Goal: Task Accomplishment & Management: Use online tool/utility

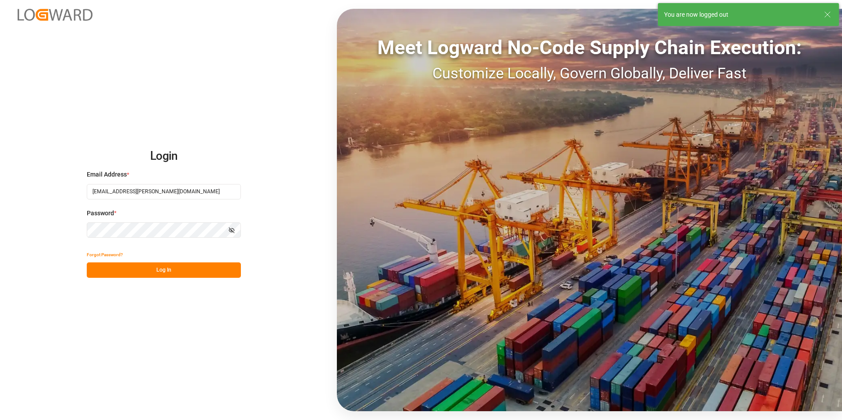
click at [202, 274] on button "Log In" at bounding box center [164, 270] width 154 height 15
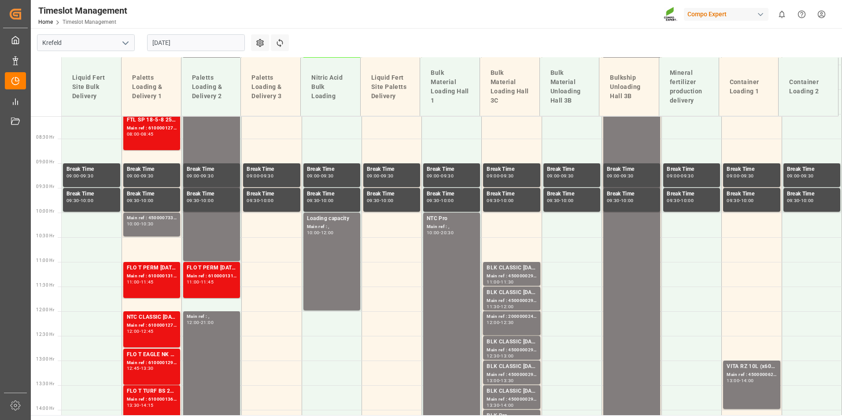
scroll to position [417, 0]
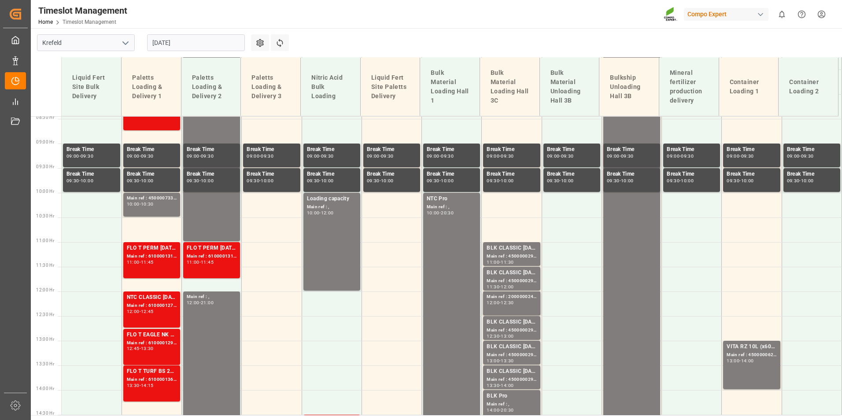
click at [199, 43] on input "[DATE]" at bounding box center [196, 42] width 98 height 17
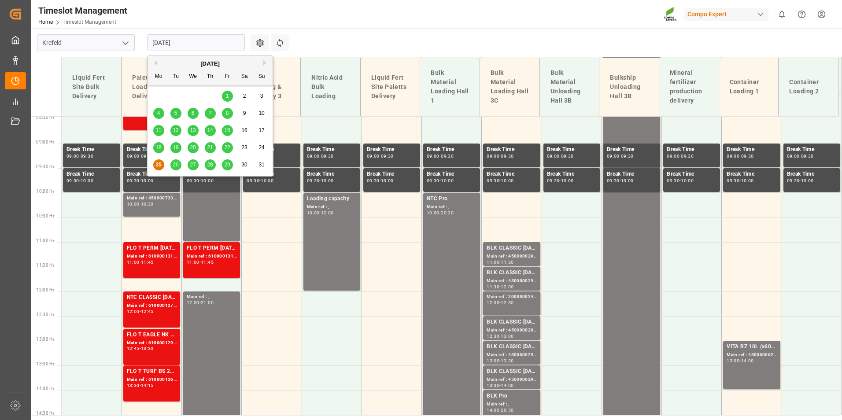
click at [227, 169] on div "29" at bounding box center [227, 165] width 11 height 11
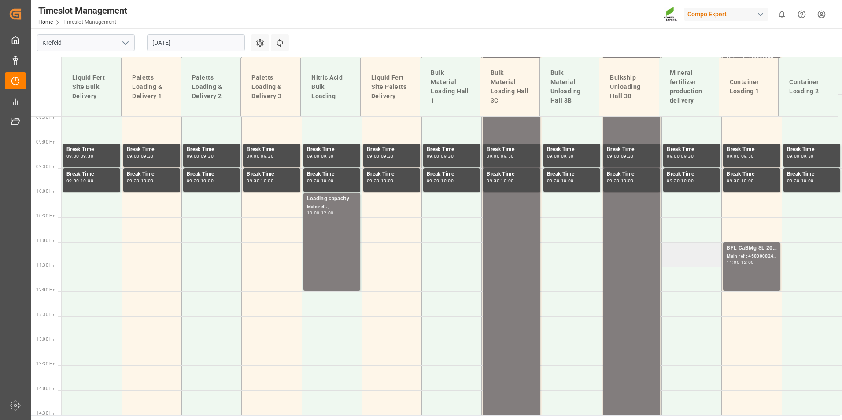
scroll to position [549, 0]
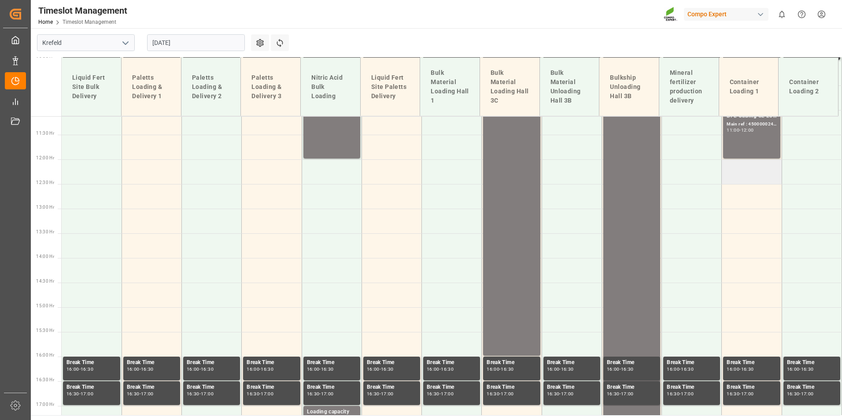
click at [732, 176] on td at bounding box center [752, 171] width 60 height 25
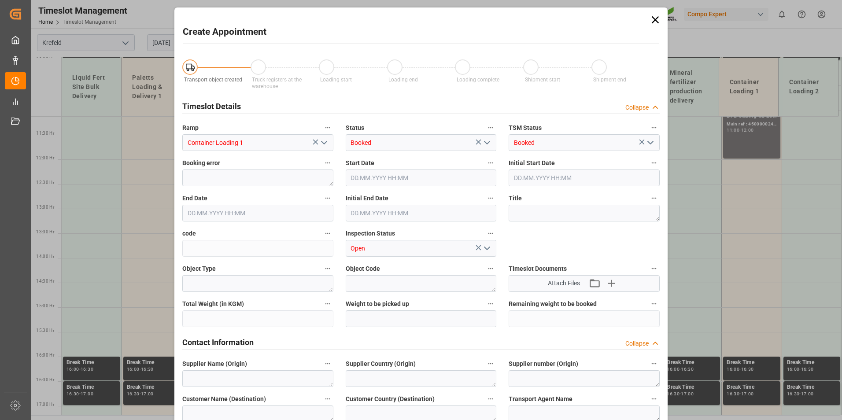
type input "[DATE] 12:00"
type input "[DATE] 12:30"
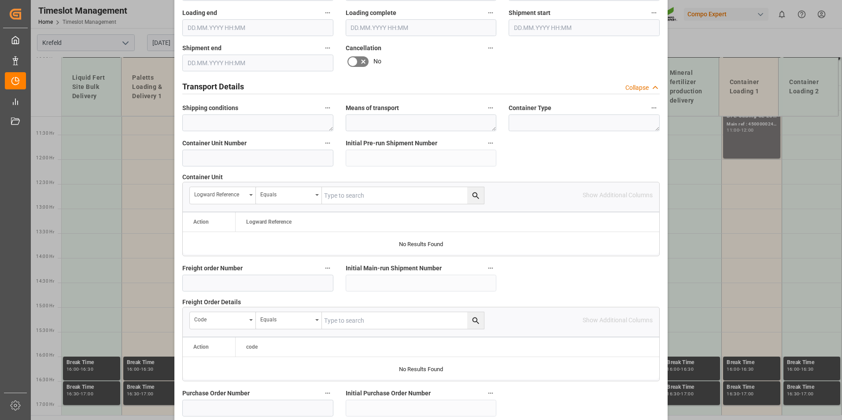
scroll to position [617, 0]
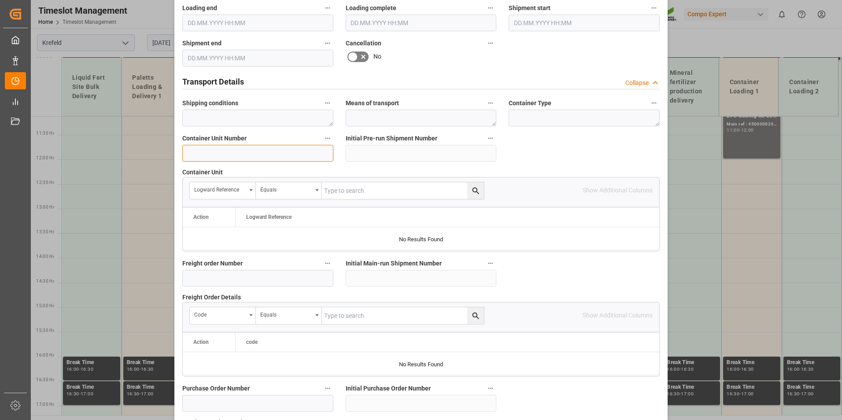
click at [243, 156] on input at bounding box center [257, 153] width 151 height 17
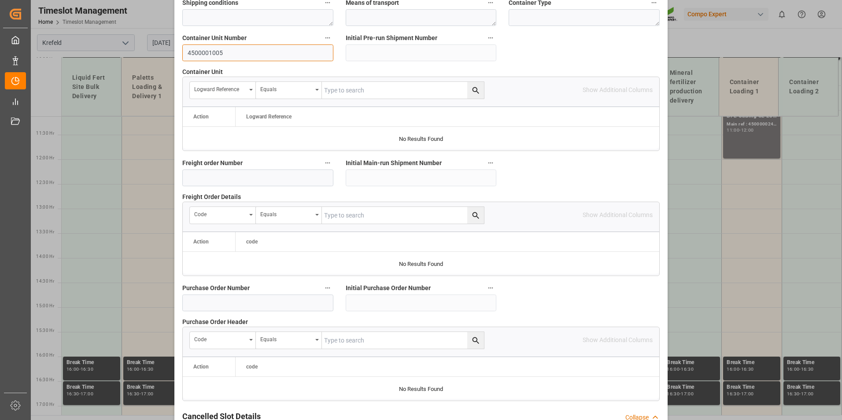
scroll to position [802, 0]
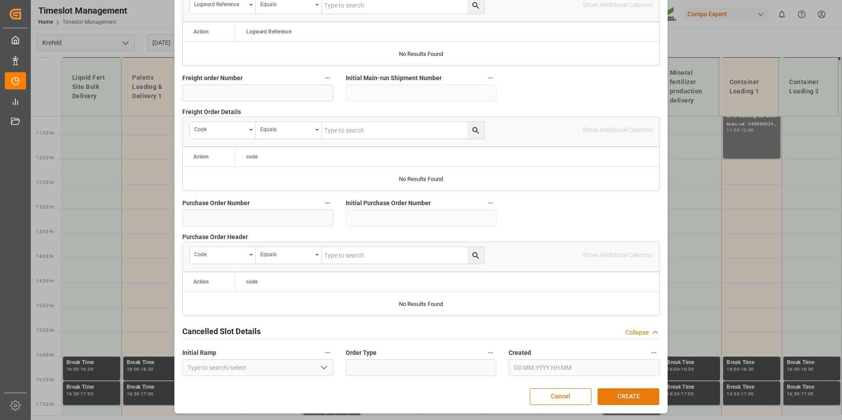
type input "4500001005"
click at [627, 396] on button "CREATE" at bounding box center [629, 397] width 62 height 17
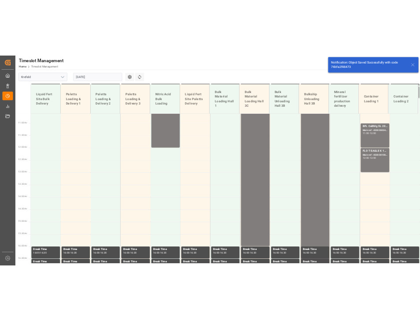
scroll to position [565, 0]
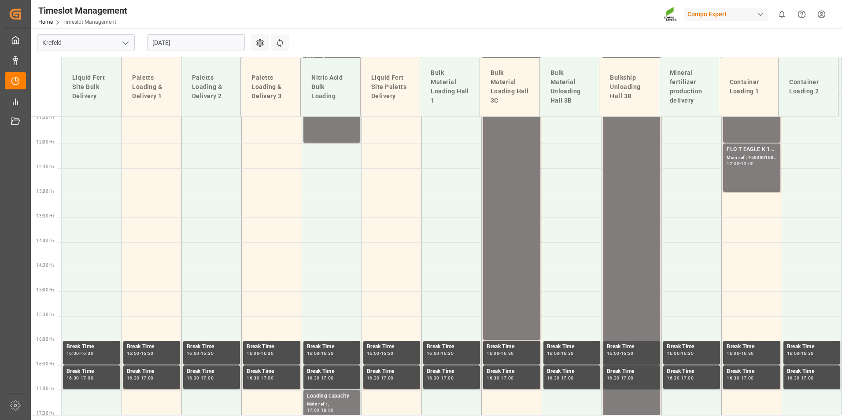
click at [192, 47] on input "[DATE]" at bounding box center [196, 42] width 98 height 17
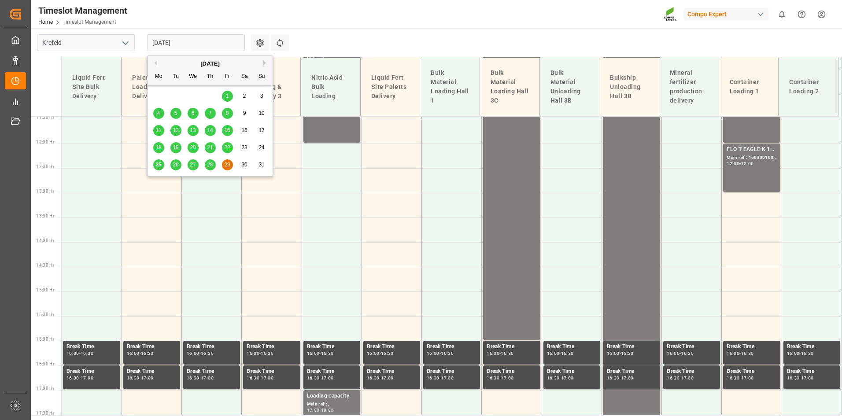
click at [208, 162] on span "28" at bounding box center [210, 165] width 6 height 6
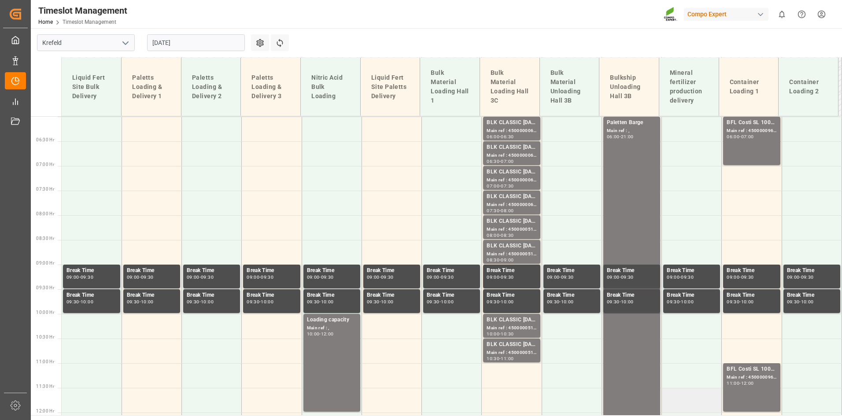
scroll to position [294, 0]
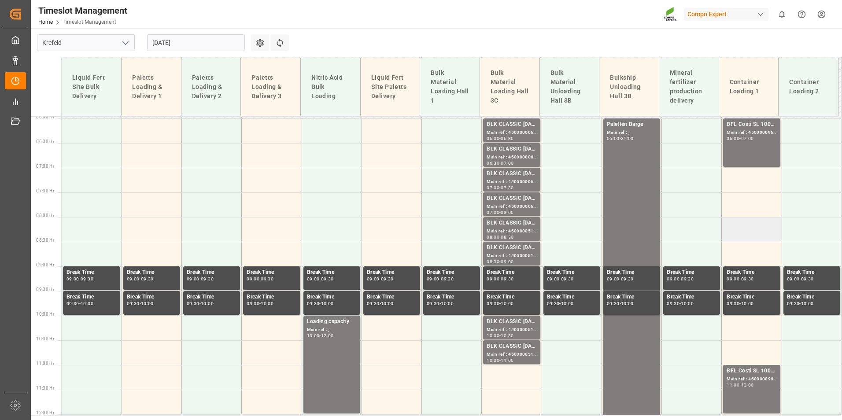
click at [742, 227] on td at bounding box center [752, 229] width 60 height 25
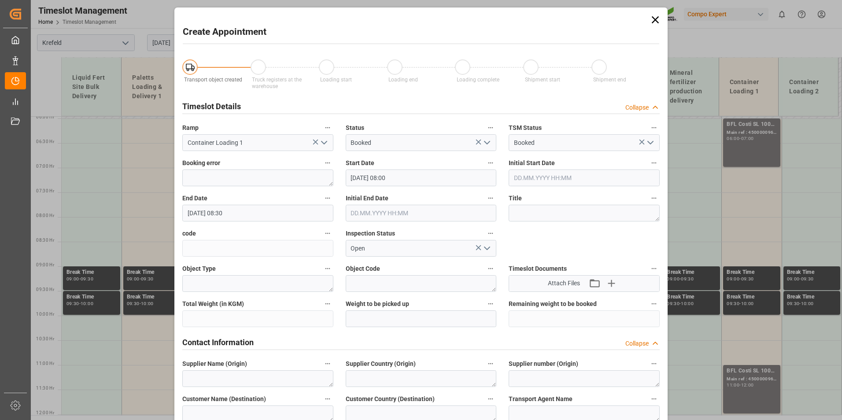
type input "[DATE] 08:00"
type input "[DATE] 08:30"
drag, startPoint x: 658, startPoint y: 20, endPoint x: 566, endPoint y: 82, distance: 111.1
click at [658, 20] on icon at bounding box center [655, 20] width 12 height 12
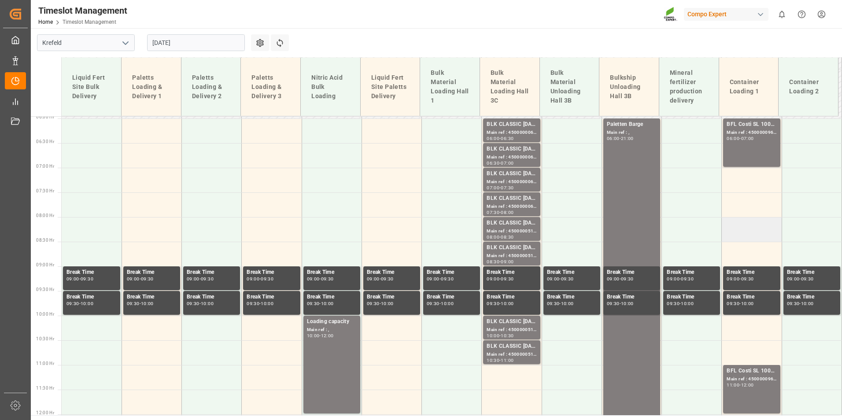
click at [745, 224] on td at bounding box center [752, 229] width 60 height 25
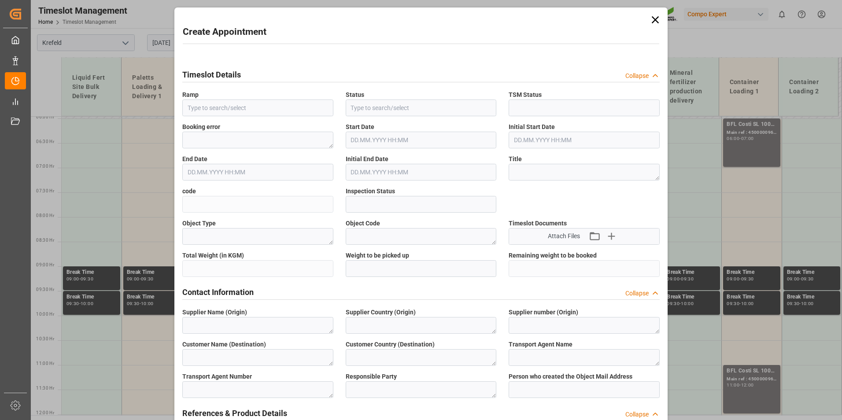
type input "Container Loading 1"
type input "Booked"
type input "Open"
type input "[DATE] 08:00"
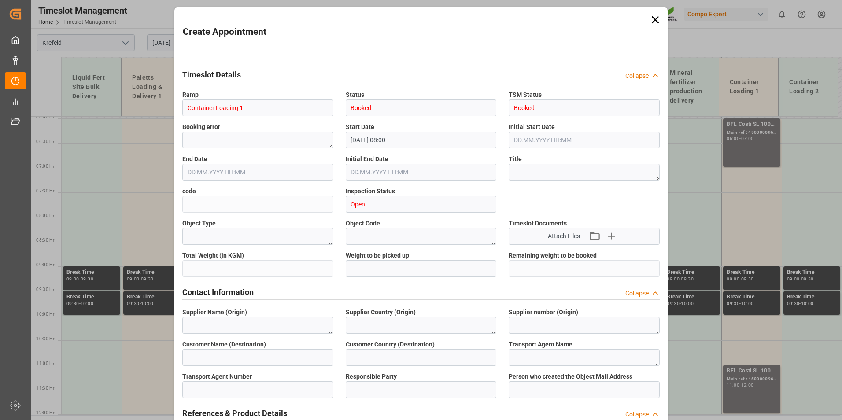
type input "[DATE] 08:30"
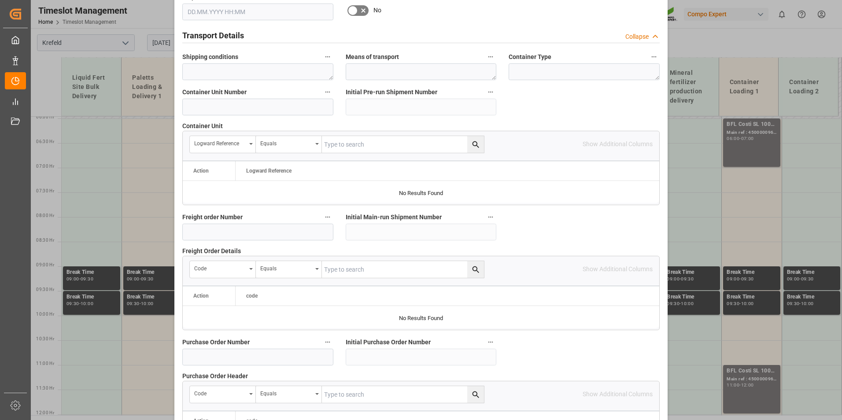
scroll to position [661, 0]
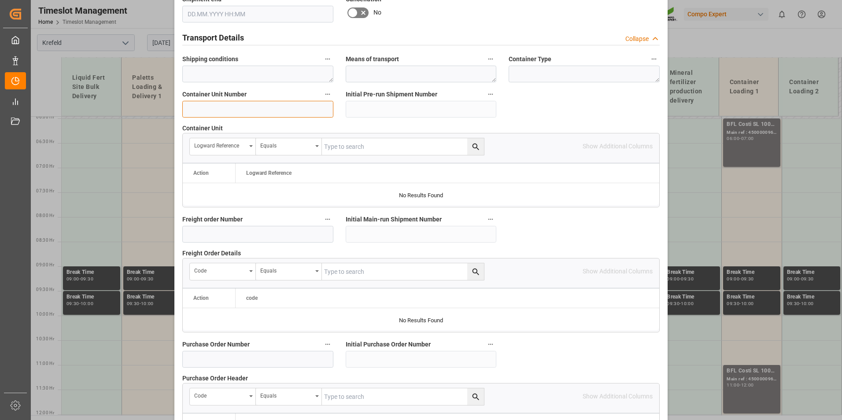
click at [233, 113] on input at bounding box center [257, 109] width 151 height 17
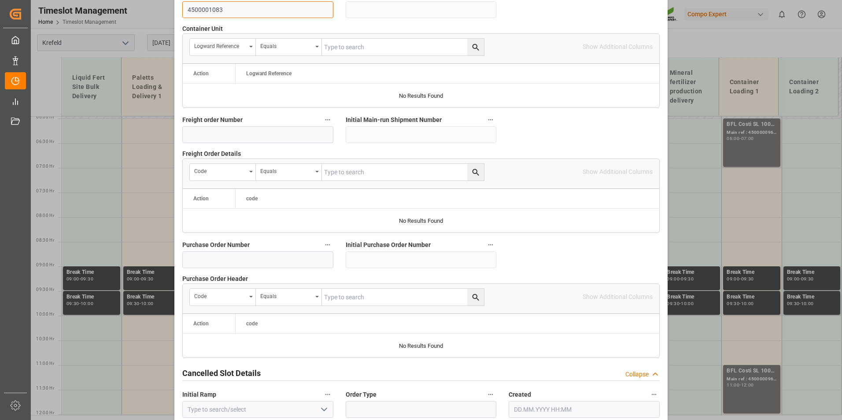
scroll to position [802, 0]
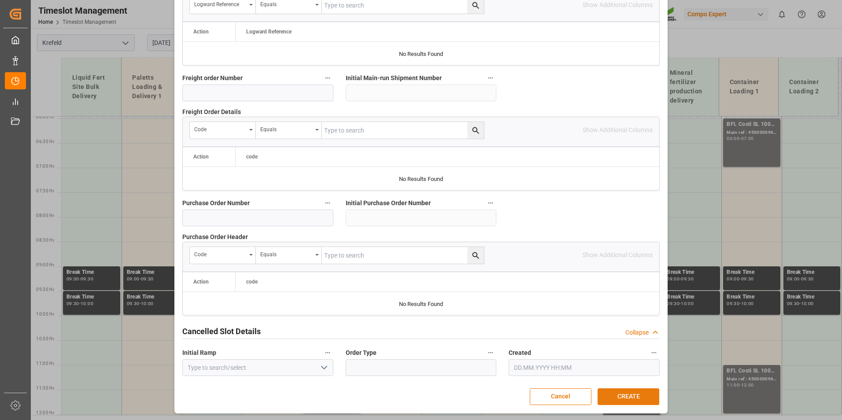
type input "4500001083"
click at [645, 389] on button "CREATE" at bounding box center [629, 397] width 62 height 17
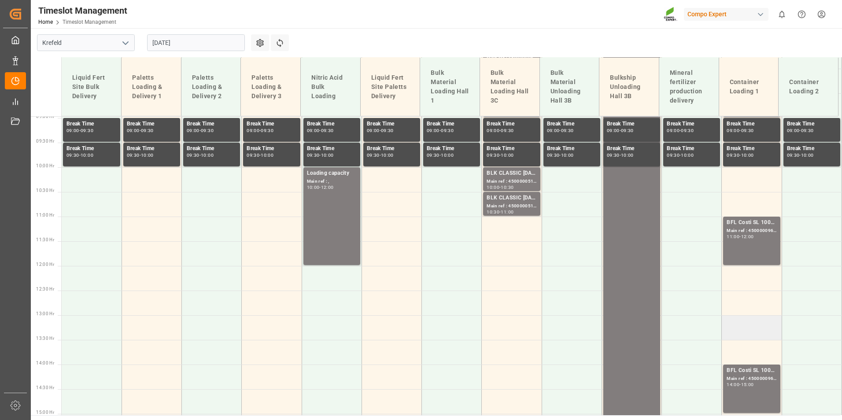
scroll to position [485, 0]
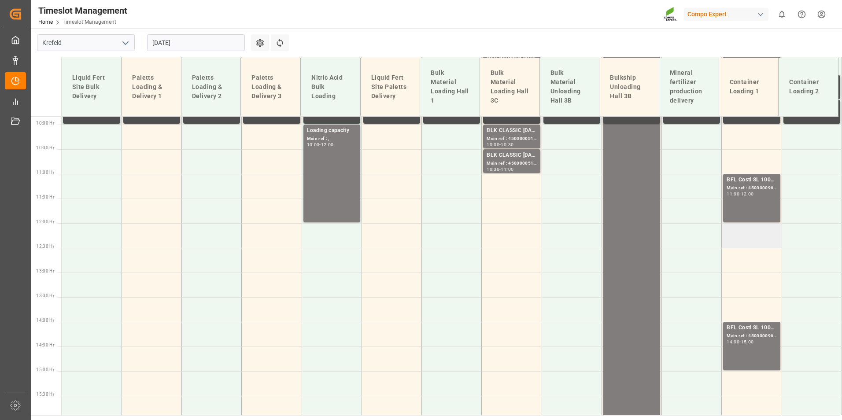
click at [732, 243] on td at bounding box center [752, 235] width 60 height 25
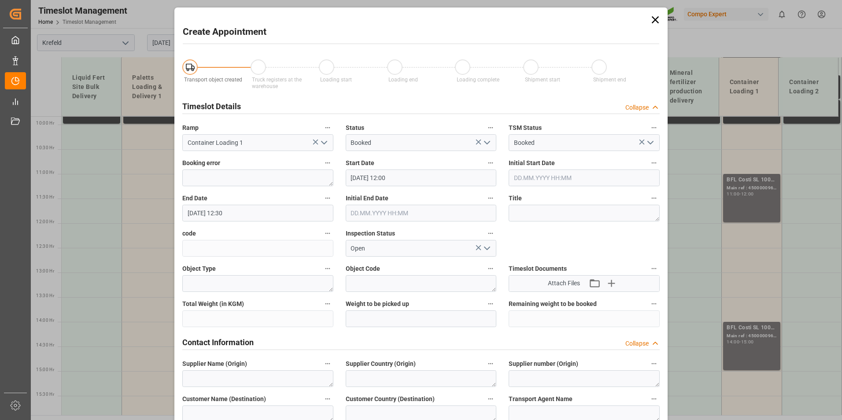
type input "[DATE] 12:00"
type input "[DATE] 12:30"
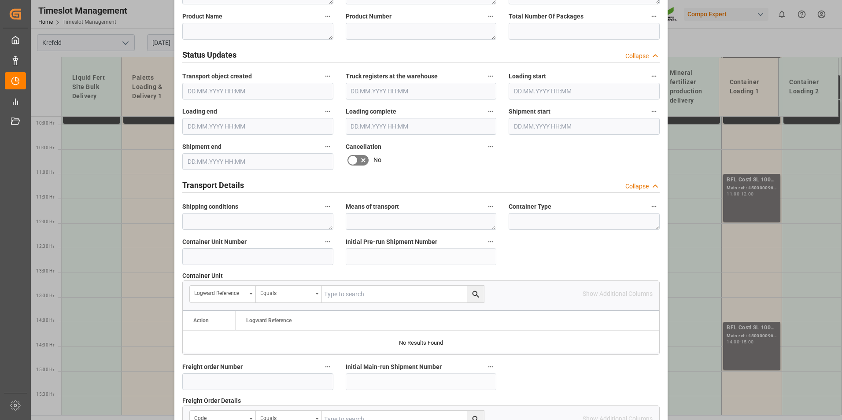
scroll to position [529, 0]
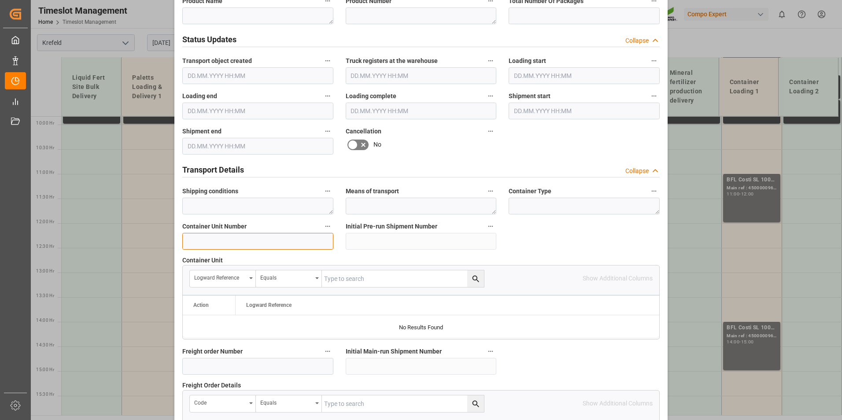
click at [238, 240] on input at bounding box center [257, 241] width 151 height 17
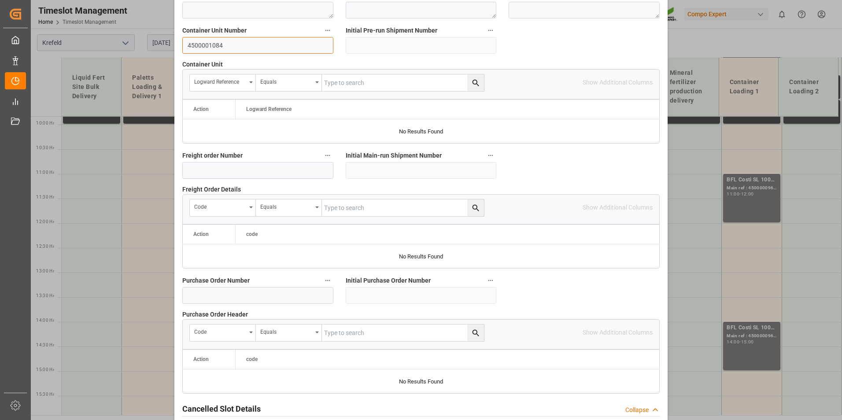
scroll to position [802, 0]
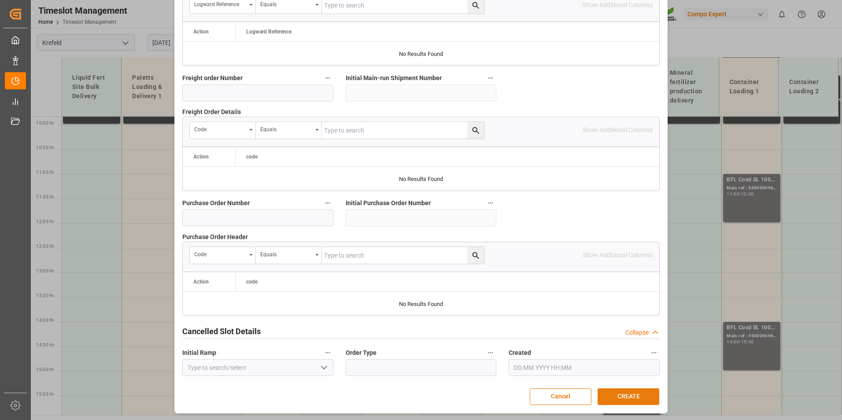
type input "4500001084"
click at [624, 389] on button "CREATE" at bounding box center [629, 397] width 62 height 17
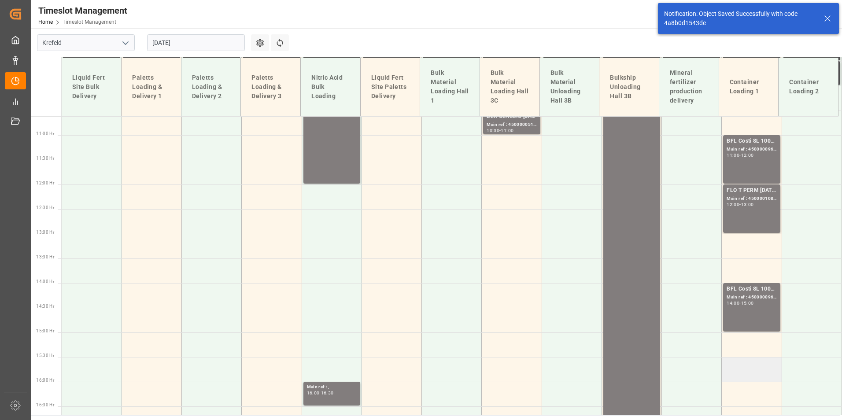
scroll to position [565, 0]
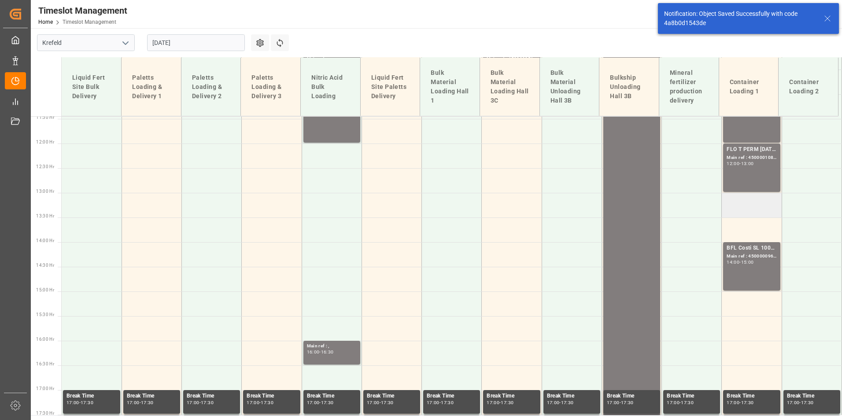
click at [748, 199] on td at bounding box center [752, 205] width 60 height 25
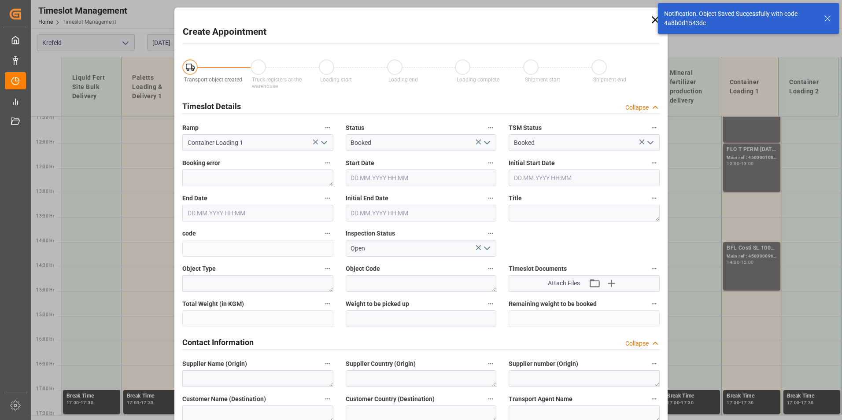
type input "[DATE] 13:00"
type input "[DATE] 13:30"
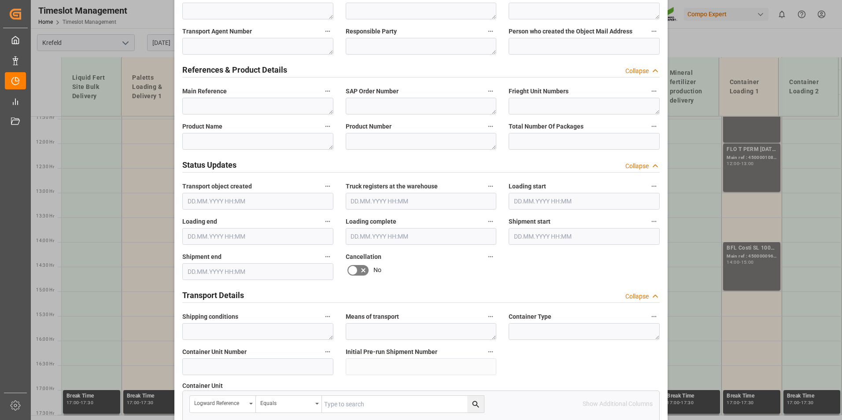
scroll to position [529, 0]
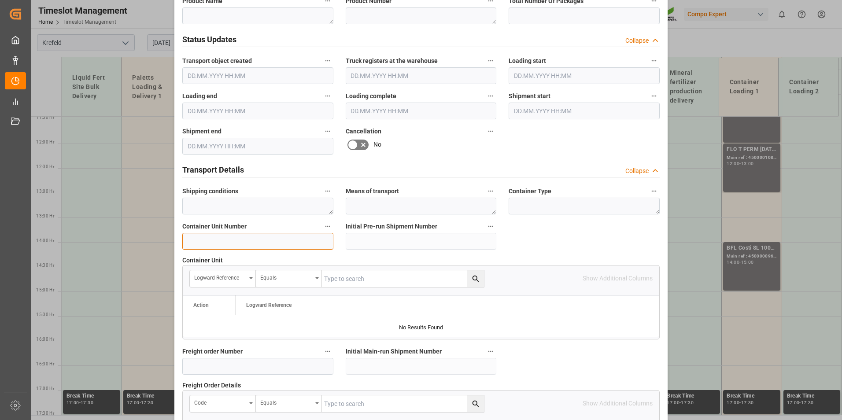
click at [221, 239] on input at bounding box center [257, 241] width 151 height 17
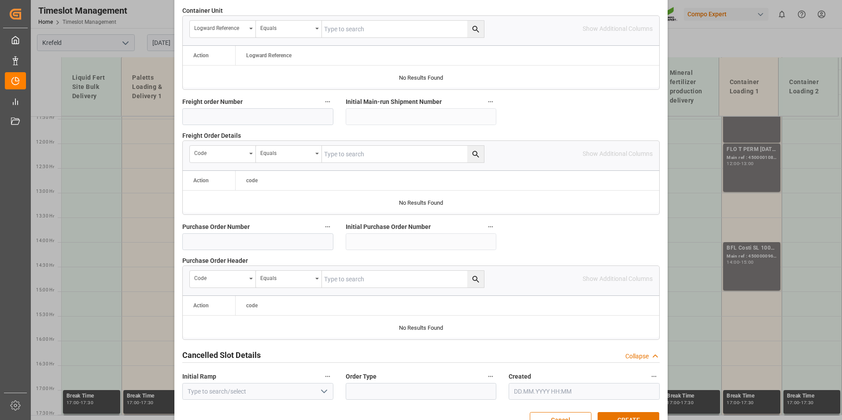
scroll to position [802, 0]
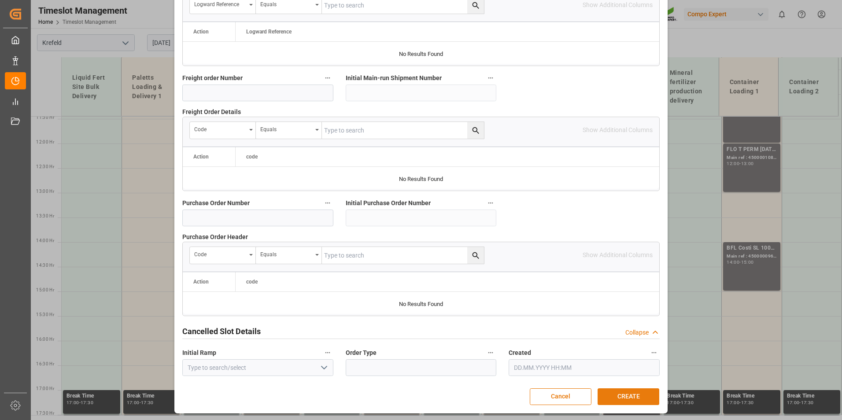
type input "4500001085"
click at [632, 398] on button "CREATE" at bounding box center [629, 397] width 62 height 17
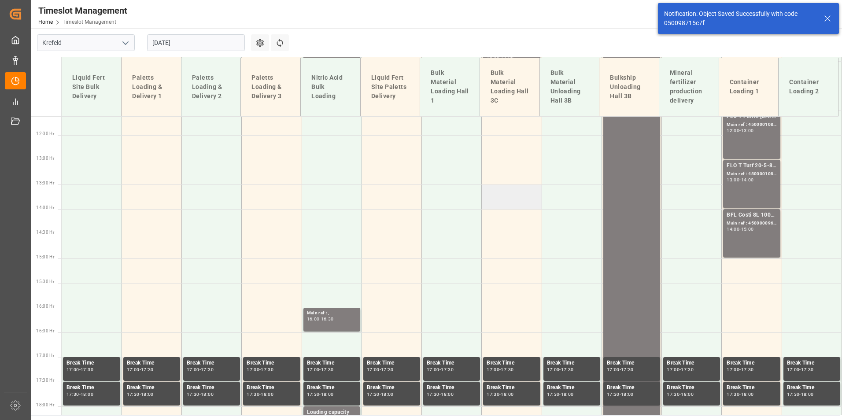
scroll to position [614, 0]
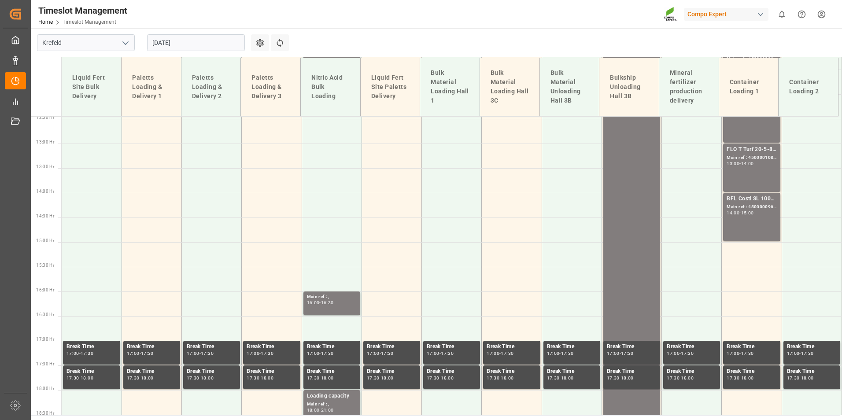
click at [181, 47] on input "[DATE]" at bounding box center [196, 42] width 98 height 17
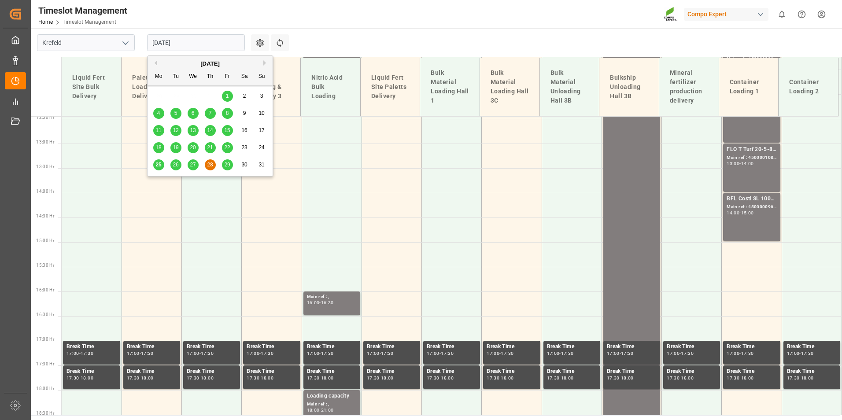
click at [174, 162] on span "26" at bounding box center [176, 165] width 6 height 6
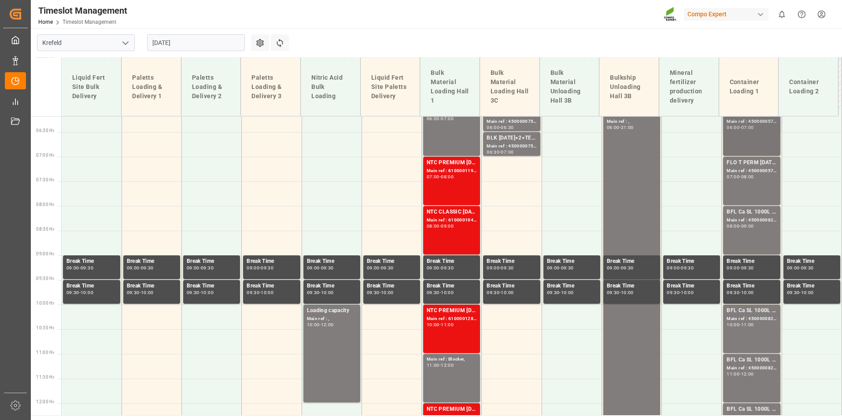
scroll to position [285, 0]
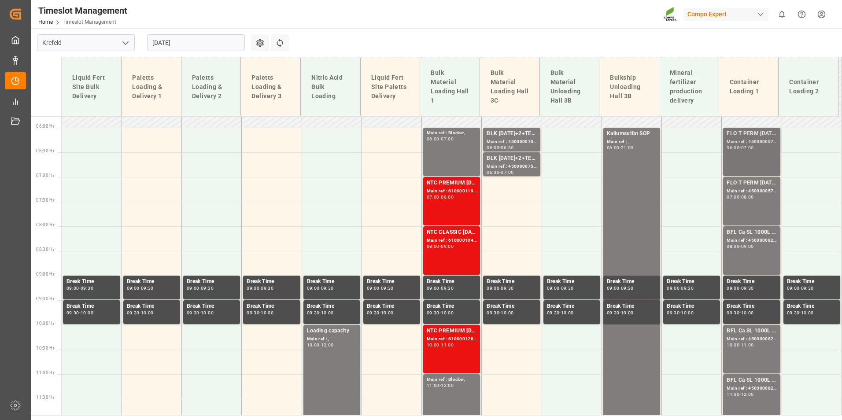
click at [742, 153] on div "FLO T PERM [DATE] 25kg (x42) WW; Main ref : 4500000576, 2000000429; 06:00 - 07:…" at bounding box center [752, 152] width 50 height 45
click at [748, 206] on div "FLO T PERM [DATE] 25kg (x42) WW; Main ref : 4500000577, 2000000429; 07:00 - 08:…" at bounding box center [752, 201] width 50 height 45
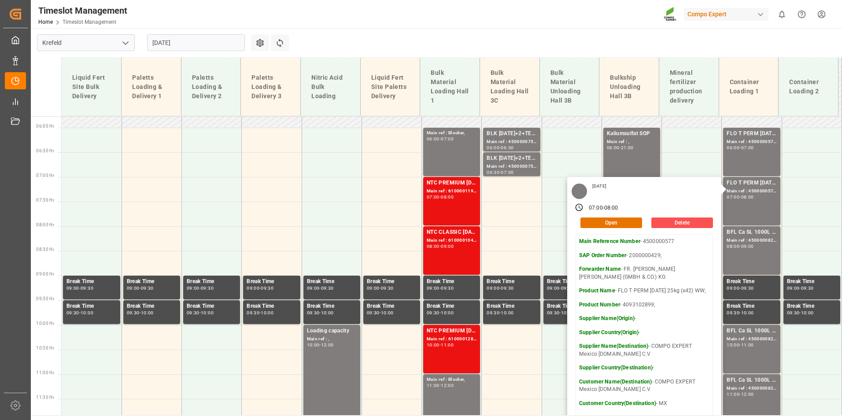
scroll to position [373, 0]
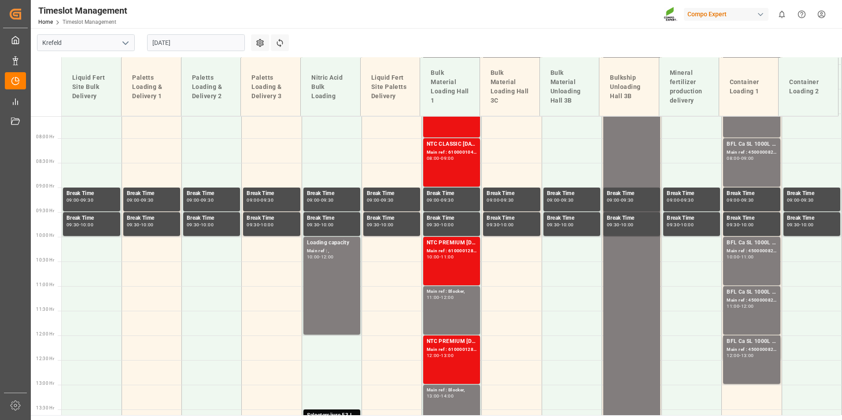
click at [744, 167] on div "BFL Ca SL 1000L IBC MTO; Main ref : 4500000821, 2000000630; 08:00 - 09:00" at bounding box center [752, 162] width 50 height 45
click at [746, 260] on div "BFL Ca SL 1000L IBC MTO; Main ref : 4500000822, 2000000630; 10:00 - 11:00" at bounding box center [752, 261] width 50 height 45
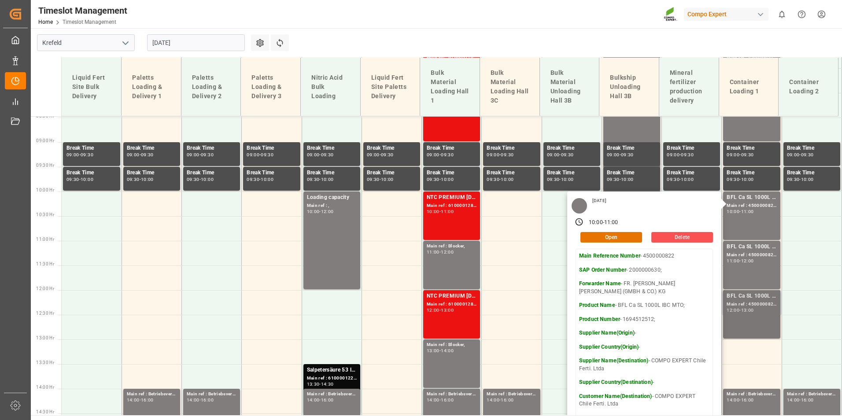
scroll to position [461, 0]
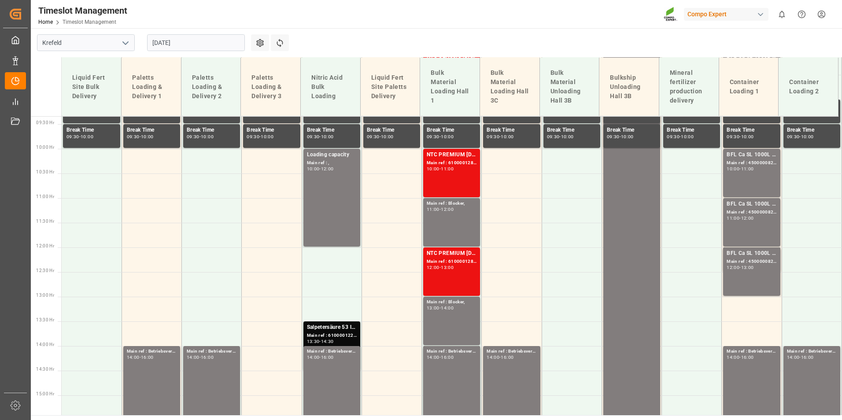
click at [742, 224] on div "BFL Ca SL 1000L IBC MTO; Main ref : 4500000823, 2000000630; 11:00 - 12:00" at bounding box center [752, 222] width 50 height 45
click at [750, 275] on div "BFL Ca SL 1000L IBC MTO; Main ref : 4500000824, 2000000630; 12:00 - 13:00" at bounding box center [752, 271] width 50 height 45
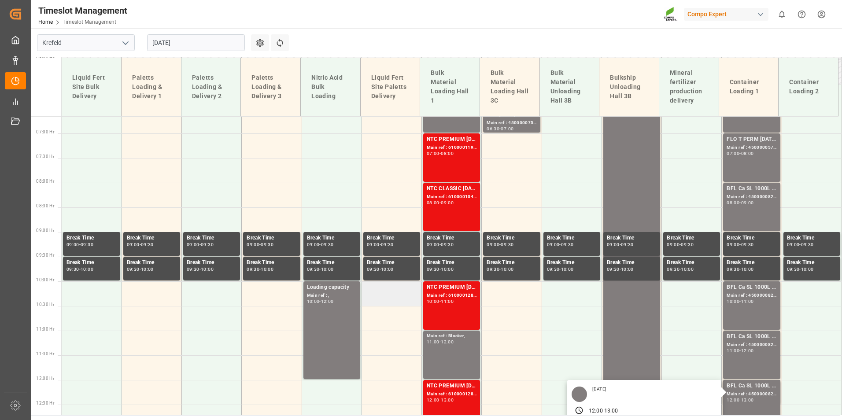
scroll to position [241, 0]
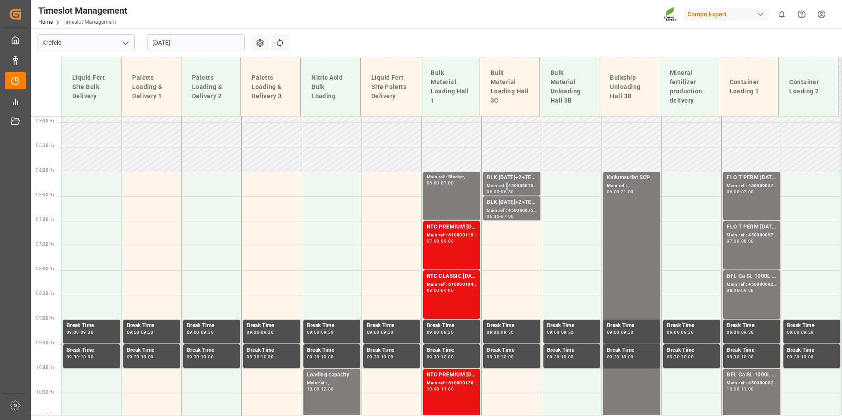
click at [504, 185] on div "Main ref : 4500000755, 2000000628;" at bounding box center [512, 185] width 50 height 7
click at [192, 47] on input "[DATE]" at bounding box center [196, 42] width 98 height 17
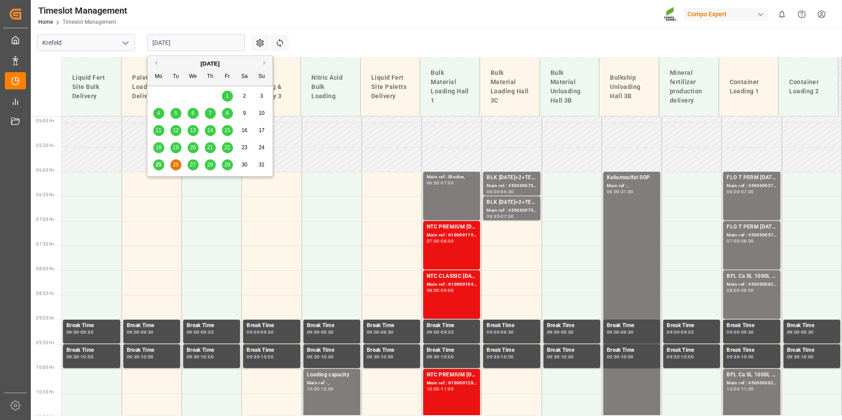
click at [193, 162] on span "27" at bounding box center [193, 165] width 6 height 6
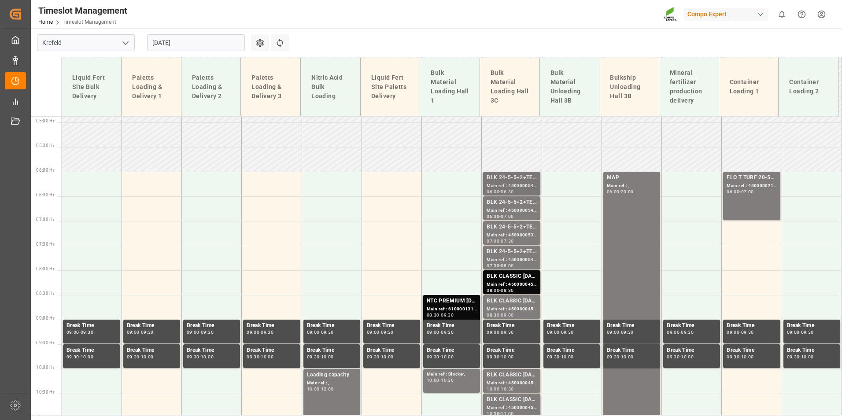
click at [489, 184] on div "Main ref : 4500000542, 2000000406;" at bounding box center [512, 185] width 50 height 7
click at [500, 201] on div "BLK 24-5-5+2+TE bulk;" at bounding box center [512, 202] width 50 height 9
click at [503, 231] on div "BLK 24-5-5+2+TE bulk;" at bounding box center [512, 227] width 50 height 9
click at [504, 260] on div "Main ref : 4500000541, 2000000406;" at bounding box center [512, 259] width 50 height 7
click at [508, 277] on div "BLK CLASSIC [DATE]+3+TE BULK;" at bounding box center [512, 276] width 50 height 9
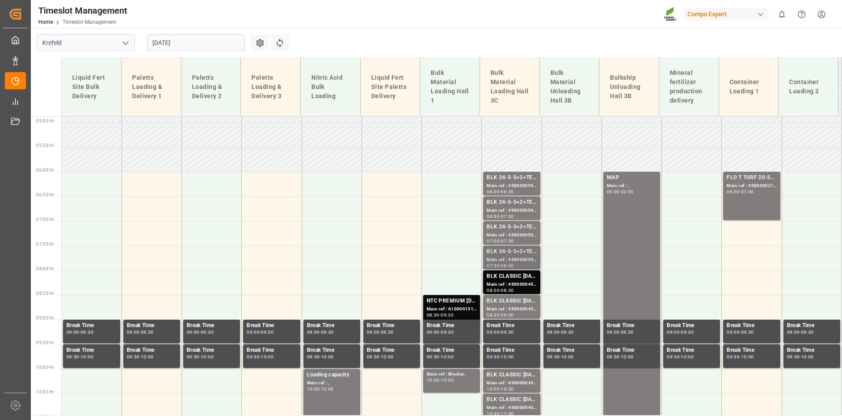
click at [507, 259] on div "Main ref : 4500000541, 2000000406;" at bounding box center [512, 259] width 50 height 7
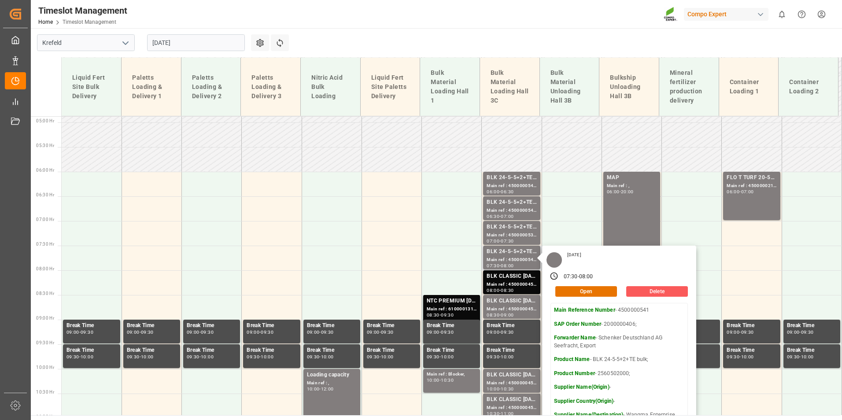
click at [640, 287] on button "Delete" at bounding box center [657, 291] width 62 height 11
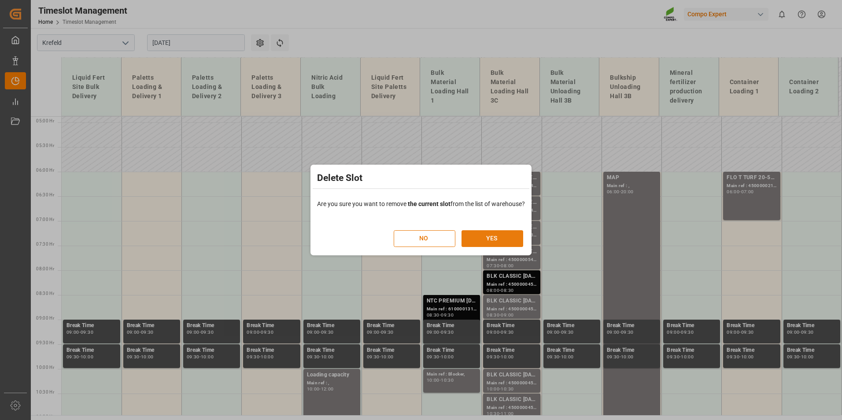
click at [507, 244] on button "YES" at bounding box center [493, 238] width 62 height 17
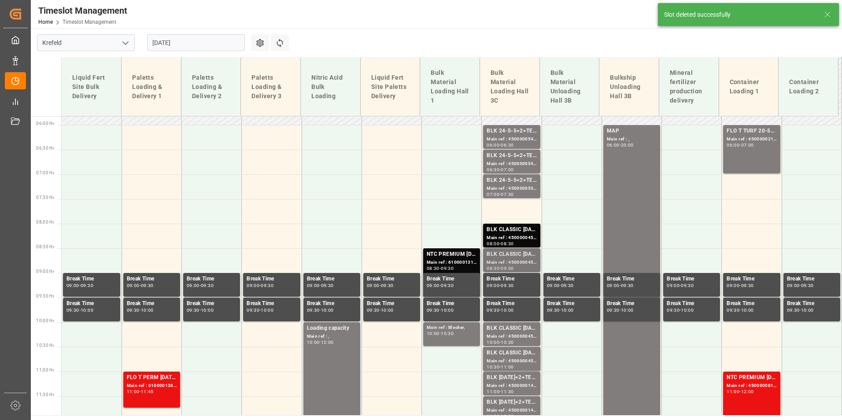
scroll to position [318, 0]
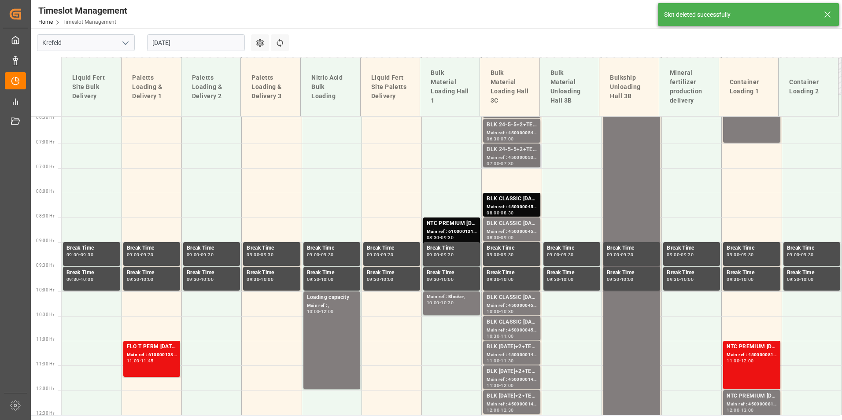
click at [497, 159] on div "Main ref : 4500000539, 2000000406;" at bounding box center [512, 157] width 50 height 7
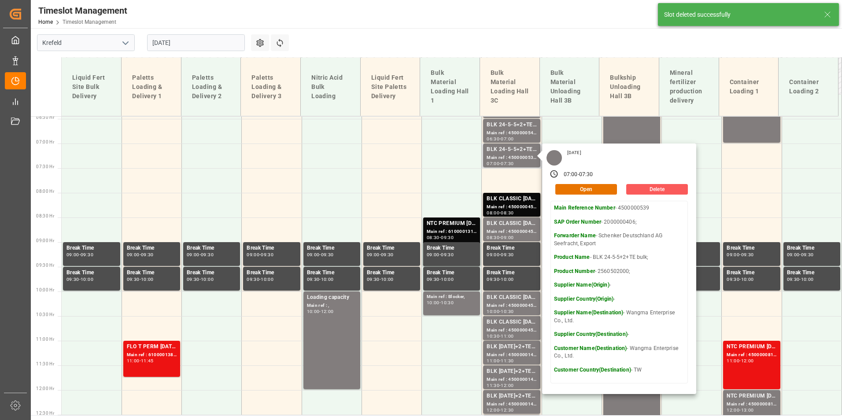
click at [655, 189] on button "Delete" at bounding box center [657, 189] width 62 height 11
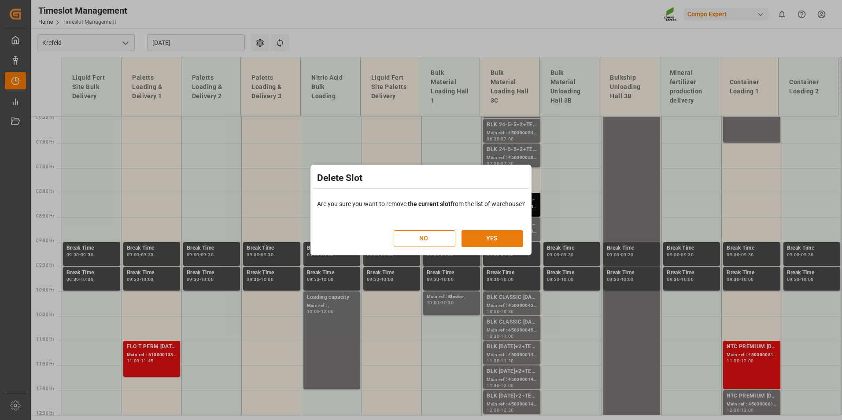
click at [503, 237] on button "YES" at bounding box center [493, 238] width 62 height 17
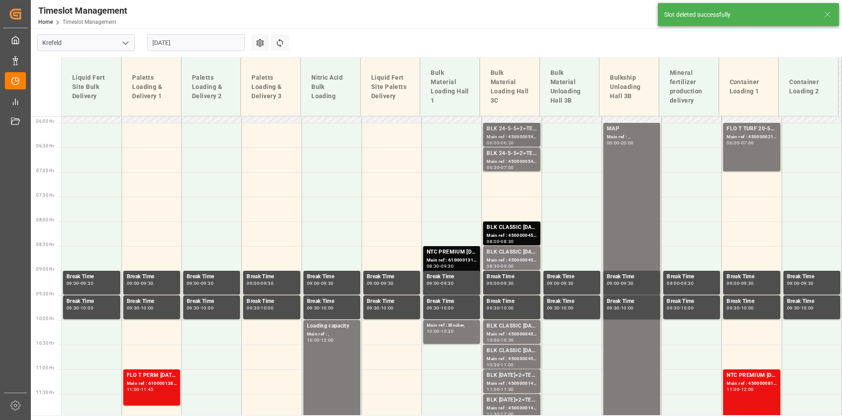
scroll to position [274, 0]
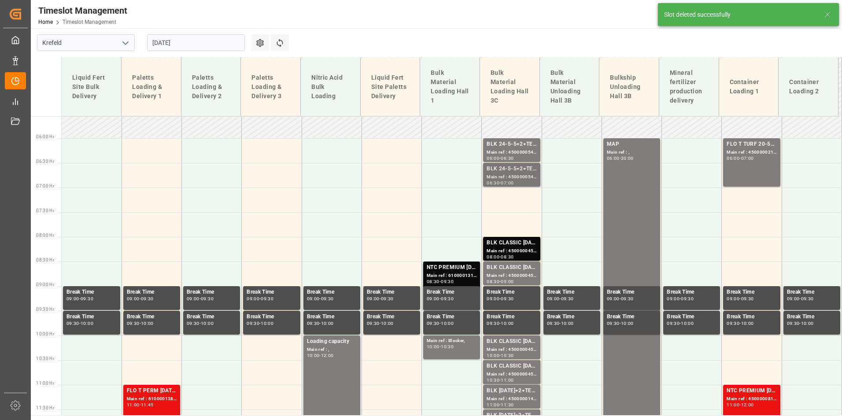
click at [515, 169] on div "BLK 24-5-5+2+TE bulk;" at bounding box center [512, 169] width 50 height 9
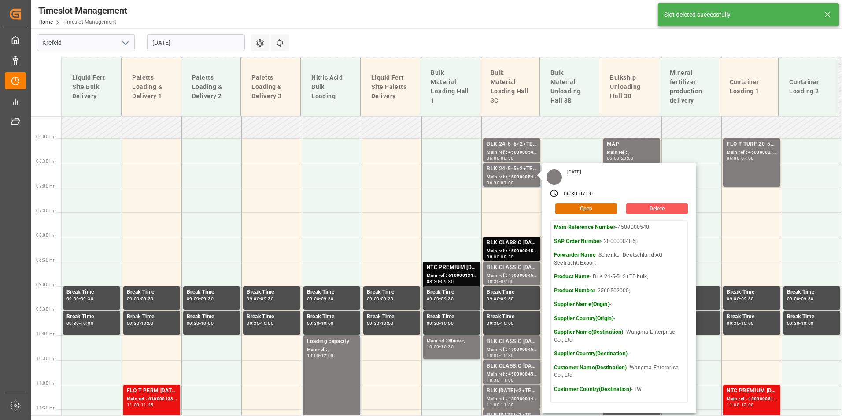
click at [635, 212] on button "Delete" at bounding box center [657, 209] width 62 height 11
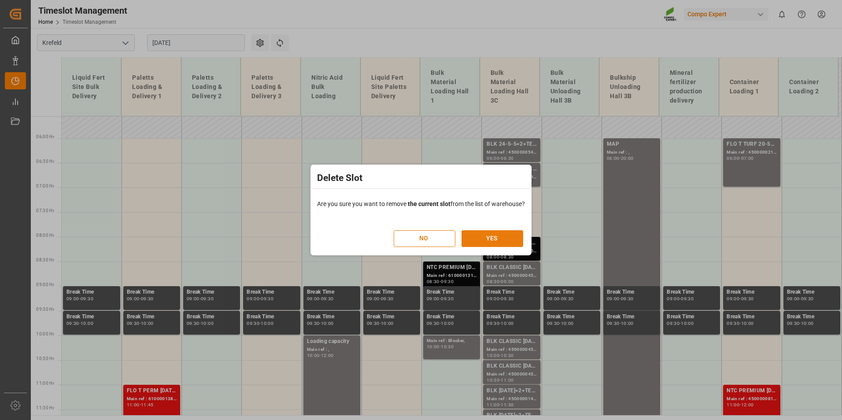
click at [480, 237] on button "YES" at bounding box center [493, 238] width 62 height 17
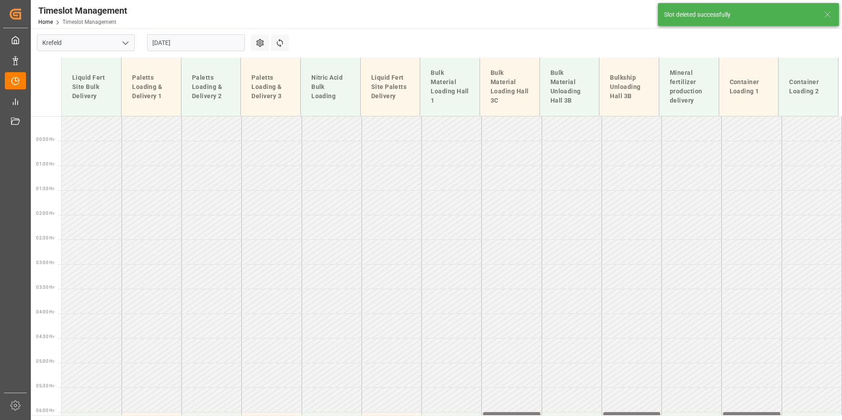
scroll to position [210, 0]
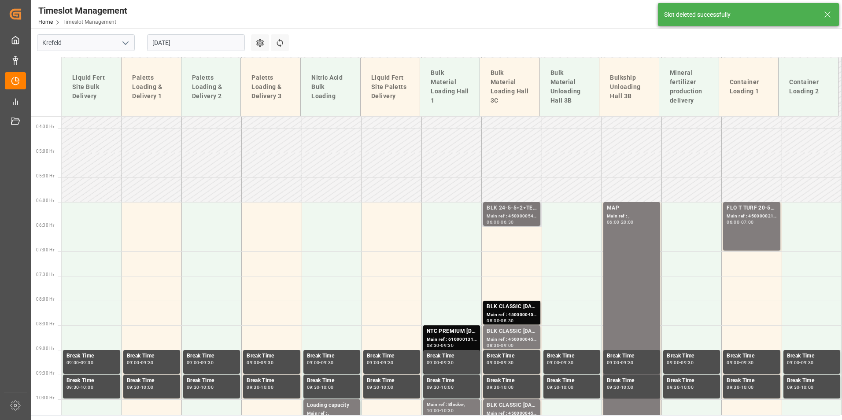
click at [517, 210] on div "BLK 24-5-5+2+TE bulk;" at bounding box center [512, 208] width 50 height 9
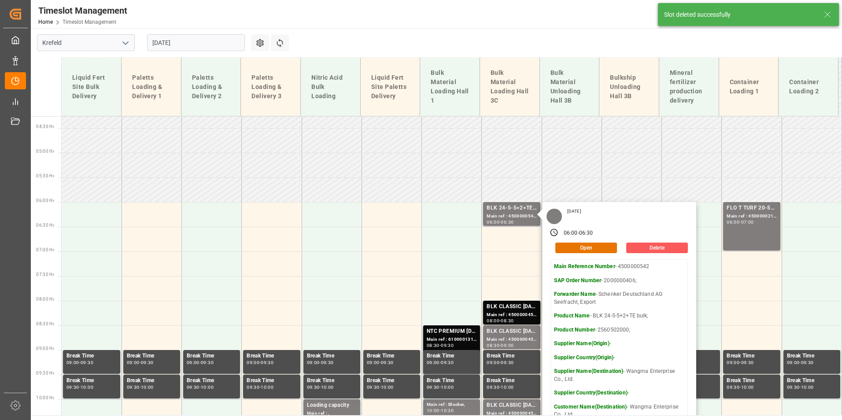
click at [658, 248] on button "Delete" at bounding box center [657, 248] width 62 height 11
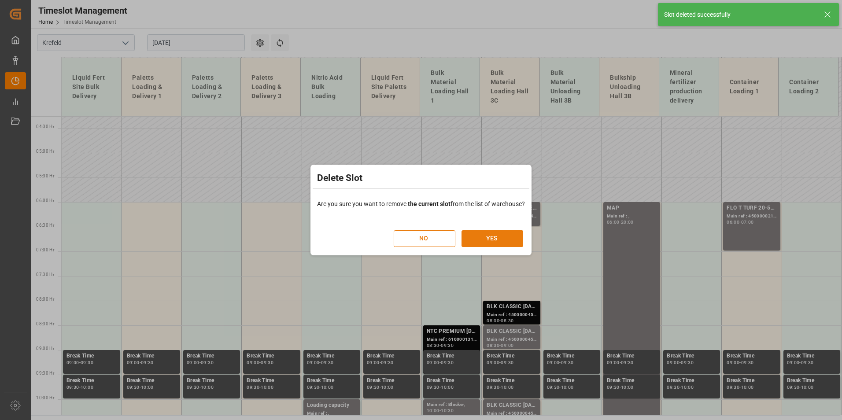
click at [519, 244] on button "YES" at bounding box center [493, 238] width 62 height 17
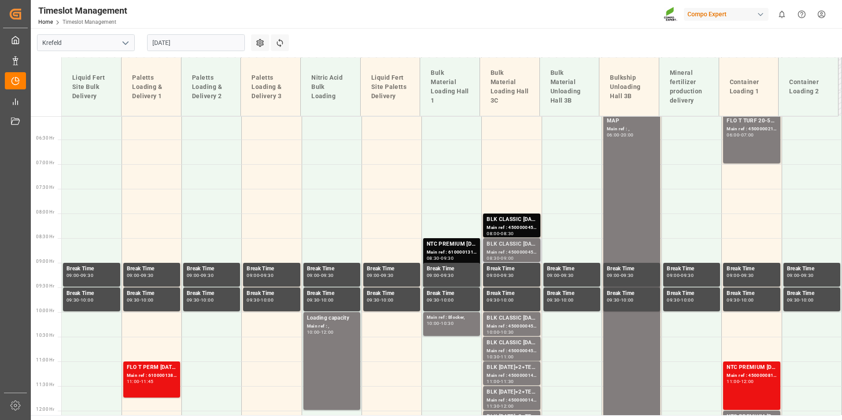
scroll to position [313, 0]
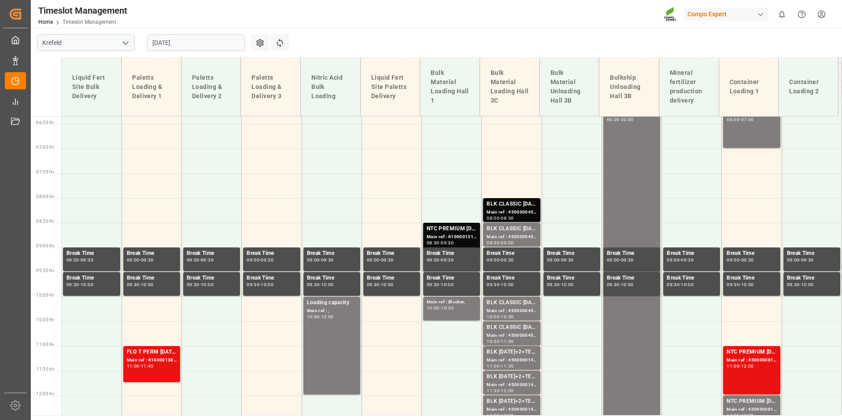
click at [502, 201] on div "BLK CLASSIC [DATE]+3+TE BULK;" at bounding box center [512, 204] width 50 height 9
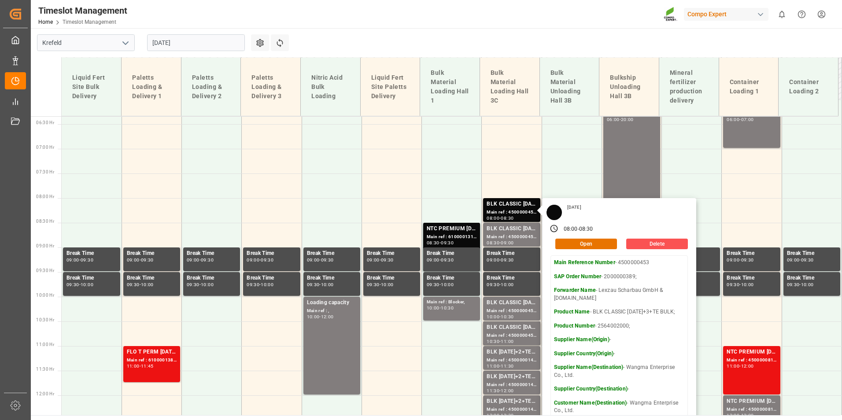
scroll to position [357, 0]
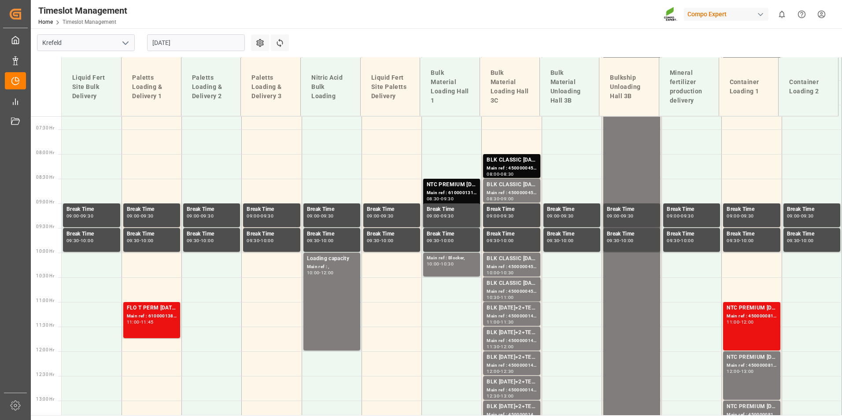
click at [218, 38] on input "[DATE]" at bounding box center [196, 42] width 98 height 17
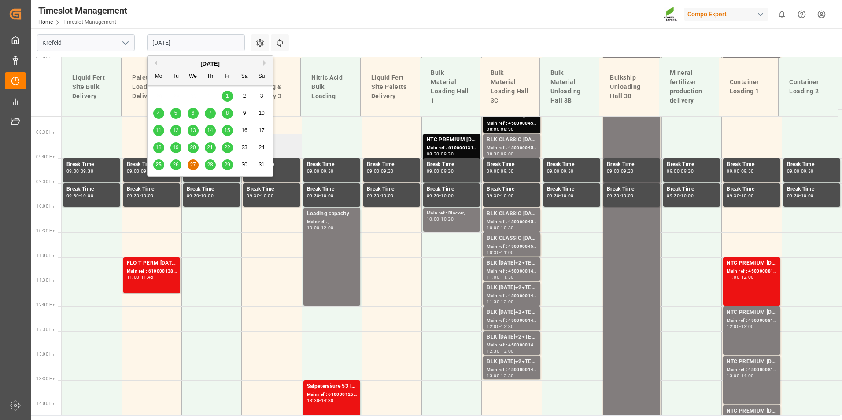
scroll to position [401, 0]
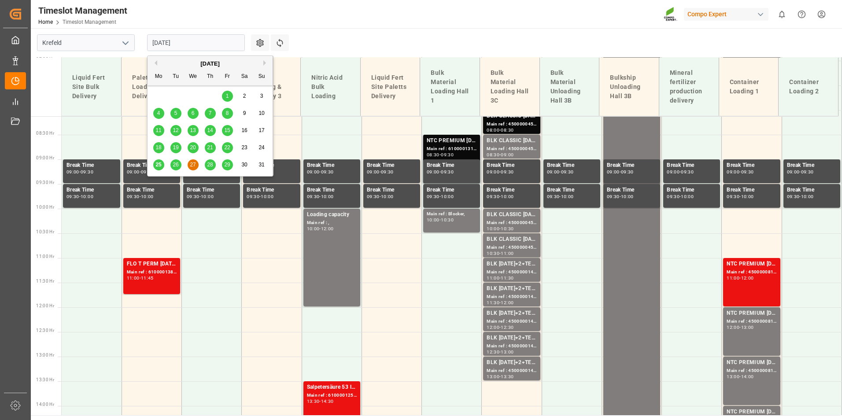
click at [462, 145] on div "Main ref : 6100001314, 2000000927;" at bounding box center [452, 148] width 50 height 7
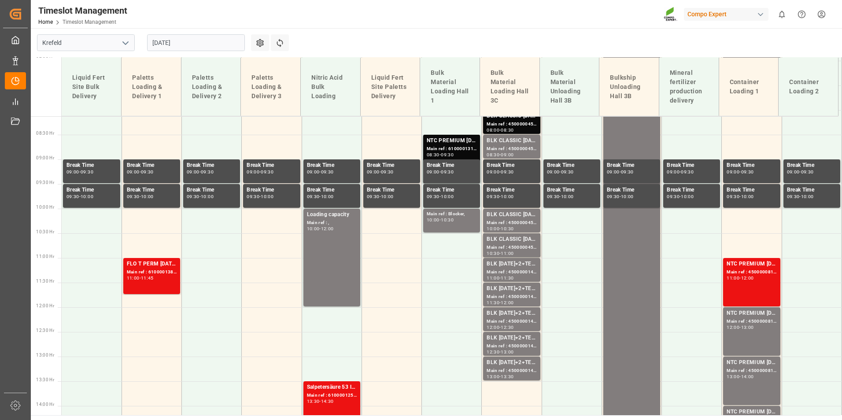
click at [462, 145] on div "Main ref : 6100001314, 2000000927;" at bounding box center [452, 148] width 50 height 7
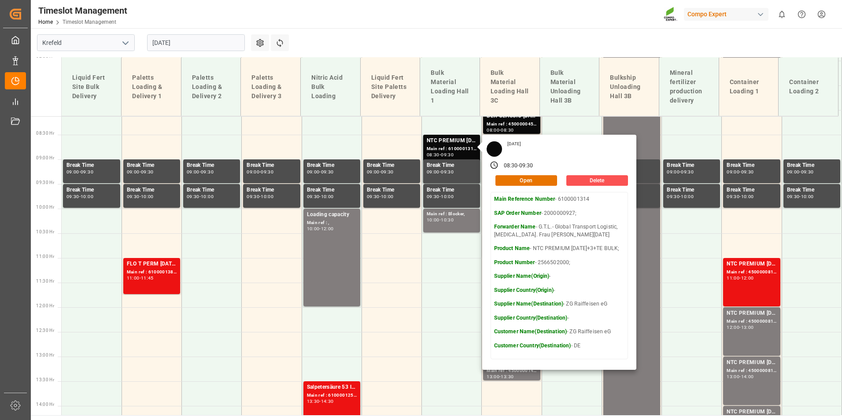
click at [194, 41] on input "[DATE]" at bounding box center [196, 42] width 98 height 17
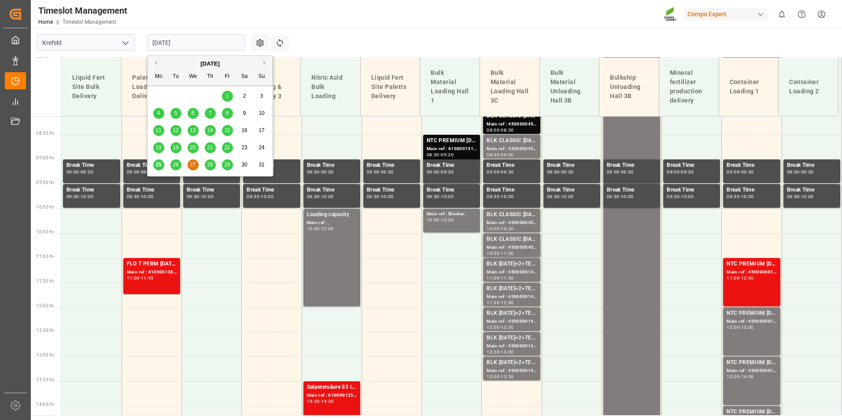
click at [211, 161] on div "28" at bounding box center [210, 165] width 11 height 11
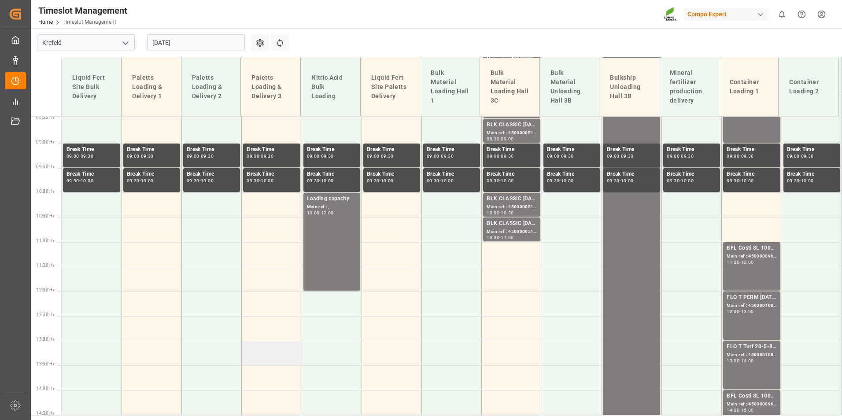
scroll to position [196, 0]
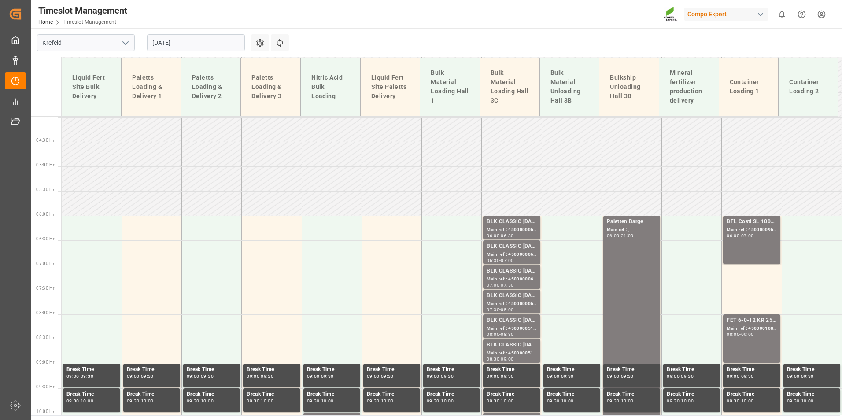
click at [195, 42] on input "[DATE]" at bounding box center [196, 42] width 98 height 17
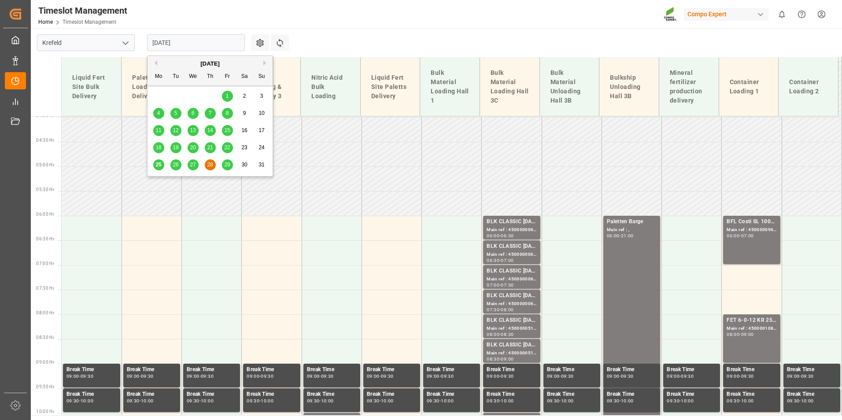
click at [179, 166] on div "26" at bounding box center [175, 165] width 11 height 11
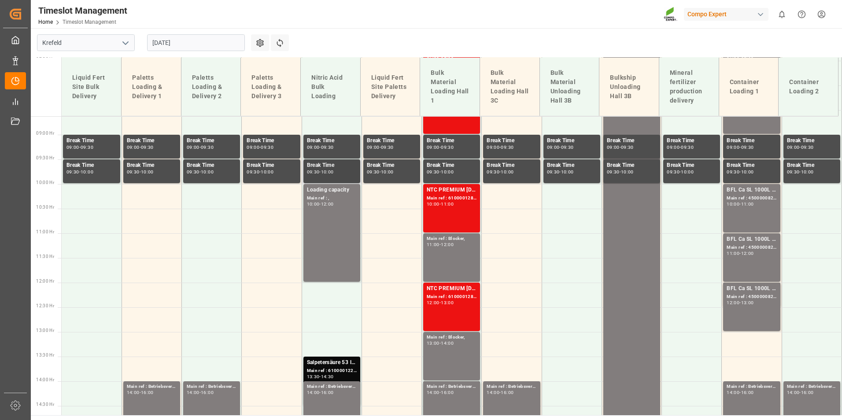
scroll to position [417, 0]
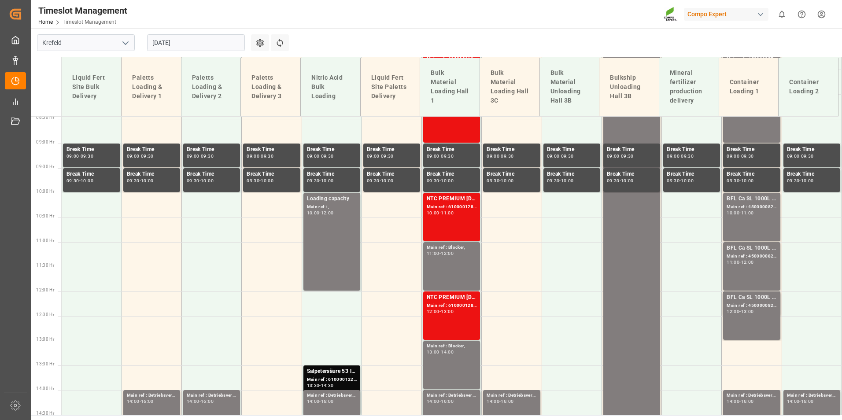
click at [214, 50] on input "[DATE]" at bounding box center [196, 42] width 98 height 17
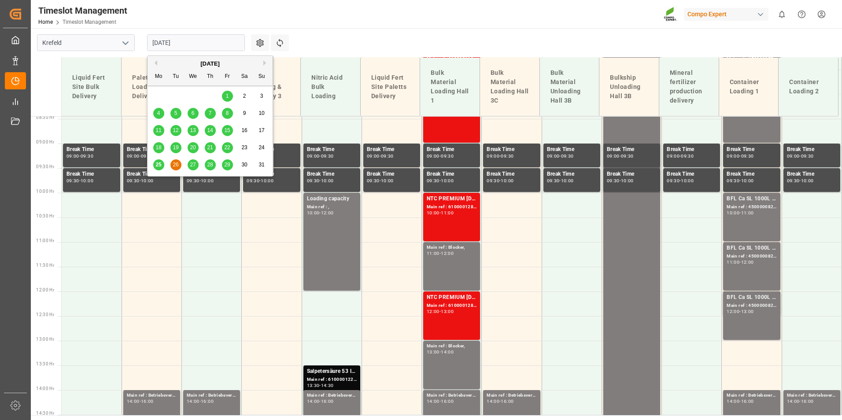
click at [195, 170] on div "27" at bounding box center [193, 165] width 11 height 11
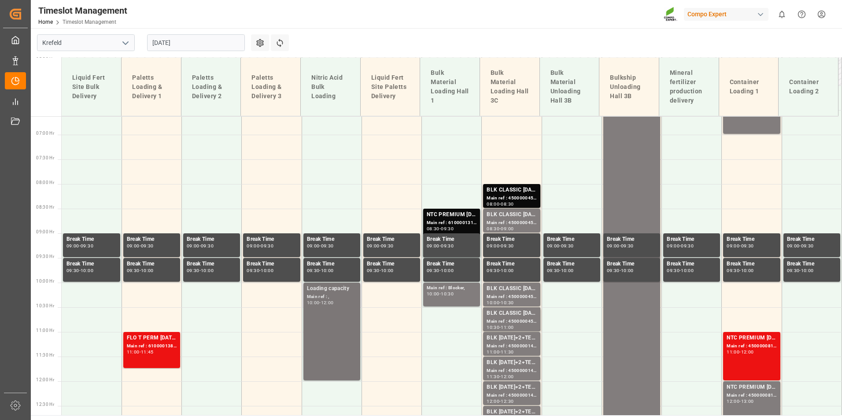
scroll to position [373, 0]
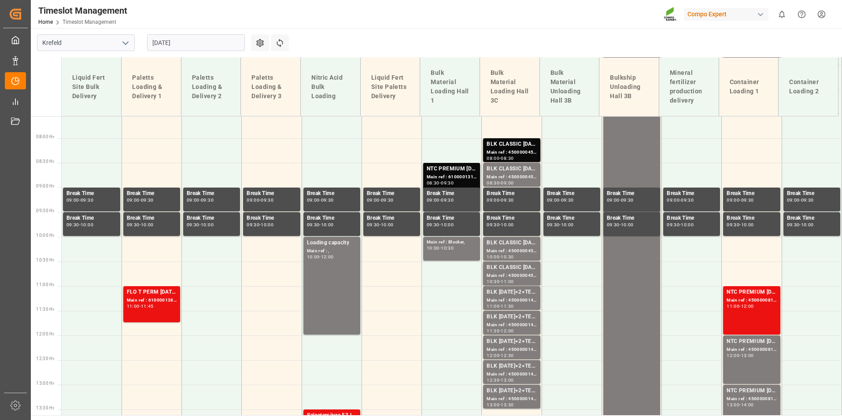
click at [204, 51] on div "[DATE]" at bounding box center [196, 42] width 110 height 29
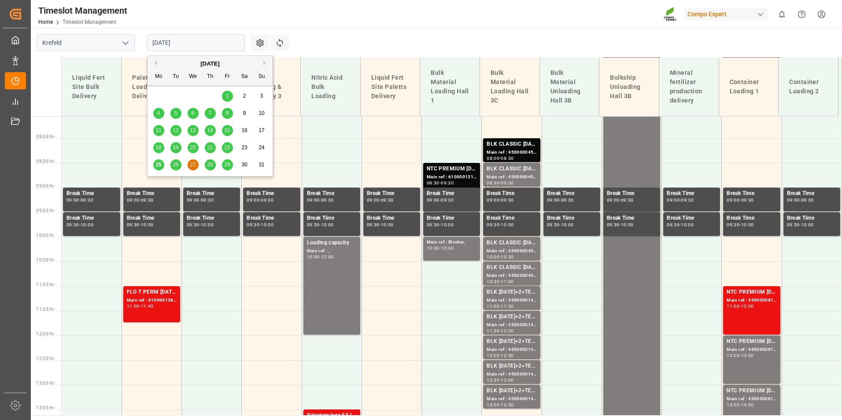
click at [204, 49] on input "[DATE]" at bounding box center [196, 42] width 98 height 17
click at [228, 163] on span "29" at bounding box center [227, 165] width 6 height 6
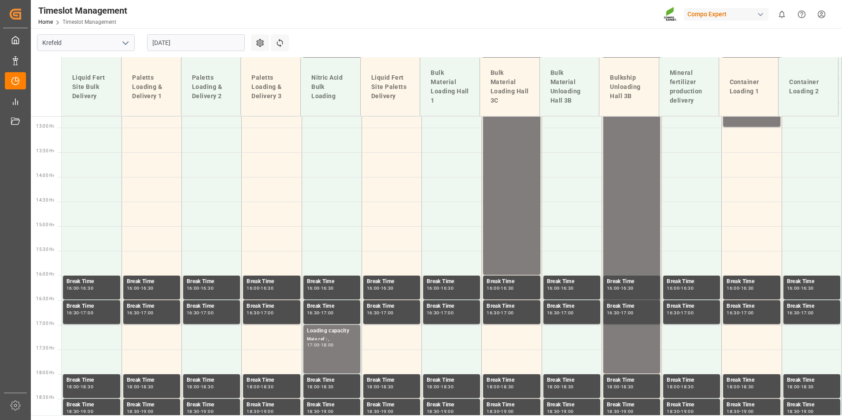
scroll to position [417, 0]
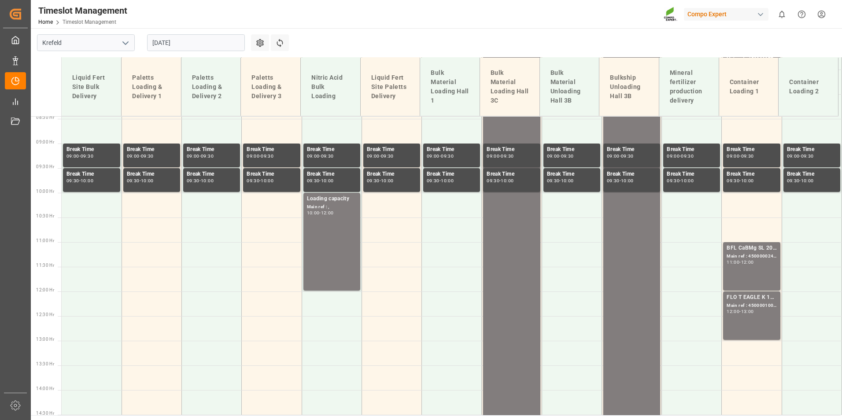
click at [202, 42] on input "[DATE]" at bounding box center [196, 42] width 98 height 17
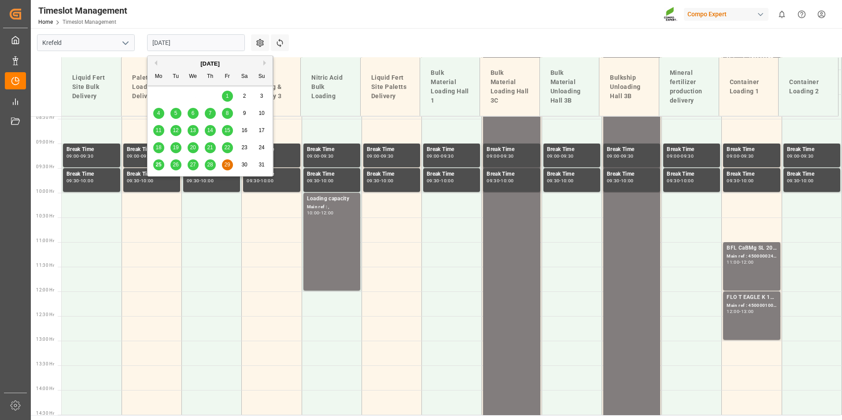
click at [155, 167] on div "25" at bounding box center [158, 165] width 11 height 11
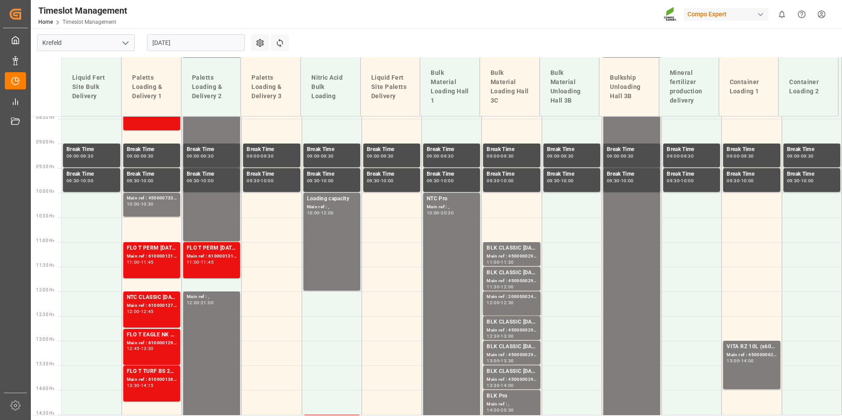
click at [524, 32] on main "[GEOGRAPHIC_DATA] [DATE] Settings Refresh Time Slots Liquid Fert Site Bulk Deli…" at bounding box center [436, 221] width 810 height 387
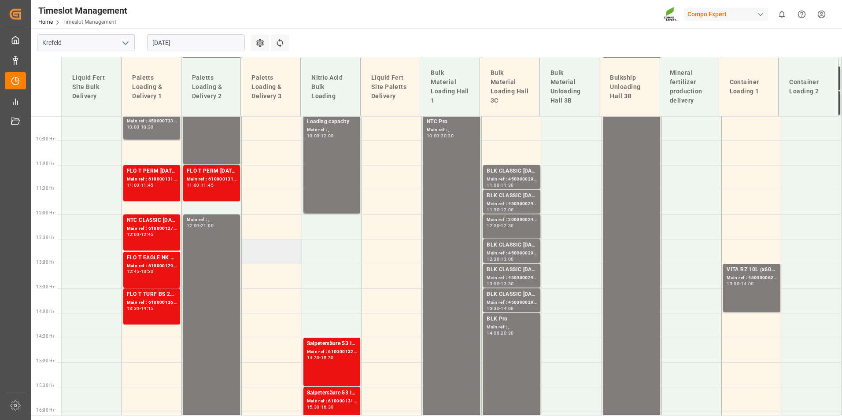
scroll to position [505, 0]
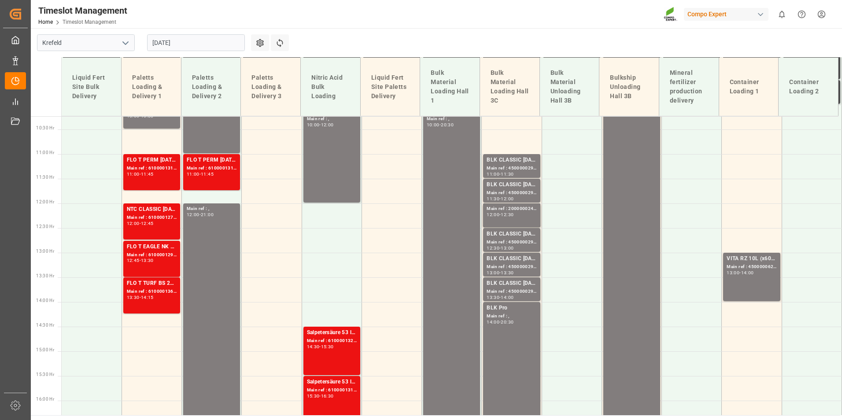
click at [217, 47] on input "[DATE]" at bounding box center [196, 42] width 98 height 17
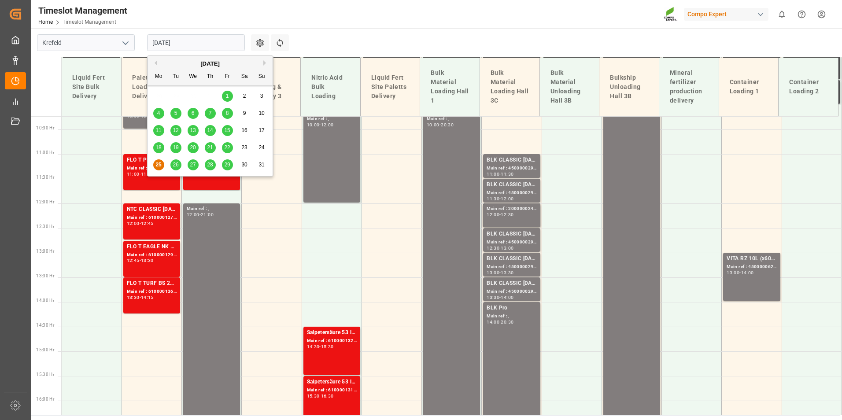
click at [177, 164] on span "26" at bounding box center [176, 165] width 6 height 6
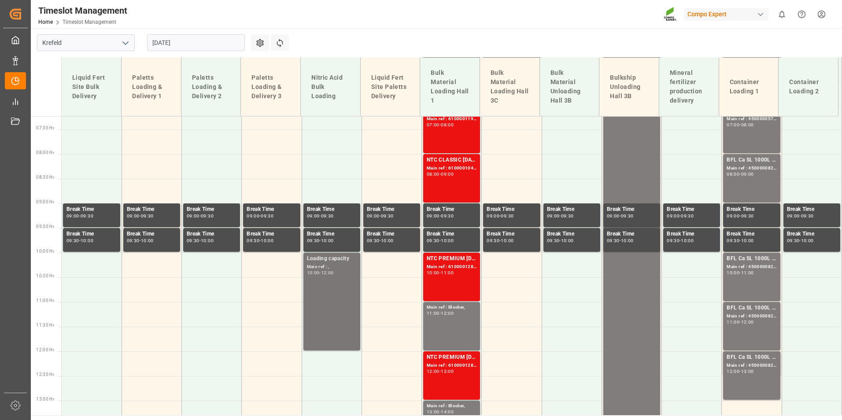
scroll to position [241, 0]
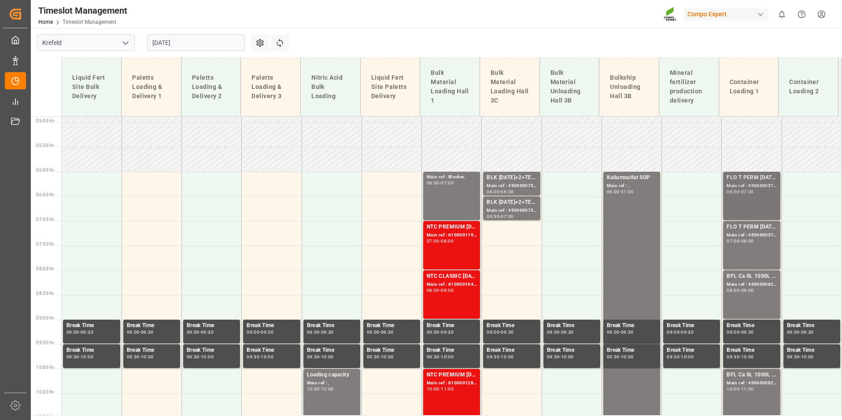
click at [756, 182] on div "Main ref : 4500000576, 2000000429;" at bounding box center [752, 185] width 50 height 7
click at [747, 228] on div "FLO T PERM [DATE] 25kg (x42) WW;" at bounding box center [752, 227] width 50 height 9
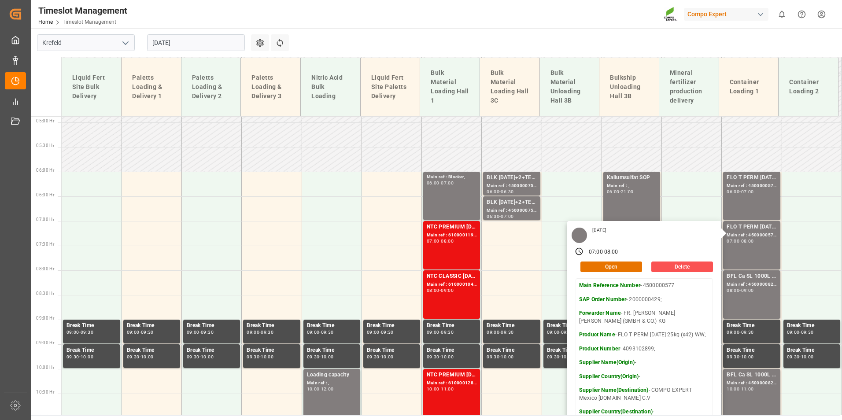
click at [185, 45] on input "[DATE]" at bounding box center [196, 42] width 98 height 17
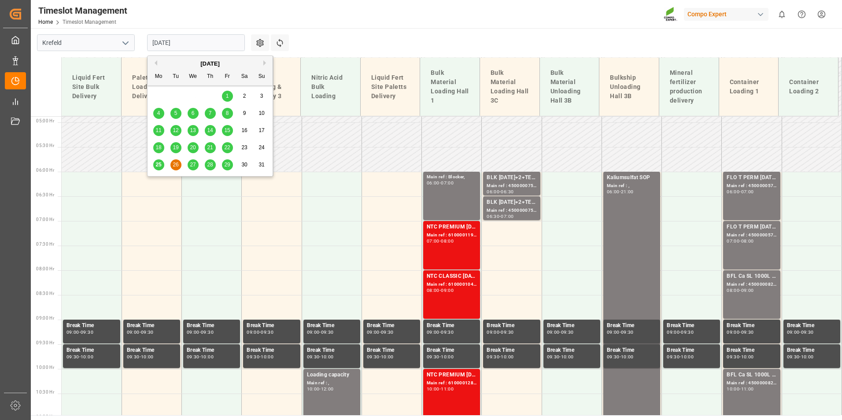
click at [189, 167] on div "27" at bounding box center [193, 165] width 11 height 11
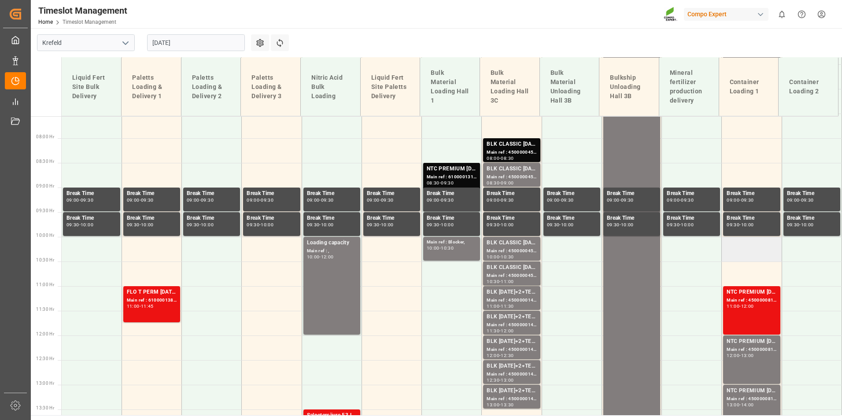
scroll to position [549, 0]
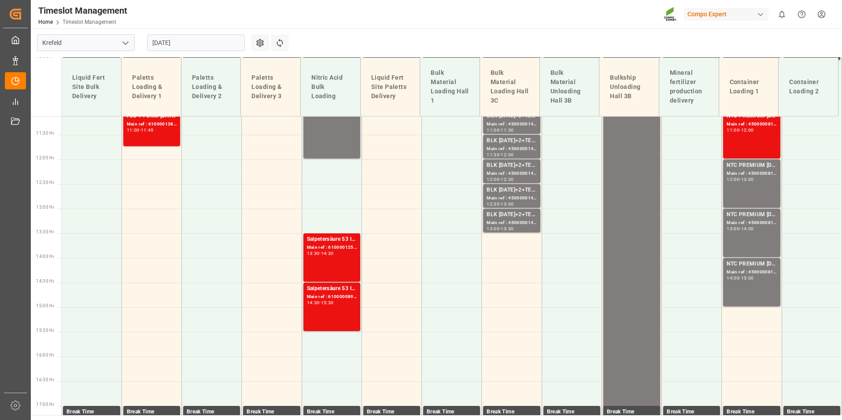
click at [191, 42] on input "[DATE]" at bounding box center [196, 42] width 98 height 17
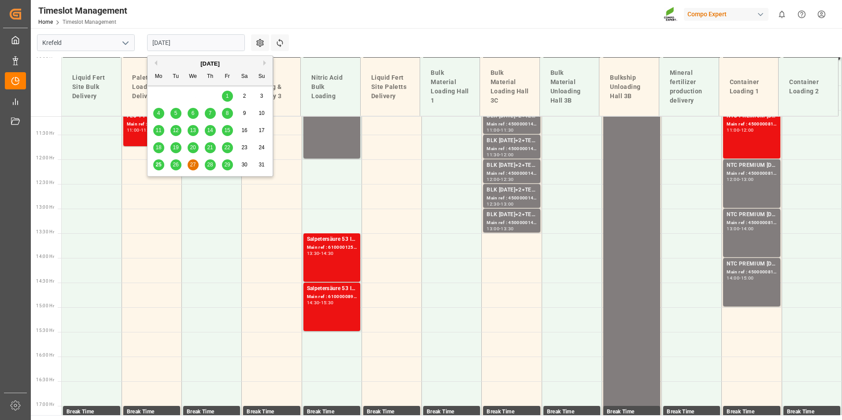
click at [211, 169] on div "28" at bounding box center [210, 165] width 11 height 11
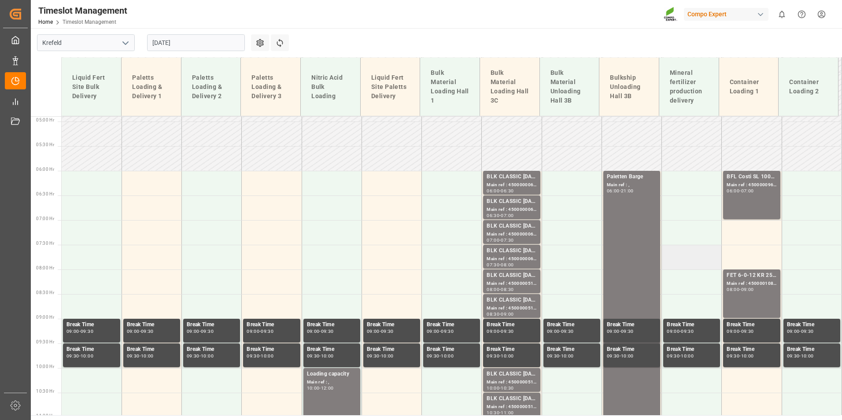
scroll to position [241, 0]
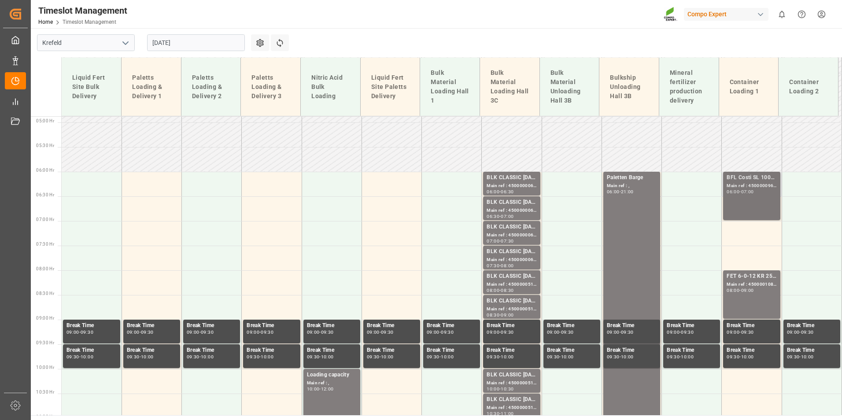
click at [740, 176] on div "BFL Costi SL 1000L IBC EGY;" at bounding box center [752, 178] width 50 height 9
click at [750, 290] on div "09:00" at bounding box center [747, 291] width 13 height 4
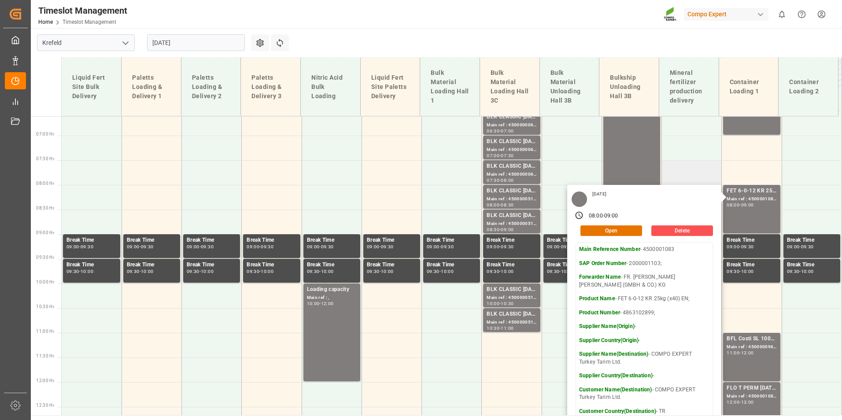
scroll to position [417, 0]
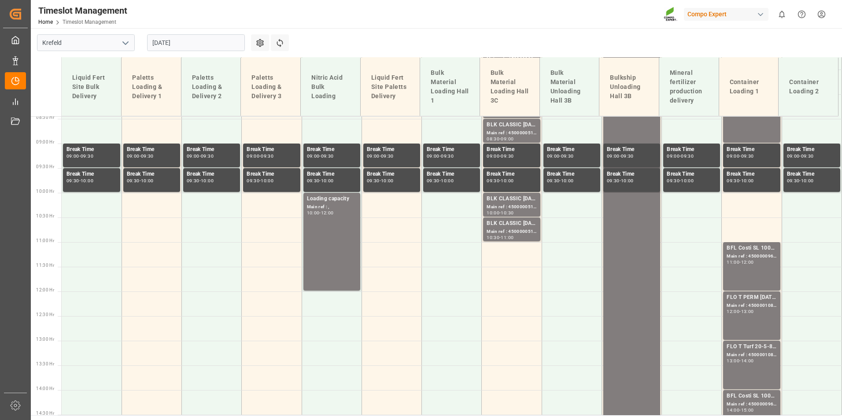
click at [758, 272] on div "BFL Costi SL 1000L IBC EGY; Main ref : 4500000964, 2000000357; 11:00 - 12:00" at bounding box center [752, 266] width 50 height 45
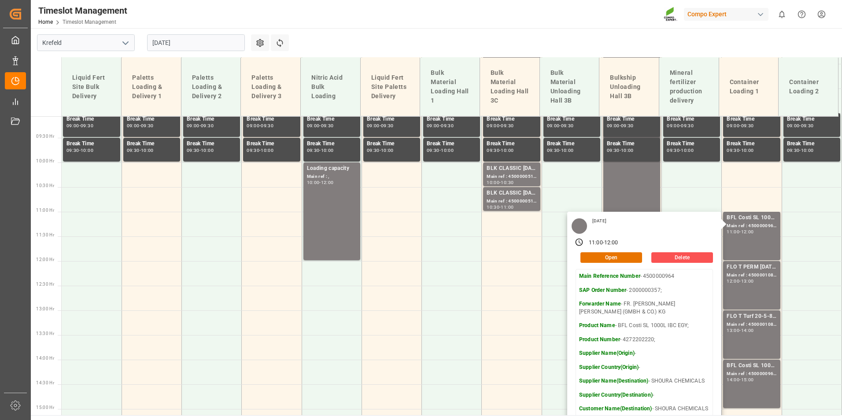
scroll to position [461, 0]
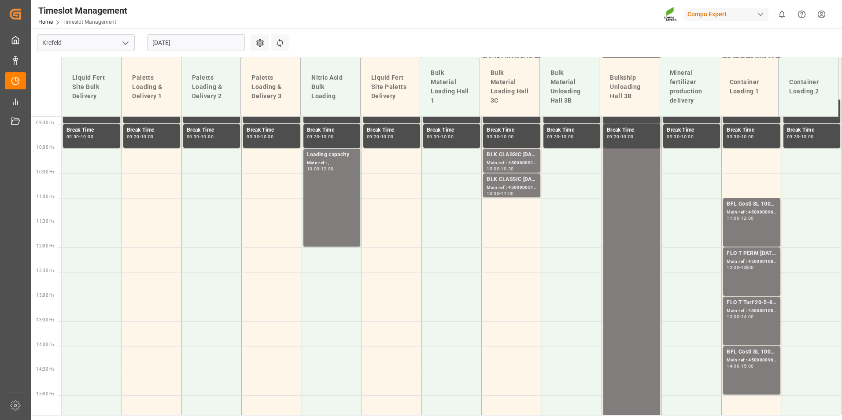
click at [747, 267] on div "13:00" at bounding box center [747, 268] width 13 height 4
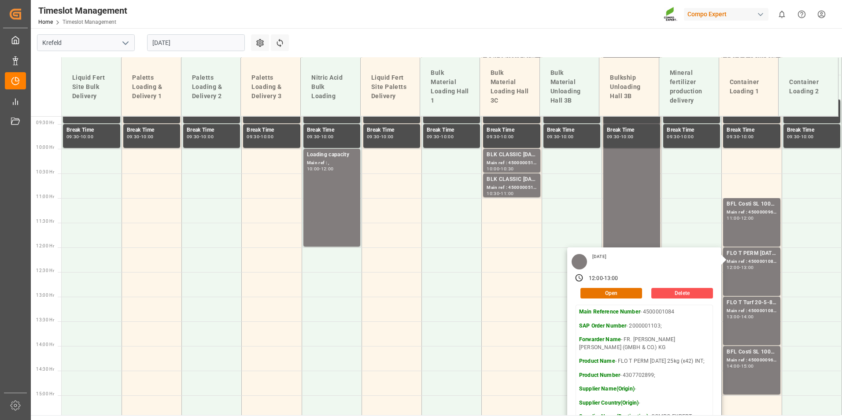
scroll to position [505, 0]
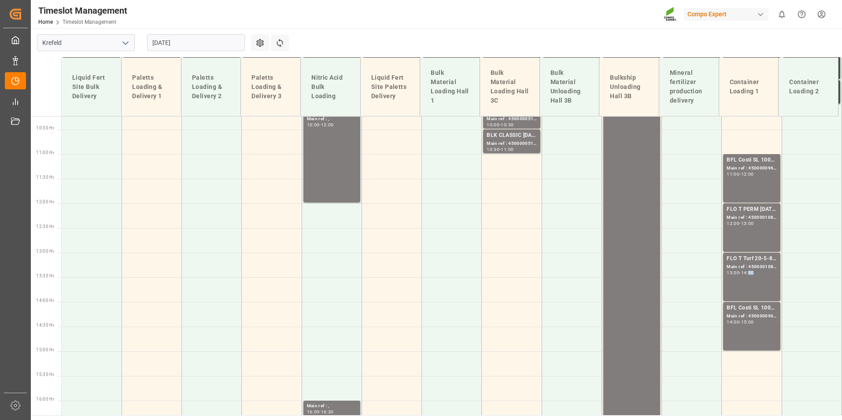
click at [749, 274] on div "14:00" at bounding box center [747, 273] width 13 height 4
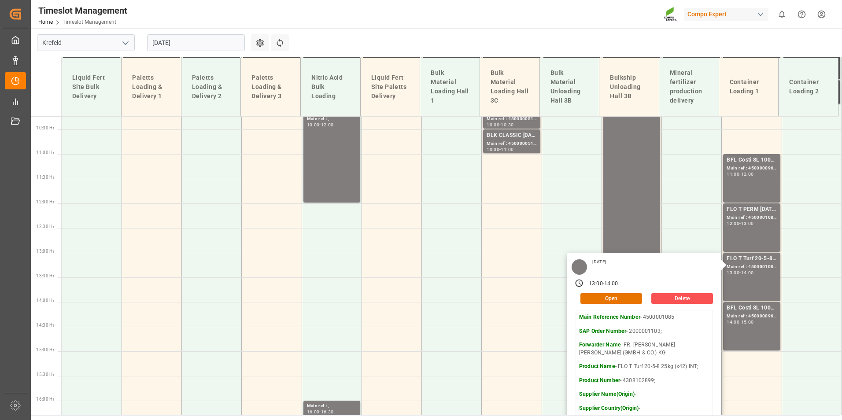
scroll to position [593, 0]
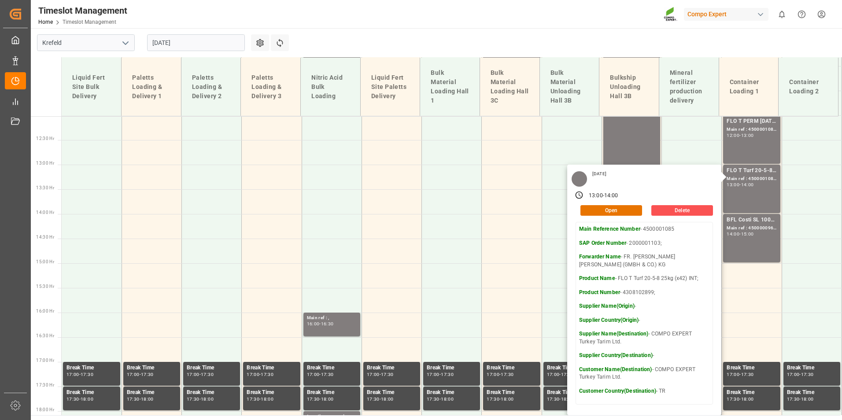
click at [215, 40] on input "[DATE]" at bounding box center [196, 42] width 98 height 17
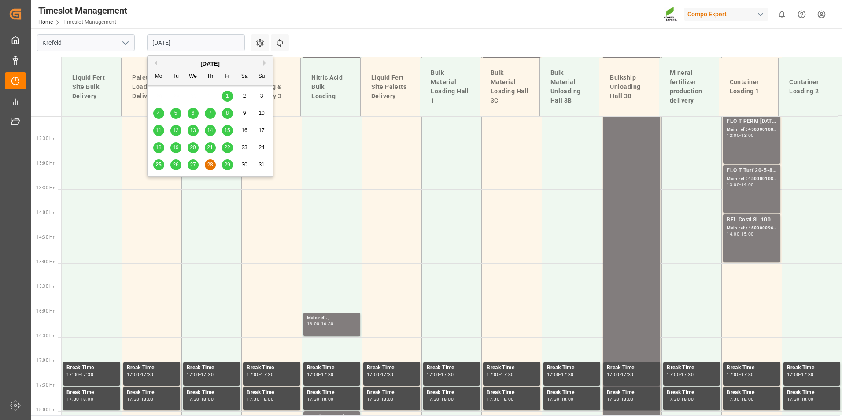
click at [230, 167] on span "29" at bounding box center [227, 165] width 6 height 6
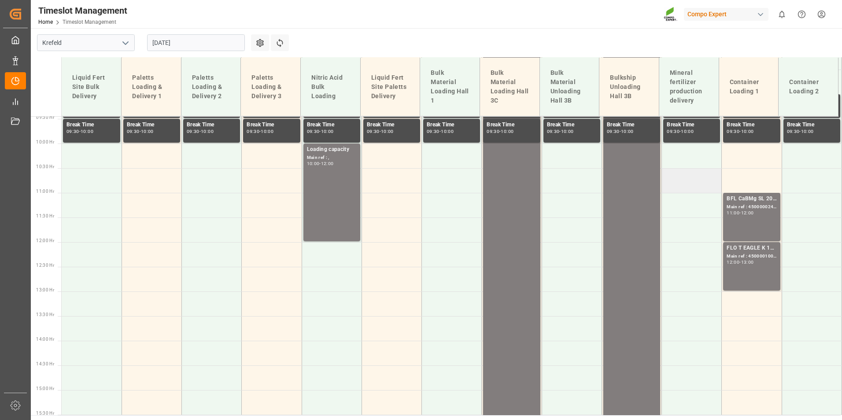
scroll to position [246, 0]
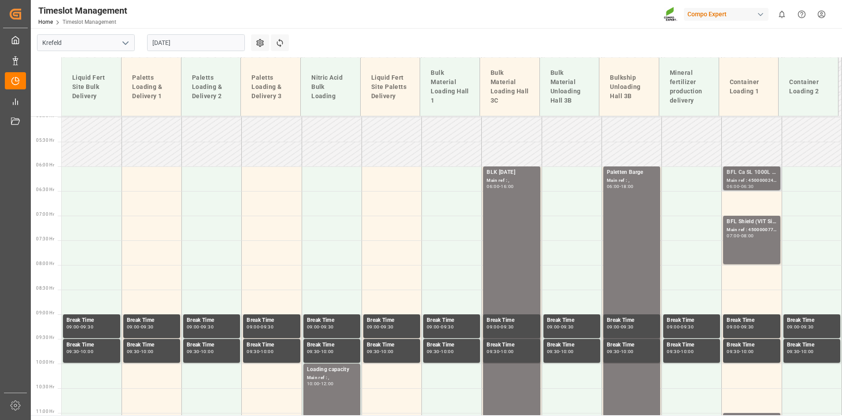
click at [742, 180] on div "Main ref : 4500000240, 2000000190;" at bounding box center [752, 180] width 50 height 7
click at [757, 228] on div "Main ref : 4500000776, 2000000607;" at bounding box center [752, 229] width 50 height 7
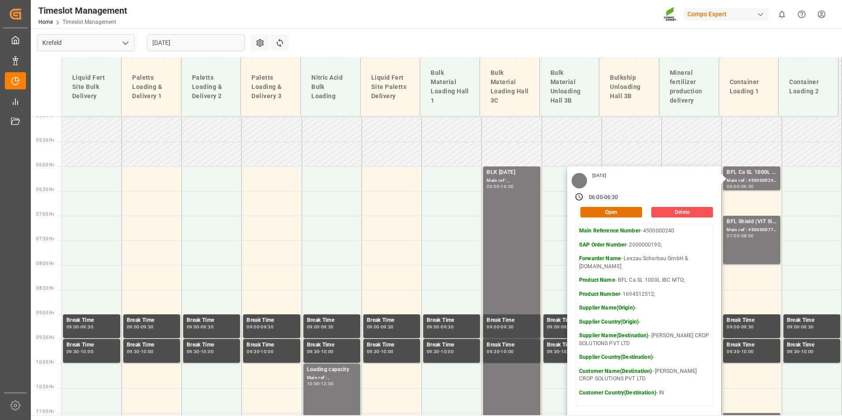
click at [200, 44] on input "[DATE]" at bounding box center [196, 42] width 98 height 17
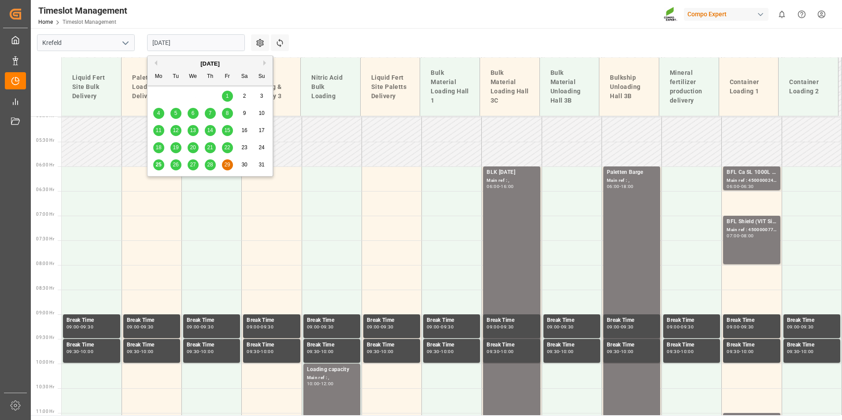
click at [160, 166] on span "25" at bounding box center [158, 165] width 6 height 6
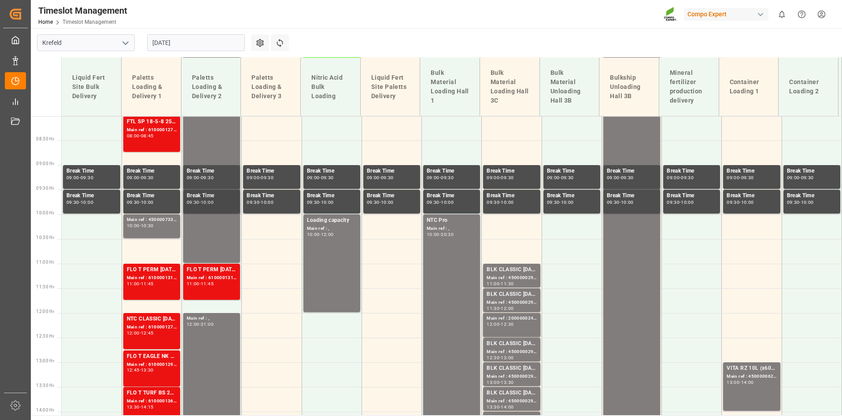
scroll to position [334, 0]
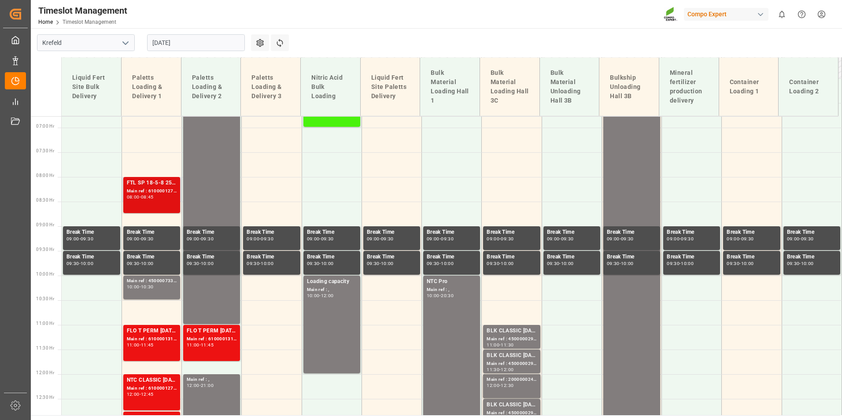
click at [176, 187] on div "FTL SP 18-5-8 25kg (x40) INT;TPL Natura N 8-2-2 25kg (x40) NEU,IT;SUPER FLO T T…" at bounding box center [151, 195] width 57 height 36
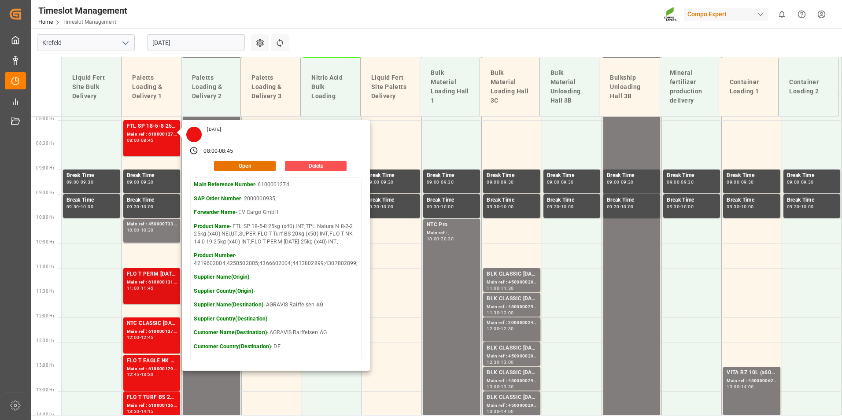
scroll to position [466, 0]
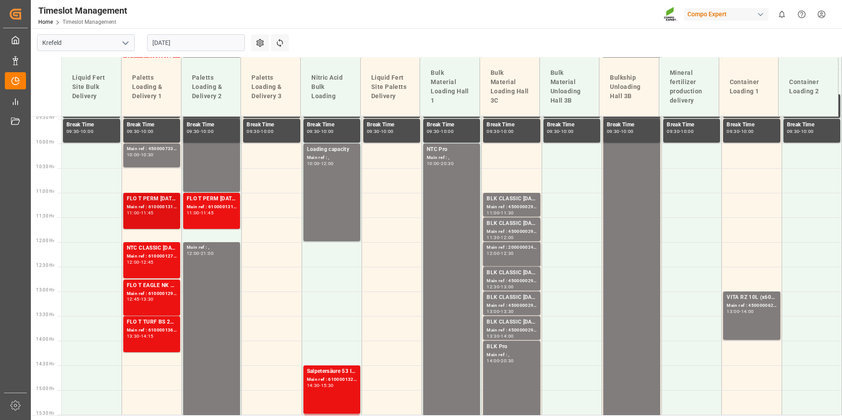
click at [163, 209] on div "Main ref : 6100001310, 2000000780;" at bounding box center [152, 207] width 50 height 7
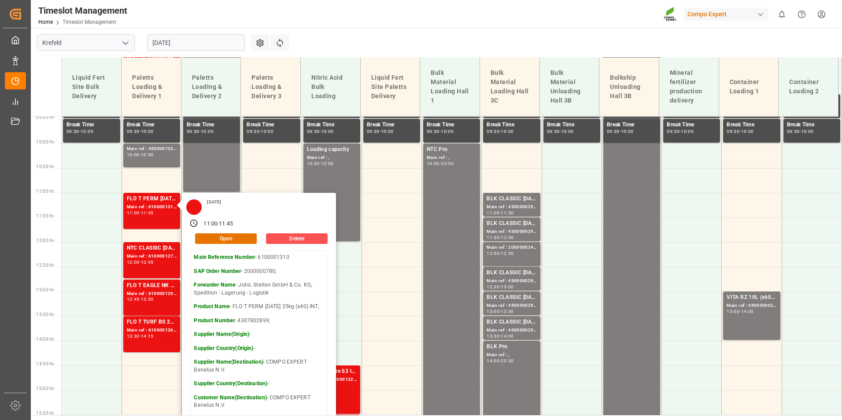
click at [374, 30] on main "[GEOGRAPHIC_DATA] [DATE] Settings Refresh Time Slots Liquid Fert Site Bulk Deli…" at bounding box center [436, 221] width 810 height 387
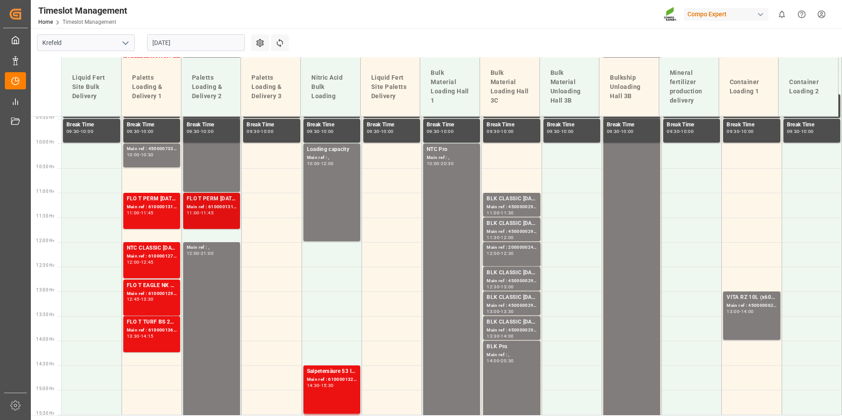
click at [214, 212] on div "11:45" at bounding box center [207, 213] width 13 height 4
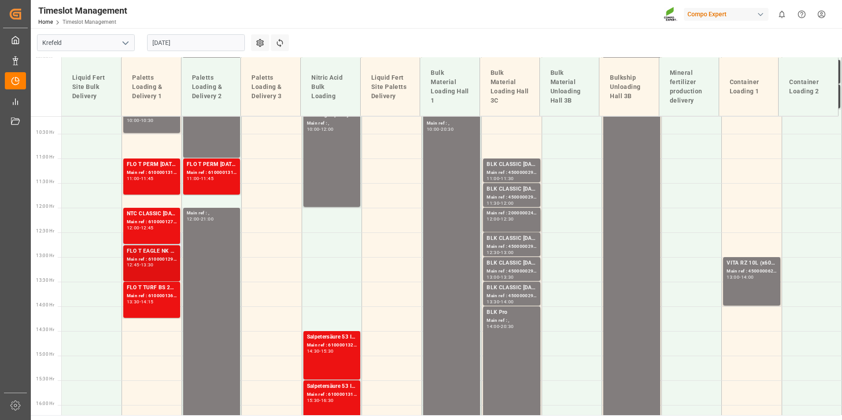
scroll to position [554, 0]
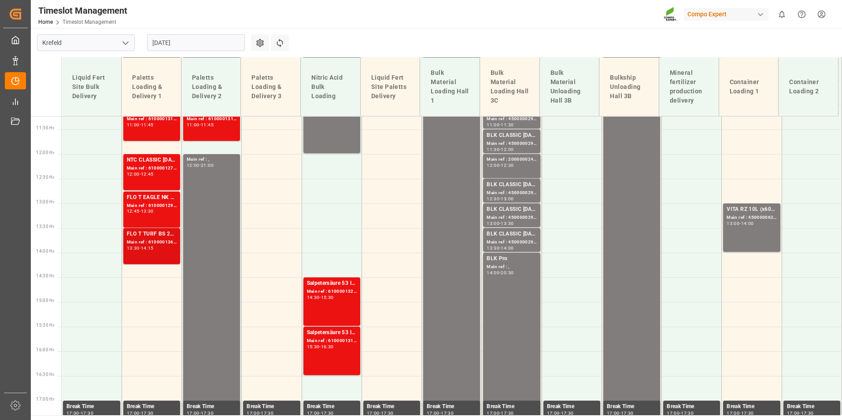
click at [157, 234] on div "FLO T TURF BS 20-5-8 25kg (x42) INT;FLO T EAGLE K 12-0-24 25kg (x40) INT;" at bounding box center [152, 234] width 50 height 9
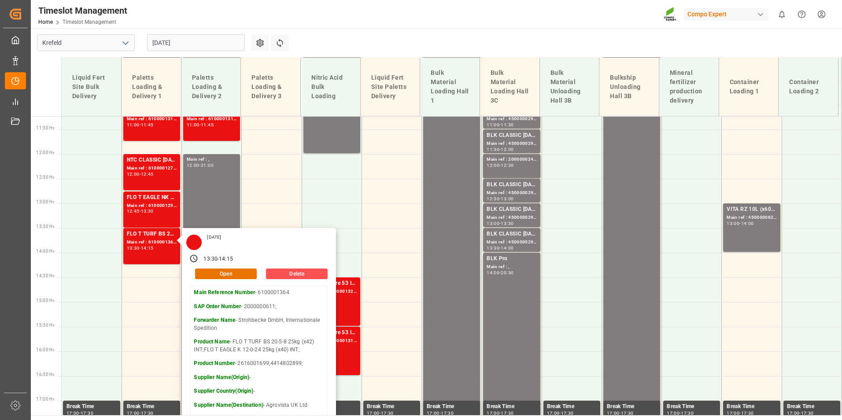
click at [318, 51] on main "[GEOGRAPHIC_DATA] [DATE] Settings Refresh Time Slots Liquid Fert Site Bulk Deli…" at bounding box center [436, 221] width 810 height 387
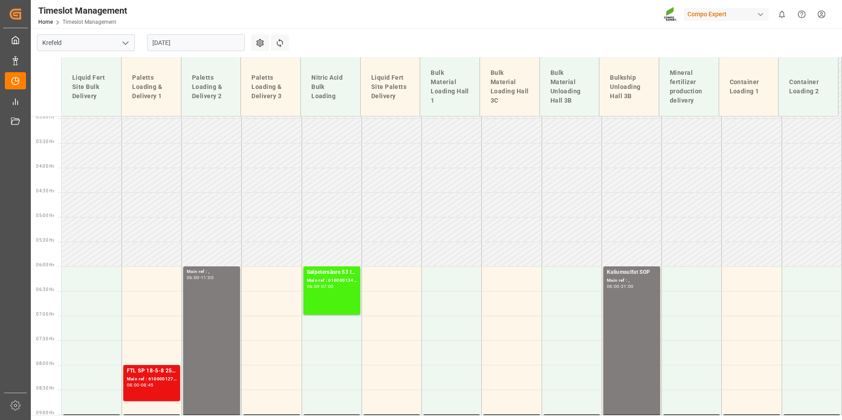
scroll to position [114, 0]
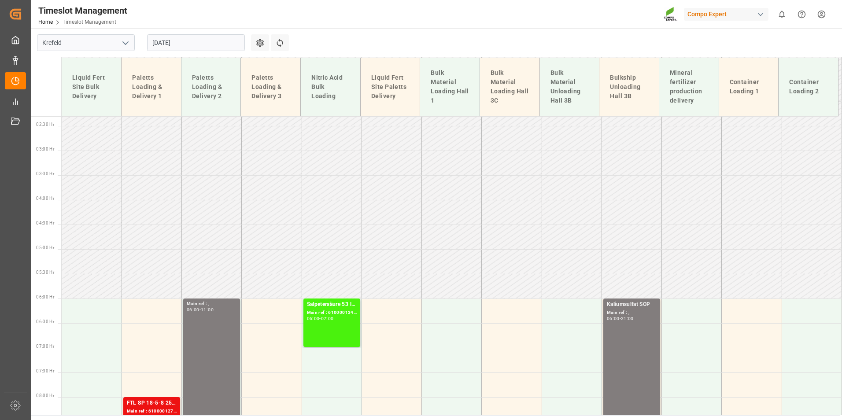
click at [220, 44] on input "[DATE]" at bounding box center [196, 42] width 98 height 17
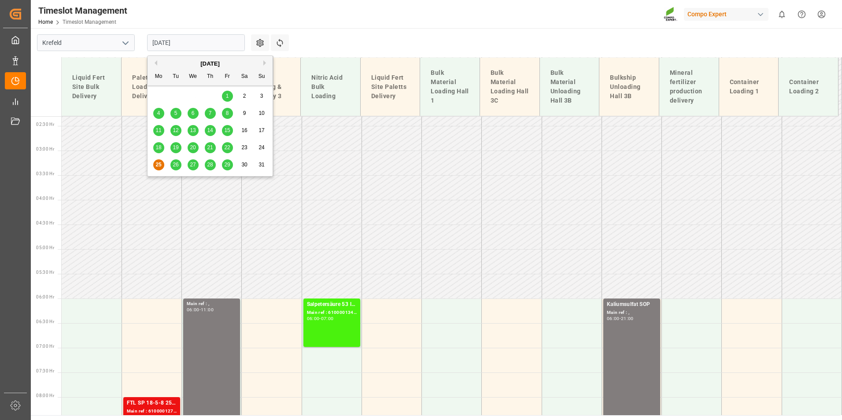
click at [174, 167] on span "26" at bounding box center [176, 165] width 6 height 6
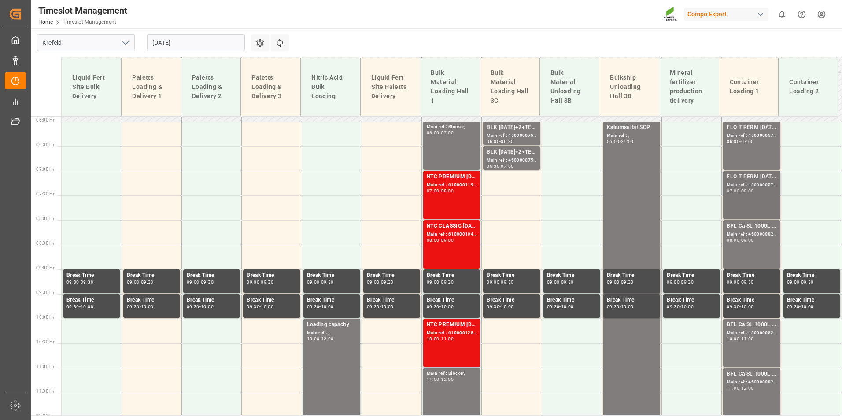
scroll to position [290, 0]
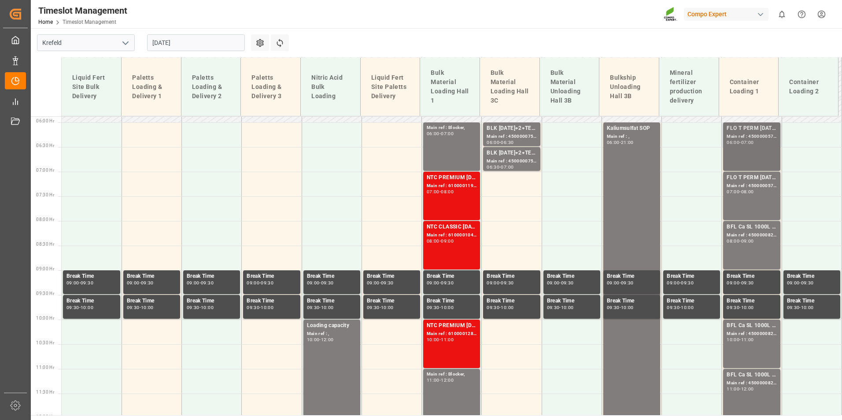
click at [743, 159] on div "FLO T PERM [DATE] 25kg (x42) WW; Main ref : 4500000576, 2000000429; 06:00 - 07:…" at bounding box center [752, 146] width 50 height 45
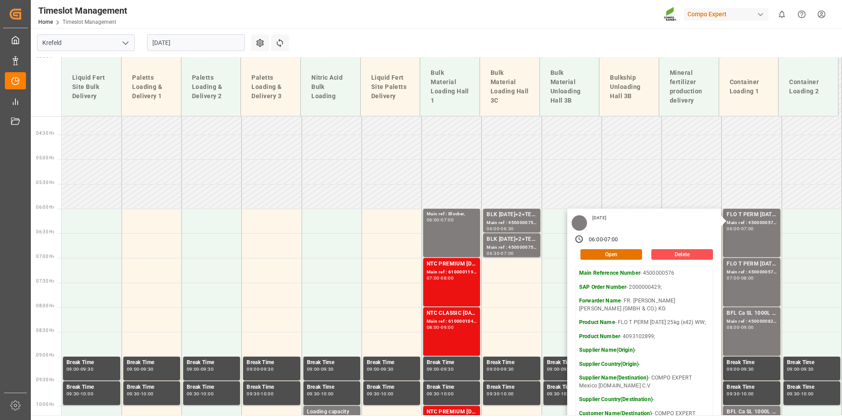
scroll to position [202, 0]
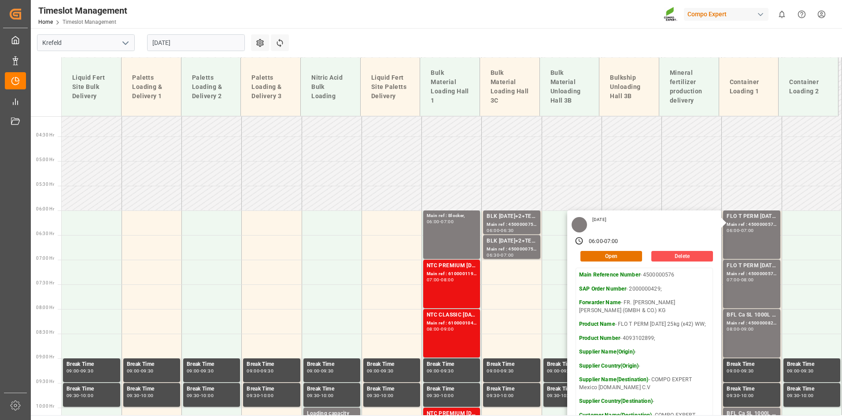
click at [178, 44] on input "[DATE]" at bounding box center [196, 42] width 98 height 17
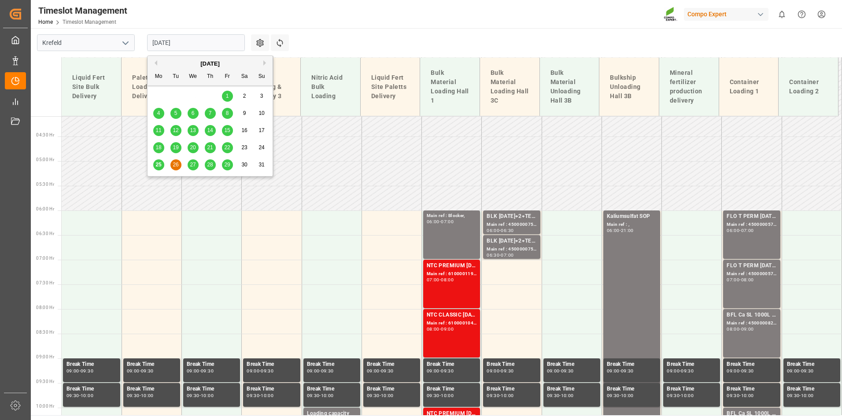
click at [173, 167] on span "26" at bounding box center [176, 165] width 6 height 6
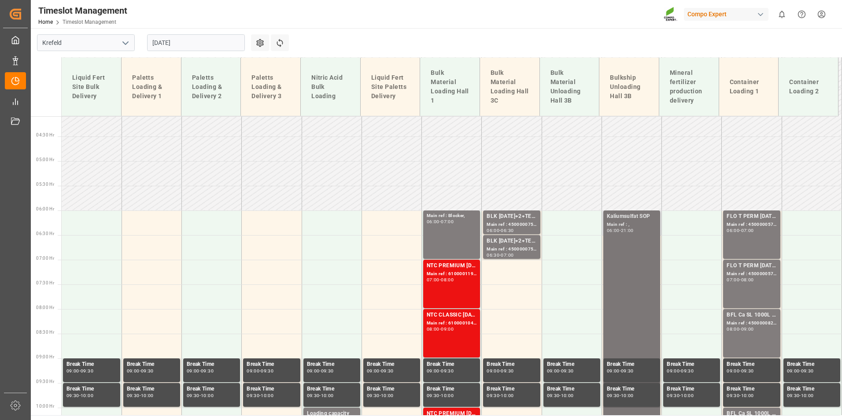
click at [193, 46] on input "[DATE]" at bounding box center [196, 42] width 98 height 17
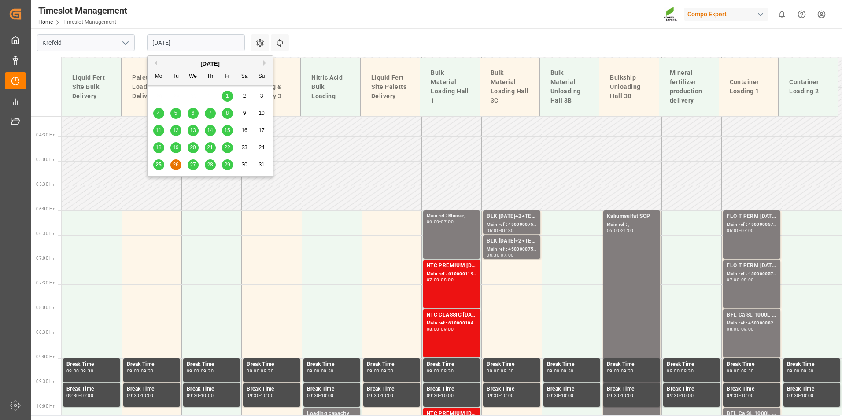
click at [157, 165] on span "25" at bounding box center [158, 165] width 6 height 6
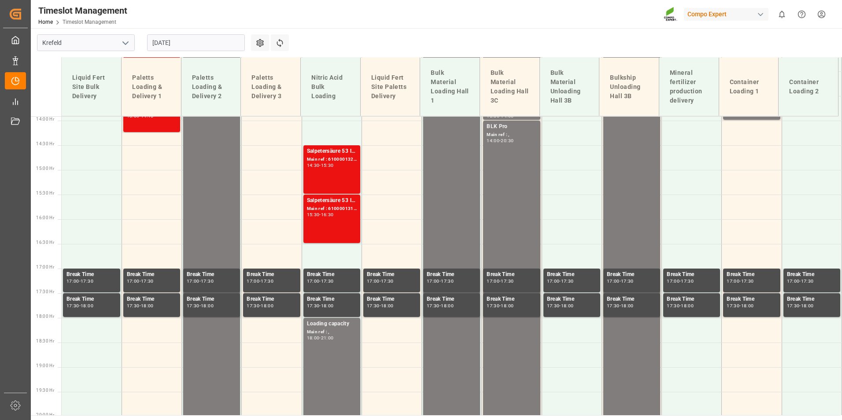
scroll to position [642, 0]
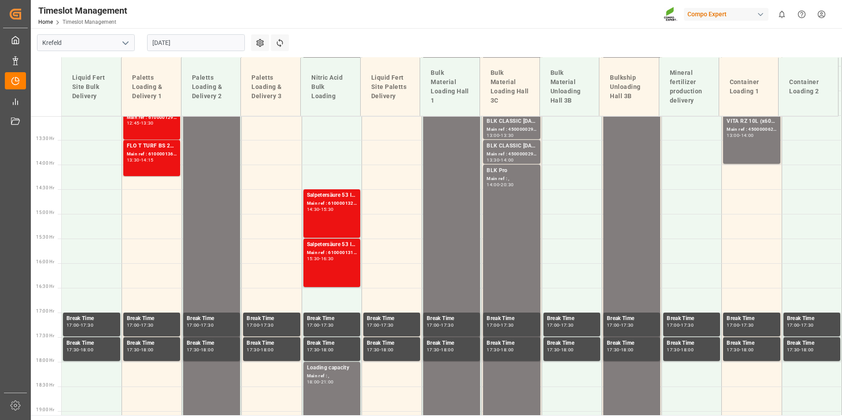
click at [211, 48] on input "[DATE]" at bounding box center [196, 42] width 98 height 17
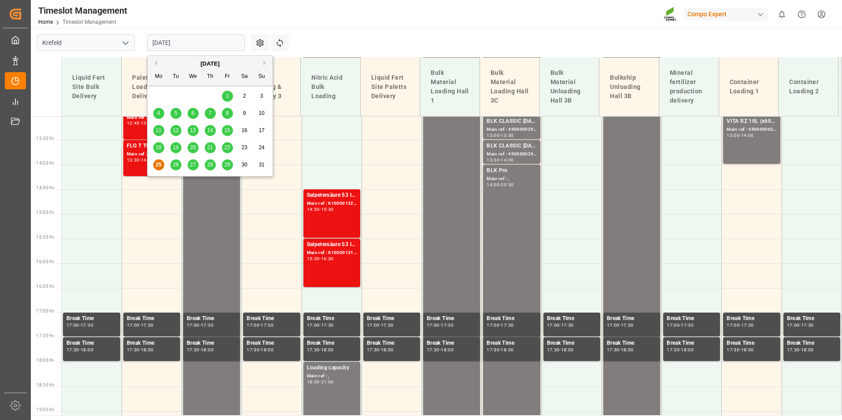
click at [174, 164] on span "26" at bounding box center [176, 165] width 6 height 6
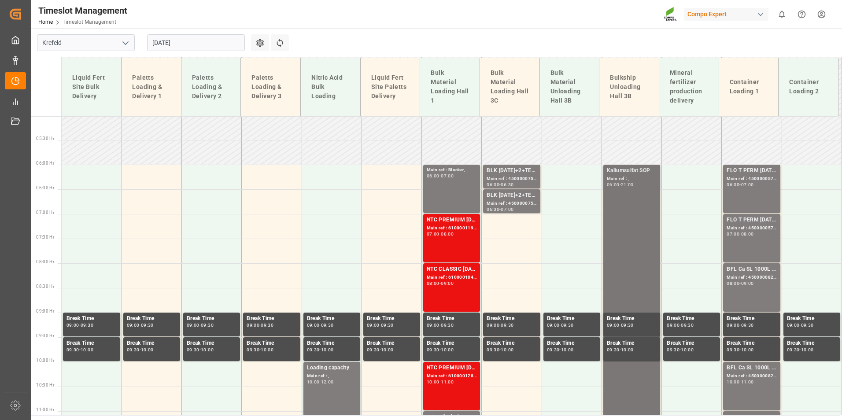
scroll to position [246, 0]
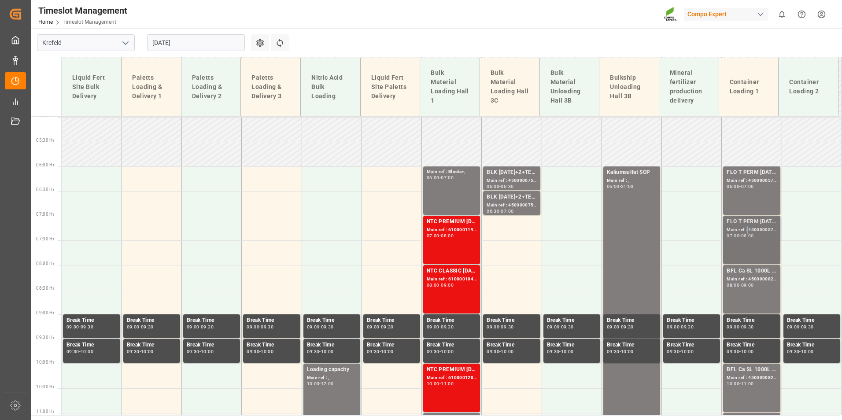
click at [745, 230] on div "Main ref : 4500000577, 2000000429;" at bounding box center [752, 229] width 50 height 7
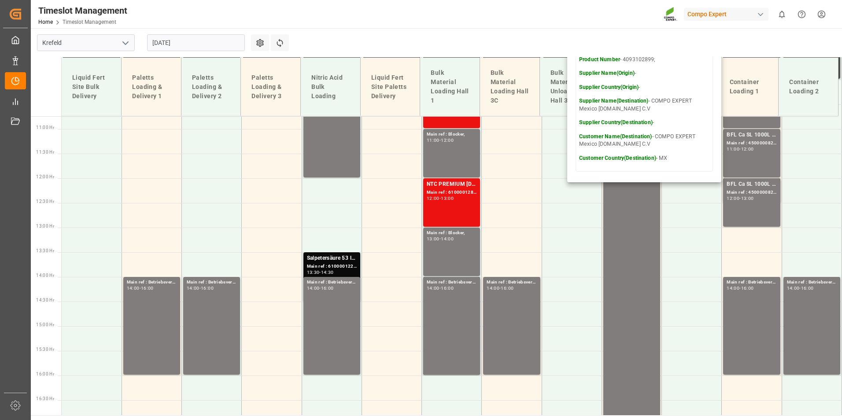
scroll to position [510, 0]
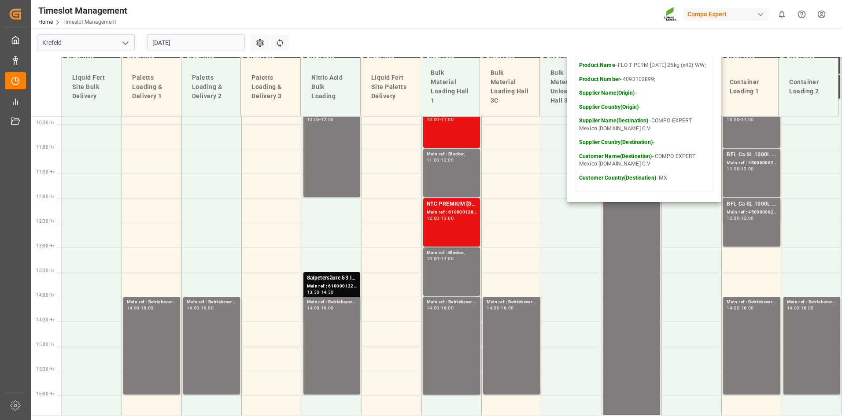
click at [196, 47] on input "[DATE]" at bounding box center [196, 42] width 98 height 17
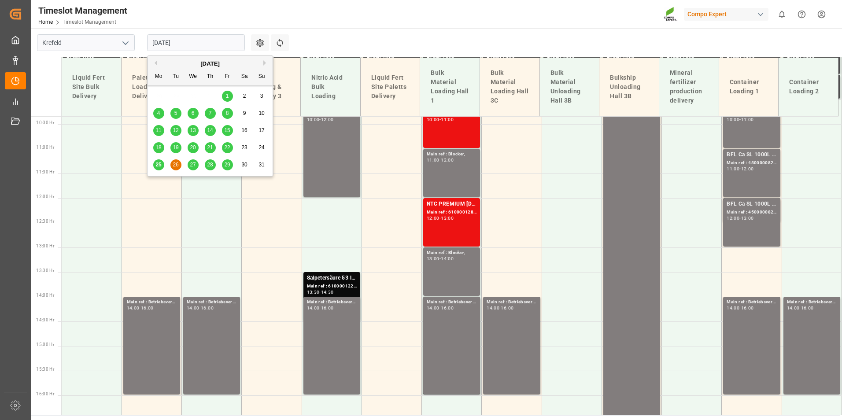
click at [194, 170] on div "27" at bounding box center [193, 165] width 11 height 11
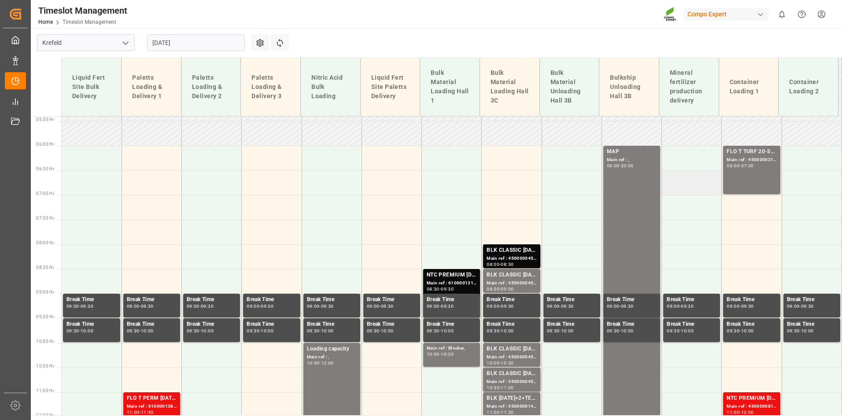
scroll to position [246, 0]
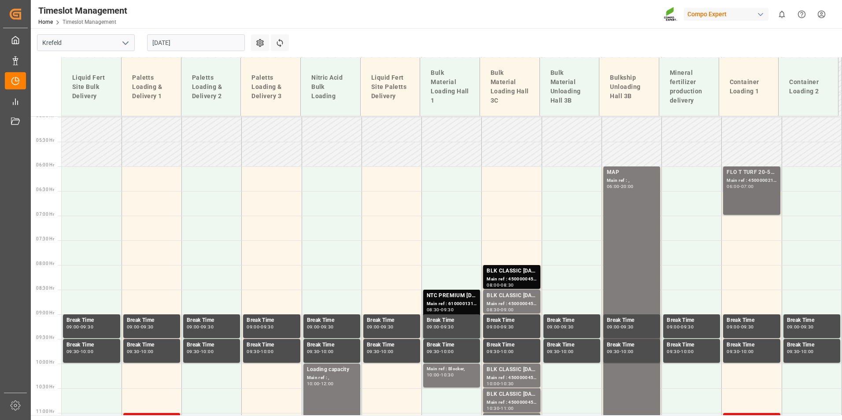
click at [770, 187] on div "06:00 - 07:00" at bounding box center [752, 187] width 50 height 5
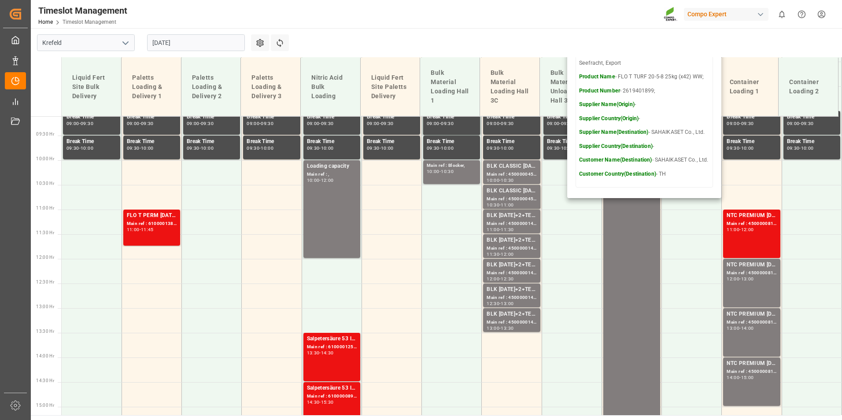
scroll to position [466, 0]
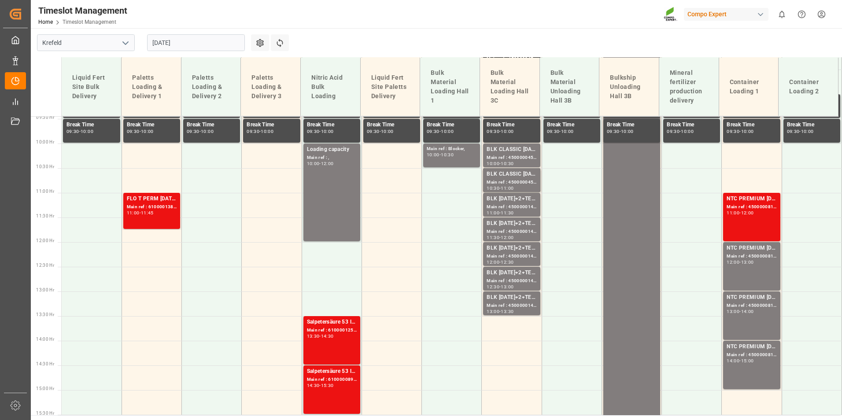
click at [758, 226] on div "NTC PREMIUM [DATE] 50kg (x25) NLA MTO; Main ref : 4500000815, 2000000613; 11:00…" at bounding box center [752, 217] width 50 height 45
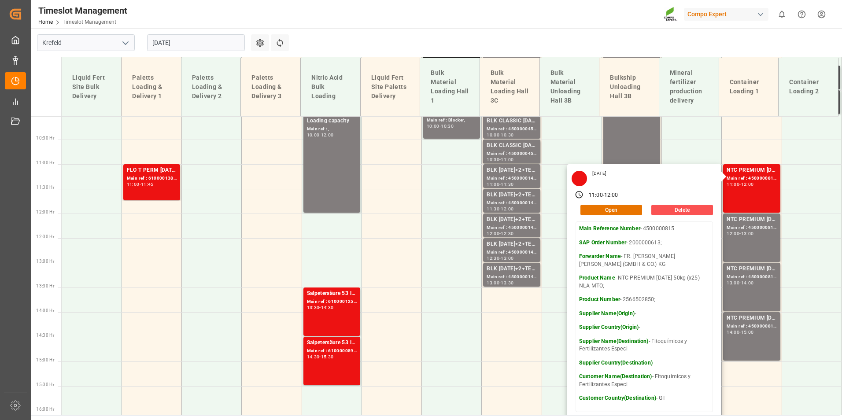
scroll to position [510, 0]
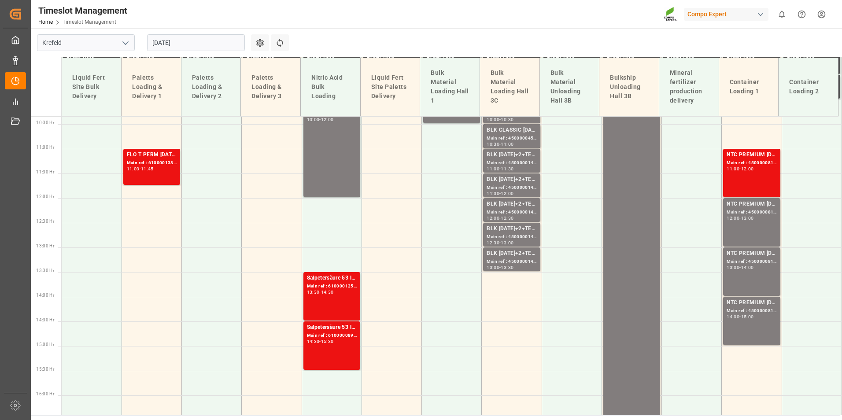
click at [759, 233] on div "NTC PREMIUM [DATE] 50kg (x25) NLA MTO; Main ref : 4500000816, 2000000613; 12:00…" at bounding box center [752, 222] width 50 height 45
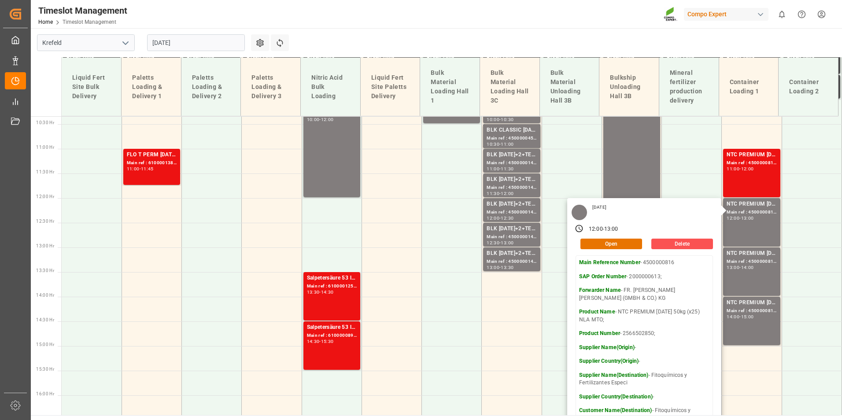
click at [219, 48] on input "[DATE]" at bounding box center [196, 42] width 98 height 17
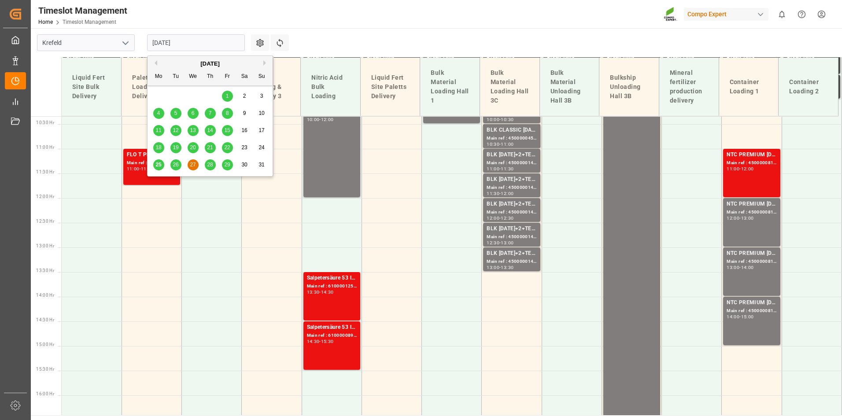
click at [160, 167] on span "25" at bounding box center [158, 165] width 6 height 6
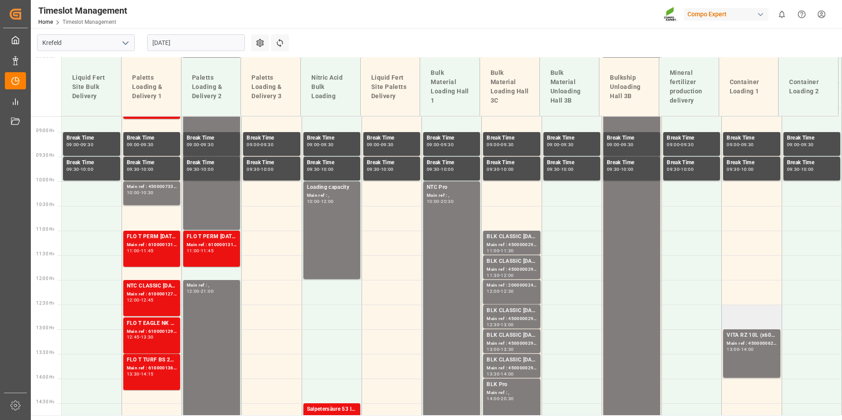
scroll to position [466, 0]
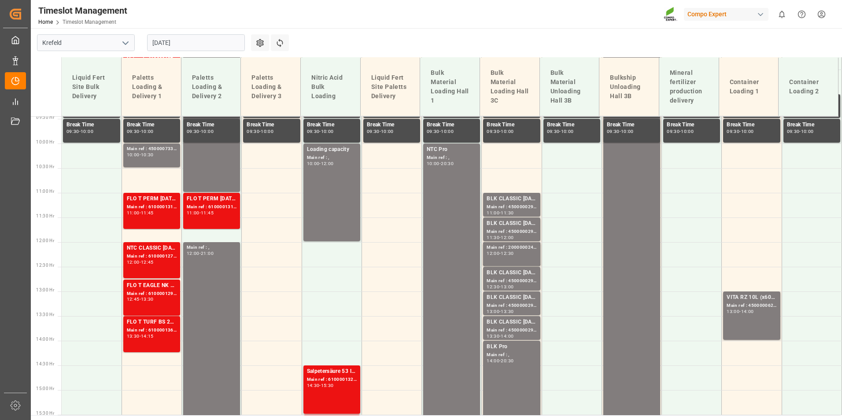
click at [222, 38] on input "[DATE]" at bounding box center [196, 42] width 98 height 17
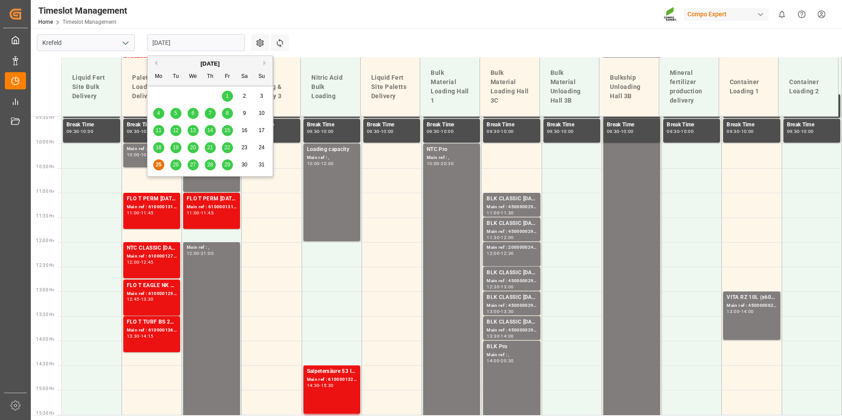
click at [265, 58] on div "[DATE] Mo Tu We Th Fr Sa Su" at bounding box center [210, 71] width 125 height 30
click at [263, 60] on button "Next Month" at bounding box center [265, 62] width 5 height 5
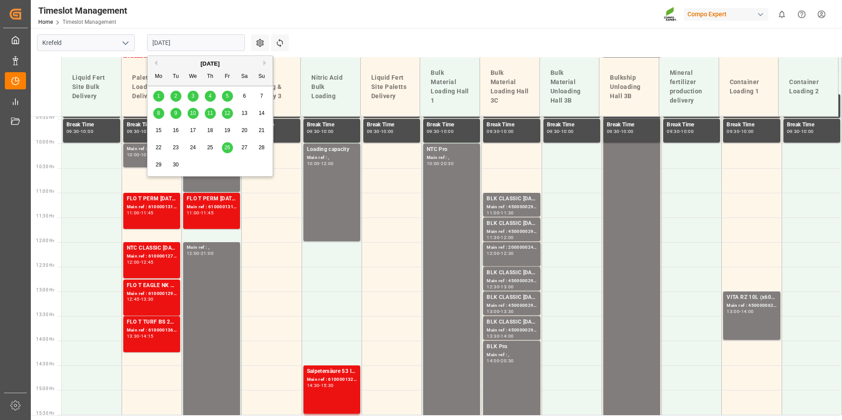
click at [173, 116] on div "9" at bounding box center [175, 113] width 11 height 11
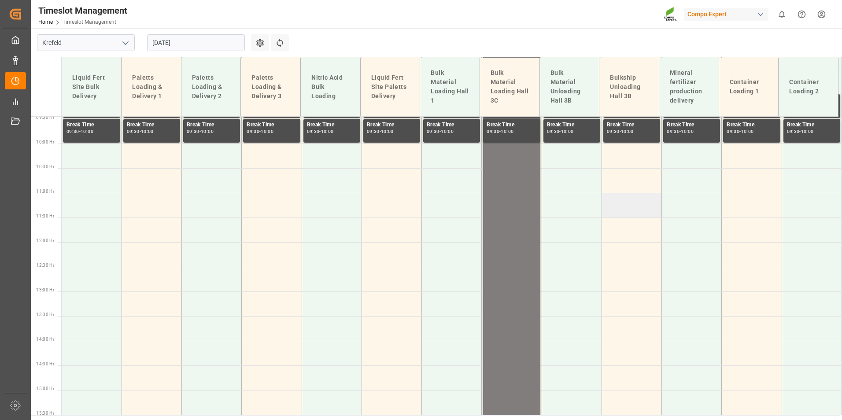
scroll to position [202, 0]
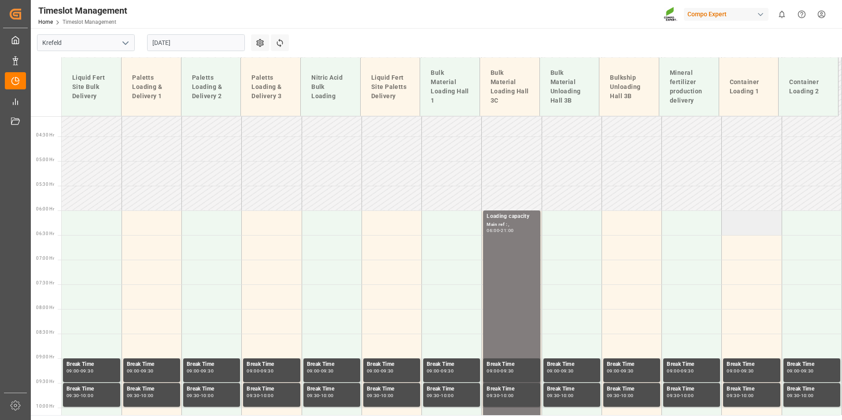
click at [742, 224] on td at bounding box center [752, 223] width 60 height 25
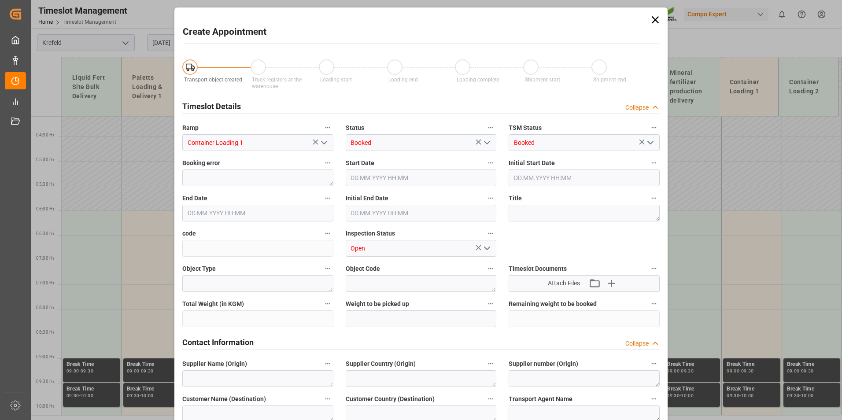
type input "[DATE] 06:00"
type input "[DATE] 06:30"
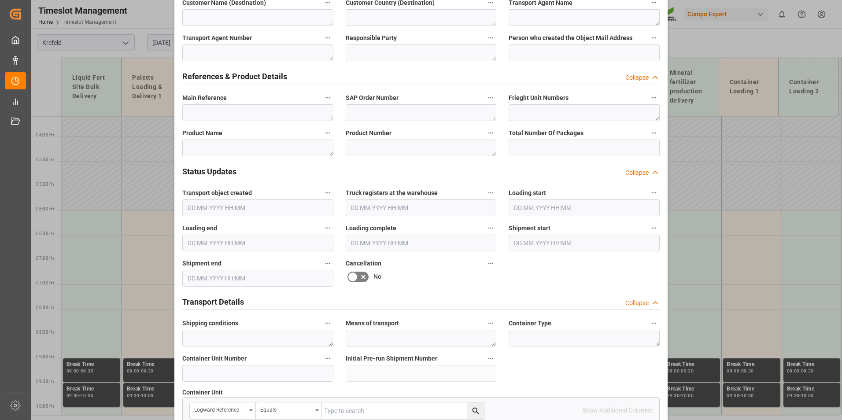
scroll to position [485, 0]
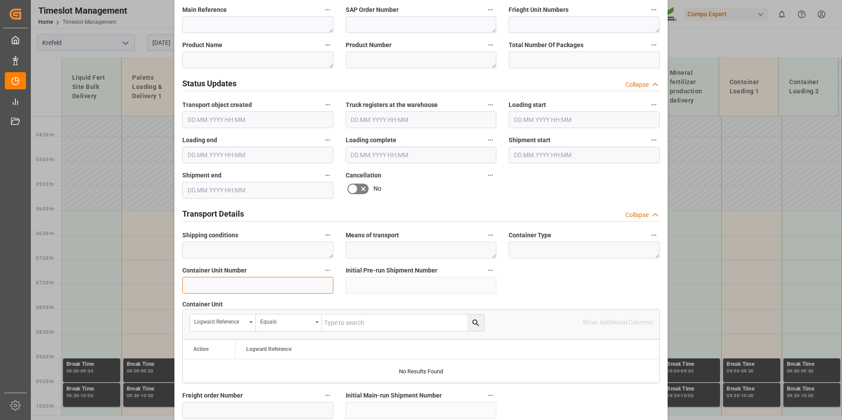
click at [241, 283] on input at bounding box center [257, 285] width 151 height 17
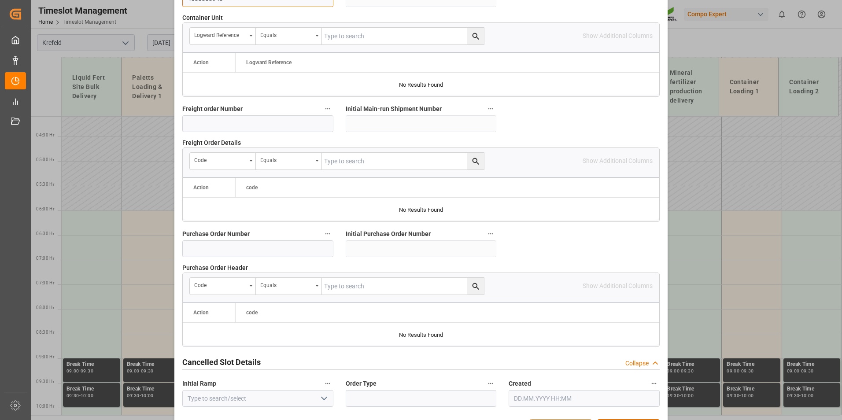
scroll to position [802, 0]
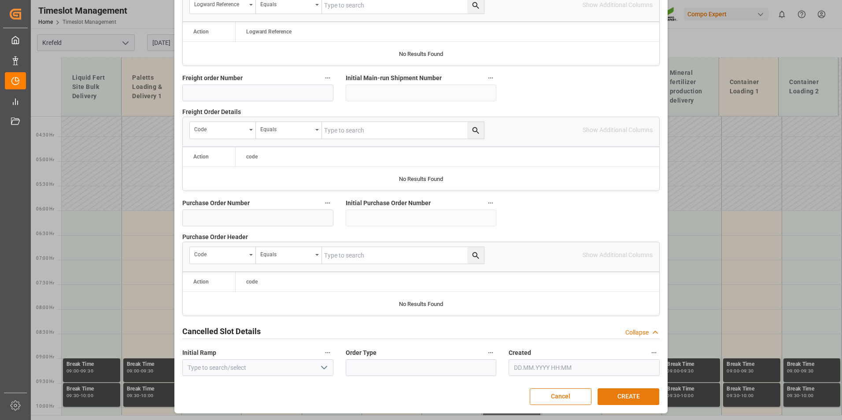
type input "4500000943"
click at [605, 389] on button "CREATE" at bounding box center [629, 397] width 62 height 17
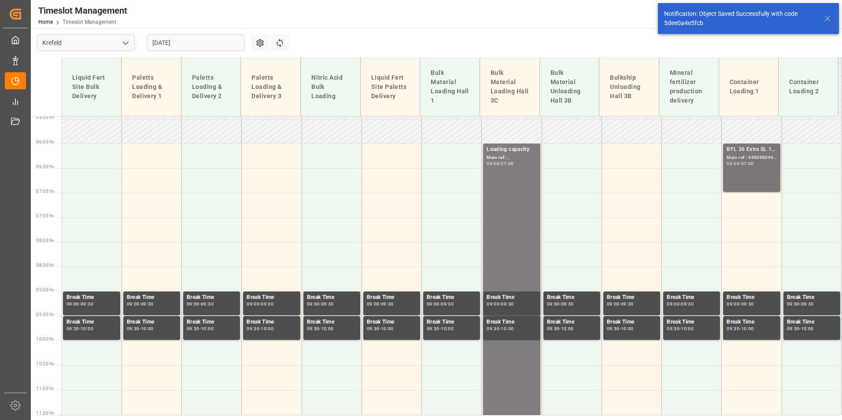
scroll to position [225, 0]
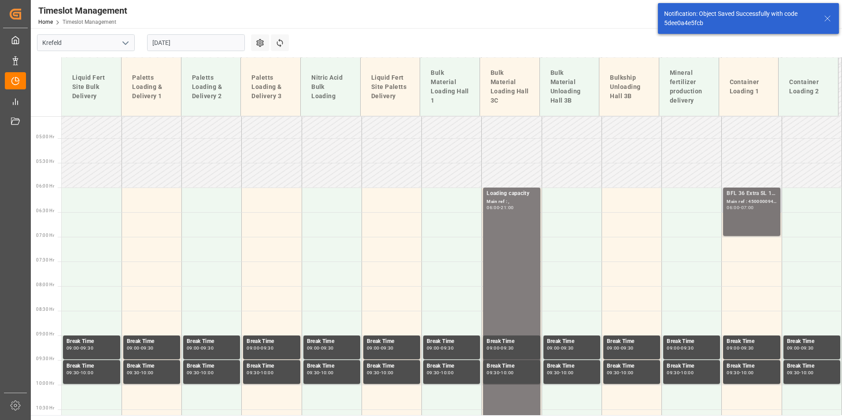
click at [752, 214] on div "BFL 36 Extra SL 10L (x60) EN,TR MTO;NTC N-MAX 24-5-5 25KG (x42) INT; Main ref :…" at bounding box center [752, 211] width 50 height 45
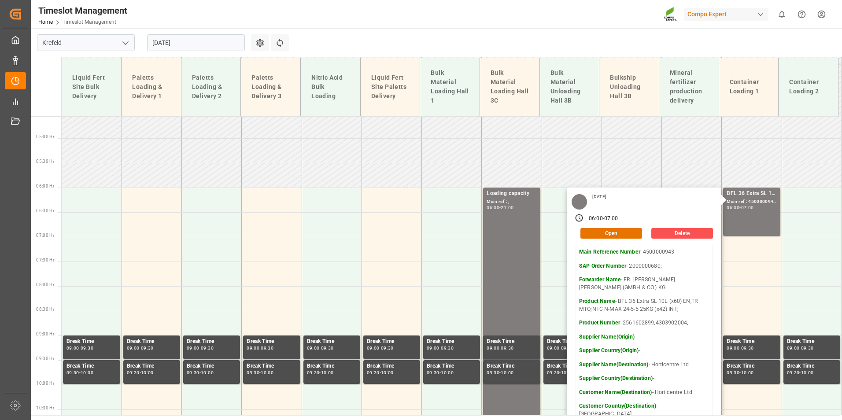
click at [226, 42] on input "[DATE]" at bounding box center [196, 42] width 98 height 17
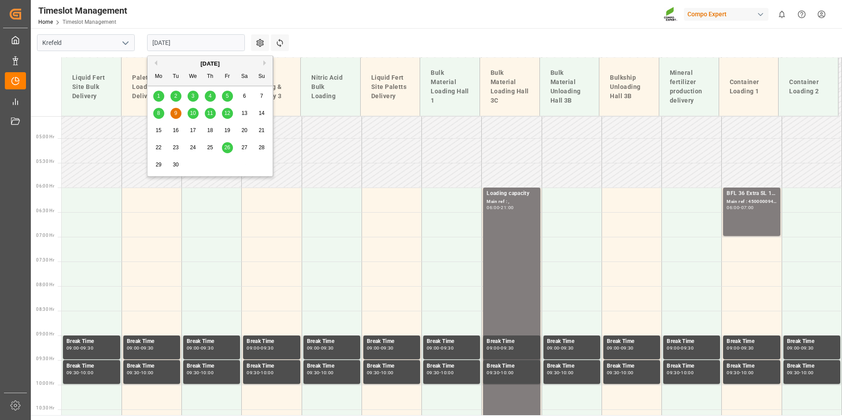
click at [154, 60] on button "Previous Month" at bounding box center [154, 62] width 5 height 5
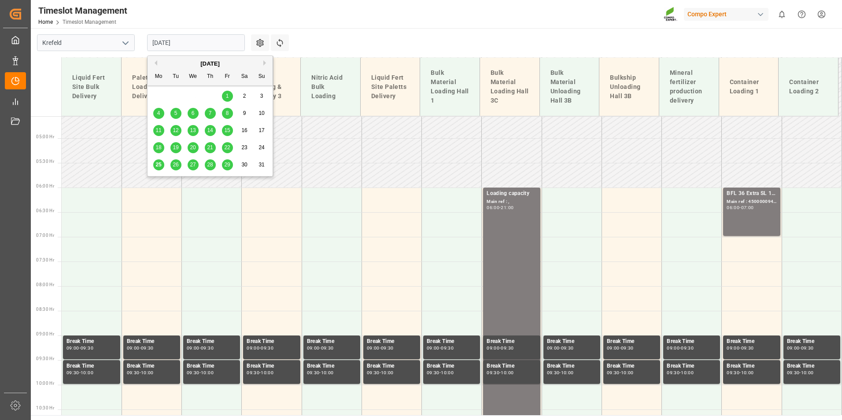
click at [159, 167] on span "25" at bounding box center [158, 165] width 6 height 6
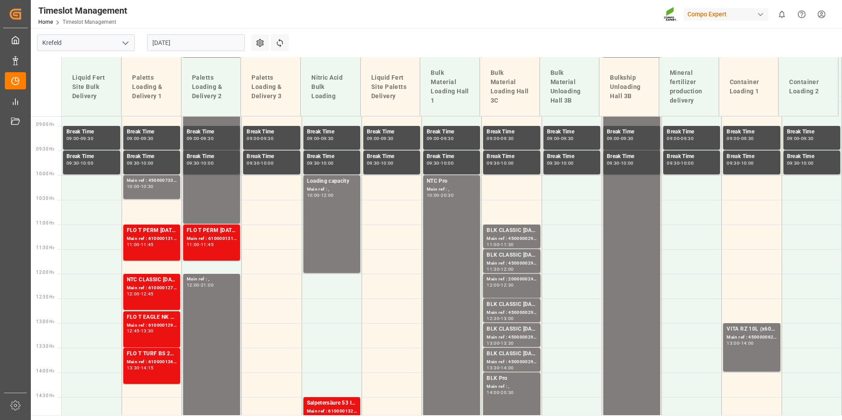
scroll to position [510, 0]
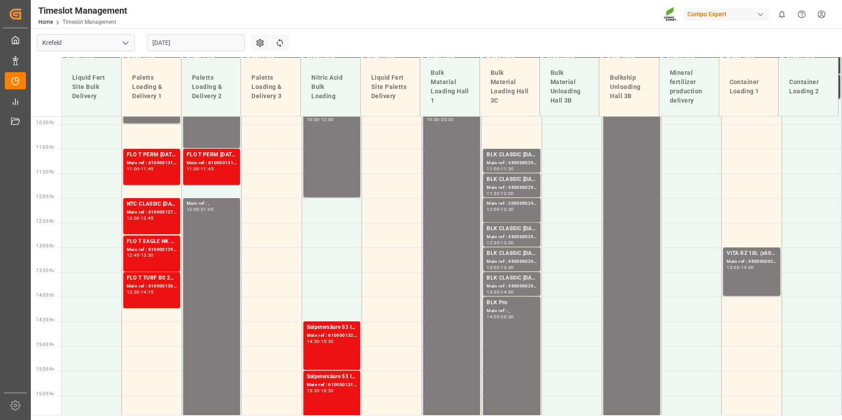
drag, startPoint x: 199, startPoint y: 42, endPoint x: 197, endPoint y: 55, distance: 12.8
click at [199, 42] on input "[DATE]" at bounding box center [196, 42] width 98 height 17
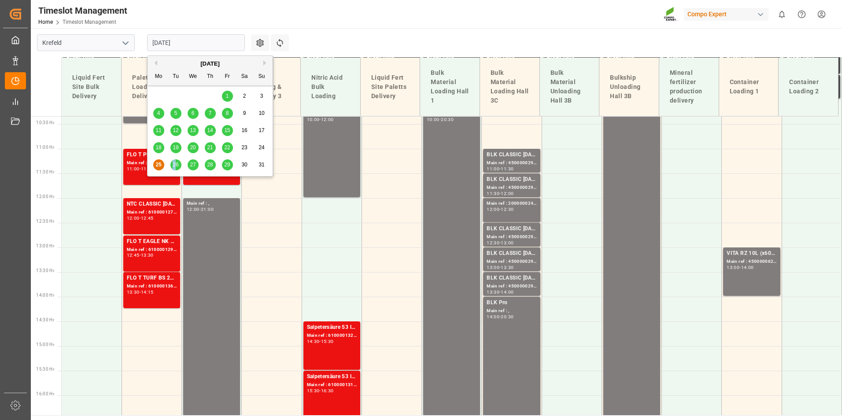
click at [174, 163] on span "26" at bounding box center [176, 165] width 6 height 6
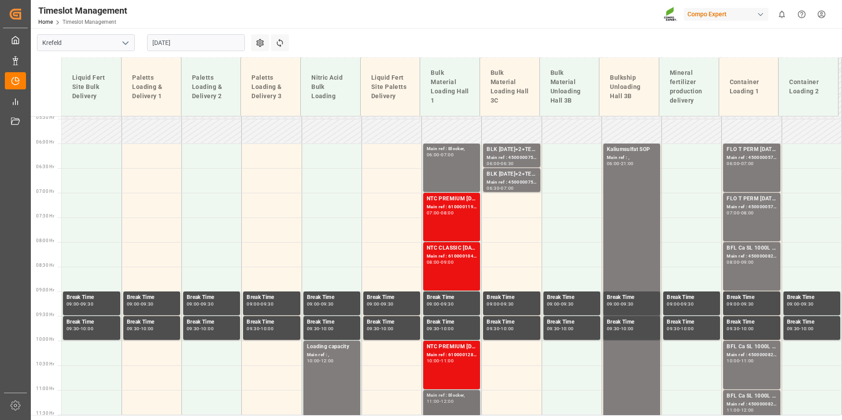
scroll to position [246, 0]
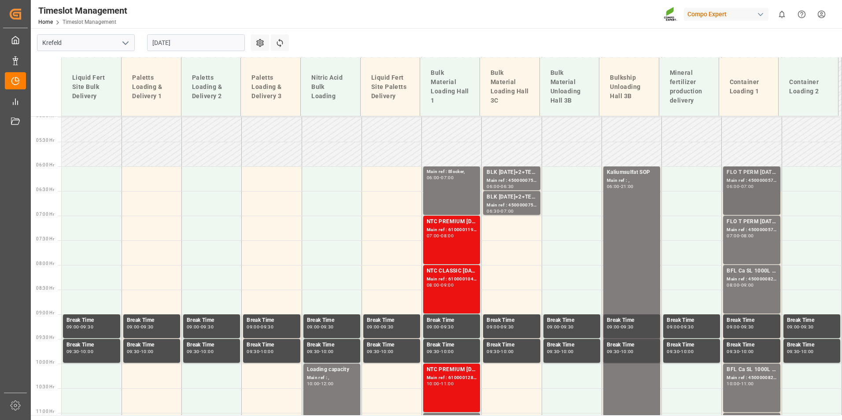
click at [749, 202] on div "FLO T PERM [DATE] 25kg (x42) WW; Main ref : 4500000576, 2000000429; 06:00 - 07:…" at bounding box center [752, 190] width 50 height 45
click at [746, 230] on div "Main ref : 4500000577, 2000000429;" at bounding box center [752, 229] width 50 height 7
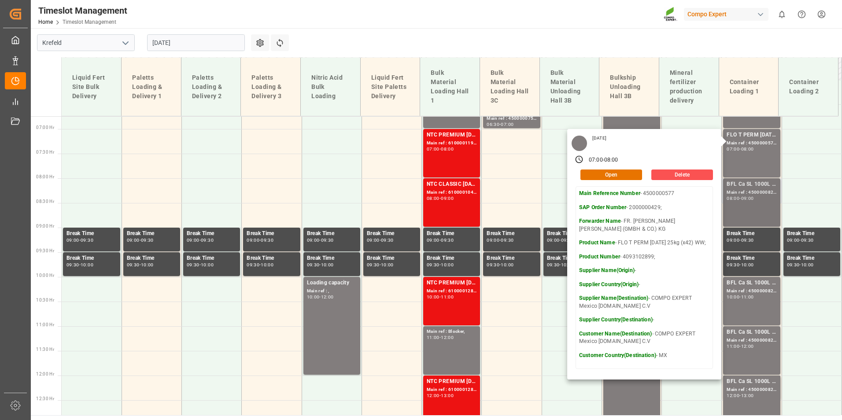
scroll to position [334, 0]
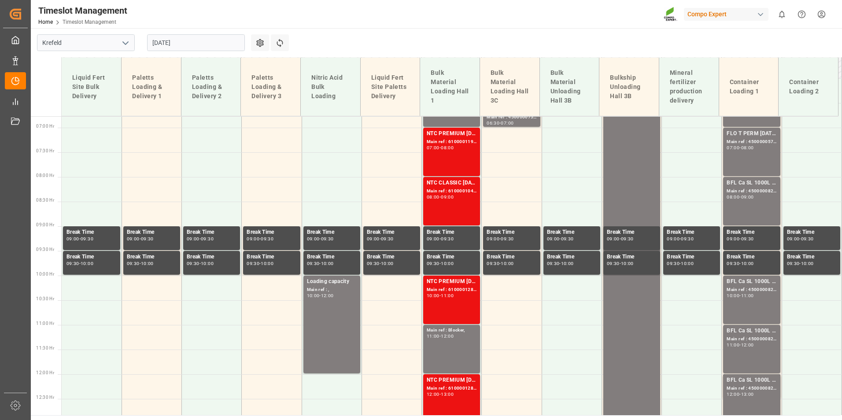
click at [746, 212] on div "BFL Ca SL 1000L IBC MTO; Main ref : 4500000821, 2000000630; 08:00 - 09:00" at bounding box center [752, 201] width 50 height 45
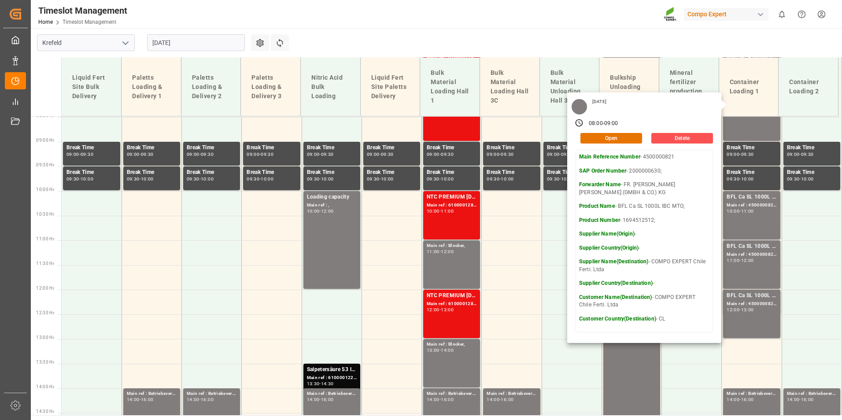
scroll to position [422, 0]
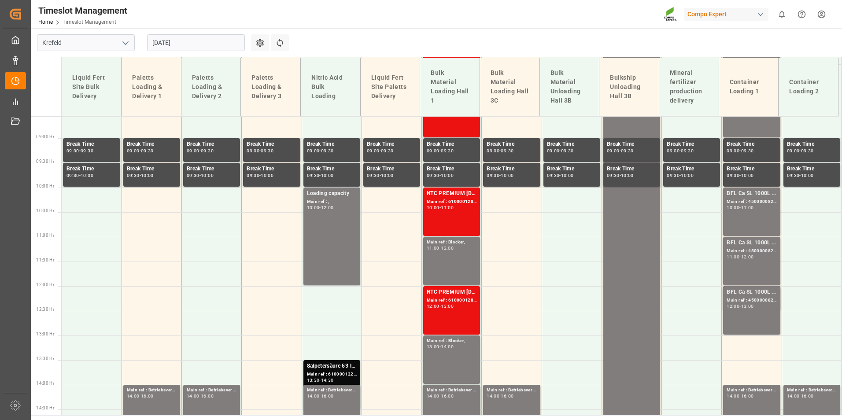
click at [746, 211] on div "BFL Ca SL 1000L IBC MTO; Main ref : 4500000822, 2000000630; 10:00 - 11:00" at bounding box center [752, 211] width 50 height 45
click at [753, 246] on div "BFL Ca SL 1000L IBC MTO;" at bounding box center [752, 243] width 50 height 9
click at [743, 309] on div "BFL Ca SL 1000L IBC MTO; Main ref : 4500000824, 2000000630; 12:00 - 13:00" at bounding box center [752, 310] width 50 height 45
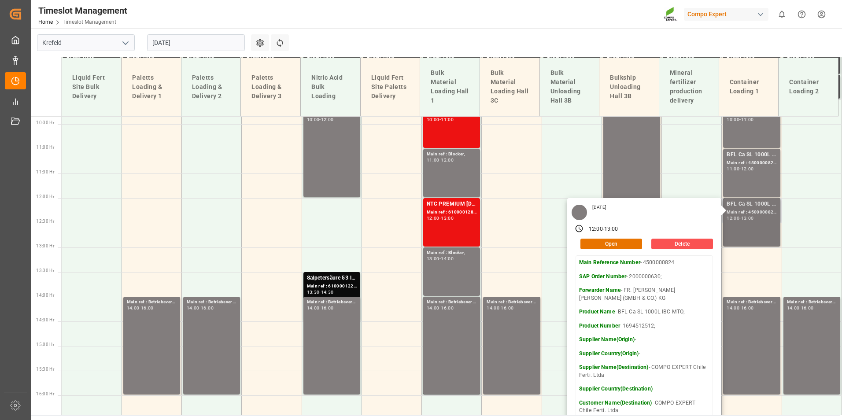
scroll to position [334, 0]
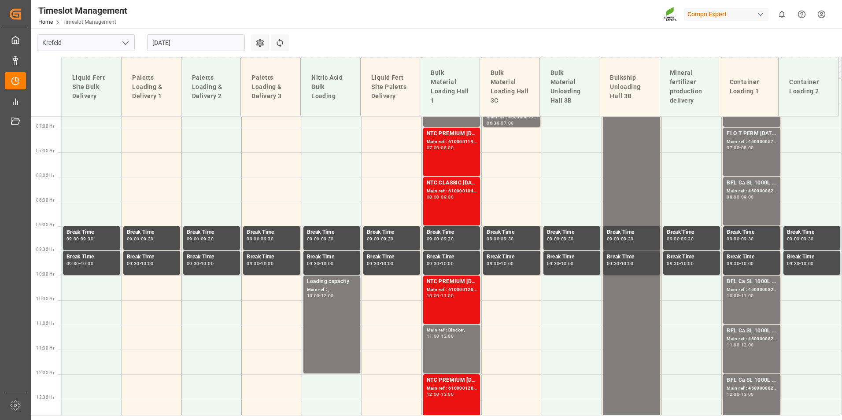
click at [740, 195] on div "-" at bounding box center [740, 197] width 1 height 4
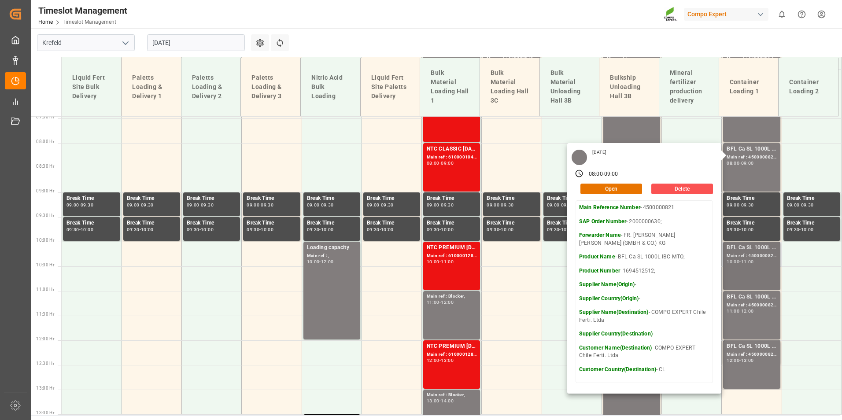
scroll to position [422, 0]
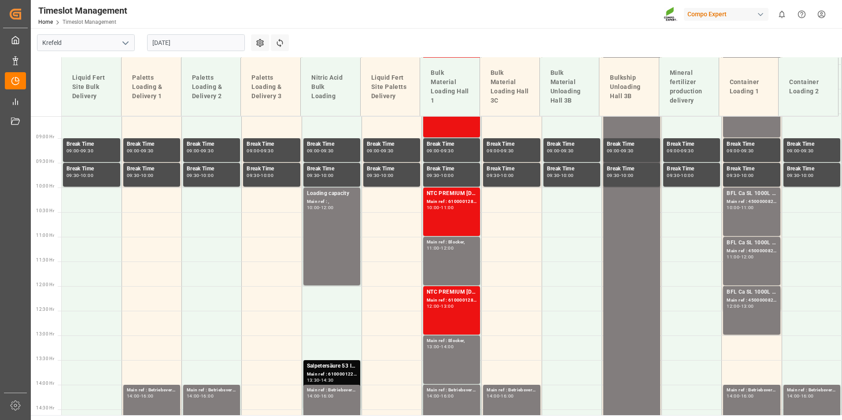
click at [756, 208] on div "10:00 - 11:00" at bounding box center [752, 208] width 50 height 5
click at [762, 251] on div "Main ref : 4500000823, 2000000630;" at bounding box center [752, 251] width 50 height 7
click at [760, 303] on div "Main ref : 4500000824, 2000000630;" at bounding box center [752, 300] width 50 height 7
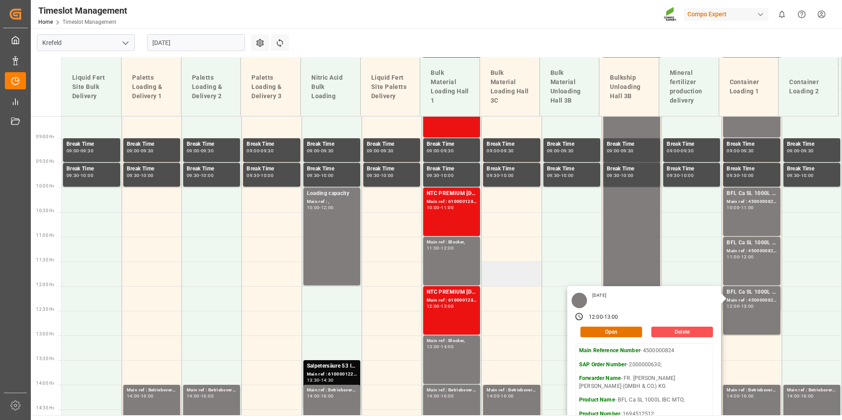
scroll to position [246, 0]
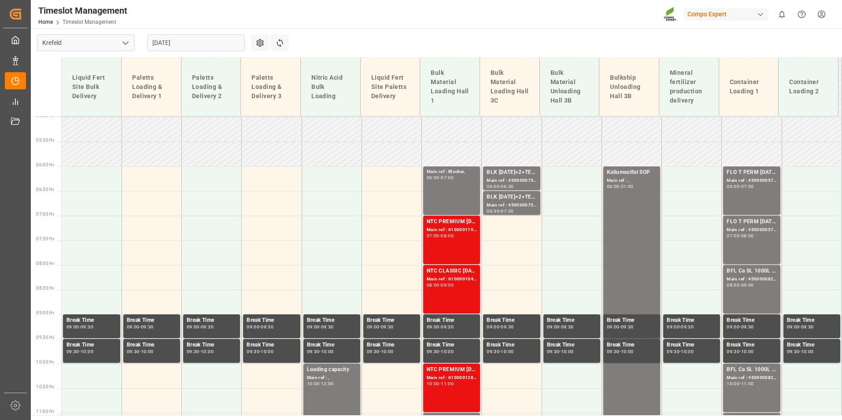
click at [459, 241] on div "NTC PREMIUM [DATE]+3+TE BULK; Main ref : 6100001198, 2000001002; 07:00 - 08:00" at bounding box center [452, 240] width 50 height 45
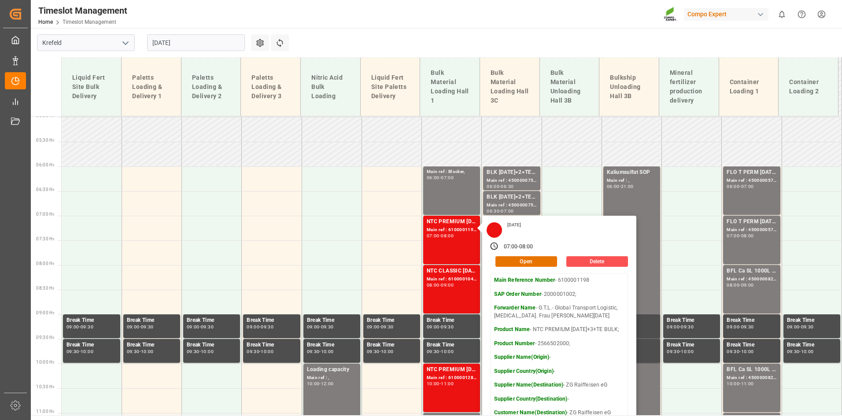
click at [351, 33] on main "Krefeld [DATE] Settings Refresh Time Slots Liquid Fert Site Bulk Delivery Palet…" at bounding box center [436, 221] width 810 height 387
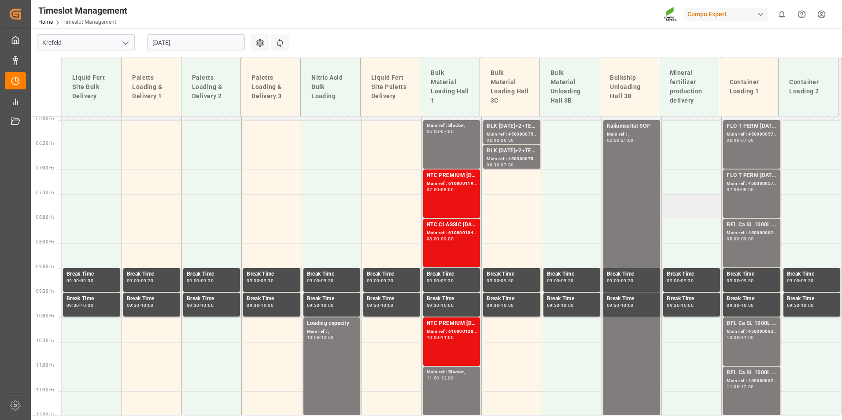
scroll to position [334, 0]
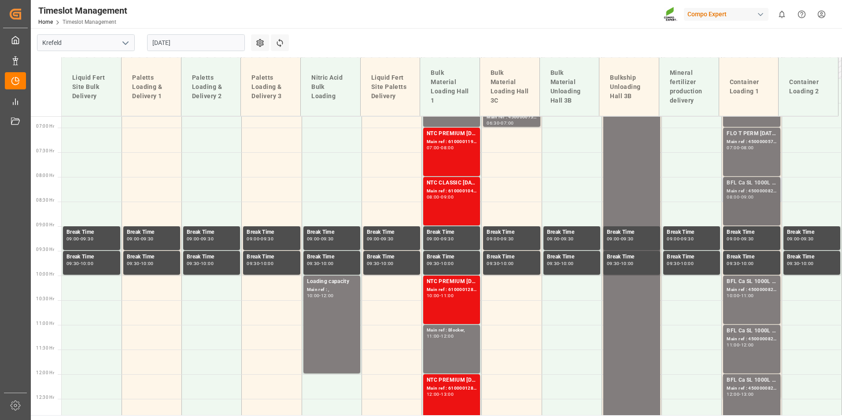
click at [738, 194] on div "Main ref : 4500000821, 2000000630;" at bounding box center [752, 191] width 50 height 7
click at [736, 308] on div "BFL Ca SL 1000L IBC MTO; Main ref : 4500000822, 2000000630; 10:00 - 11:00" at bounding box center [752, 300] width 50 height 45
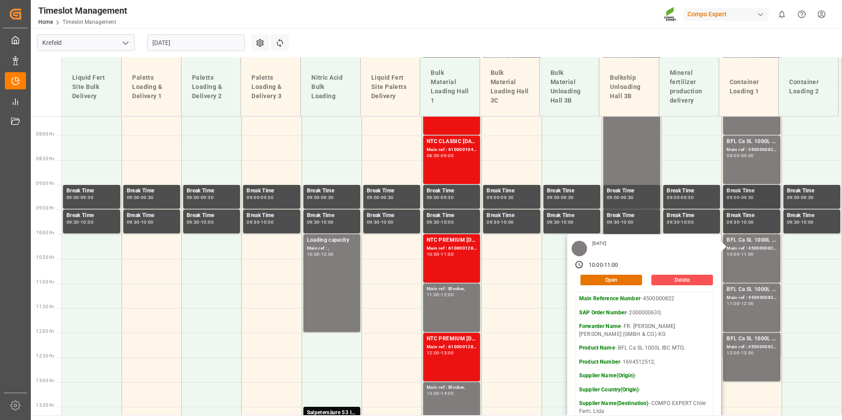
scroll to position [422, 0]
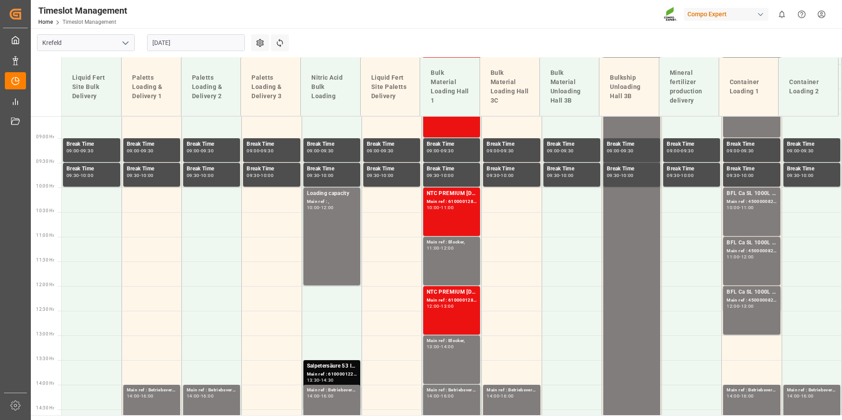
click at [760, 306] on div "12:00 - 13:00" at bounding box center [752, 306] width 50 height 5
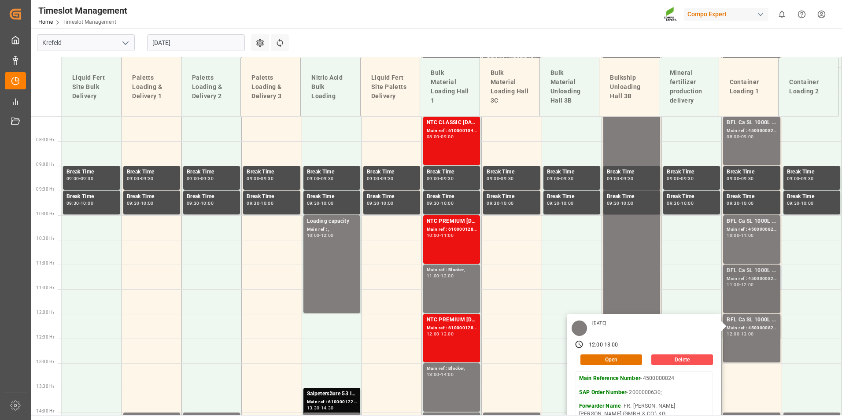
scroll to position [378, 0]
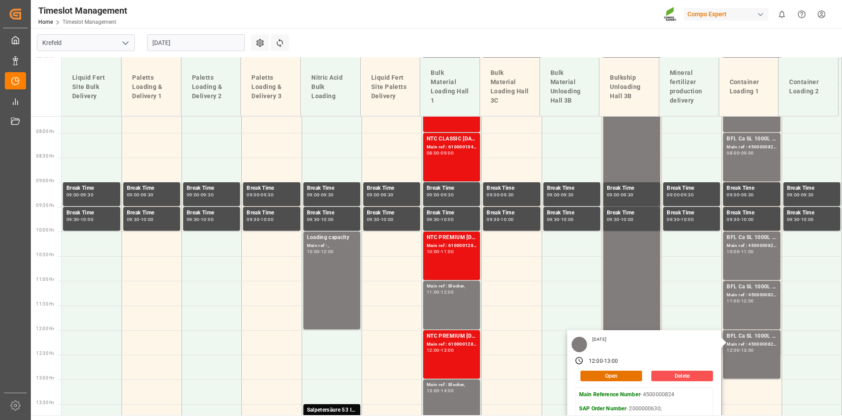
click at [197, 41] on input "[DATE]" at bounding box center [196, 42] width 98 height 17
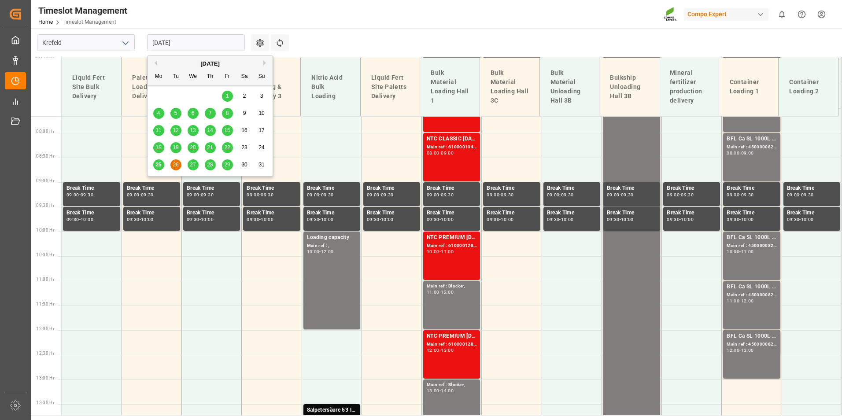
click at [190, 167] on span "27" at bounding box center [193, 165] width 6 height 6
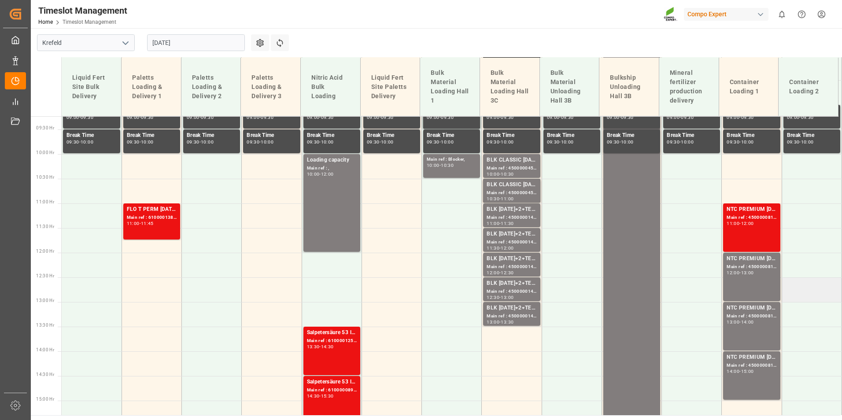
scroll to position [466, 0]
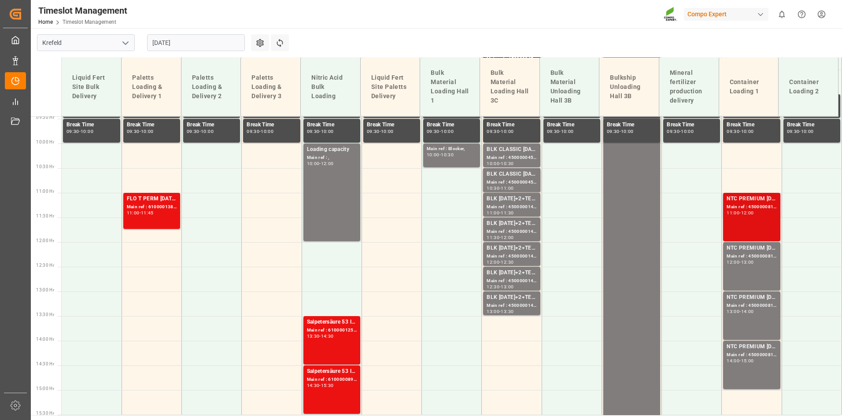
click at [737, 222] on div "NTC PREMIUM [DATE] 50kg (x25) NLA MTO; Main ref : 4500000815, 2000000613; 11:00…" at bounding box center [752, 217] width 50 height 45
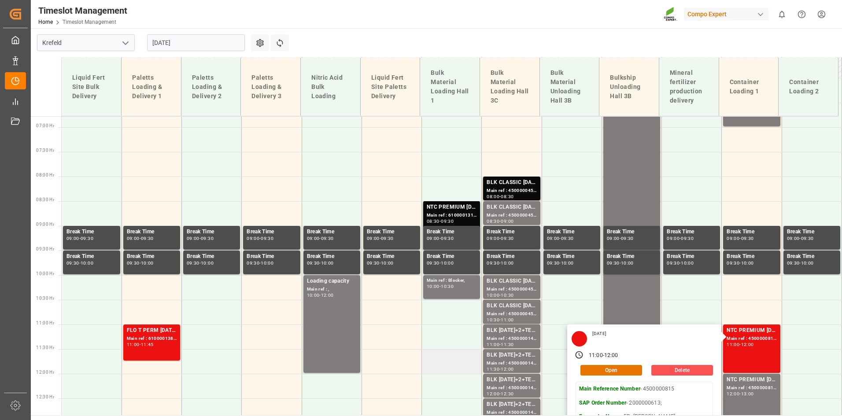
scroll to position [334, 0]
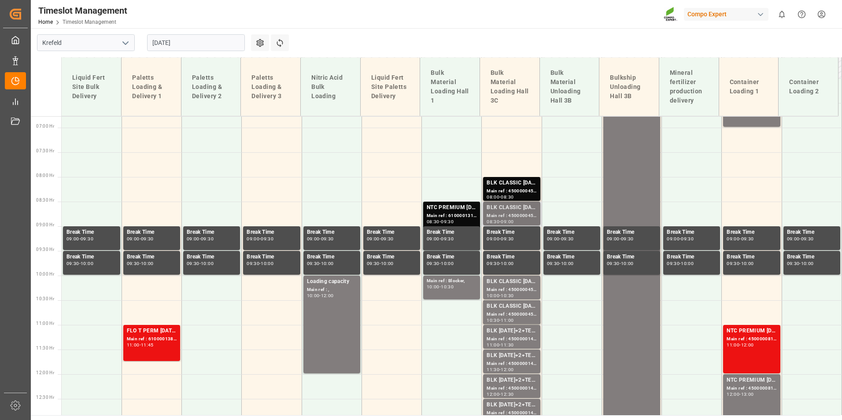
click at [512, 211] on div "BLK CLASSIC [DATE]+3+TE BULK;" at bounding box center [512, 208] width 50 height 9
click at [508, 193] on div "Main ref : 4500000453, 2000000389;" at bounding box center [512, 191] width 50 height 7
click at [516, 211] on div "BLK CLASSIC [DATE]+3+TE BULK;" at bounding box center [512, 208] width 50 height 9
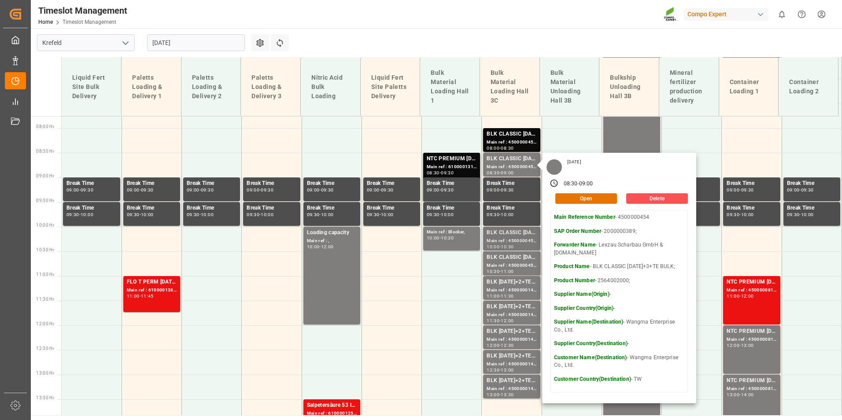
scroll to position [422, 0]
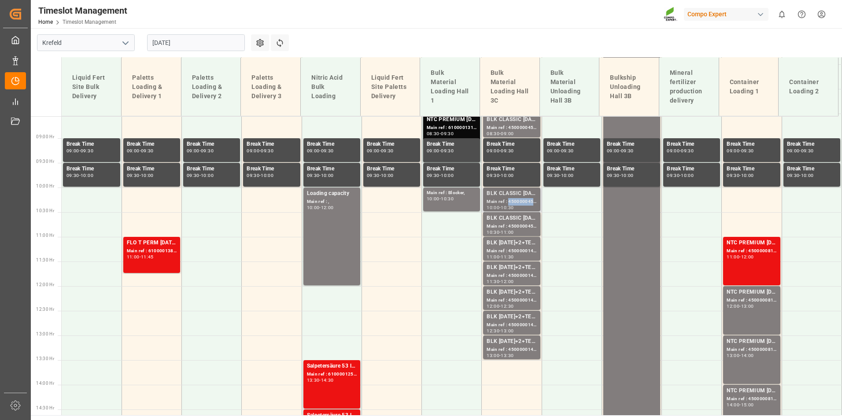
click at [514, 200] on div "Main ref : 4500000455, 2000000389;" at bounding box center [512, 201] width 50 height 7
click at [521, 226] on div "Main ref : 4500000456, 2000000389;" at bounding box center [512, 226] width 50 height 7
click at [524, 248] on div "Main ref : 4500000145, 2000000108;" at bounding box center [512, 251] width 50 height 7
click at [514, 281] on div "12:00" at bounding box center [507, 282] width 13 height 4
click at [522, 296] on div "BLK [DATE]+2+TE (GW) BULK;" at bounding box center [512, 292] width 50 height 9
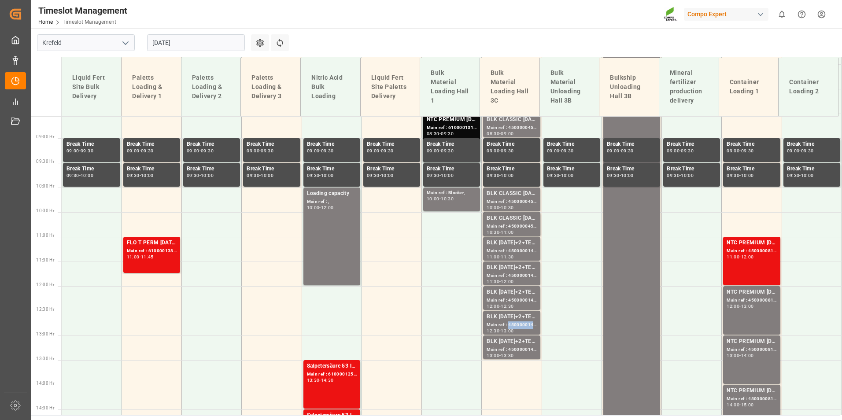
click at [525, 327] on div "Main ref : 4500000148, 2000000108;" at bounding box center [512, 325] width 50 height 7
click at [530, 342] on div "BLK [DATE]+2+TE (GW) BULK;" at bounding box center [512, 341] width 50 height 9
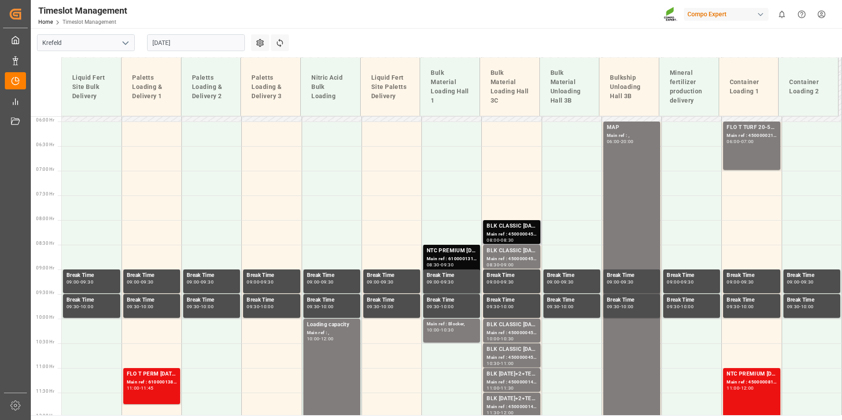
scroll to position [290, 0]
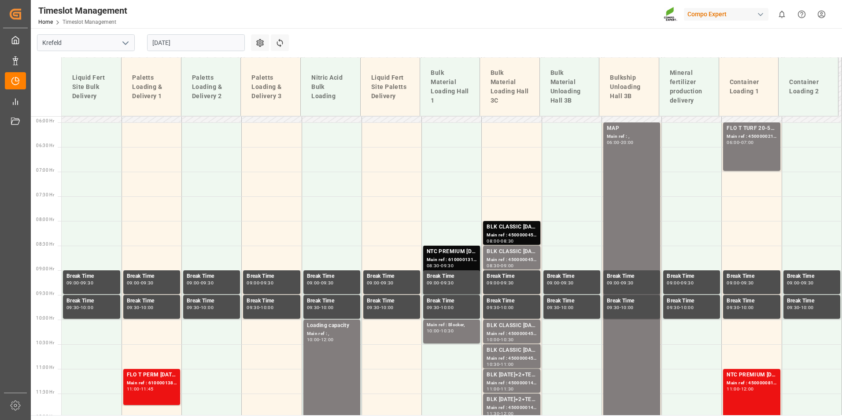
click at [514, 239] on div "08:30" at bounding box center [507, 241] width 13 height 4
click at [520, 247] on div "BLK CLASSIC [DATE]+3+TE BULK; Main ref : 4500000454, 2000000389; 08:30 - 09:00" at bounding box center [511, 258] width 57 height 24
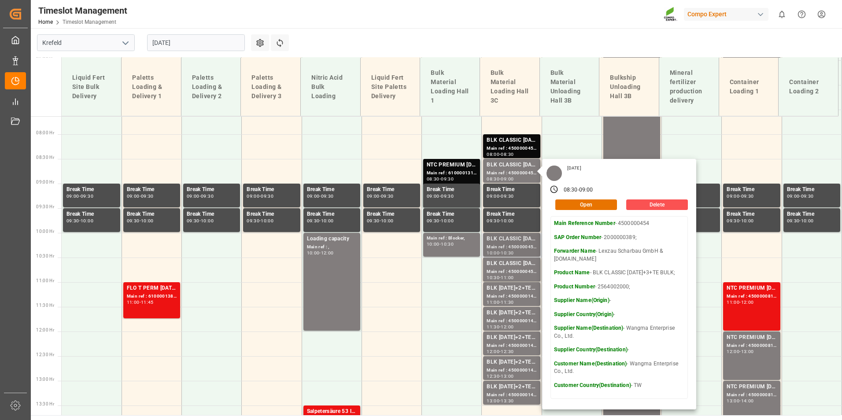
scroll to position [378, 0]
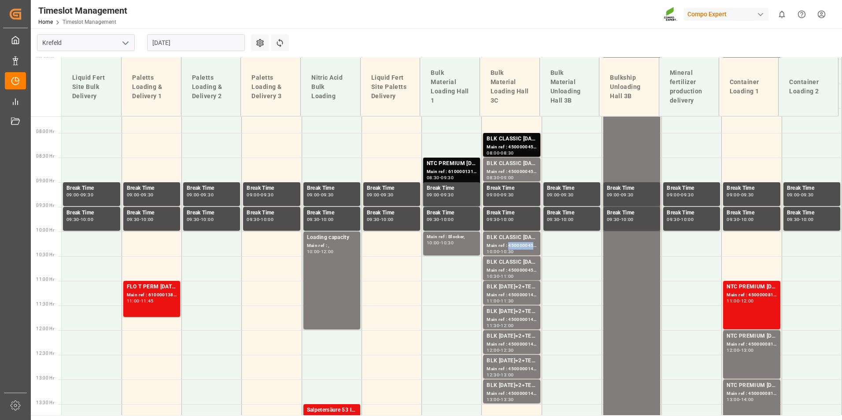
click at [521, 242] on div "Main ref : 4500000455, 2000000389;" at bounding box center [512, 245] width 50 height 7
click at [524, 263] on div "BLK CLASSIC [DATE]+3+TE BULK;" at bounding box center [512, 262] width 50 height 9
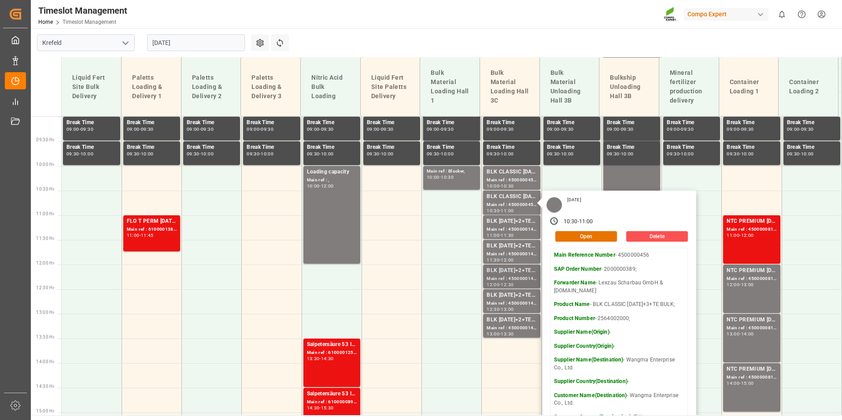
scroll to position [466, 0]
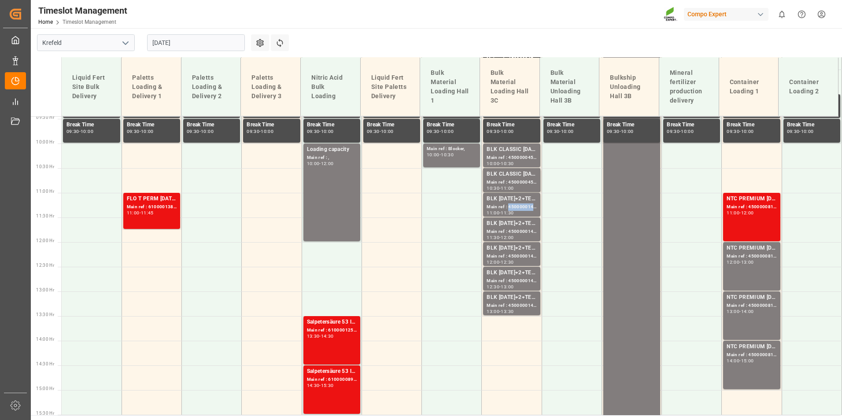
click at [507, 205] on div "Main ref : 4500000145, 2000000108;" at bounding box center [512, 207] width 50 height 7
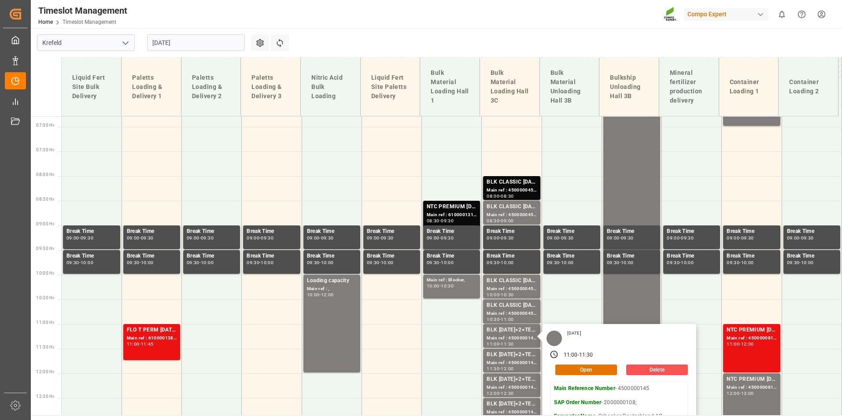
scroll to position [334, 0]
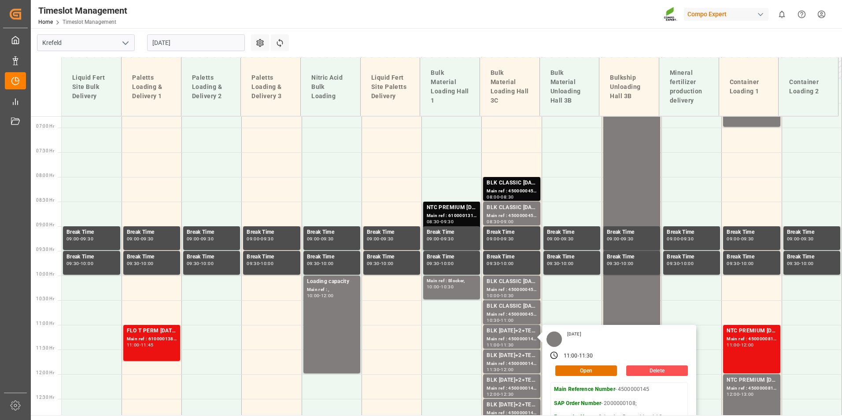
click at [208, 42] on input "[DATE]" at bounding box center [196, 42] width 98 height 17
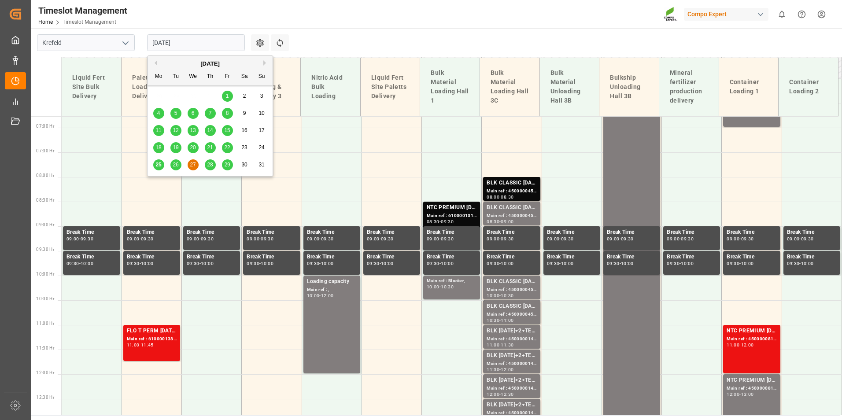
click at [159, 159] on div "25 26 27 28 29 30 31" at bounding box center [210, 164] width 120 height 17
click at [160, 169] on div "25" at bounding box center [158, 165] width 11 height 11
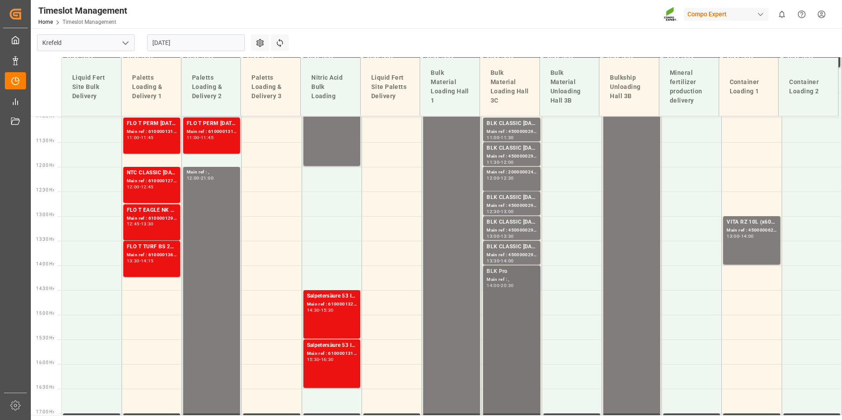
scroll to position [554, 0]
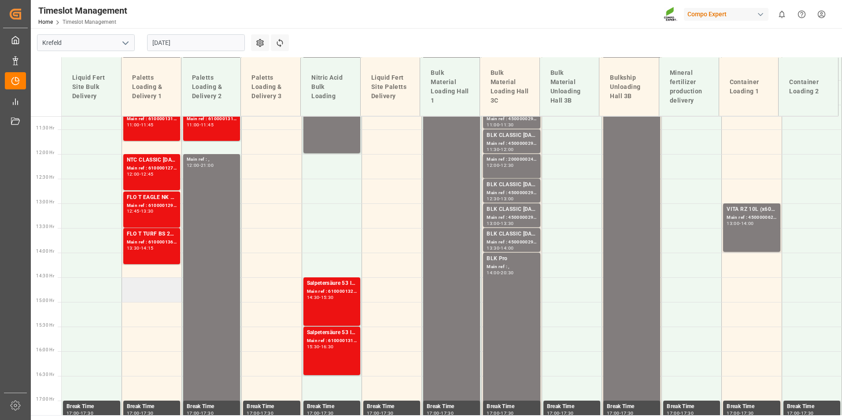
click at [159, 290] on td at bounding box center [152, 290] width 60 height 25
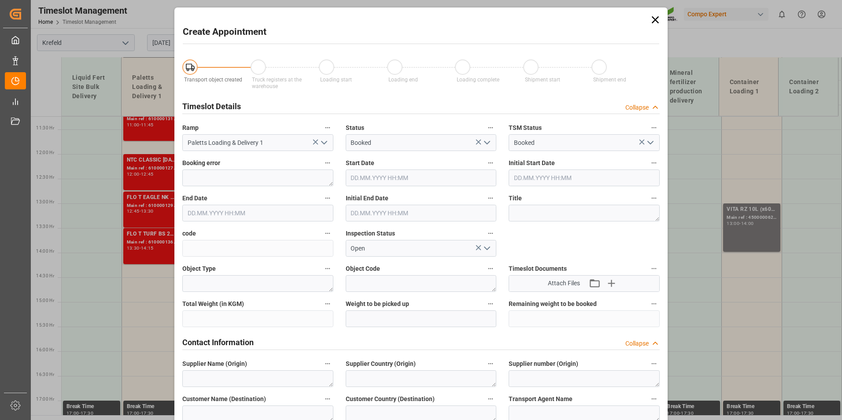
type input "[DATE] 14:30"
type input "[DATE] 15:00"
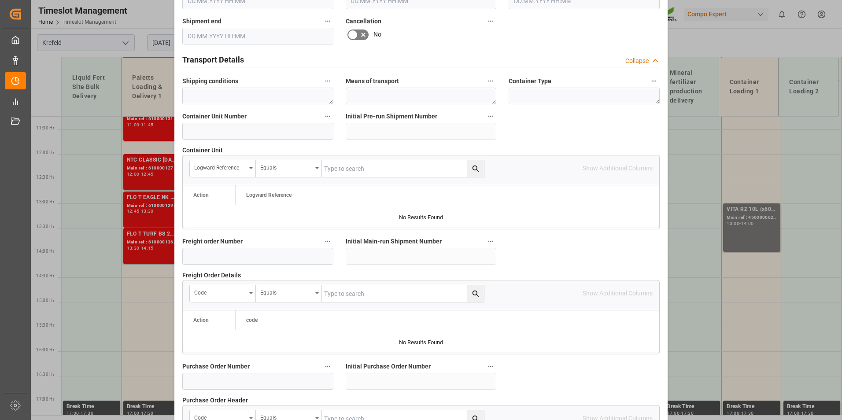
scroll to position [749, 0]
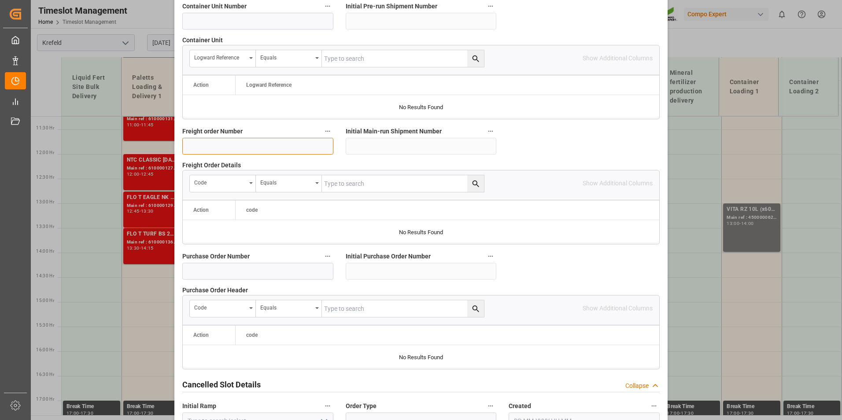
click at [212, 149] on input at bounding box center [257, 146] width 151 height 17
paste input "6100001188"
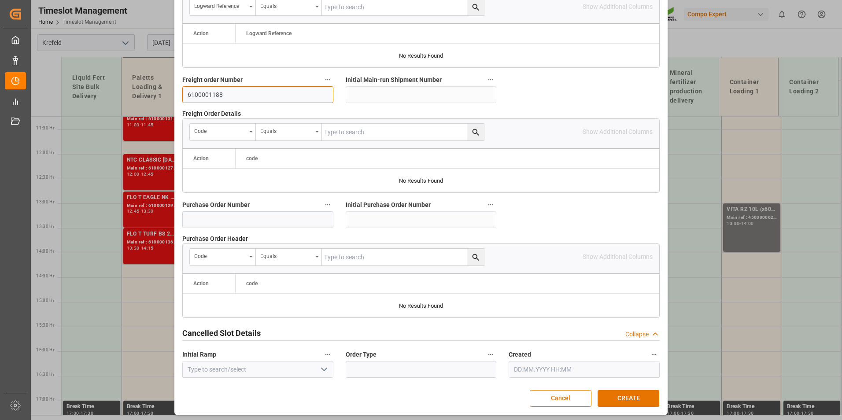
scroll to position [802, 0]
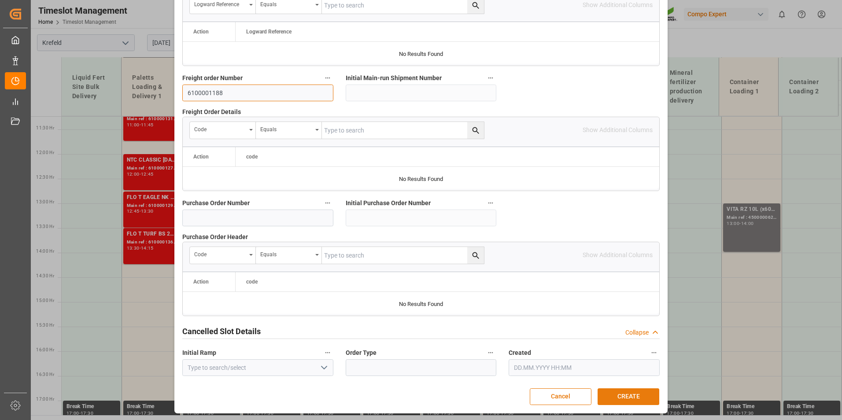
type input "6100001188"
click at [644, 389] on button "CREATE" at bounding box center [629, 397] width 62 height 17
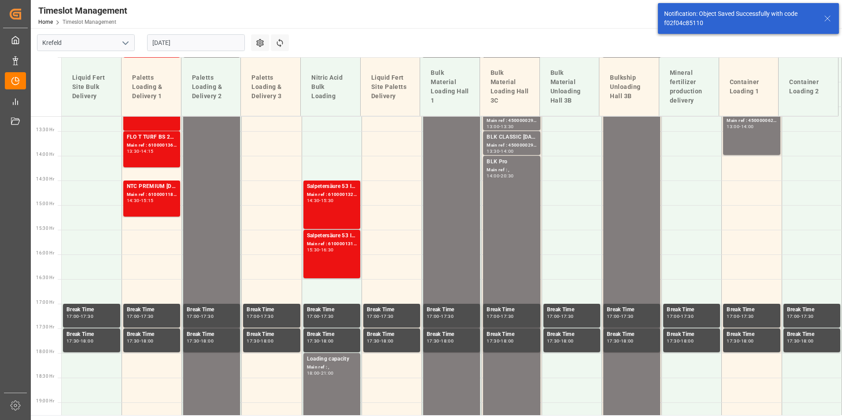
scroll to position [663, 0]
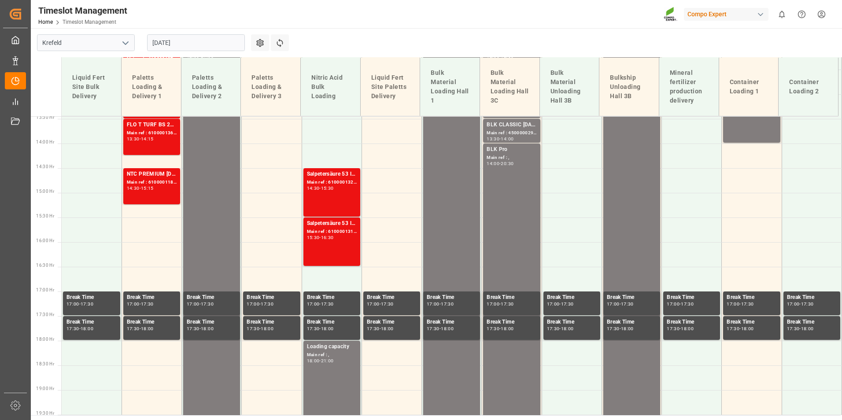
click at [231, 39] on input "[DATE]" at bounding box center [196, 42] width 98 height 17
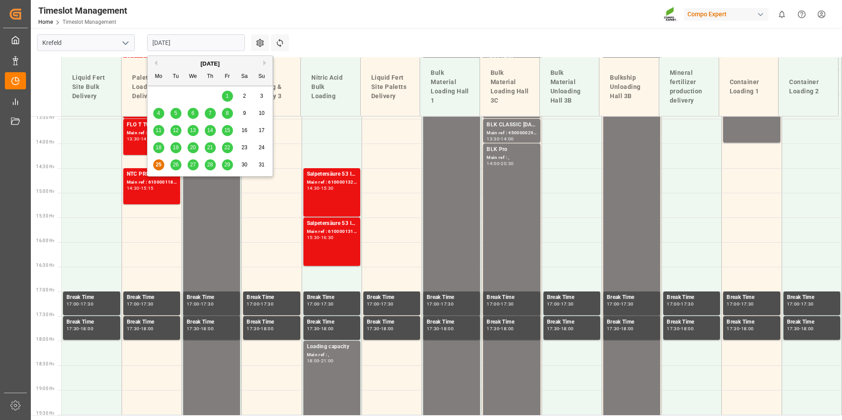
click at [176, 167] on span "26" at bounding box center [176, 165] width 6 height 6
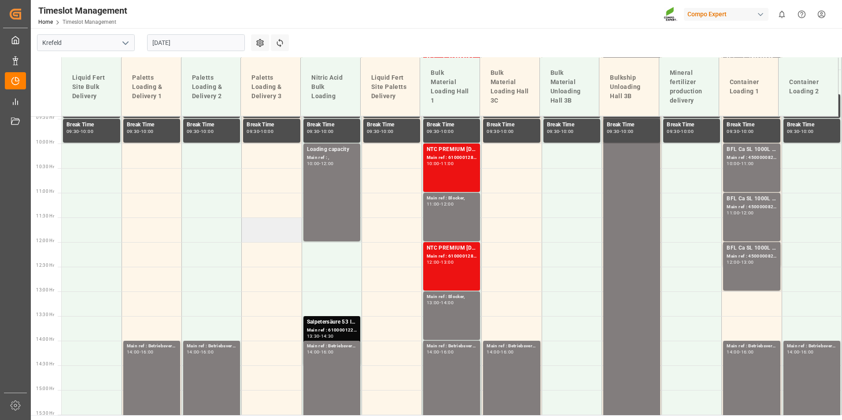
scroll to position [334, 0]
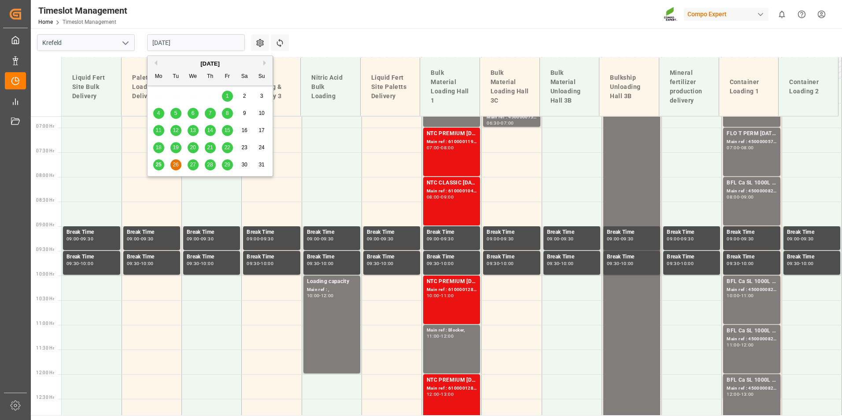
click at [227, 42] on input "[DATE]" at bounding box center [196, 42] width 98 height 17
click at [159, 167] on span "25" at bounding box center [158, 165] width 6 height 6
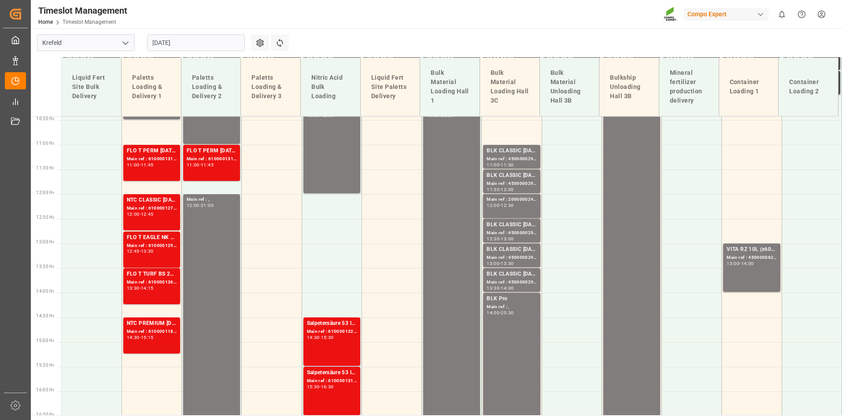
scroll to position [515, 0]
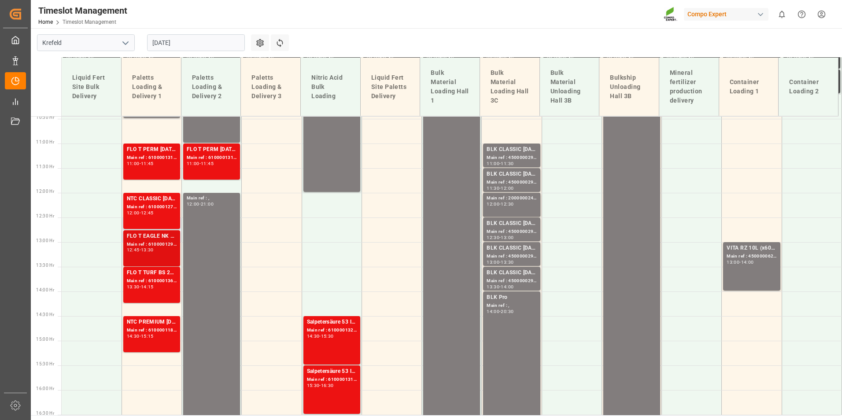
click at [150, 258] on div "FLO T EAGLE NK 17-0-16 25kg (x40) INT;FTL S NK 8-0-24 25kg (x40) INT;FLO T EAGL…" at bounding box center [152, 248] width 50 height 33
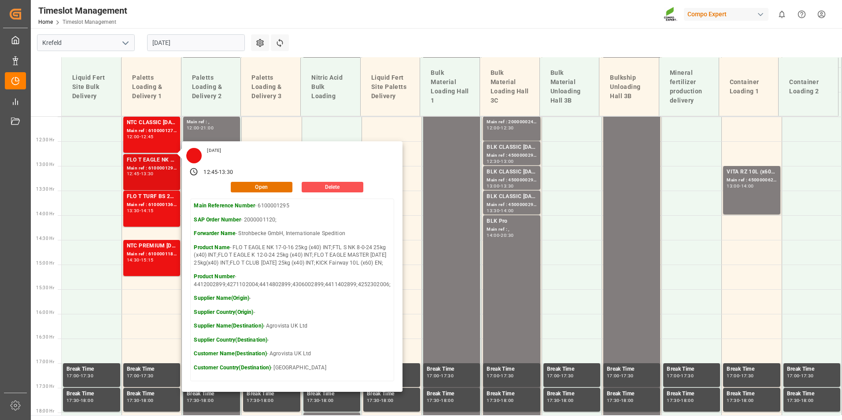
scroll to position [603, 0]
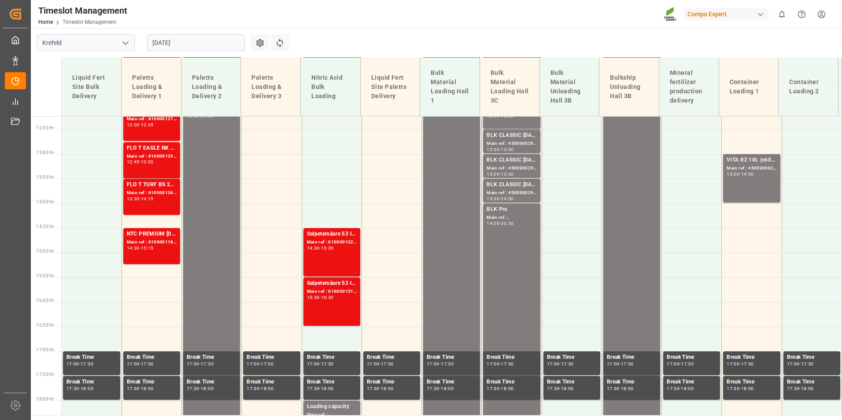
click at [141, 200] on div "-" at bounding box center [140, 199] width 1 height 4
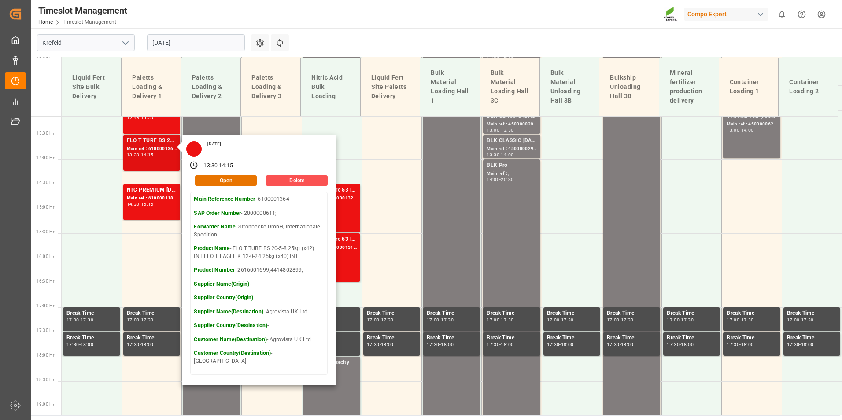
scroll to position [471, 0]
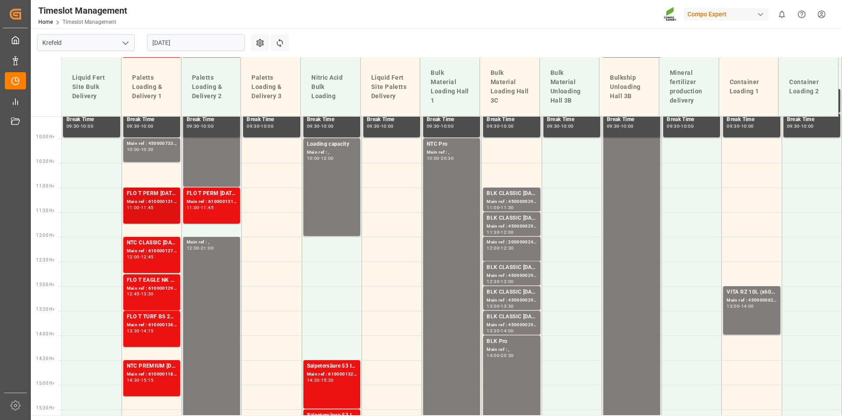
click at [170, 201] on div "Main ref : 6100001310, 2000000780;" at bounding box center [152, 201] width 50 height 7
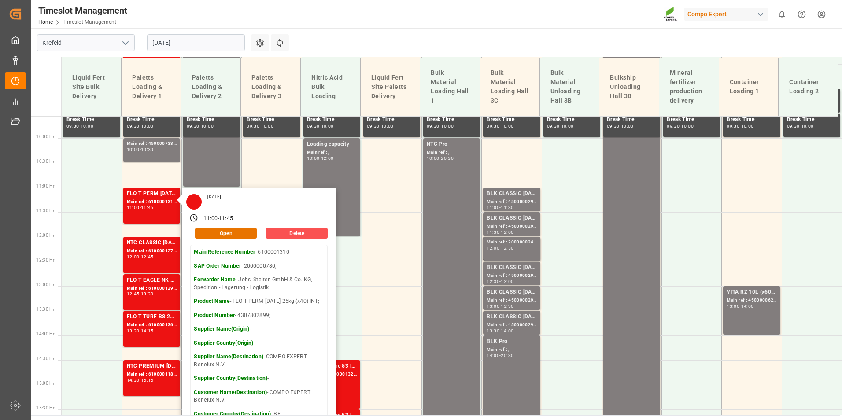
click at [325, 38] on main "[GEOGRAPHIC_DATA] [DATE] Settings Refresh Time Slots Liquid Fert Site Bulk Deli…" at bounding box center [436, 221] width 810 height 387
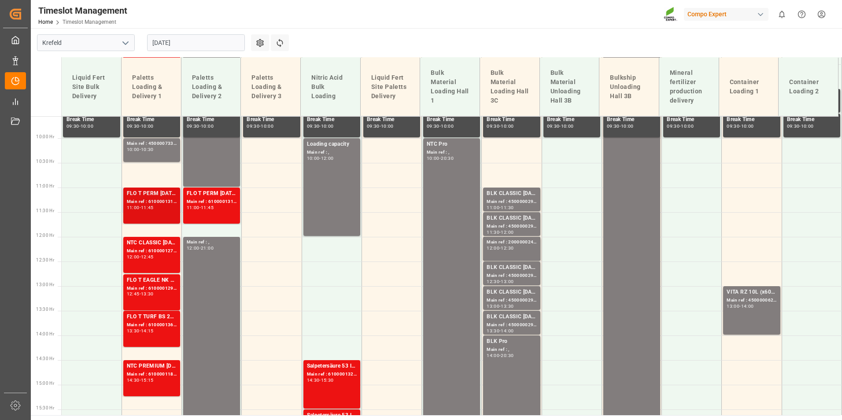
click at [141, 199] on div "Main ref : 6100001310, 2000000780;" at bounding box center [152, 201] width 50 height 7
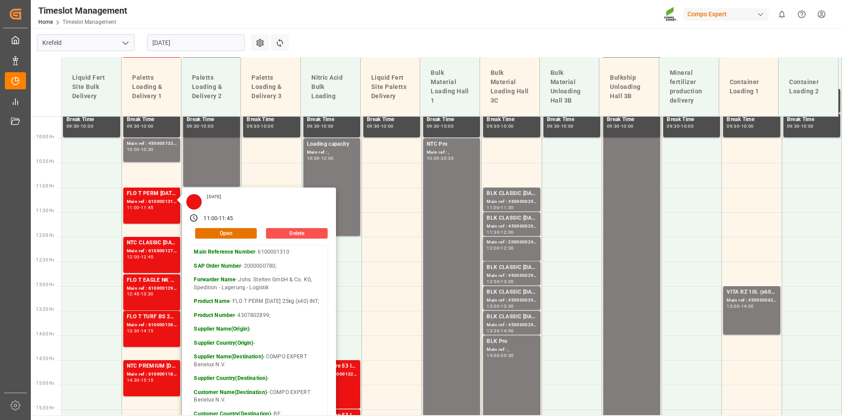
click at [468, 16] on div "Timeslot Management Home Timeslot Management Compo Expert 0 Notifications Only …" at bounding box center [434, 14] width 818 height 28
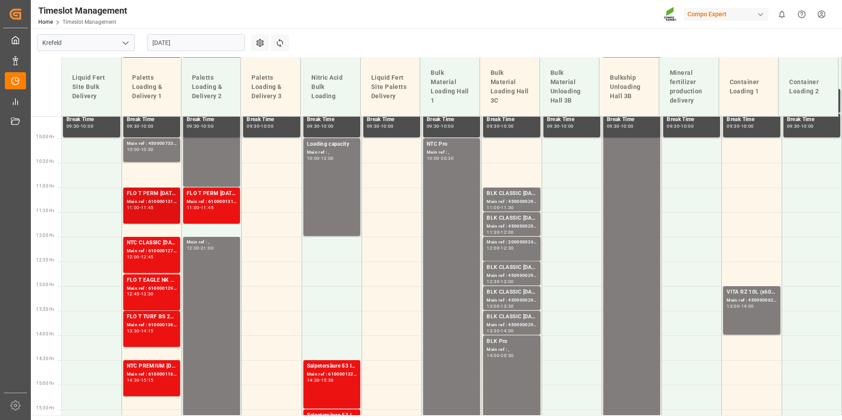
click at [172, 211] on div "FLO T PERM [DATE] 25kg (x40) INT; Main ref : 6100001310, 2000000780; 11:00 - 11…" at bounding box center [152, 205] width 50 height 33
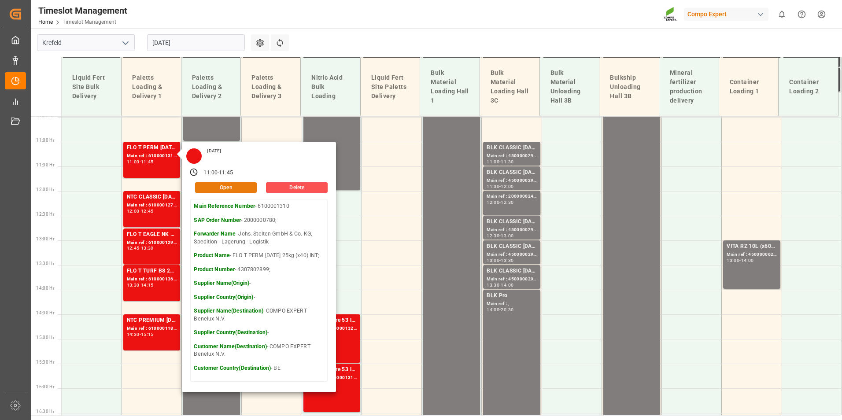
scroll to position [559, 0]
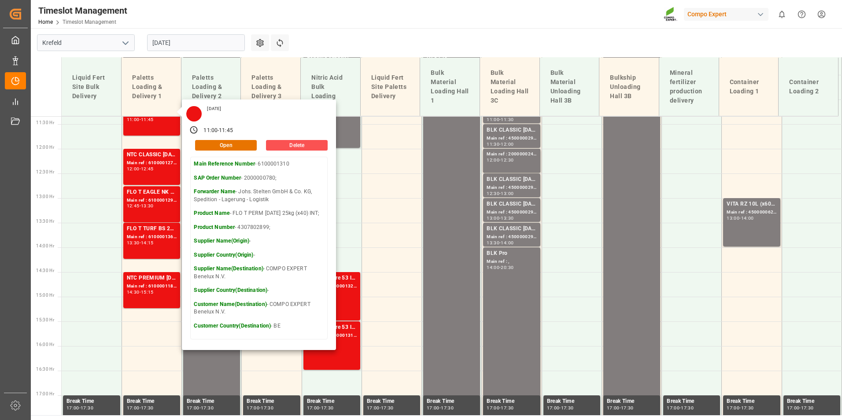
click at [386, 49] on main "[GEOGRAPHIC_DATA] [DATE] Settings Refresh Time Slots Liquid Fert Site Bulk Deli…" at bounding box center [436, 221] width 810 height 387
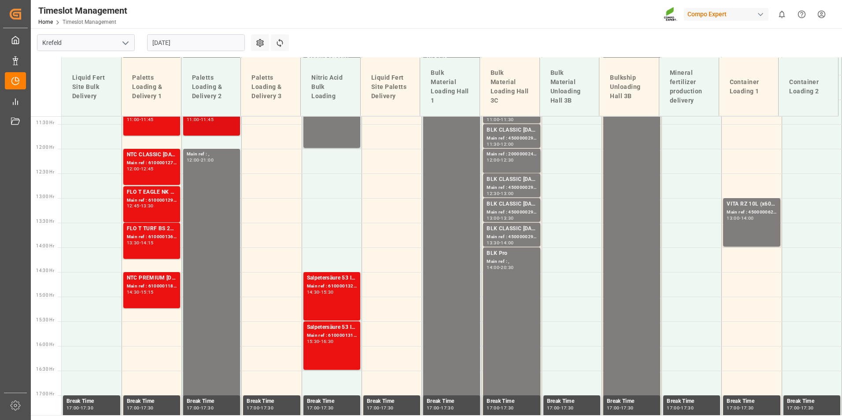
click at [223, 122] on div "11:00 - 11:45" at bounding box center [212, 120] width 50 height 5
click at [162, 238] on div "Main ref : 6100001364, 2000000611;" at bounding box center [152, 236] width 50 height 7
click at [151, 249] on div "FLO T TURF BS 20-5-8 25kg (x42) INT;FLO T EAGLE K 12-0-24 25kg (x40) INT; Main …" at bounding box center [152, 241] width 50 height 33
click at [211, 45] on input "[DATE]" at bounding box center [196, 42] width 98 height 17
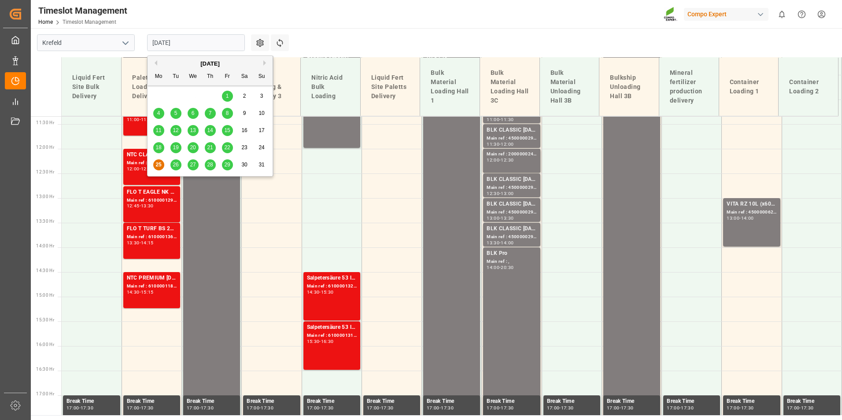
click at [266, 63] on button "Next Month" at bounding box center [265, 62] width 5 height 5
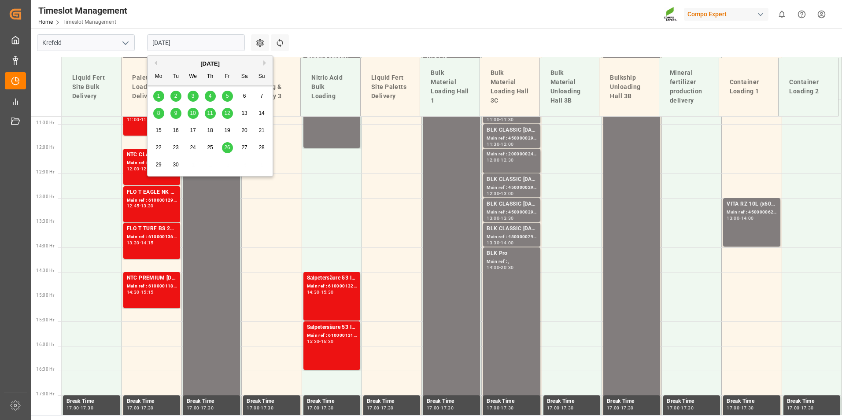
click at [177, 113] on span "9" at bounding box center [175, 113] width 3 height 6
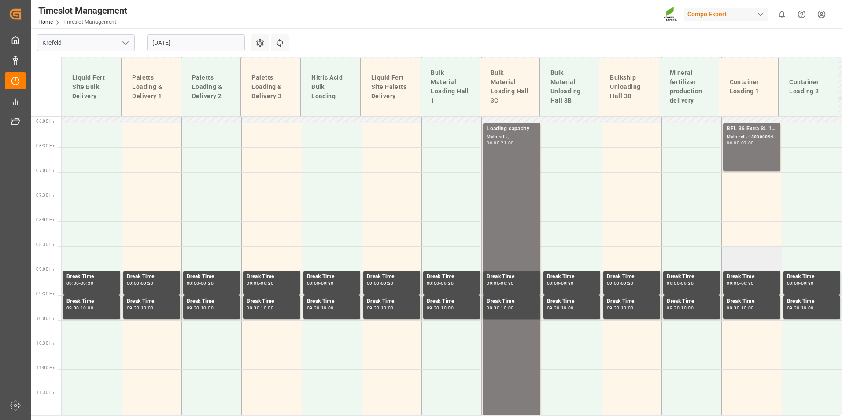
scroll to position [251, 0]
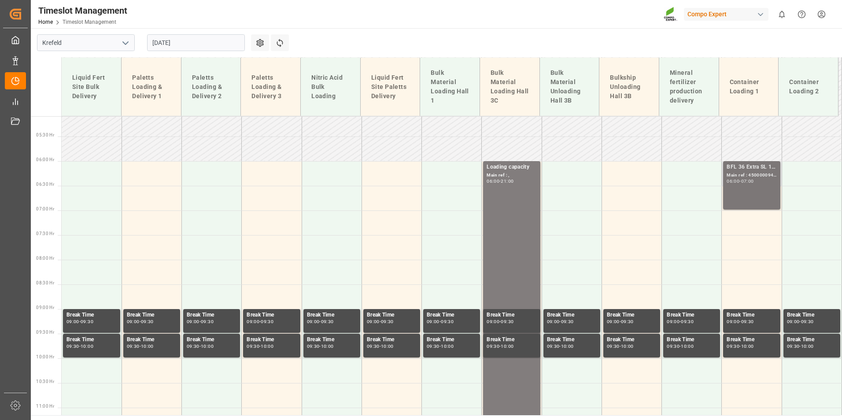
click at [742, 196] on div "BFL 36 Extra SL 10L (x60) EN,TR MTO;NTC N-MAX 24-5-5 25KG (x42) INT; Main ref :…" at bounding box center [752, 185] width 50 height 45
click at [756, 183] on div "06:00 - 07:00" at bounding box center [752, 181] width 50 height 5
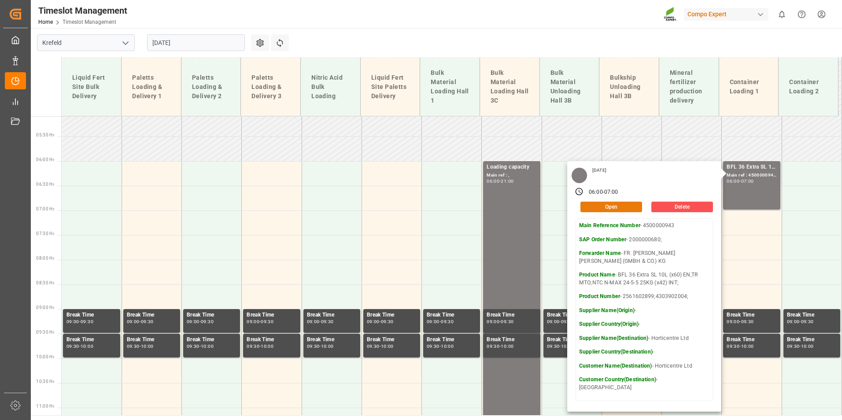
click at [627, 206] on button "Open" at bounding box center [612, 207] width 62 height 11
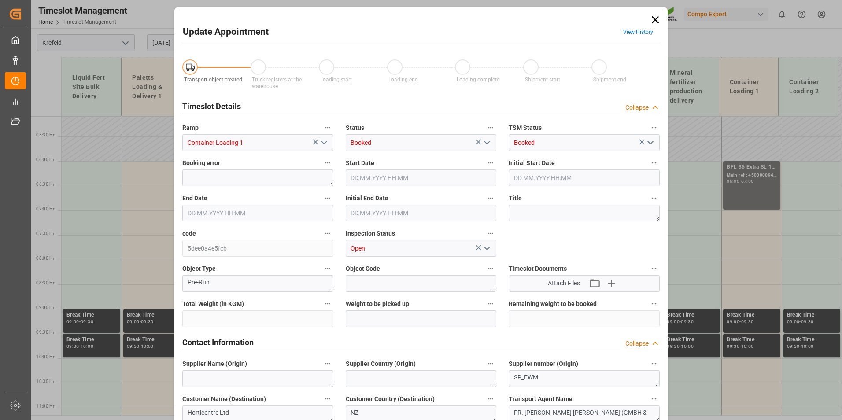
type input "10210.8"
type input "0"
type input "[DATE] 06:00"
type input "[DATE] 07:00"
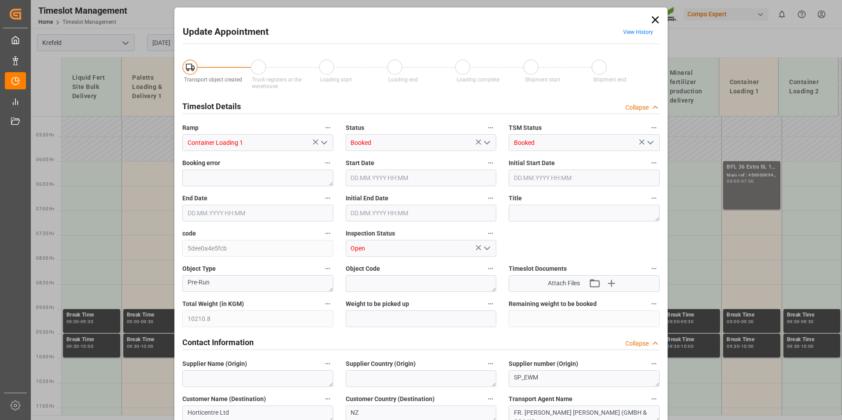
type input "[DATE] 06:30"
type input "[DATE] 08:01"
click at [434, 168] on label "Start Date" at bounding box center [421, 163] width 151 height 12
click at [485, 168] on button "Start Date" at bounding box center [490, 162] width 11 height 11
click at [430, 175] on div at bounding box center [421, 210] width 842 height 420
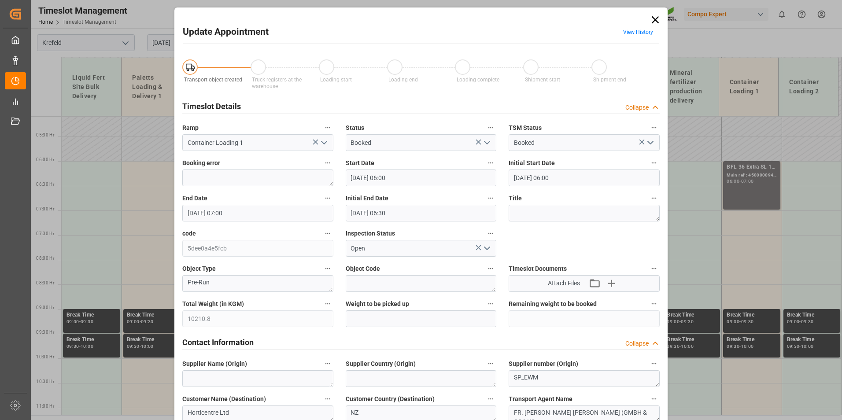
click at [415, 181] on input "[DATE] 06:00" at bounding box center [421, 178] width 151 height 17
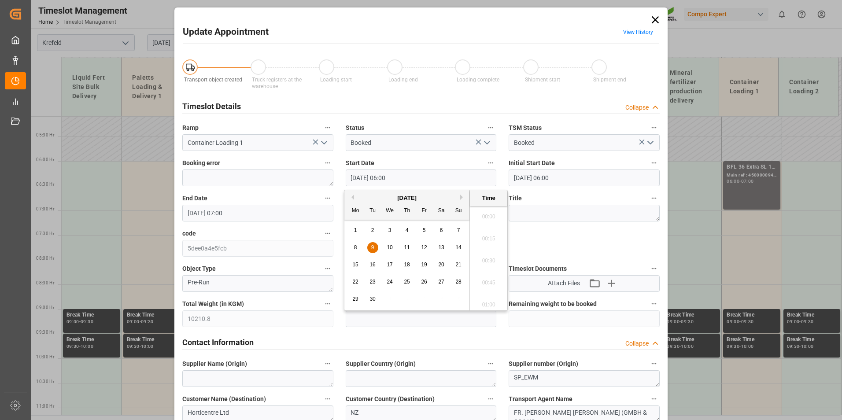
scroll to position [488, 0]
click at [374, 251] on div "9" at bounding box center [372, 248] width 11 height 11
click at [492, 299] on li "10:00" at bounding box center [488, 302] width 37 height 22
type input "[DATE] 10:00"
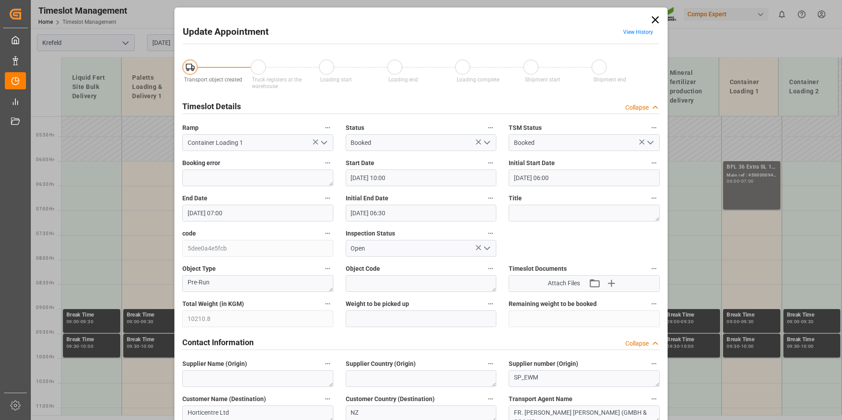
click at [248, 215] on input "[DATE] 07:00" at bounding box center [257, 213] width 151 height 17
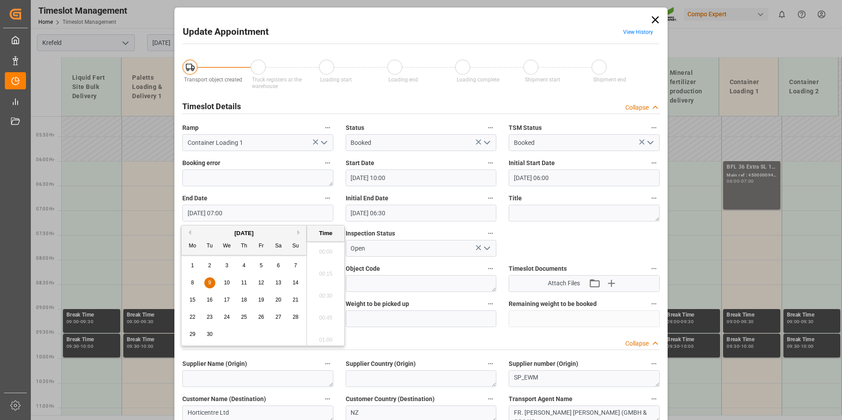
scroll to position [576, 0]
drag, startPoint x: 208, startPoint y: 286, endPoint x: 297, endPoint y: 287, distance: 89.4
click at [208, 286] on div "9" at bounding box center [209, 283] width 11 height 11
click at [332, 296] on li "11:00" at bounding box center [325, 293] width 37 height 22
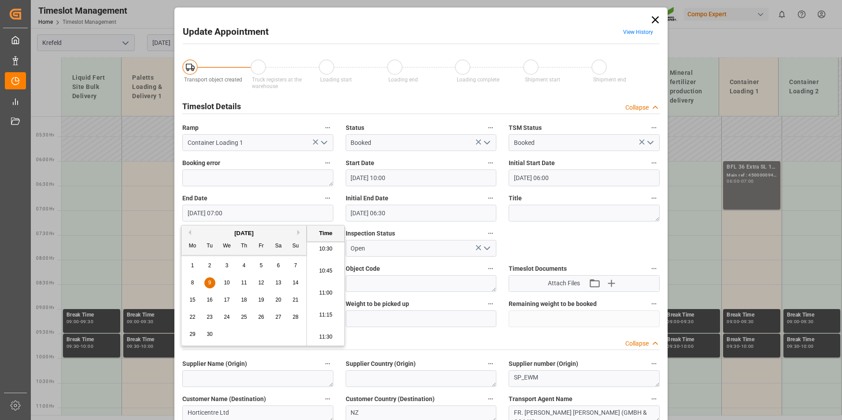
type input "[DATE] 11:00"
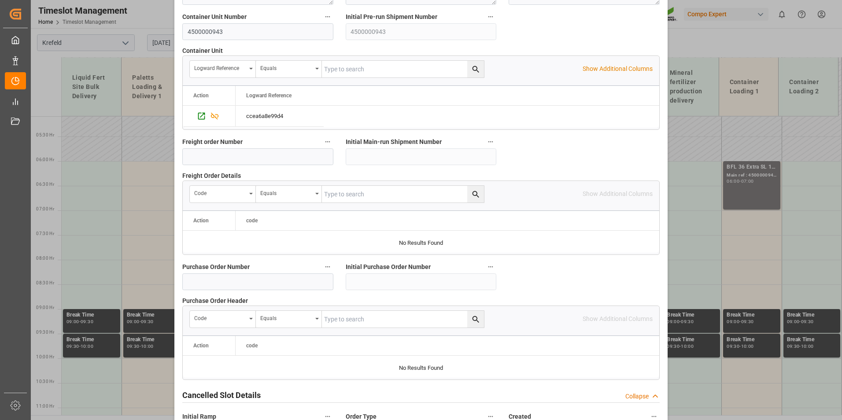
scroll to position [802, 0]
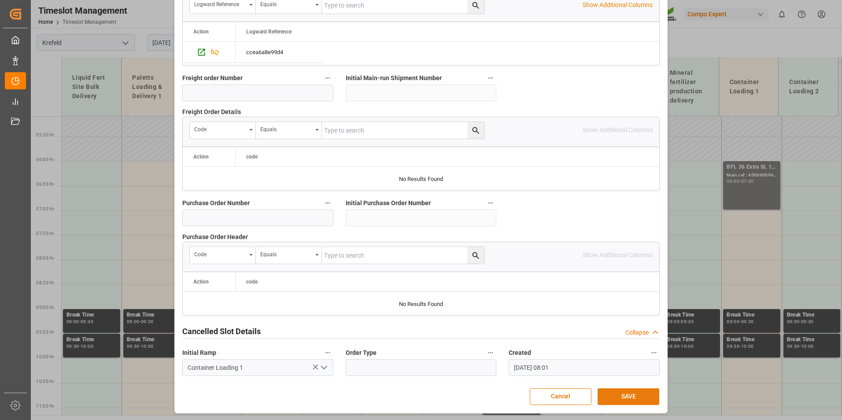
click at [640, 392] on button "SAVE" at bounding box center [629, 397] width 62 height 17
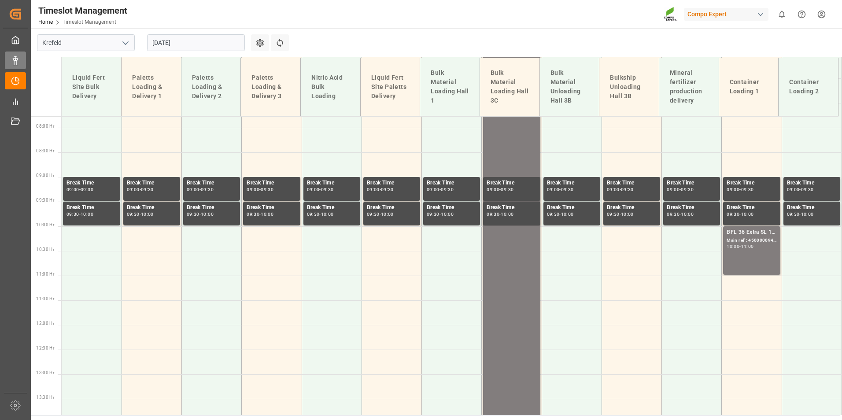
scroll to position [466, 0]
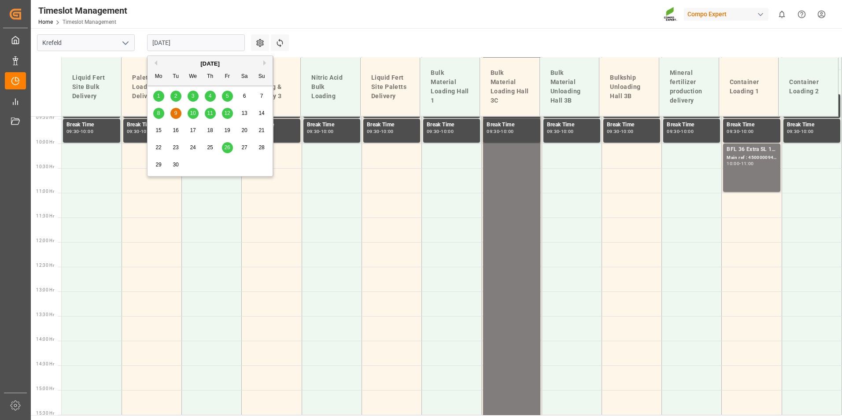
click at [186, 45] on input "[DATE]" at bounding box center [196, 42] width 98 height 17
click at [156, 62] on button "Previous Month" at bounding box center [154, 62] width 5 height 5
click at [159, 167] on span "25" at bounding box center [158, 165] width 6 height 6
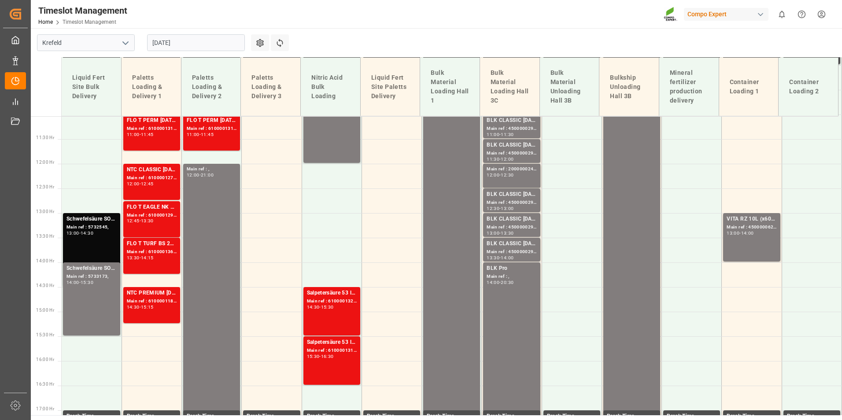
scroll to position [559, 0]
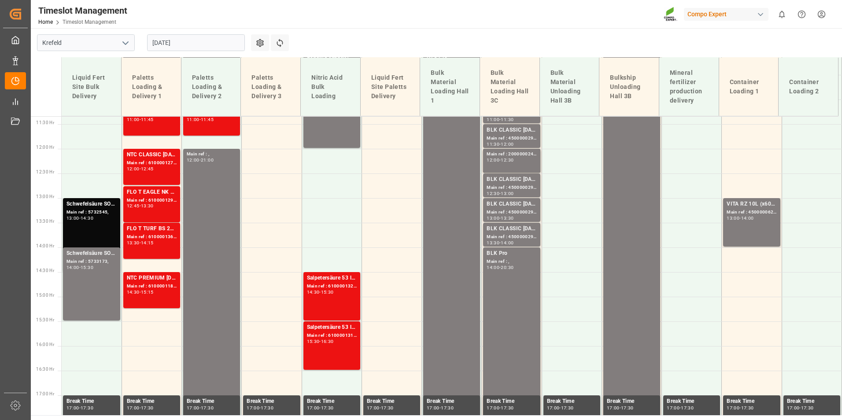
click at [206, 31] on div "[DATE]" at bounding box center [196, 42] width 110 height 29
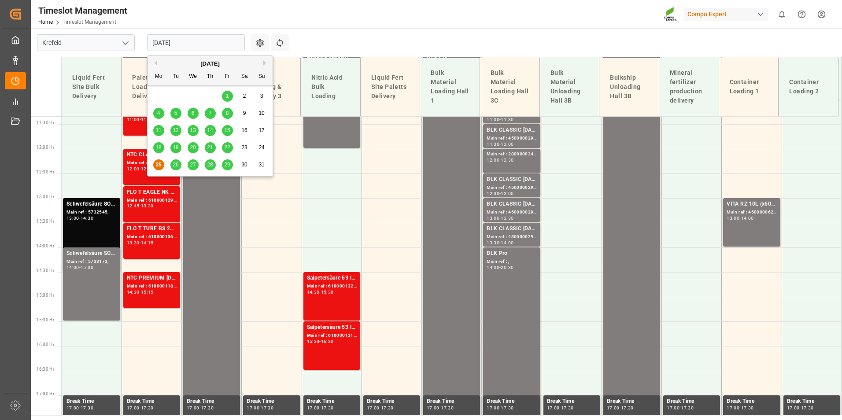
click at [198, 48] on input "[DATE]" at bounding box center [196, 42] width 98 height 17
click at [175, 166] on span "26" at bounding box center [176, 165] width 6 height 6
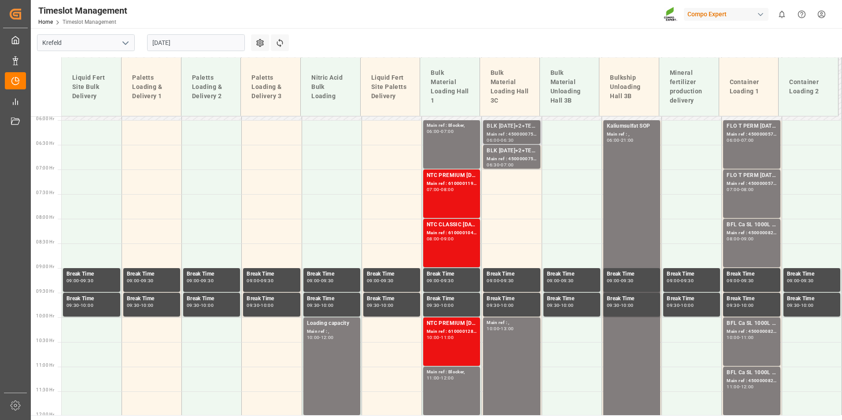
scroll to position [250, 0]
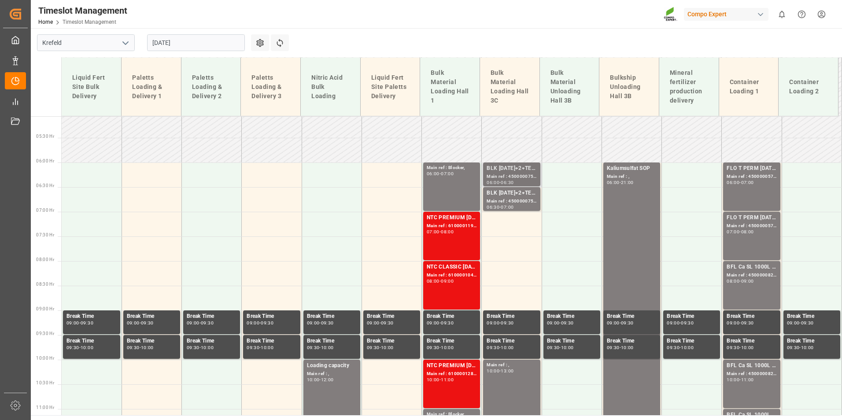
click at [512, 172] on div "BLK [DATE]+2+TE (GW) BULK;" at bounding box center [512, 168] width 50 height 9
click at [439, 248] on div "NTC PREMIUM [DATE]+3+TE BULK; Main ref : 6100001198, 2000001002; 07:00 - 08:00" at bounding box center [452, 236] width 50 height 45
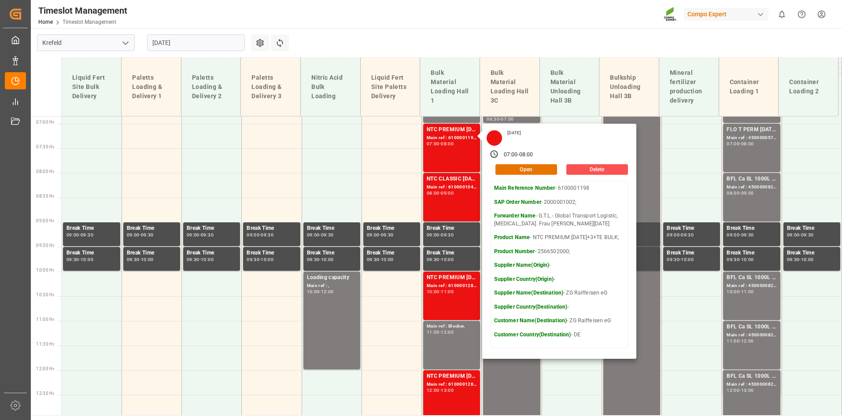
scroll to position [294, 0]
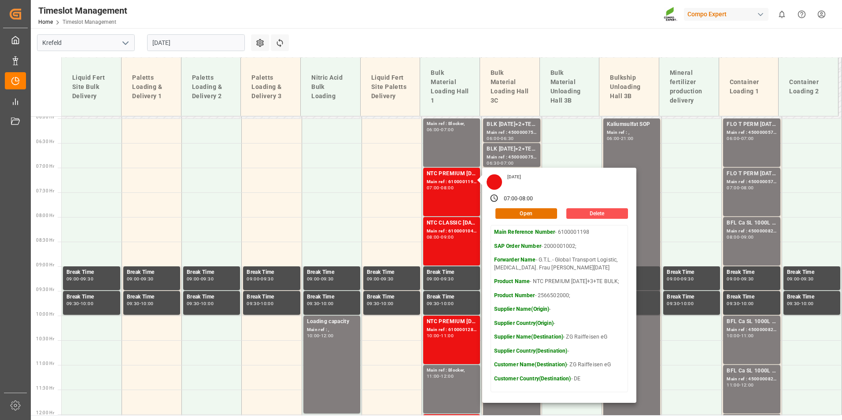
click at [478, 44] on main "Krefeld [DATE] Settings Refresh Time Slots Liquid Fert Site Bulk Delivery Palet…" at bounding box center [436, 221] width 810 height 387
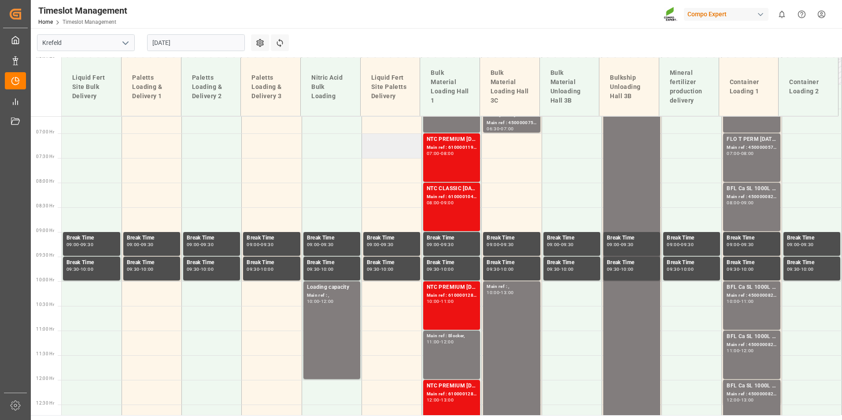
scroll to position [426, 0]
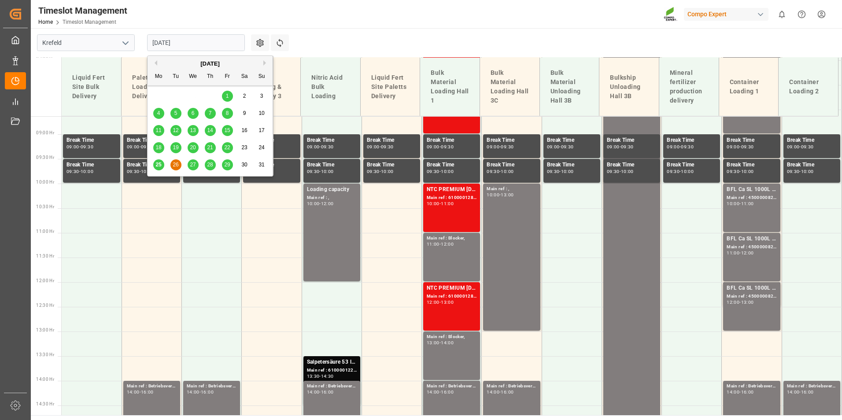
click at [230, 39] on input "[DATE]" at bounding box center [196, 42] width 98 height 17
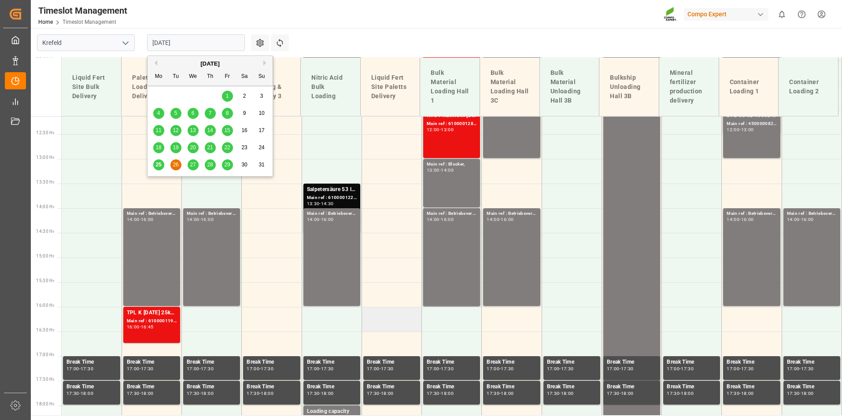
scroll to position [470, 0]
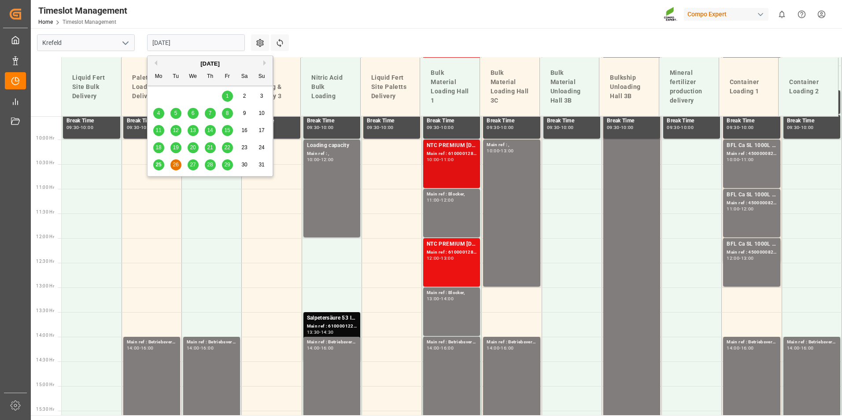
click at [441, 173] on div "NTC PREMIUM [DATE]+3+TE BULK; Main ref : 6100001283, 2000001116; 10:00 - 11:00" at bounding box center [452, 163] width 50 height 45
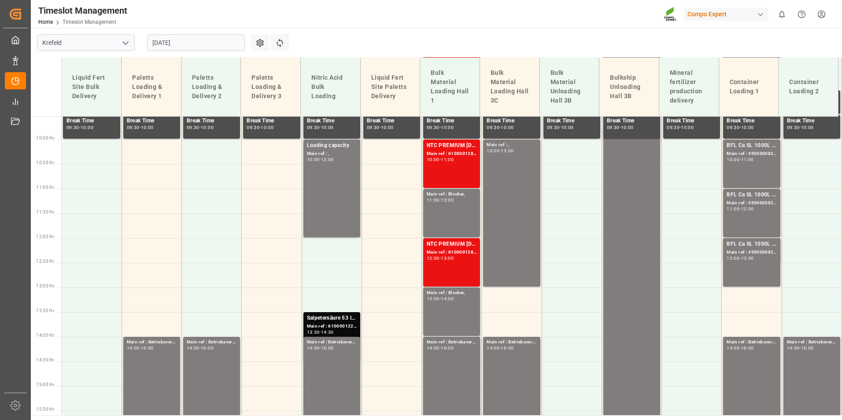
click at [441, 173] on div "NTC PREMIUM [DATE]+3+TE BULK; Main ref : 6100001283, 2000001116; 10:00 - 11:00" at bounding box center [452, 163] width 50 height 45
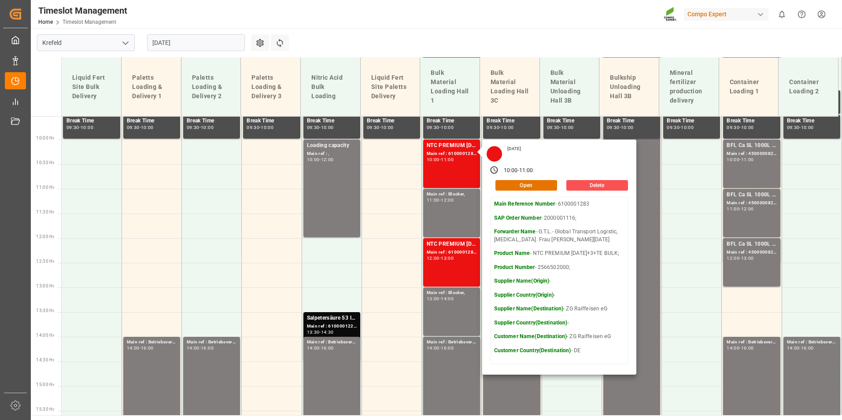
click at [518, 45] on main "Krefeld [DATE] Settings Refresh Time Slots Liquid Fert Site Bulk Delivery Palet…" at bounding box center [436, 221] width 810 height 387
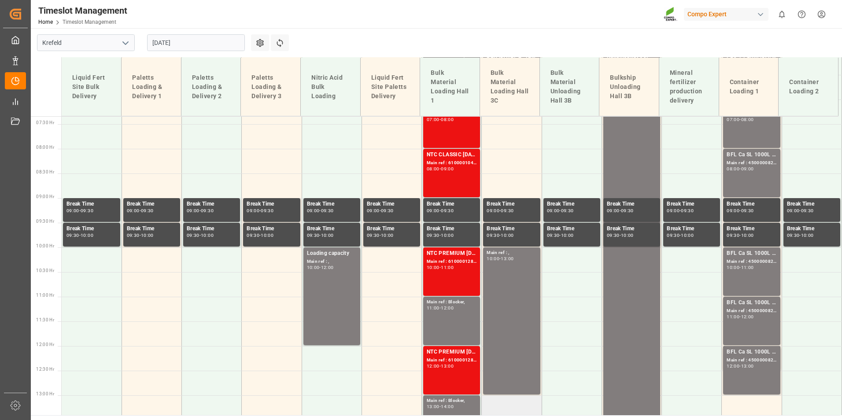
scroll to position [382, 0]
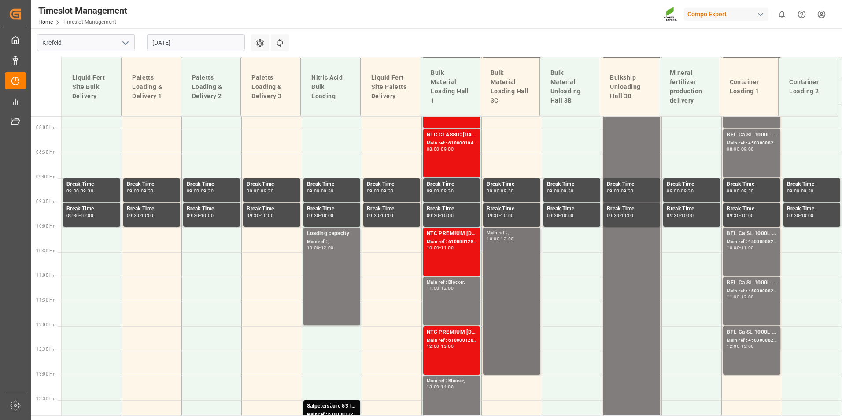
click at [507, 273] on div "Main ref : , 10:00 - 13:00" at bounding box center [512, 302] width 50 height 144
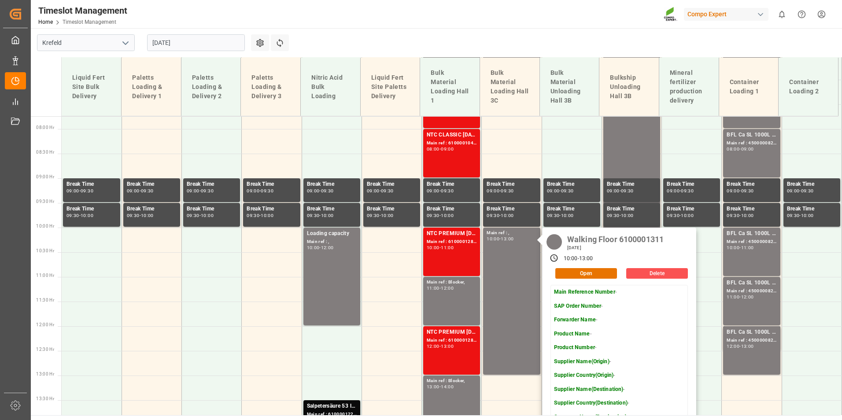
click at [199, 43] on input "[DATE]" at bounding box center [196, 42] width 98 height 17
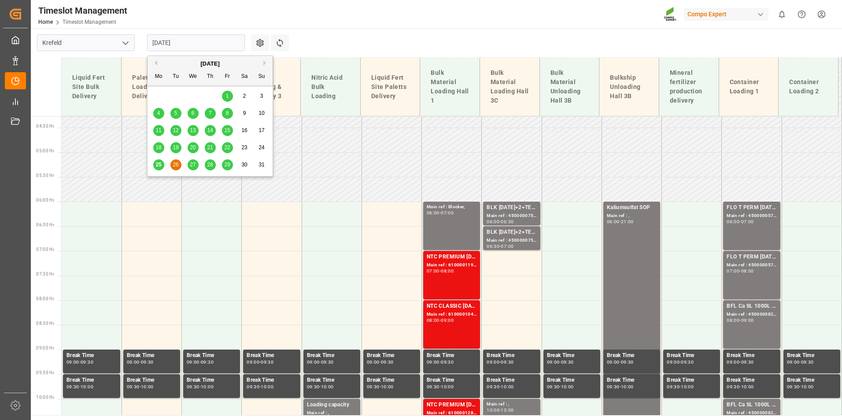
scroll to position [206, 0]
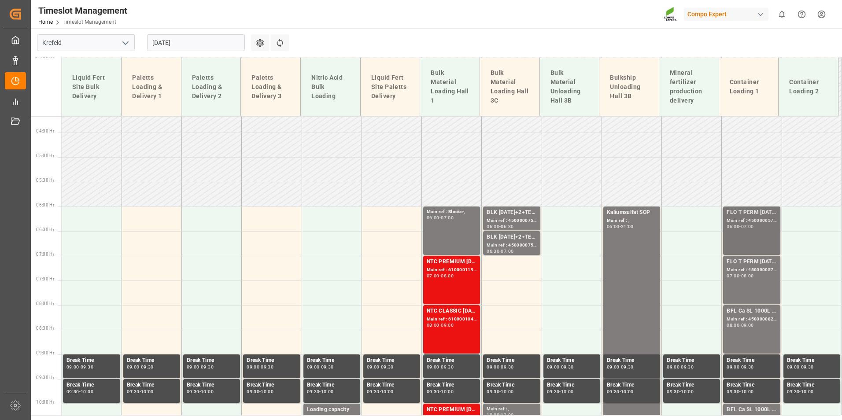
click at [756, 245] on div "FLO T PERM [DATE] 25kg (x42) WW; Main ref : 4500000576, 2000000429; 06:00 - 07:…" at bounding box center [752, 230] width 50 height 45
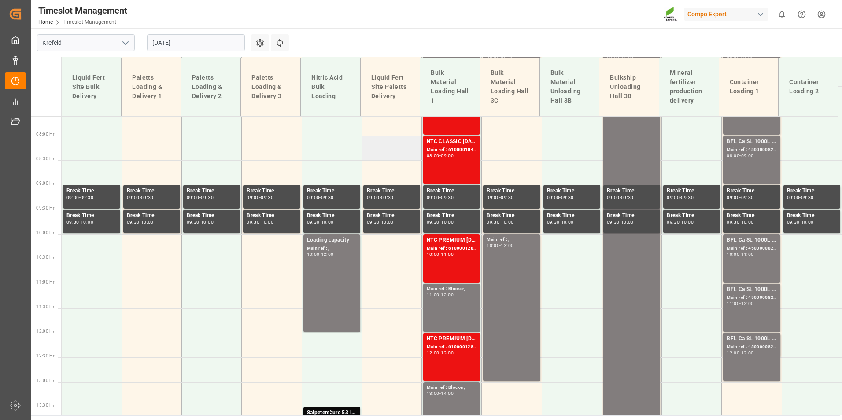
scroll to position [426, 0]
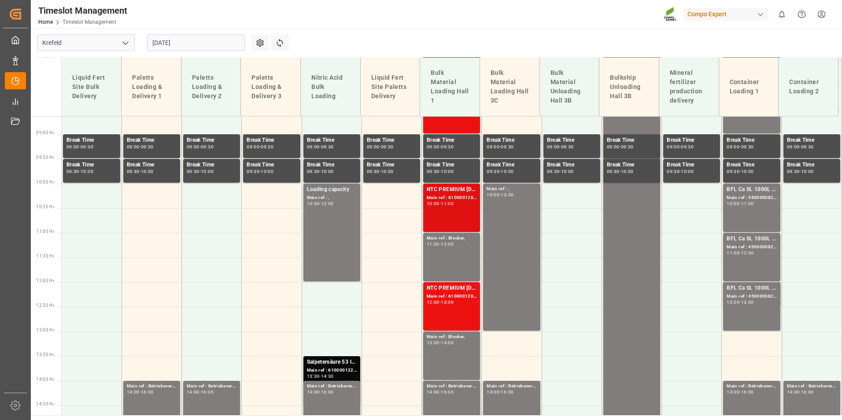
click at [463, 207] on div "NTC PREMIUM [DATE]+3+TE BULK; Main ref : 6100001283, 2000001116; 10:00 - 11:00" at bounding box center [452, 207] width 50 height 45
click at [189, 47] on input "[DATE]" at bounding box center [196, 42] width 98 height 17
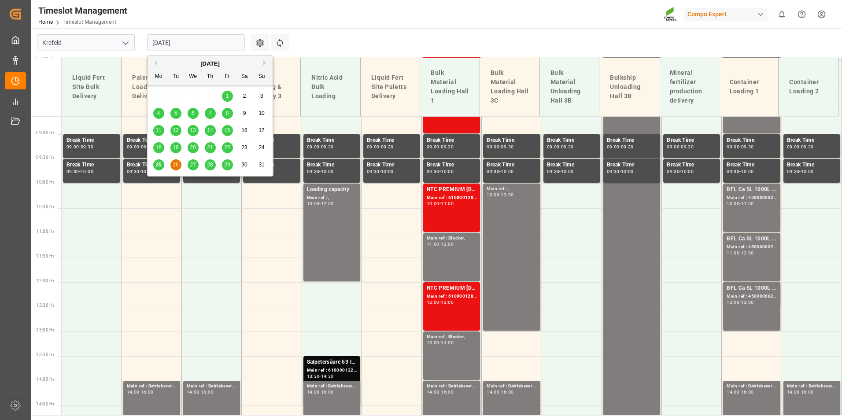
click at [160, 162] on span "25" at bounding box center [158, 165] width 6 height 6
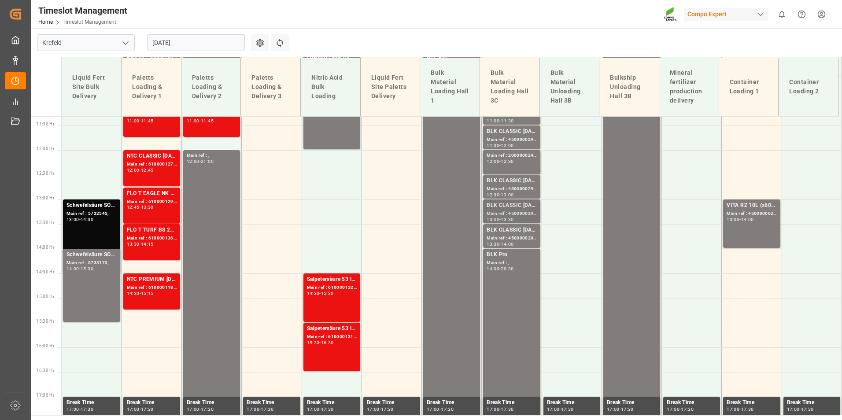
scroll to position [565, 0]
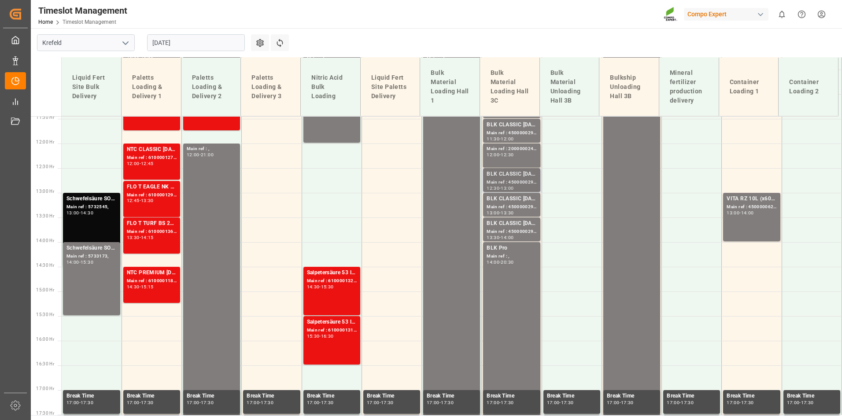
click at [497, 176] on div "BLK CLASSIC [DATE]+3+TE BULK;" at bounding box center [512, 174] width 50 height 9
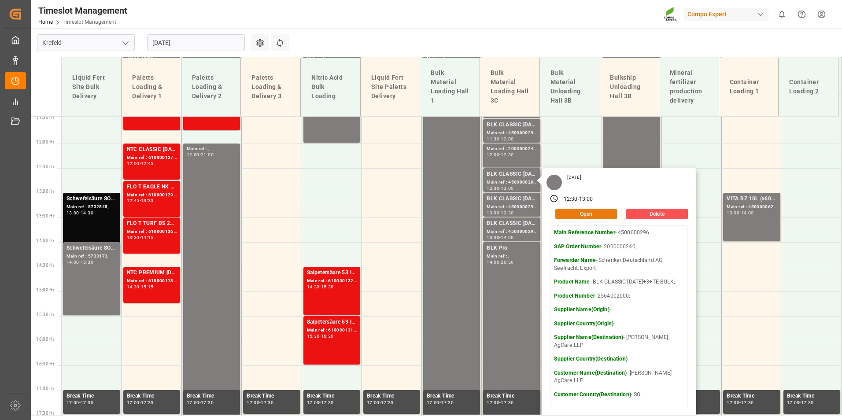
click at [590, 210] on button "Open" at bounding box center [586, 214] width 62 height 11
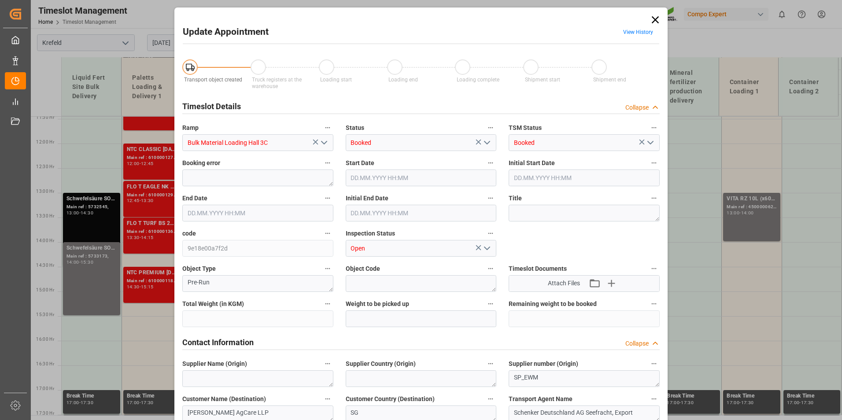
type input "53000"
type input "0"
type input "[DATE] 12:30"
type input "[DATE] 13:00"
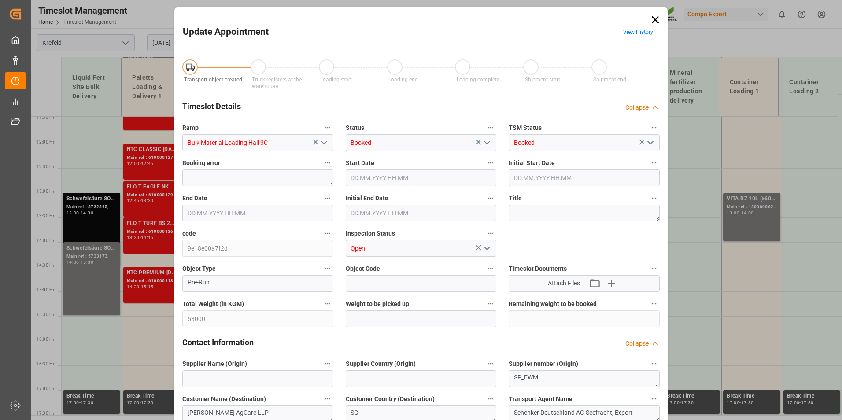
type input "[DATE] 13:00"
type input "[DATE] 07:32"
drag, startPoint x: 637, startPoint y: 26, endPoint x: 638, endPoint y: 33, distance: 6.7
click at [637, 26] on span "View History" at bounding box center [638, 33] width 42 height 17
click at [639, 36] on span "View History" at bounding box center [638, 33] width 42 height 17
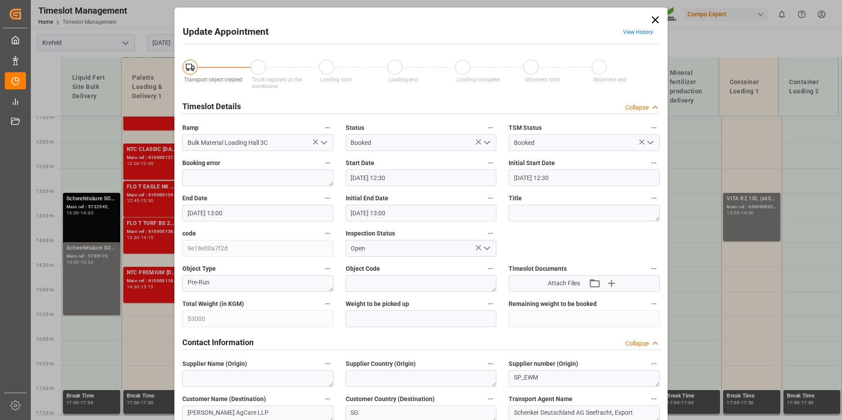
click at [637, 33] on link "View History" at bounding box center [638, 32] width 30 height 6
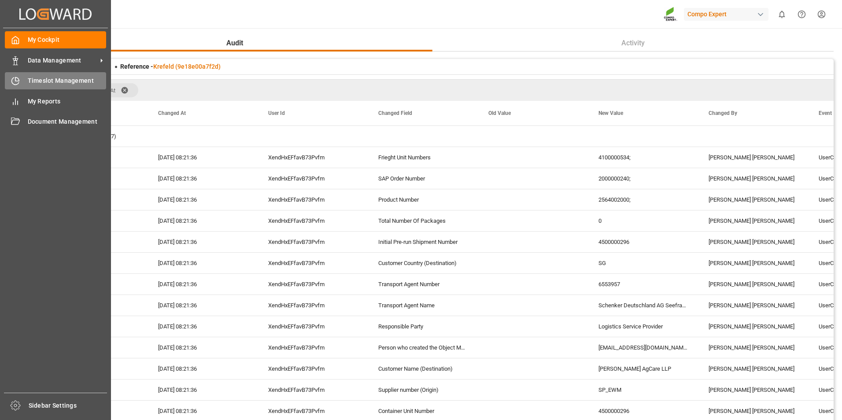
click at [25, 87] on div "Timeslot Management Timeslot Management" at bounding box center [55, 80] width 101 height 17
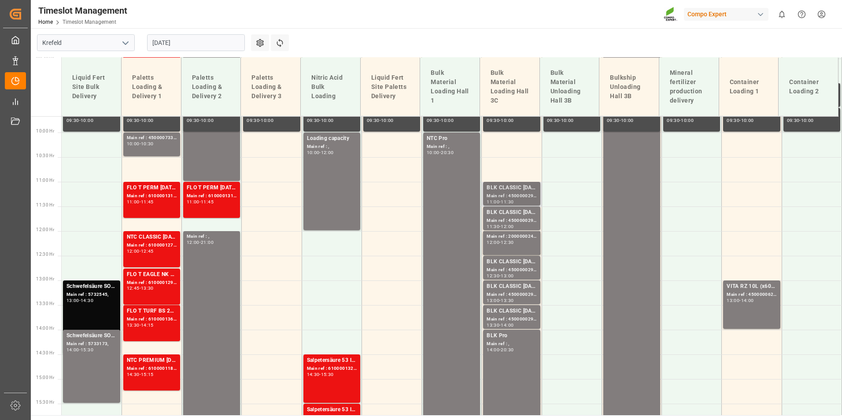
scroll to position [389, 0]
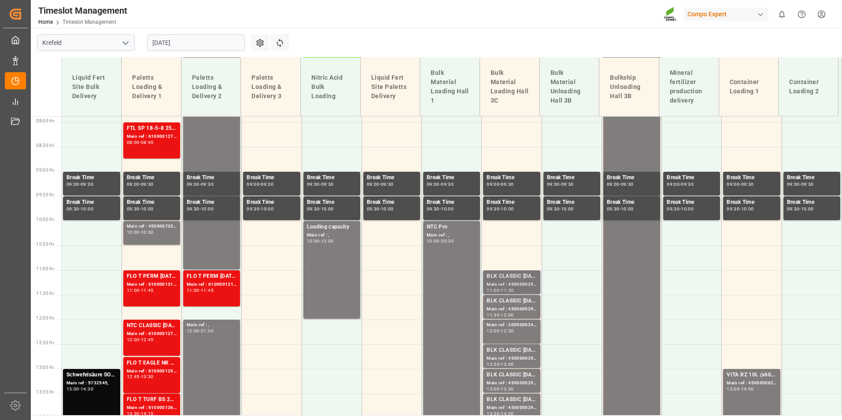
click at [508, 284] on div "Main ref : 4500000293, 2000000240;" at bounding box center [512, 284] width 50 height 7
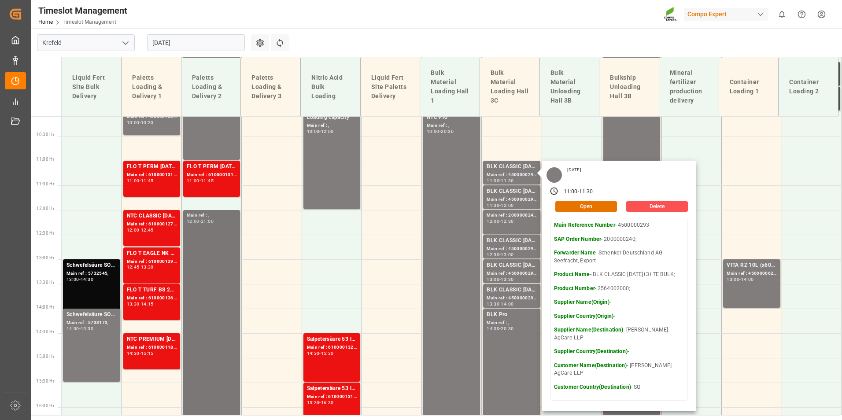
scroll to position [565, 0]
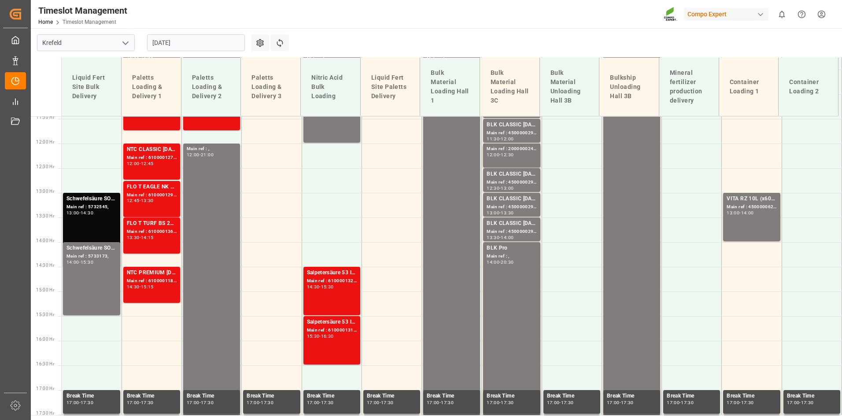
click at [159, 240] on div "13:30 - 14:15" at bounding box center [152, 238] width 50 height 5
click at [176, 275] on div "NTC PREMIUM [DATE] 25kg (x40) D,EN,PL;NTC PREMIUM [DATE]+3+TE 600kg BB; Main re…" at bounding box center [151, 285] width 57 height 36
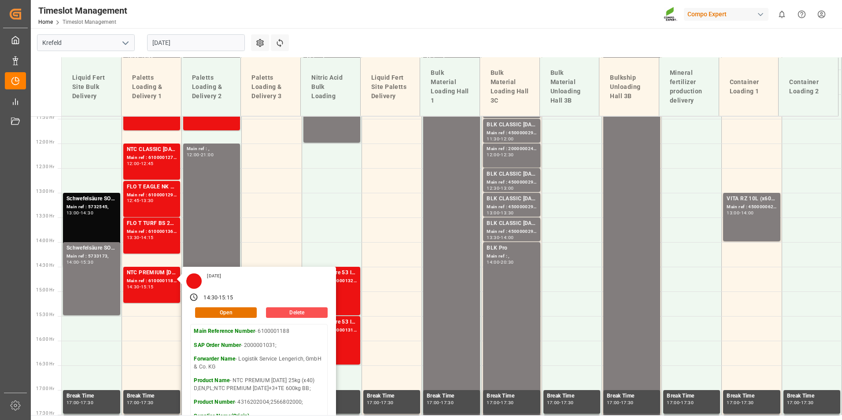
click at [303, 31] on main "[GEOGRAPHIC_DATA] [DATE] Settings Refresh Time Slots Liquid Fert Site Bulk Deli…" at bounding box center [436, 221] width 810 height 387
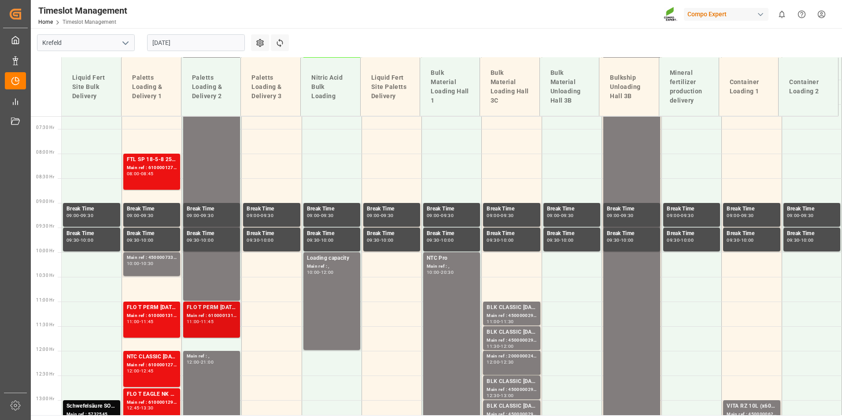
scroll to position [477, 0]
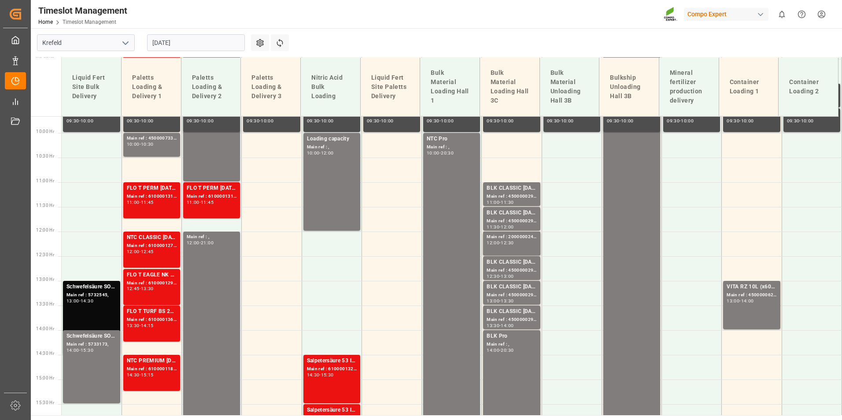
click at [213, 43] on input "[DATE]" at bounding box center [196, 42] width 98 height 17
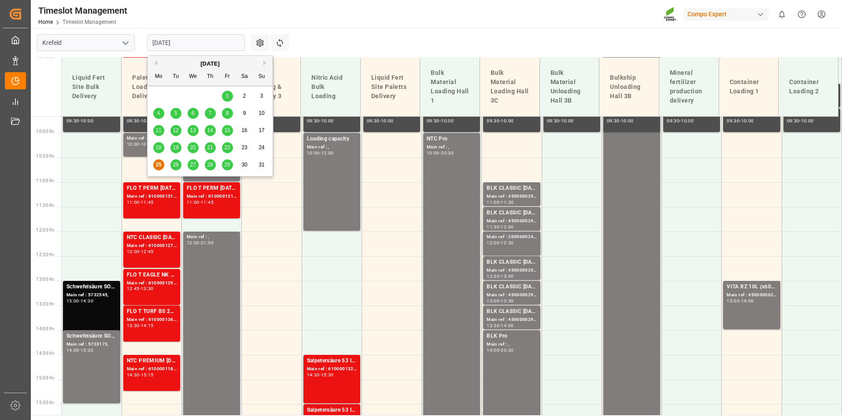
click at [178, 166] on span "26" at bounding box center [176, 165] width 6 height 6
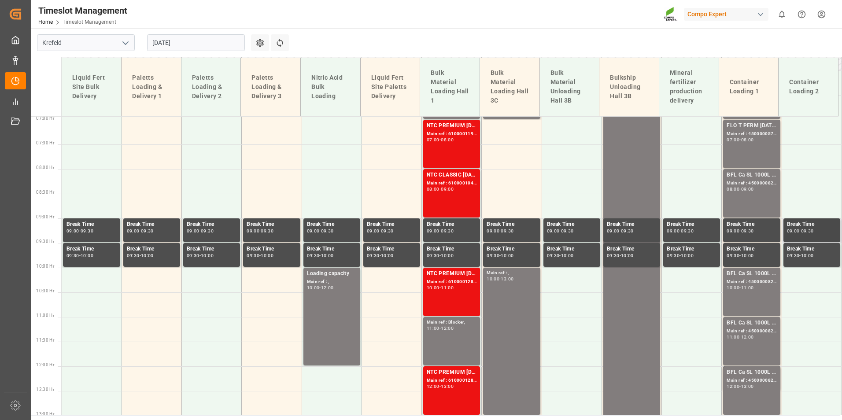
scroll to position [389, 0]
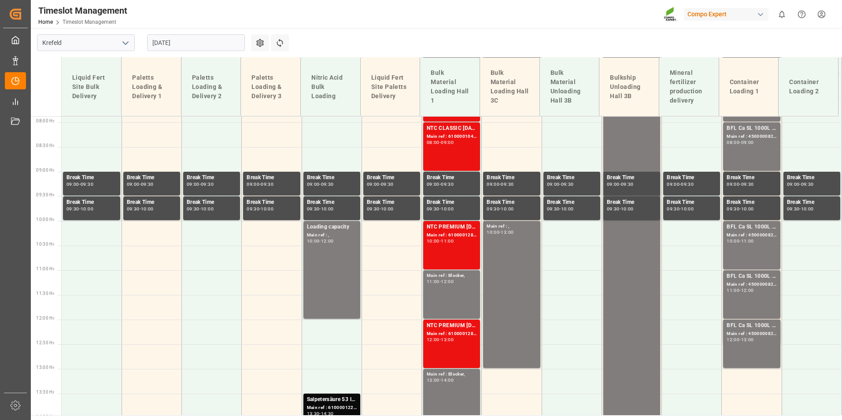
click at [191, 48] on input "[DATE]" at bounding box center [196, 42] width 98 height 17
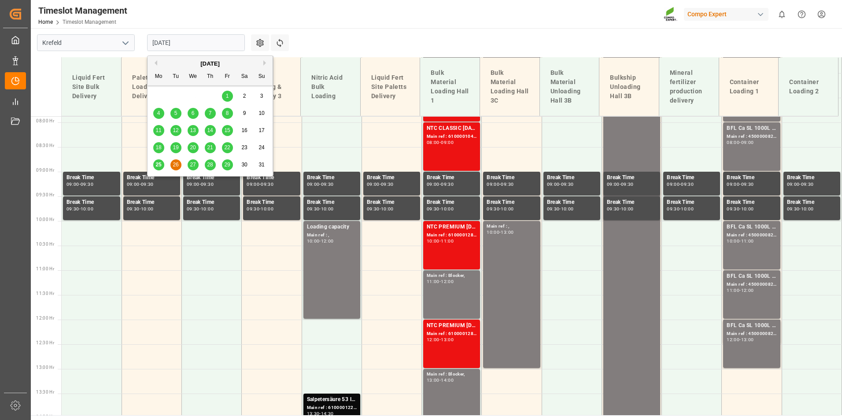
click at [159, 168] on div "25" at bounding box center [158, 165] width 11 height 11
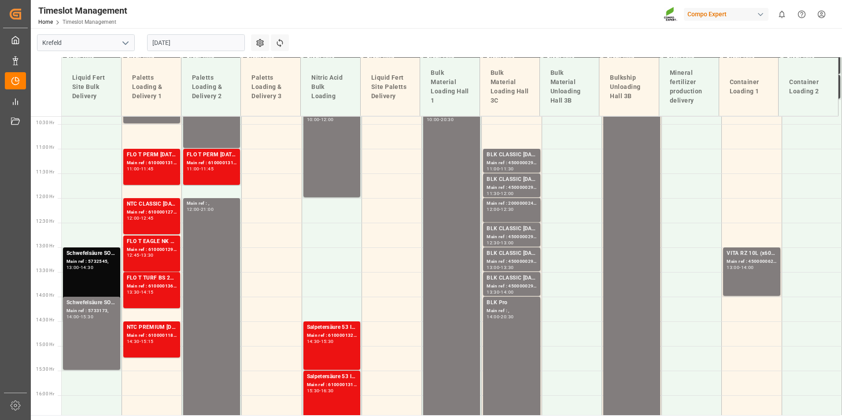
scroll to position [565, 0]
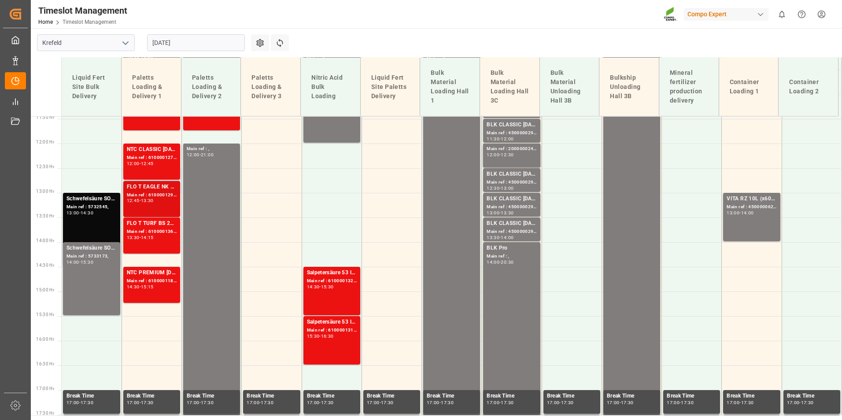
click at [158, 189] on div "FLO T EAGLE NK 17-0-16 25kg (x40) INT;FTL S NK 8-0-24 25kg (x40) INT;FLO T EAGL…" at bounding box center [152, 187] width 50 height 9
click at [171, 241] on div "FLO T TURF BS 20-5-8 25kg (x42) INT;FLO T EAGLE K 12-0-24 25kg (x40) INT; Main …" at bounding box center [152, 235] width 50 height 33
click at [173, 203] on div "12:45 - 13:30" at bounding box center [152, 201] width 50 height 5
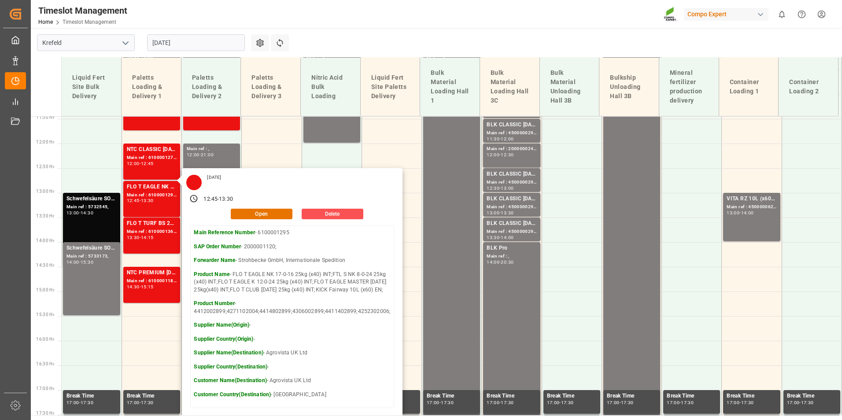
scroll to position [433, 0]
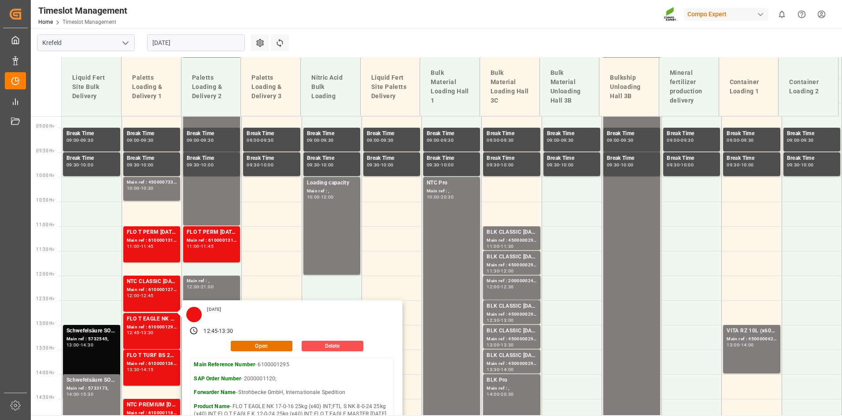
drag, startPoint x: 346, startPoint y: 32, endPoint x: 340, endPoint y: 109, distance: 77.7
click at [346, 32] on main "[GEOGRAPHIC_DATA] [DATE] Settings Refresh Time Slots Liquid Fert Site Bulk Deli…" at bounding box center [436, 221] width 810 height 387
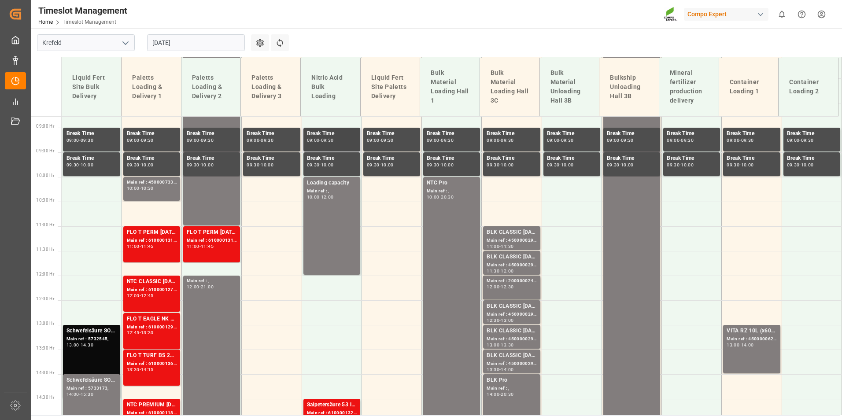
scroll to position [565, 0]
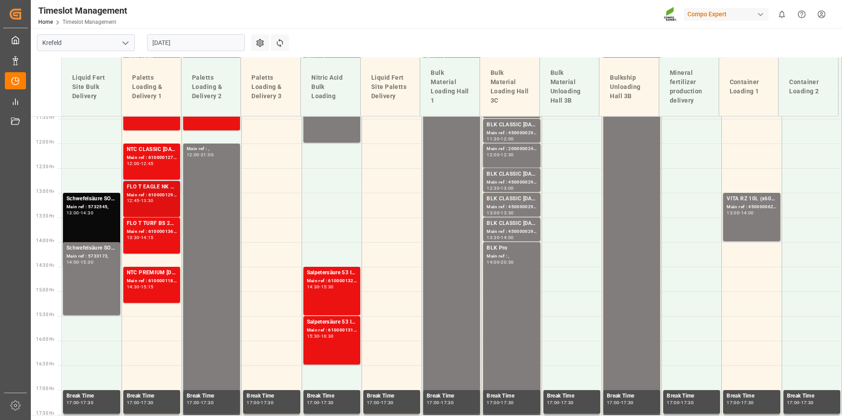
click at [167, 186] on div "FLO T EAGLE NK 17-0-16 25kg (x40) INT;FTL S NK 8-0-24 25kg (x40) INT;FLO T EAGL…" at bounding box center [152, 187] width 50 height 9
click at [154, 228] on div "Main ref : 6100001364, 2000000611;" at bounding box center [152, 231] width 50 height 7
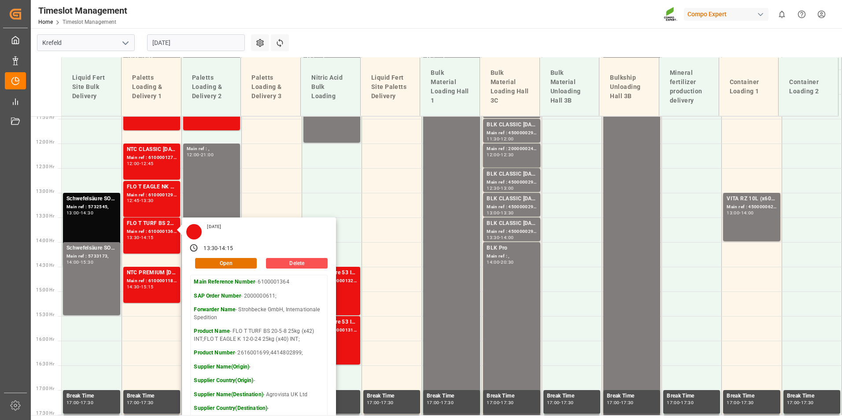
click at [417, 25] on div "Timeslot Management Home Timeslot Management Compo Expert 0 Notifications Only …" at bounding box center [434, 14] width 818 height 28
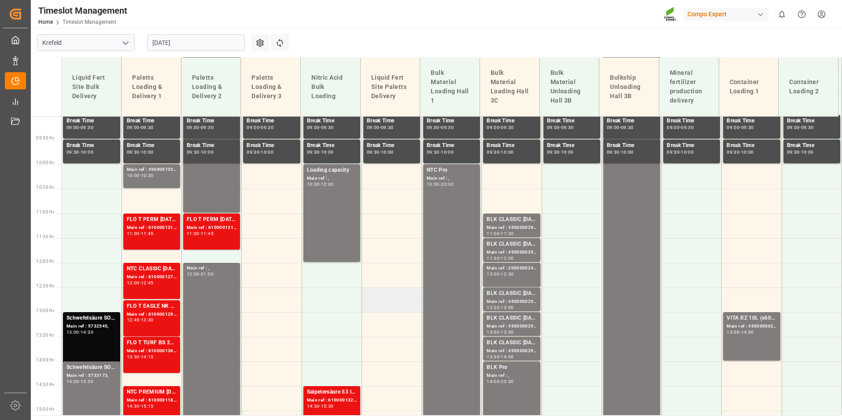
scroll to position [433, 0]
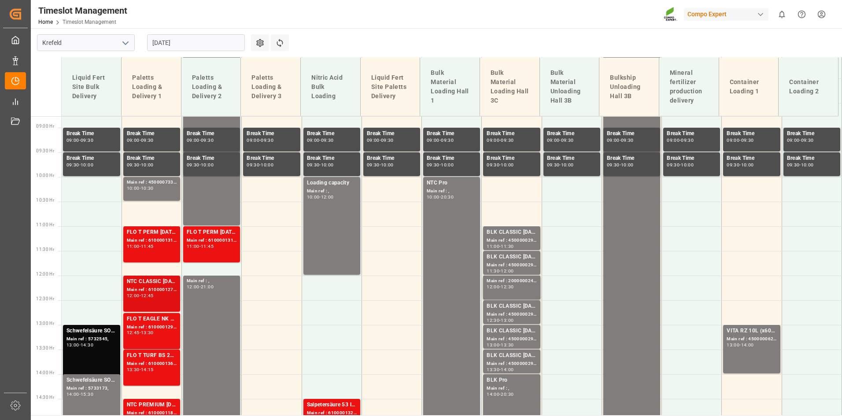
click at [159, 304] on div "NTC CLASSIC [DATE]+3+TE 600kg BB; Main ref : 6100001275, 2000000929; 12:00 - 12…" at bounding box center [152, 294] width 50 height 33
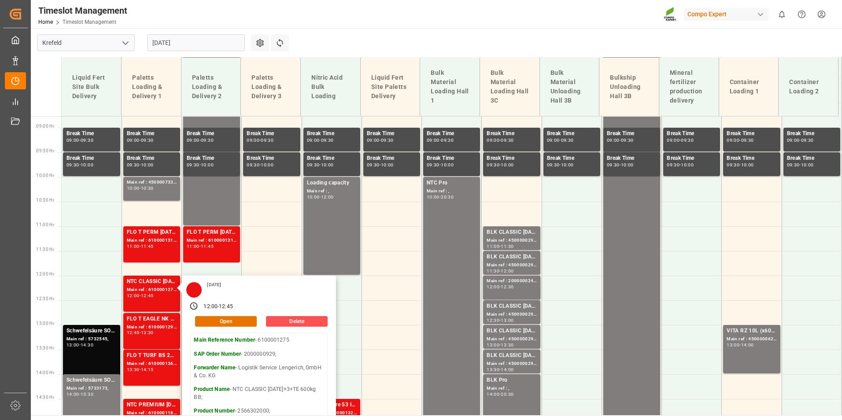
click at [422, 39] on main "[GEOGRAPHIC_DATA] [DATE] Settings Refresh Time Slots Liquid Fert Site Bulk Deli…" at bounding box center [436, 221] width 810 height 387
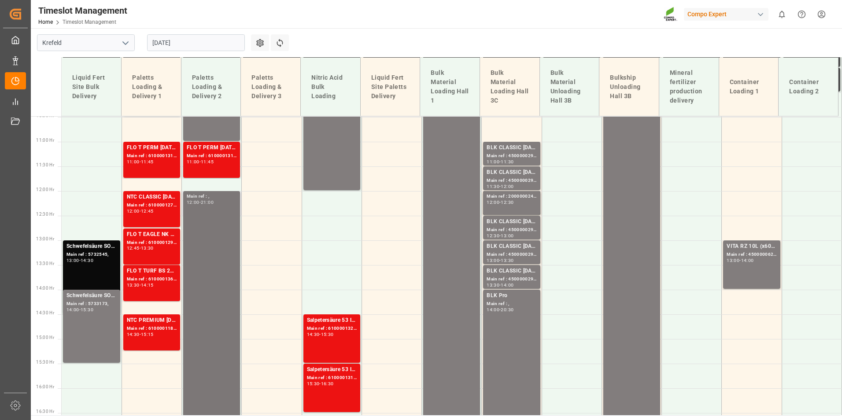
scroll to position [521, 0]
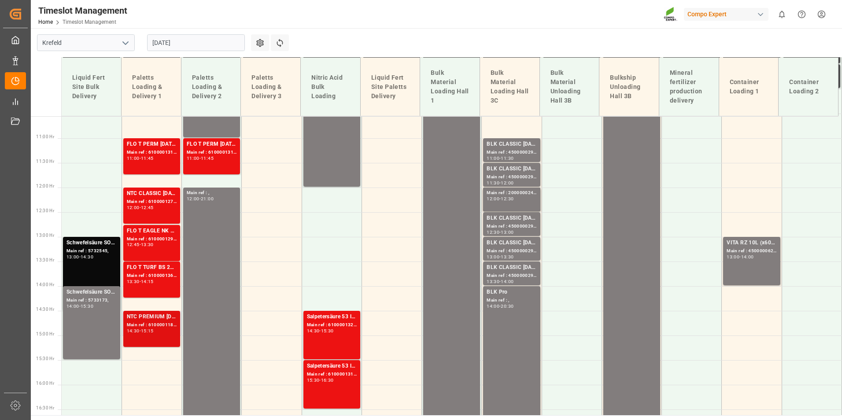
click at [166, 340] on div "NTC PREMIUM [DATE] 25kg (x40) D,EN,PL;NTC PREMIUM [DATE]+3+TE 600kg BB; Main re…" at bounding box center [152, 329] width 50 height 33
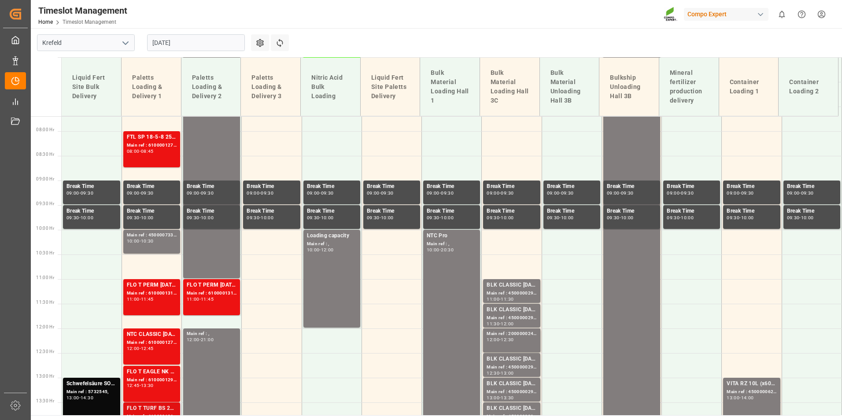
scroll to position [300, 0]
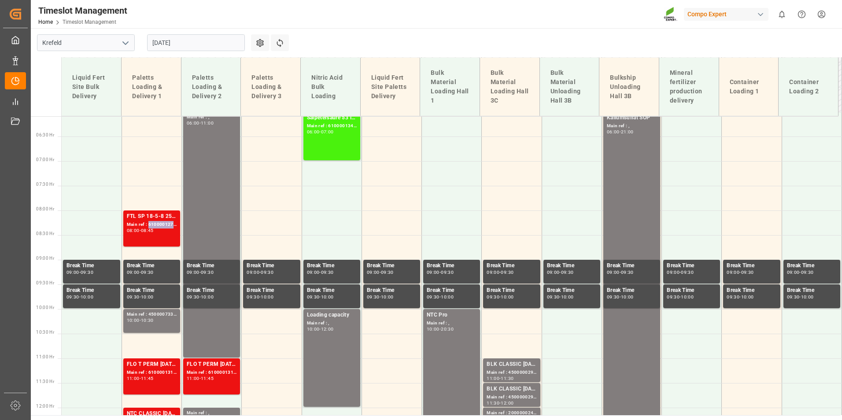
click at [159, 221] on div "Main ref : 6100001274, 2000000935;" at bounding box center [152, 224] width 50 height 7
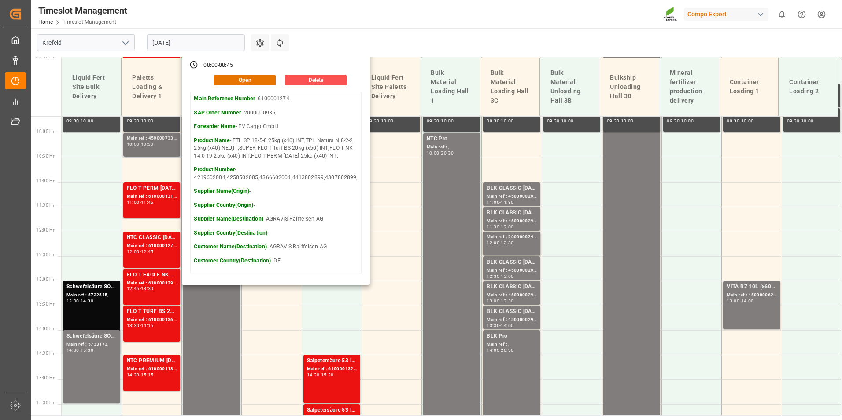
scroll to position [389, 0]
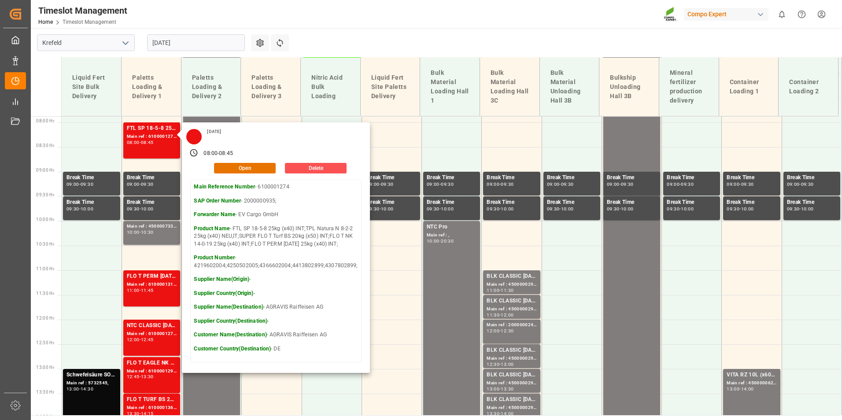
click at [345, 23] on div "Timeslot Management Home Timeslot Management Compo Expert 0 Notifications Only …" at bounding box center [434, 14] width 818 height 28
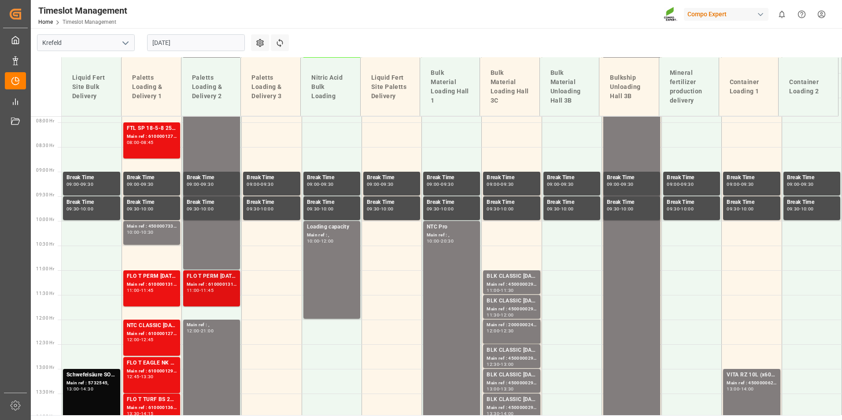
click at [196, 283] on div "Main ref : 6100001311, 2000000754;" at bounding box center [212, 284] width 50 height 7
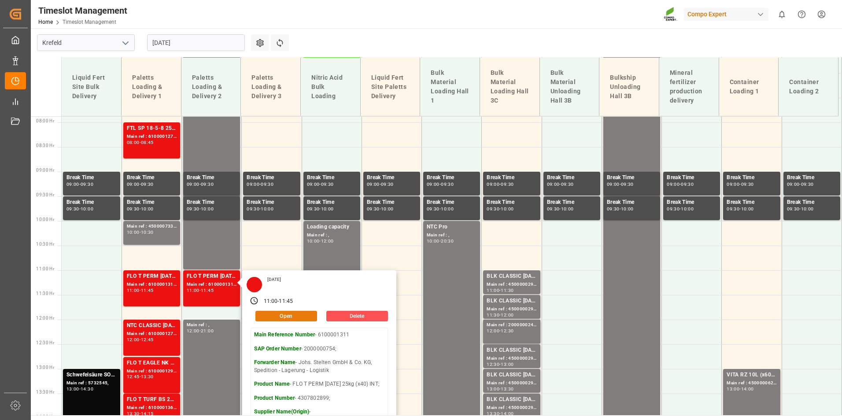
click at [279, 314] on button "Open" at bounding box center [286, 316] width 62 height 11
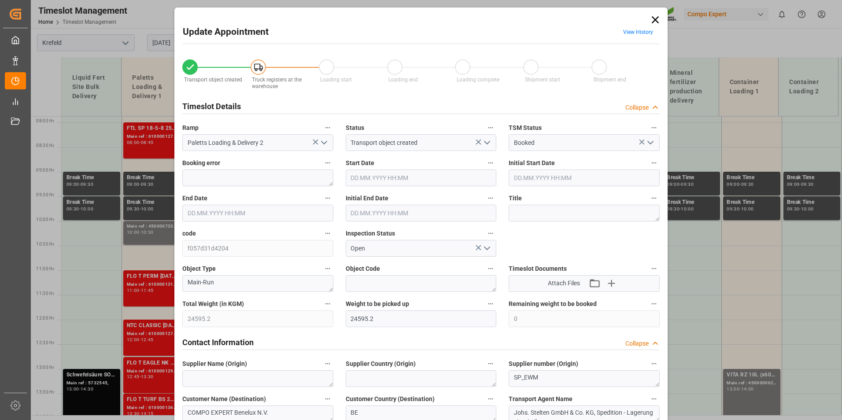
type input "24595.2"
type input "0"
type input "[DATE] 11:00"
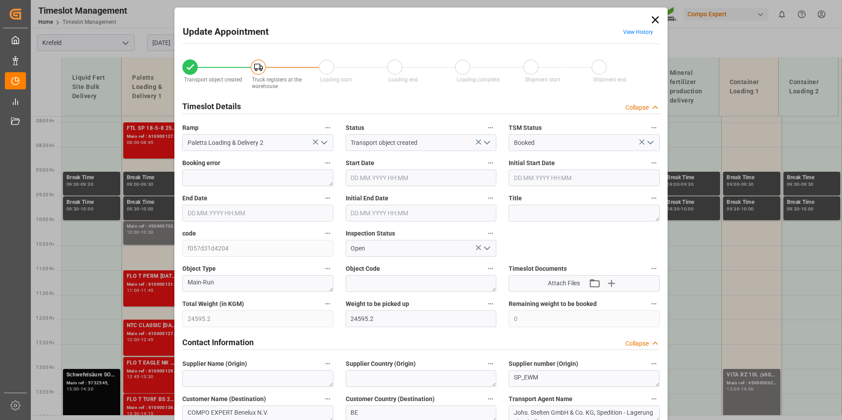
type input "[DATE] 11:00"
type input "[DATE] 11:45"
type input "[DATE] 11:30"
type input "[DATE] 05:56"
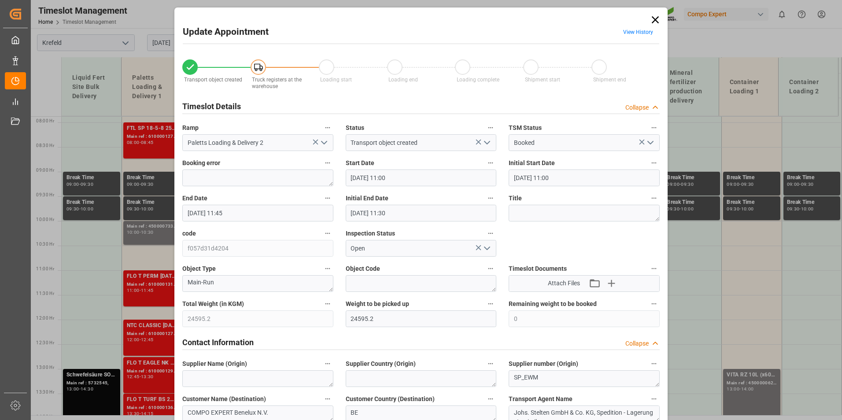
click at [633, 32] on link "View History" at bounding box center [638, 32] width 30 height 6
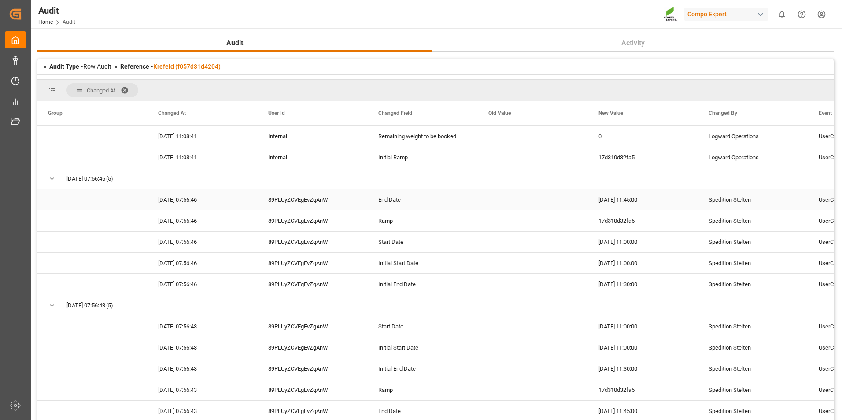
scroll to position [60, 0]
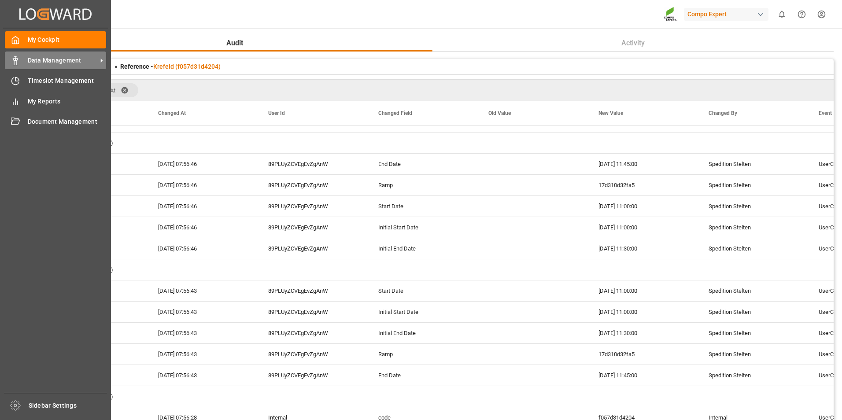
click at [26, 63] on div "Data Management Data Management" at bounding box center [55, 60] width 101 height 17
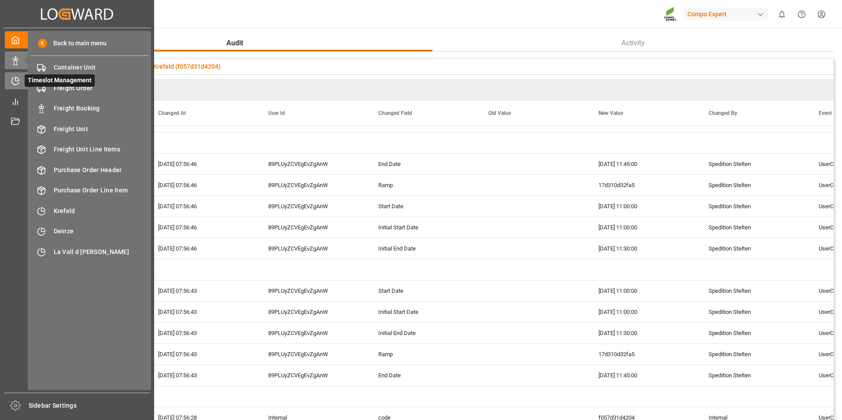
click at [19, 81] on icon at bounding box center [17, 80] width 4 height 4
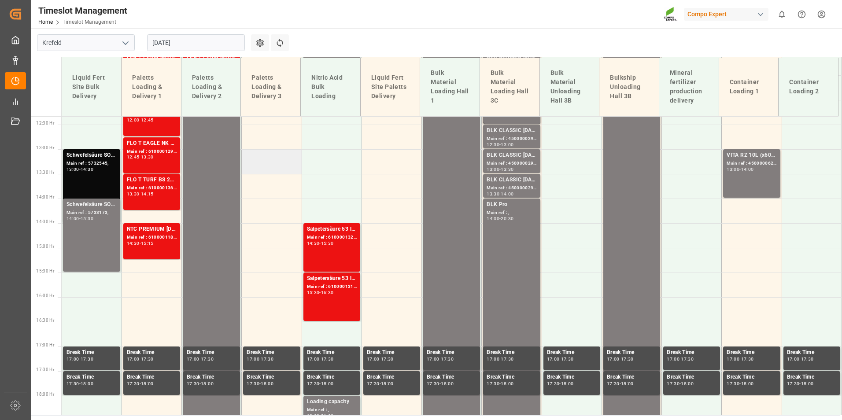
scroll to position [609, 0]
click at [346, 229] on div "Salpetersäure 53 lose;" at bounding box center [332, 229] width 50 height 9
click at [323, 301] on div "Salpetersäure 53 lose; Main ref : 6100001318, 2000001147; 15:30 - 16:30" at bounding box center [332, 296] width 50 height 45
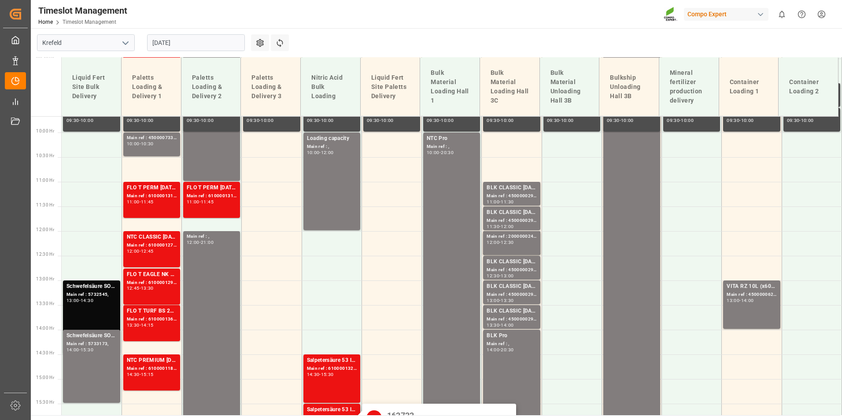
scroll to position [477, 0]
click at [207, 40] on input "[DATE]" at bounding box center [196, 42] width 98 height 17
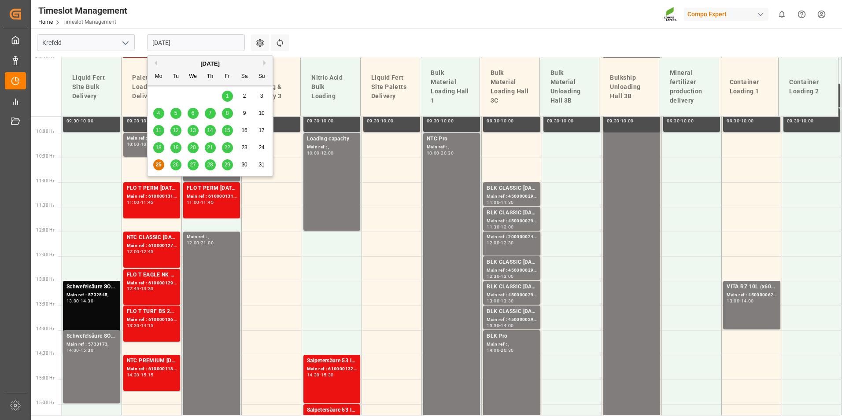
click at [178, 164] on span "26" at bounding box center [176, 165] width 6 height 6
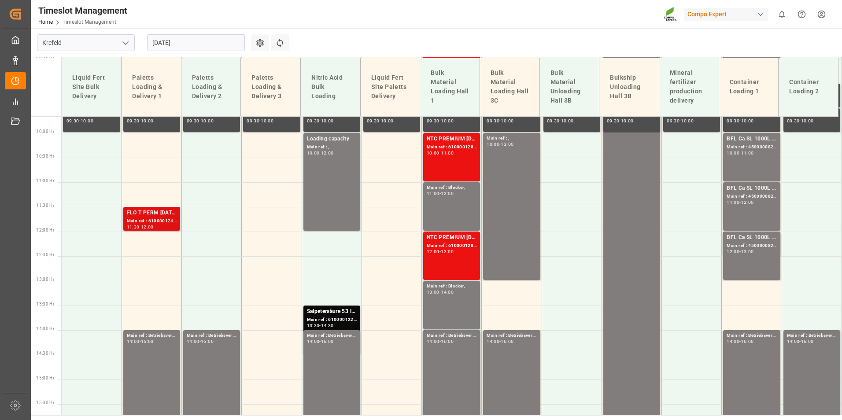
click at [154, 219] on div "Main ref : 6100001243, 2000000215;" at bounding box center [152, 221] width 50 height 7
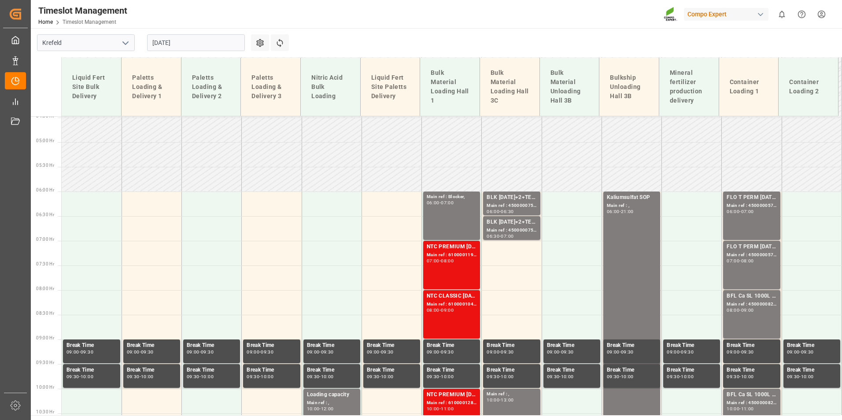
scroll to position [212, 0]
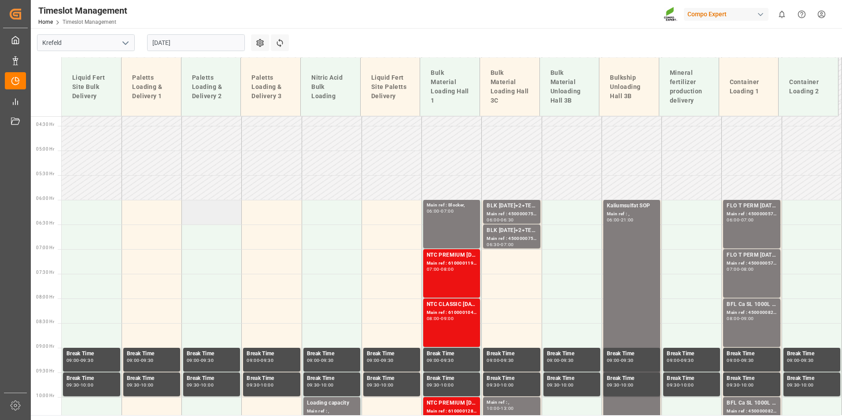
click at [218, 204] on td at bounding box center [212, 212] width 60 height 25
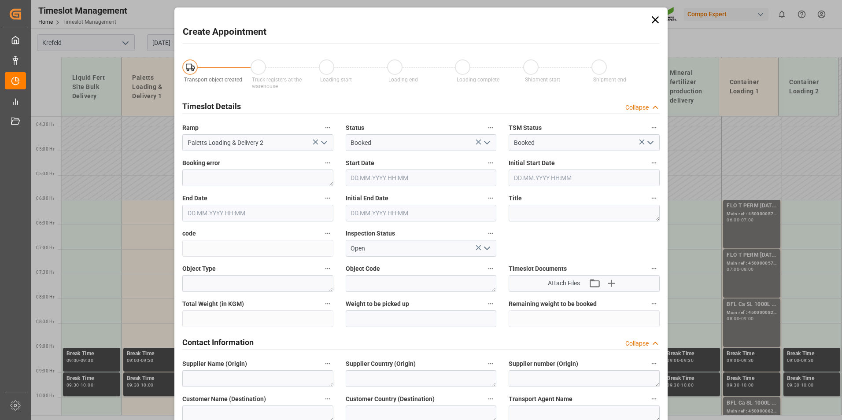
type input "[DATE] 06:00"
click at [273, 215] on input "[DATE] 06:30" at bounding box center [257, 213] width 151 height 17
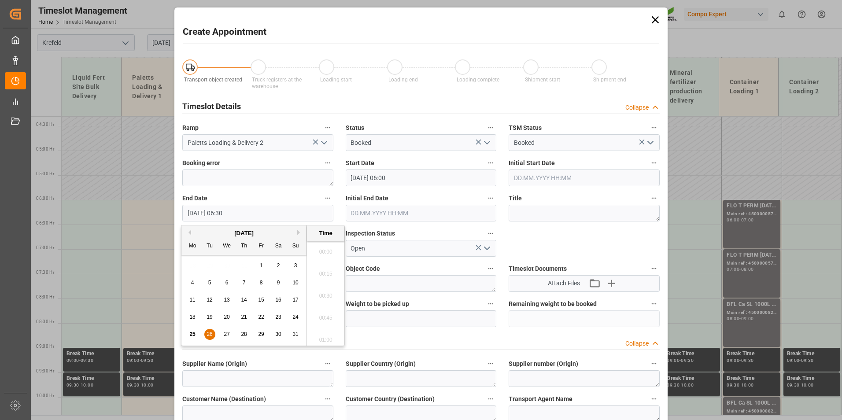
scroll to position [532, 0]
click at [215, 333] on div "26" at bounding box center [209, 334] width 11 height 11
click at [322, 297] on li "14:00" at bounding box center [325, 293] width 37 height 22
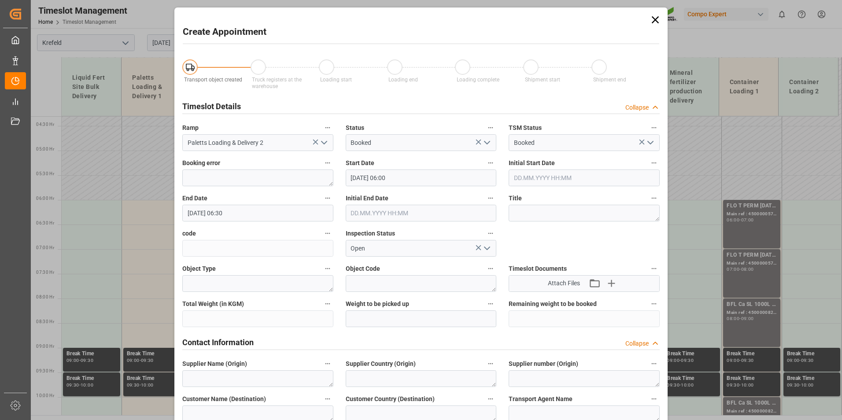
type input "[DATE] 14:00"
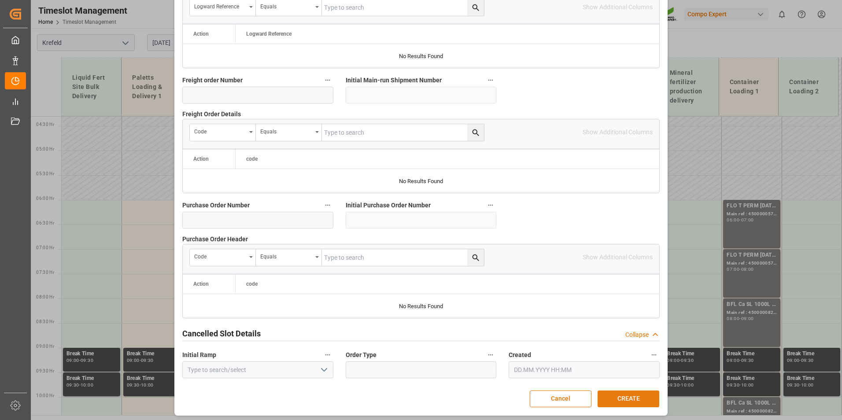
scroll to position [802, 0]
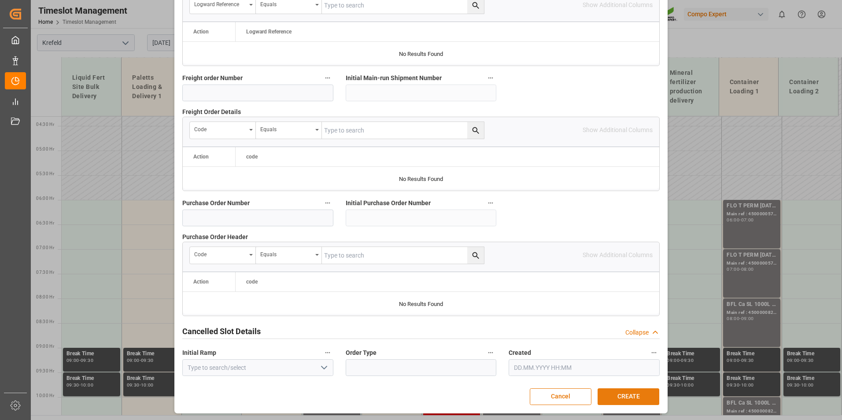
click at [613, 399] on button "CREATE" at bounding box center [629, 397] width 62 height 17
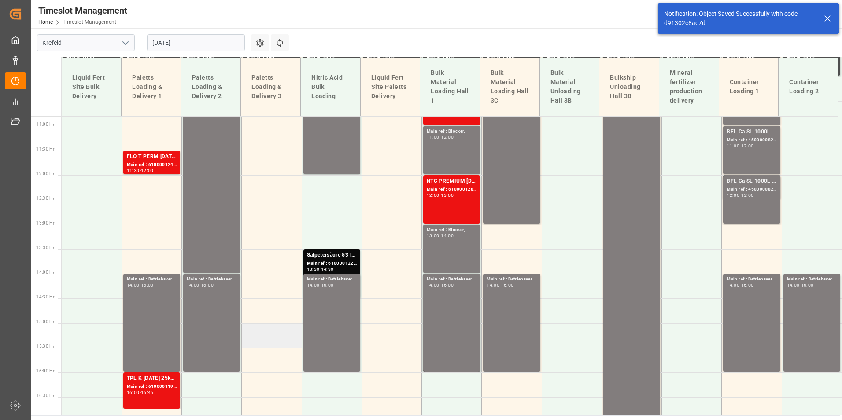
scroll to position [753, 0]
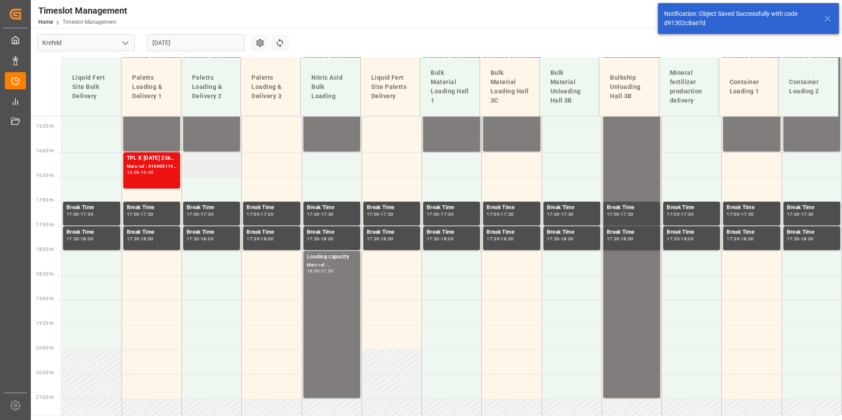
click at [211, 170] on td at bounding box center [212, 164] width 60 height 25
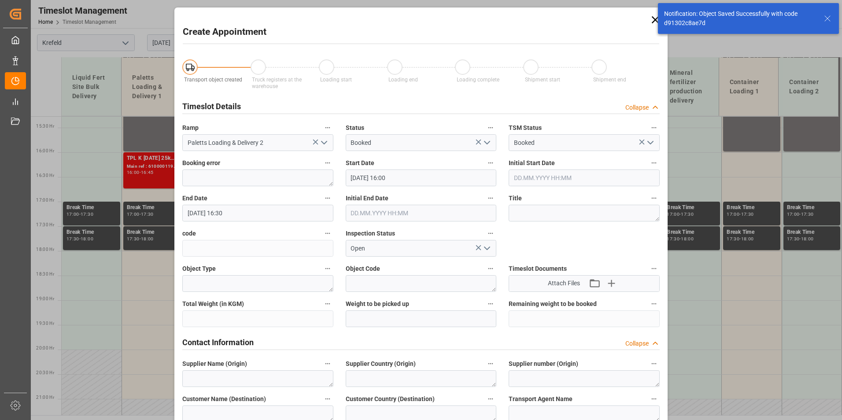
type input "[DATE] 16:00"
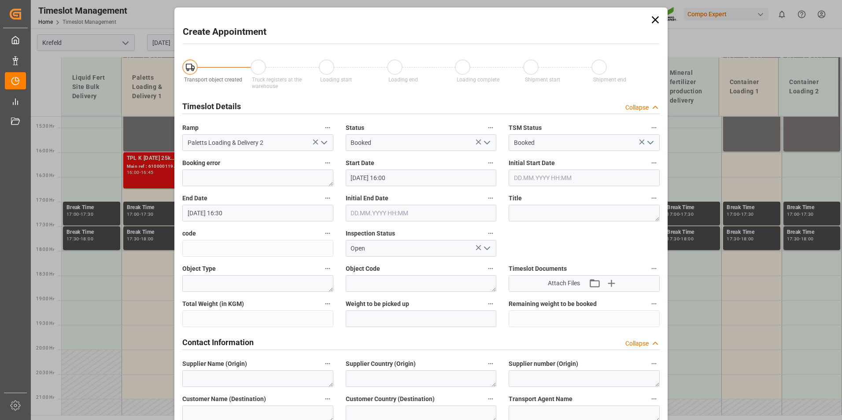
click at [265, 218] on input "[DATE] 16:30" at bounding box center [257, 213] width 151 height 17
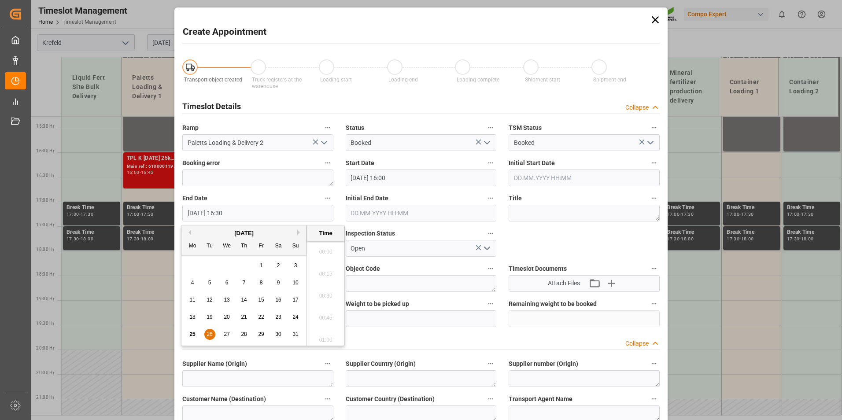
scroll to position [1413, 0]
drag, startPoint x: 208, startPoint y: 333, endPoint x: 288, endPoint y: 281, distance: 94.6
click at [211, 333] on span "26" at bounding box center [210, 334] width 6 height 6
click at [325, 293] on li "21:00" at bounding box center [325, 293] width 37 height 22
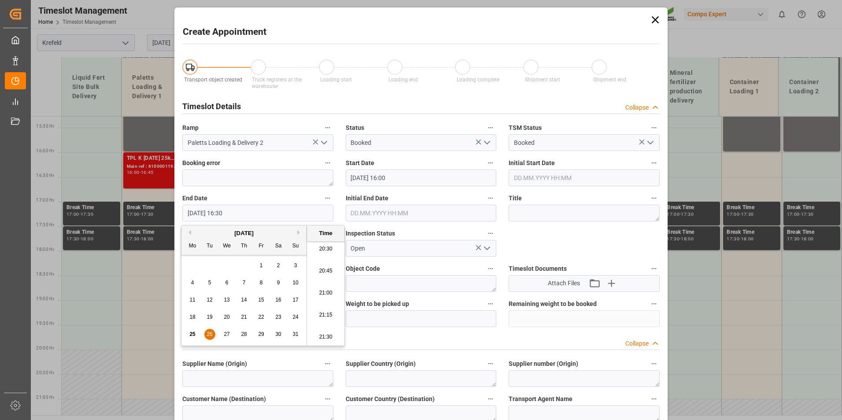
type input "[DATE] 21:00"
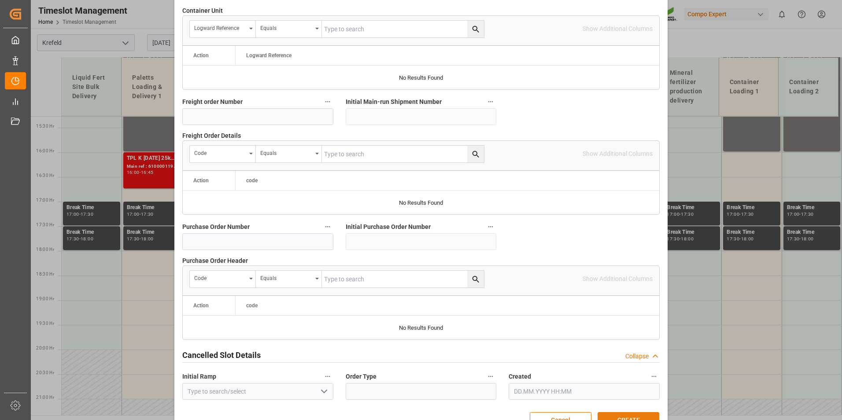
scroll to position [802, 0]
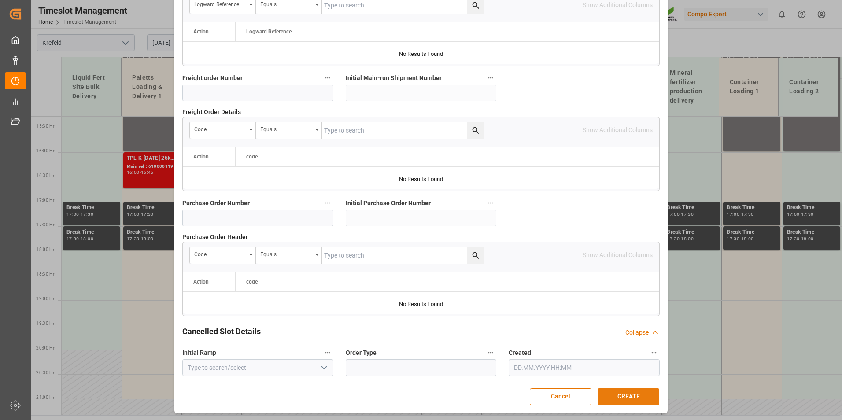
click at [641, 396] on button "CREATE" at bounding box center [629, 397] width 62 height 17
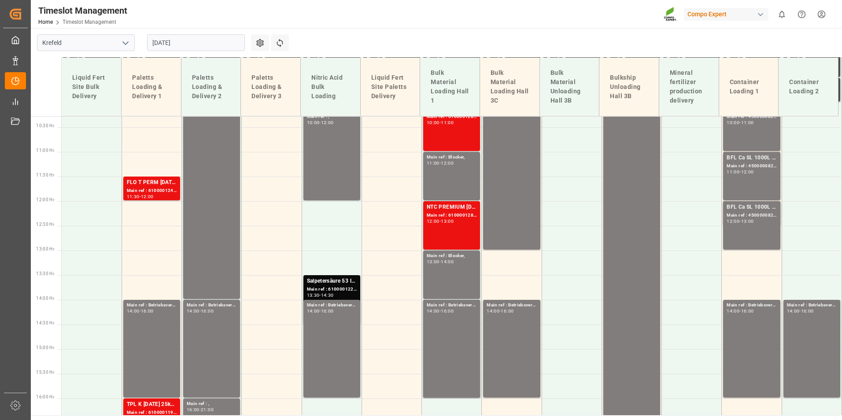
scroll to position [454, 0]
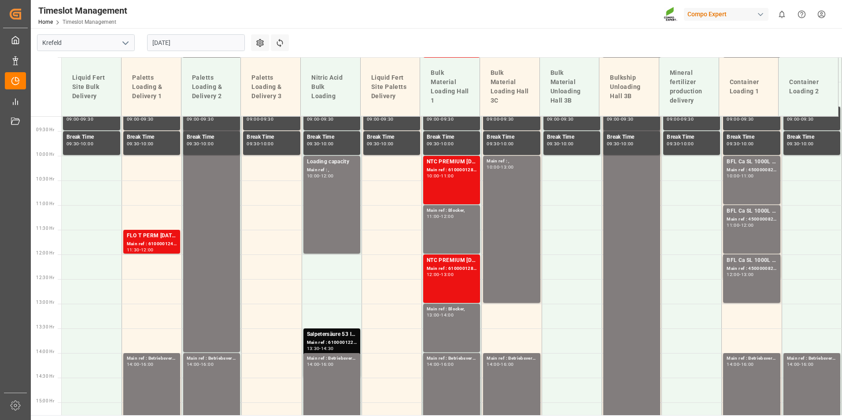
click at [176, 46] on input "[DATE]" at bounding box center [196, 42] width 98 height 17
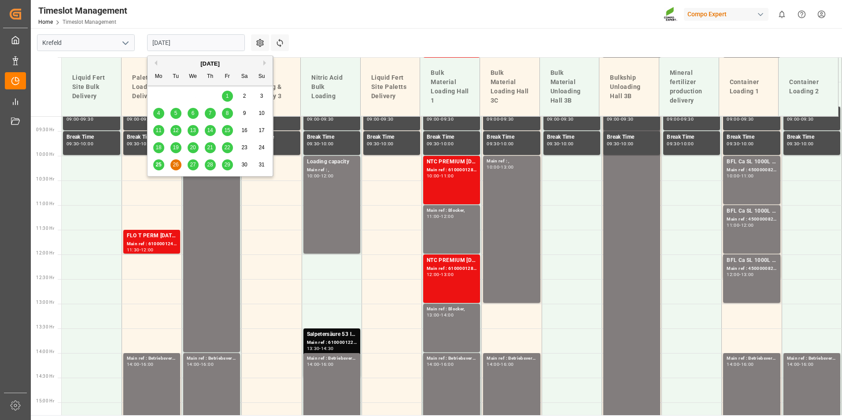
click at [194, 164] on span "27" at bounding box center [193, 165] width 6 height 6
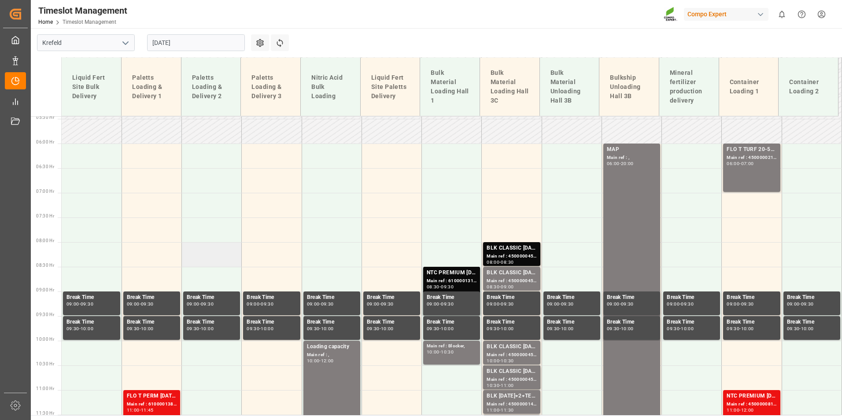
scroll to position [256, 0]
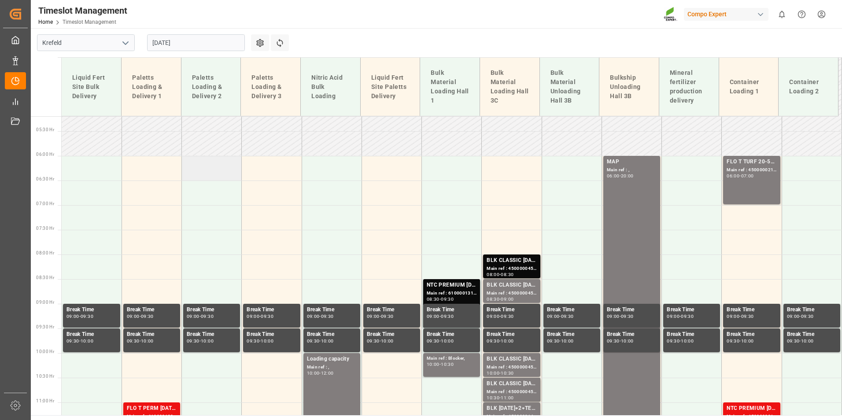
click at [213, 167] on td at bounding box center [212, 168] width 60 height 25
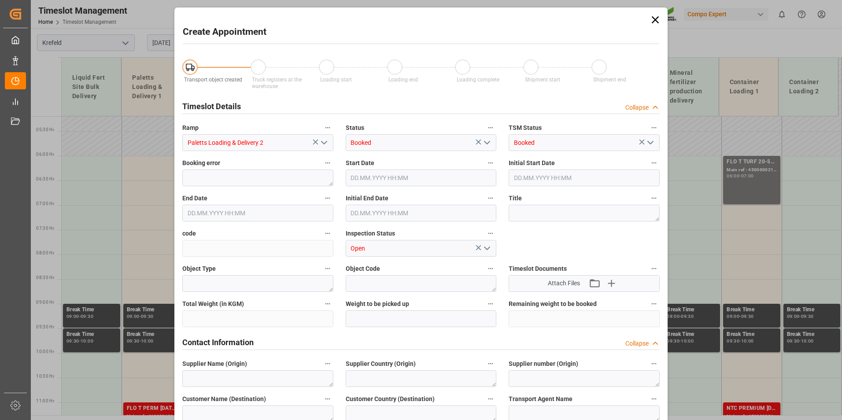
type input "[DATE] 06:00"
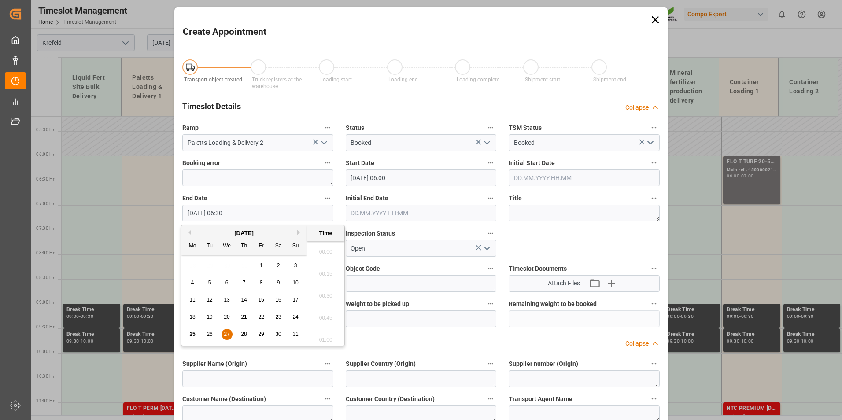
click at [264, 208] on input "[DATE] 06:30" at bounding box center [257, 213] width 151 height 17
click at [227, 333] on span "27" at bounding box center [227, 334] width 6 height 6
click at [330, 333] on li "21:00" at bounding box center [325, 337] width 37 height 22
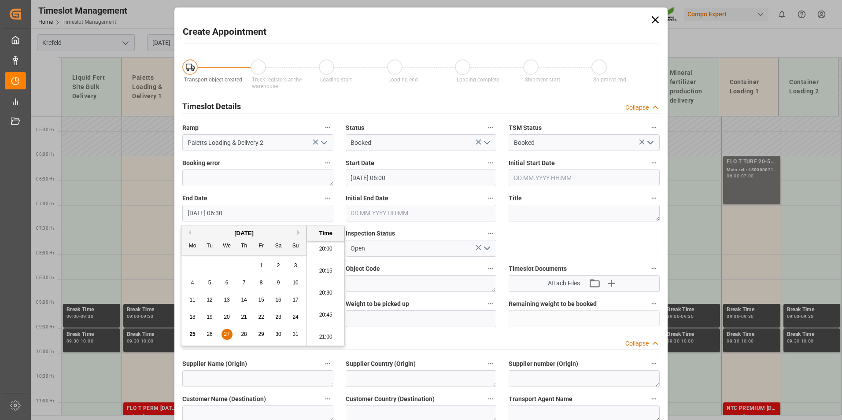
type input "[DATE] 21:00"
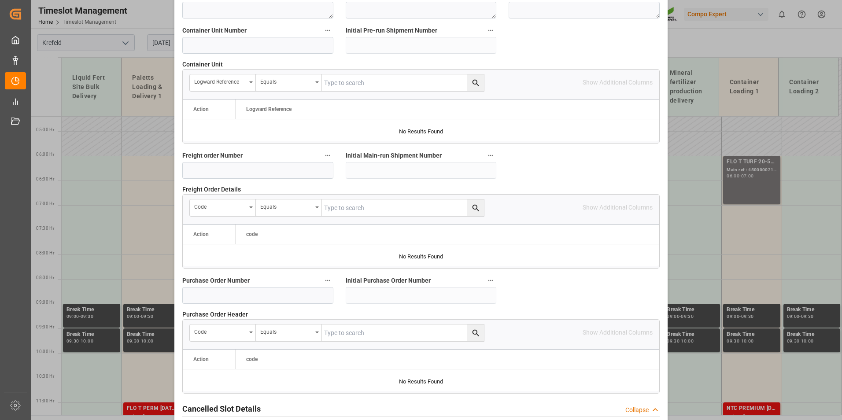
scroll to position [802, 0]
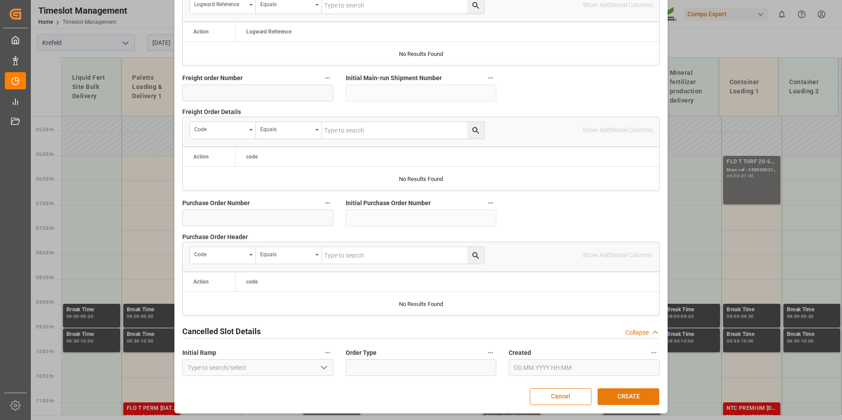
click at [628, 400] on button "CREATE" at bounding box center [629, 397] width 62 height 17
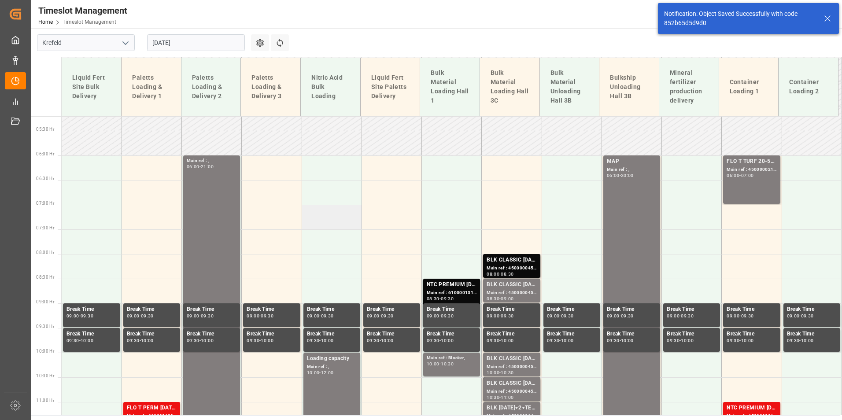
scroll to position [269, 0]
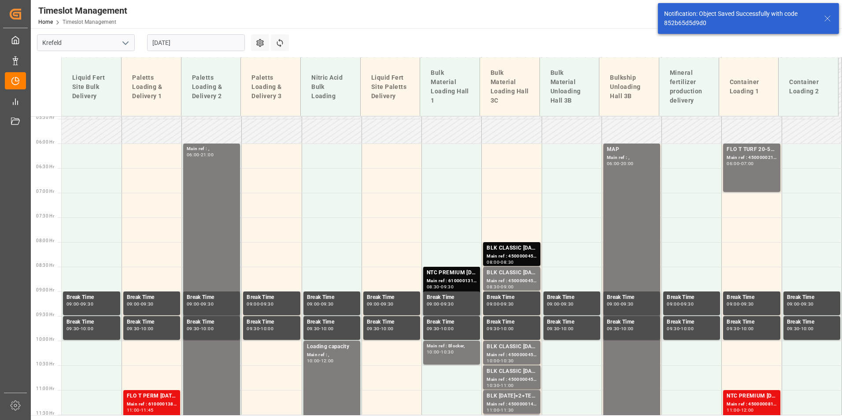
click at [189, 47] on input "[DATE]" at bounding box center [196, 42] width 98 height 17
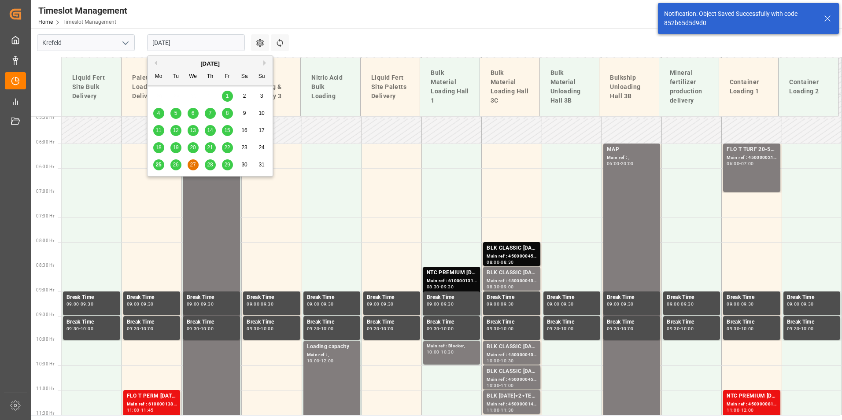
click at [211, 166] on span "28" at bounding box center [210, 165] width 6 height 6
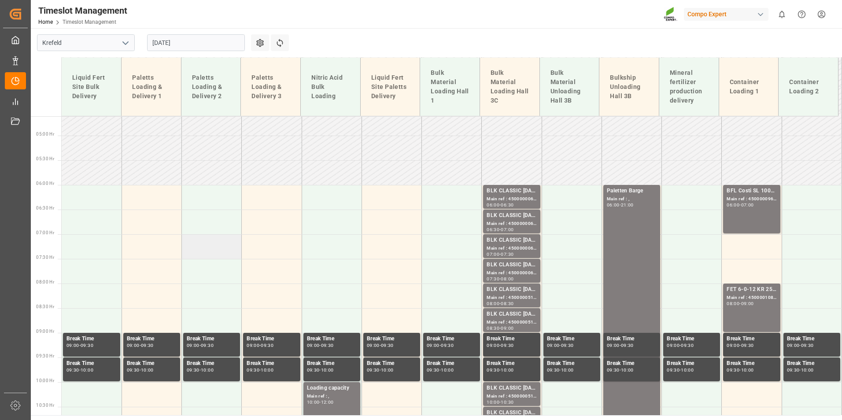
scroll to position [212, 0]
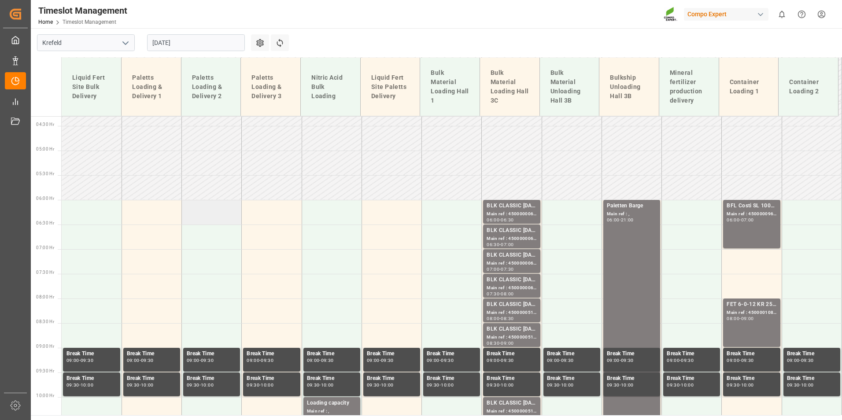
click at [217, 207] on td at bounding box center [212, 212] width 60 height 25
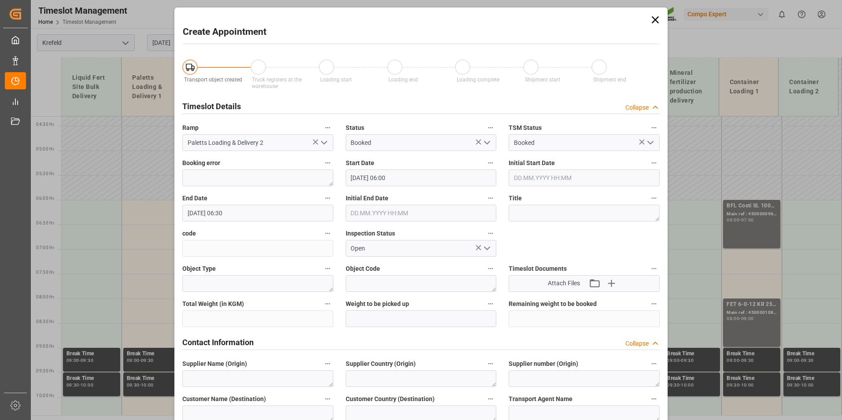
type input "[DATE] 06:00"
click at [274, 212] on input "[DATE] 06:30" at bounding box center [257, 213] width 151 height 17
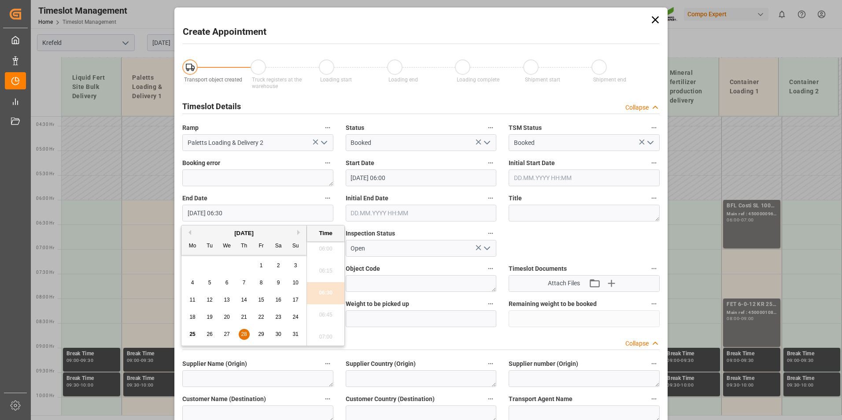
drag, startPoint x: 245, startPoint y: 334, endPoint x: 324, endPoint y: 293, distance: 88.7
click at [247, 333] on div "28" at bounding box center [244, 334] width 11 height 11
click at [327, 291] on li "21:00" at bounding box center [325, 293] width 37 height 22
type input "[DATE] 21:00"
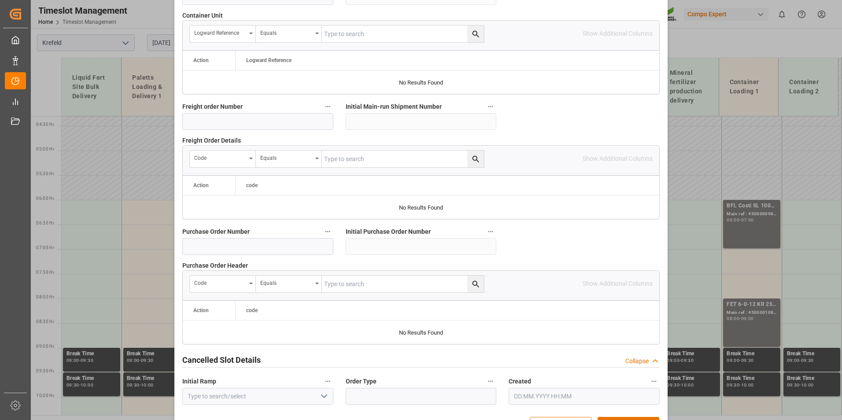
scroll to position [802, 0]
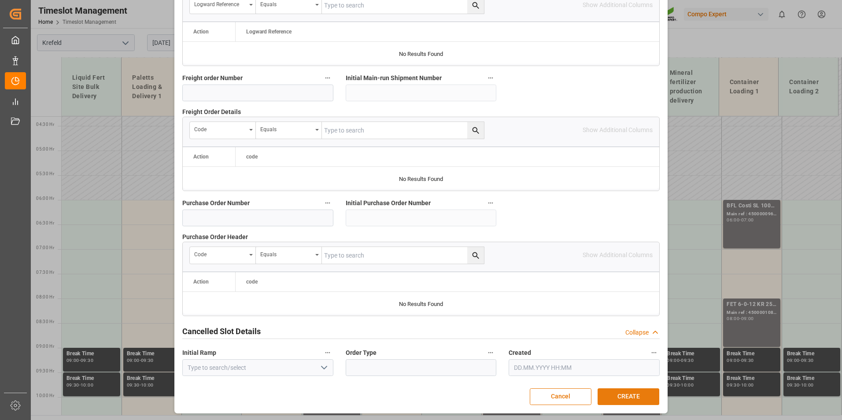
click at [624, 394] on button "CREATE" at bounding box center [629, 397] width 62 height 17
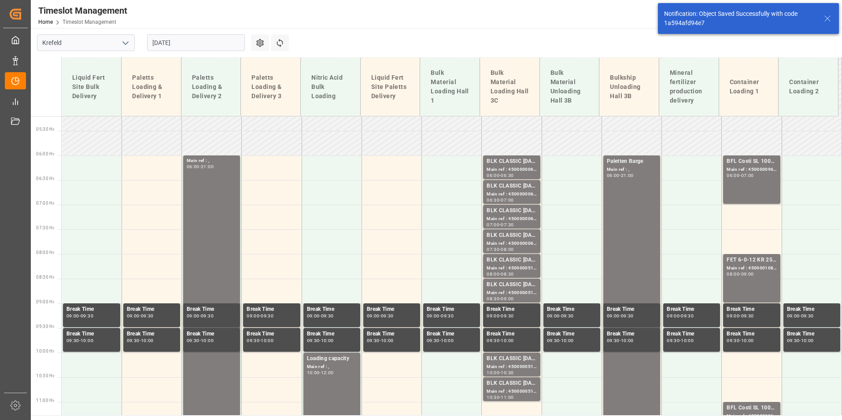
scroll to position [269, 0]
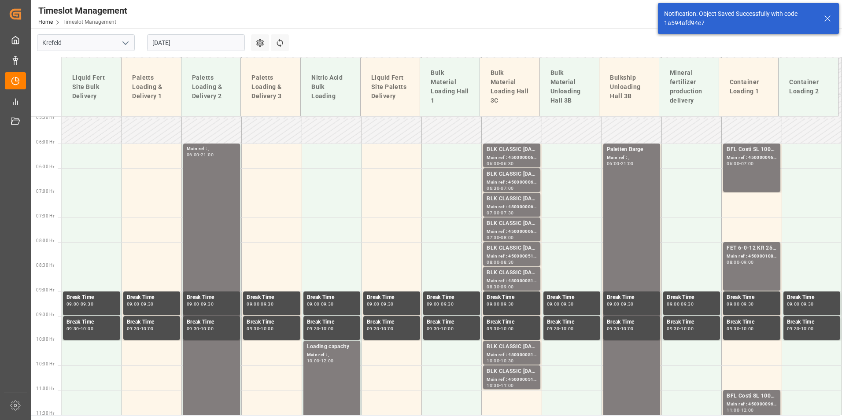
click at [194, 48] on input "[DATE]" at bounding box center [196, 42] width 98 height 17
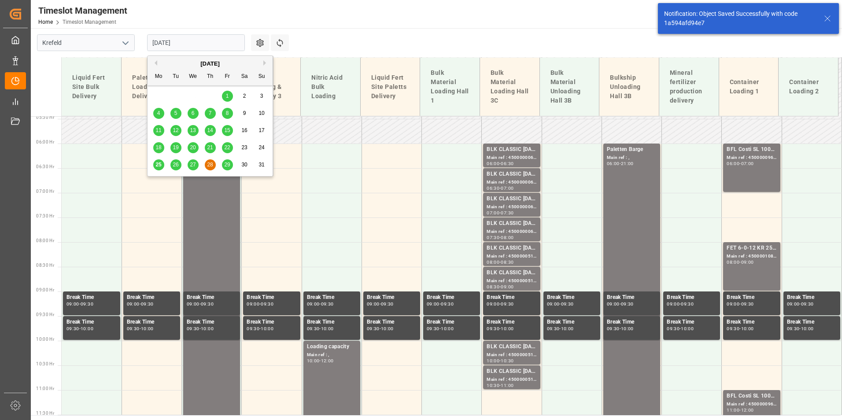
click at [229, 165] on span "29" at bounding box center [227, 165] width 6 height 6
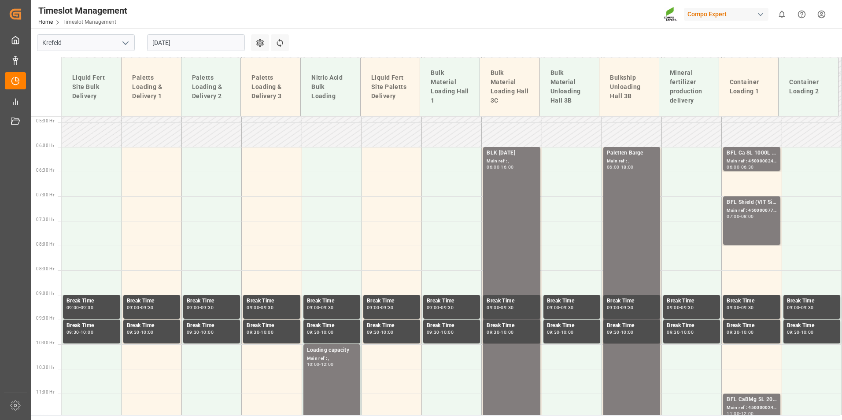
scroll to position [212, 0]
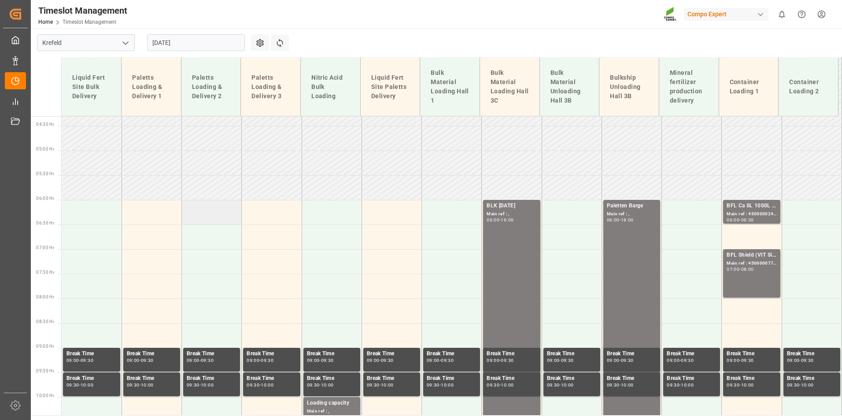
click at [214, 216] on td at bounding box center [212, 212] width 60 height 25
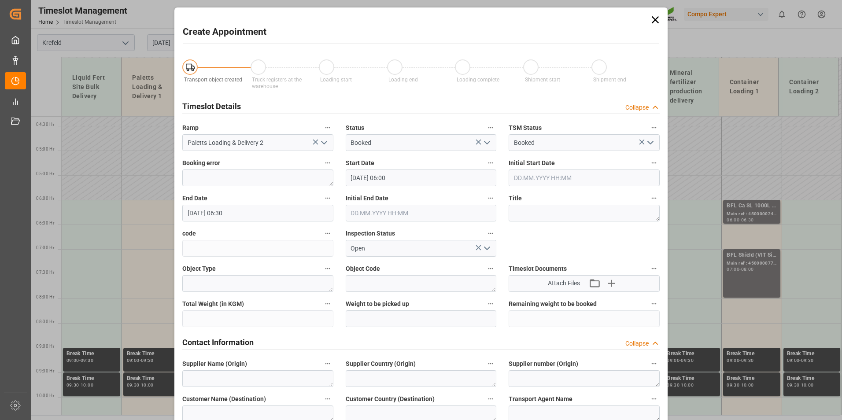
type input "[DATE] 06:00"
click at [266, 216] on input "[DATE] 06:30" at bounding box center [257, 213] width 151 height 17
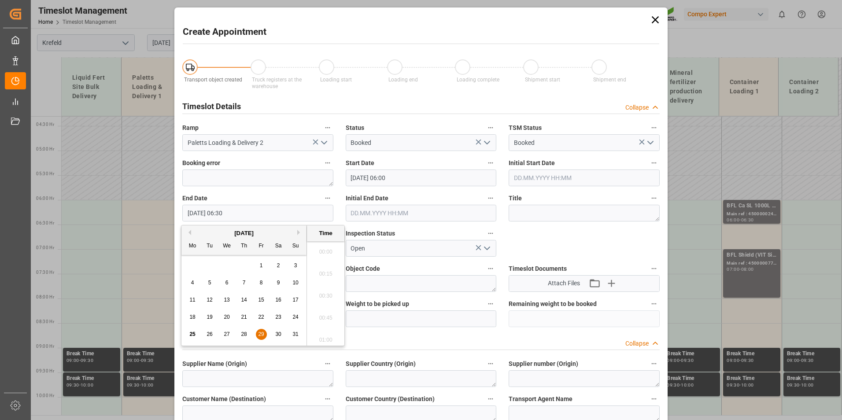
scroll to position [532, 0]
drag, startPoint x: 259, startPoint y: 334, endPoint x: 329, endPoint y: 309, distance: 74.4
click at [259, 334] on span "29" at bounding box center [261, 334] width 6 height 6
click at [324, 337] on li "18:00" at bounding box center [325, 337] width 37 height 22
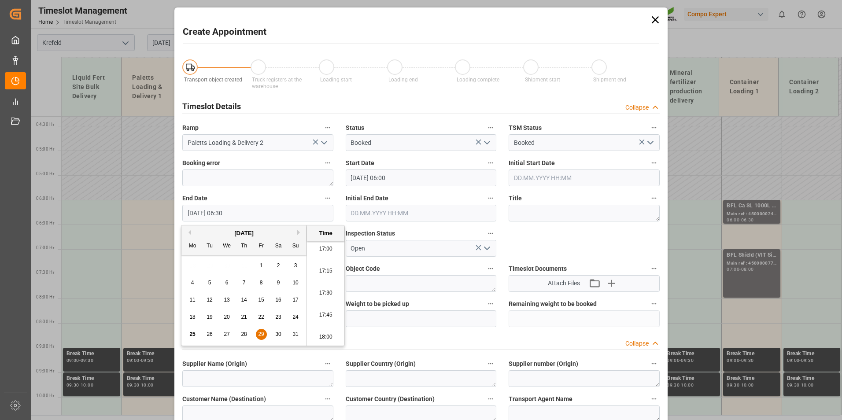
type input "[DATE] 18:00"
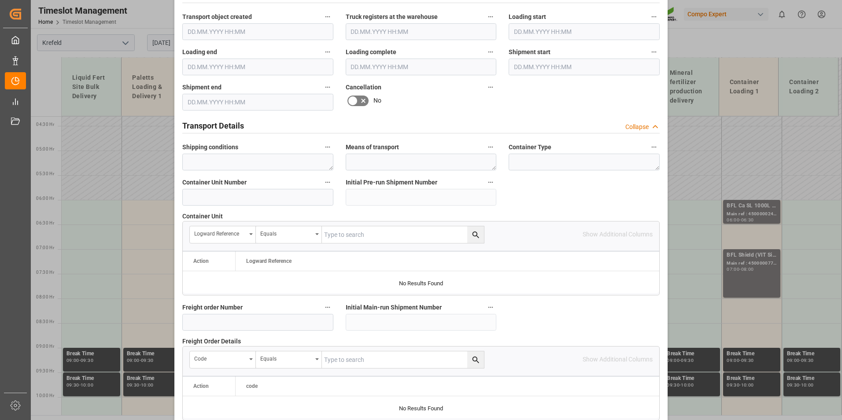
scroll to position [793, 0]
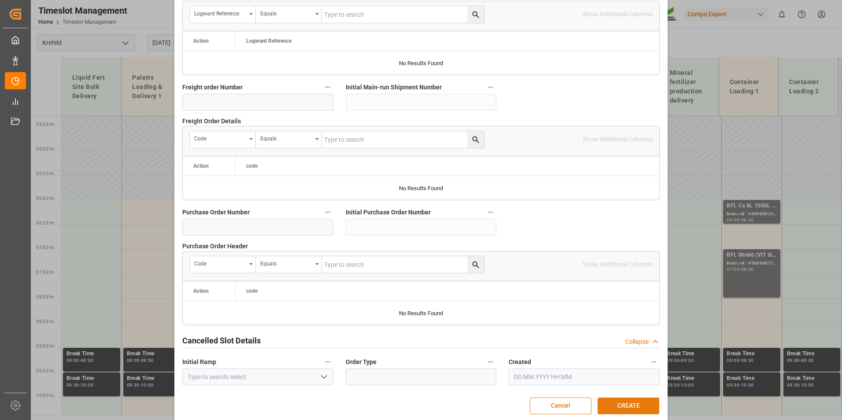
click at [639, 402] on button "CREATE" at bounding box center [629, 406] width 62 height 17
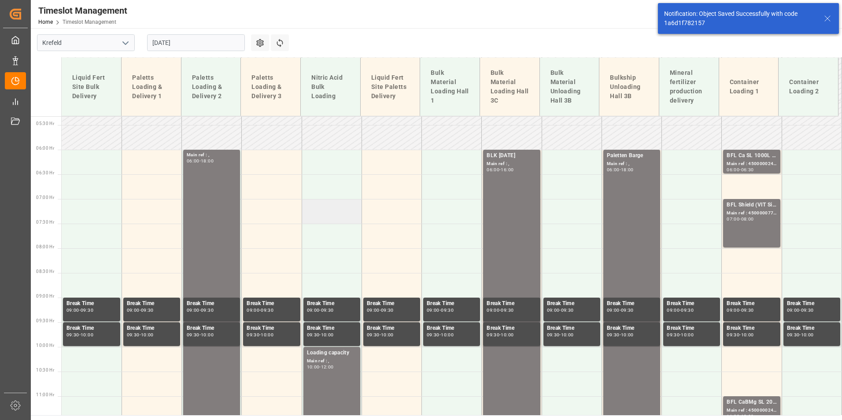
scroll to position [269, 0]
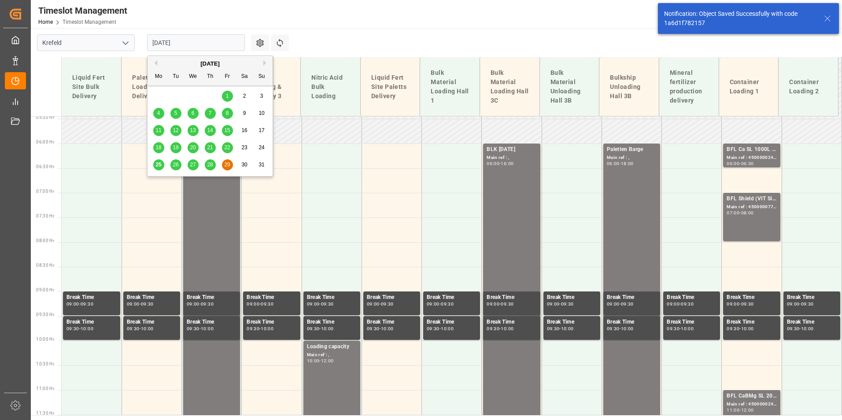
click at [190, 38] on input "[DATE]" at bounding box center [196, 42] width 98 height 17
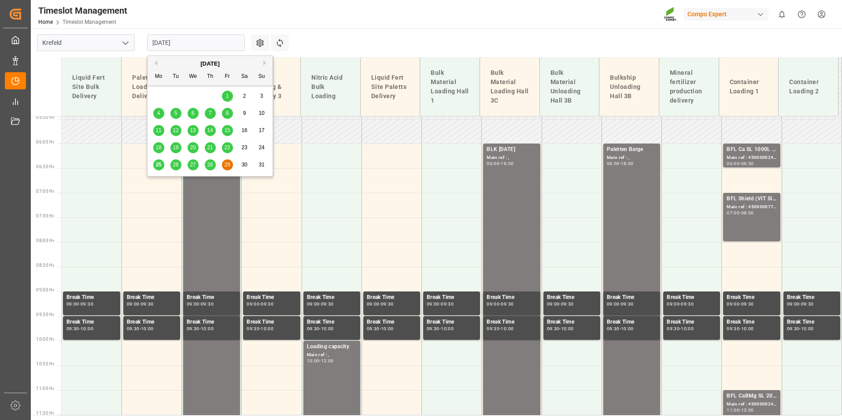
click at [267, 65] on button "Next Month" at bounding box center [265, 62] width 5 height 5
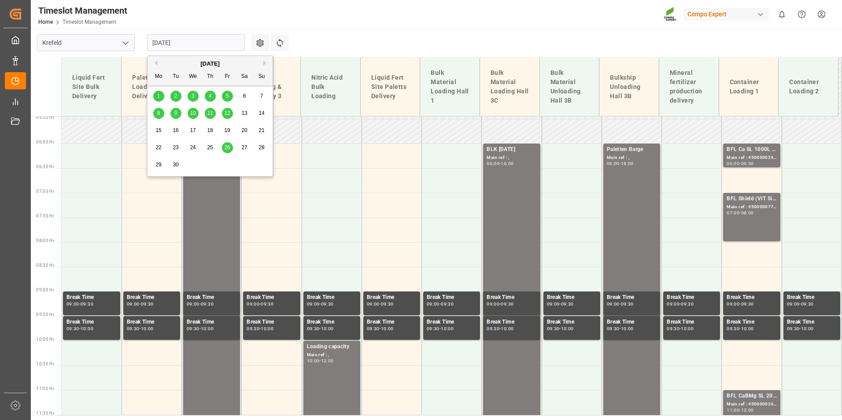
click at [162, 94] on div "1" at bounding box center [158, 96] width 11 height 11
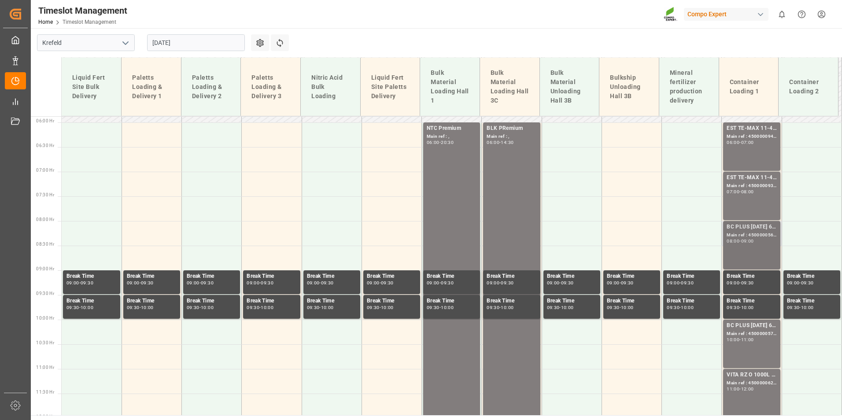
scroll to position [306, 0]
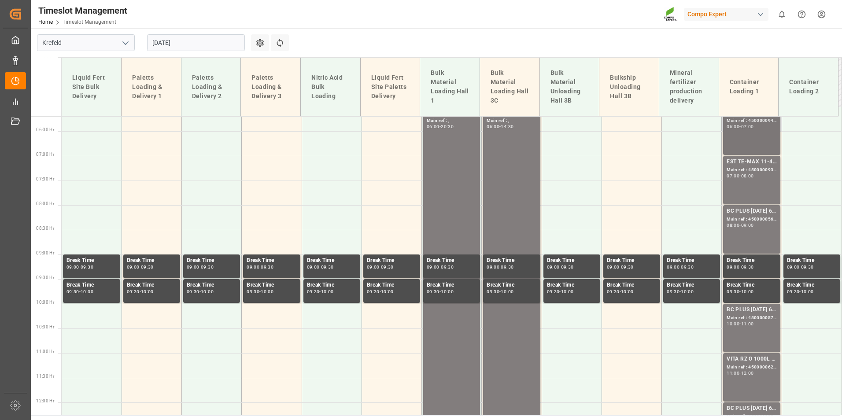
click at [735, 149] on div "EST TE-MAX 11-48 20kg (x56) WW; Main ref : 4500000940, 2000000976; 06:00 - 07:00" at bounding box center [752, 130] width 50 height 45
click at [741, 166] on div "EST TE-MAX 11-48 20kg (x56) WW;" at bounding box center [752, 162] width 50 height 9
click at [750, 222] on div "Main ref : 4500000569, 2000000524;" at bounding box center [752, 219] width 50 height 7
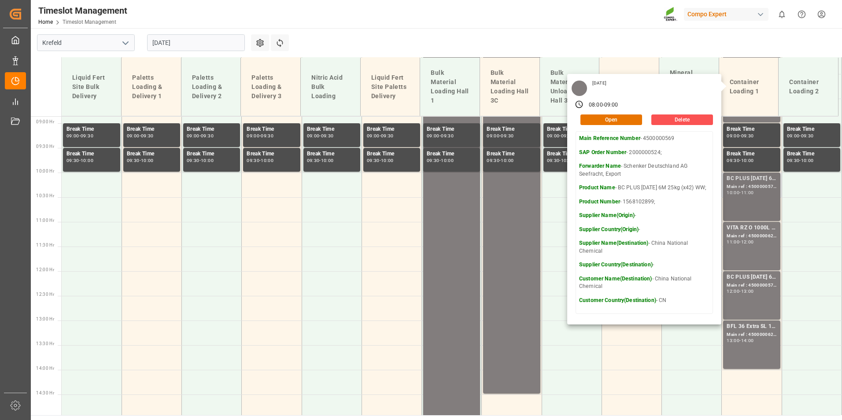
scroll to position [438, 0]
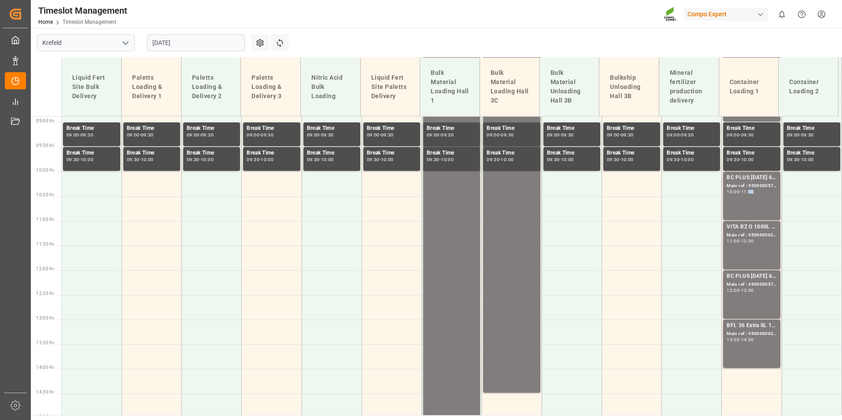
click at [750, 190] on div "11:00" at bounding box center [747, 192] width 13 height 4
click at [755, 230] on div "VITA RZ O 1000L IBC MTO;" at bounding box center [752, 227] width 50 height 9
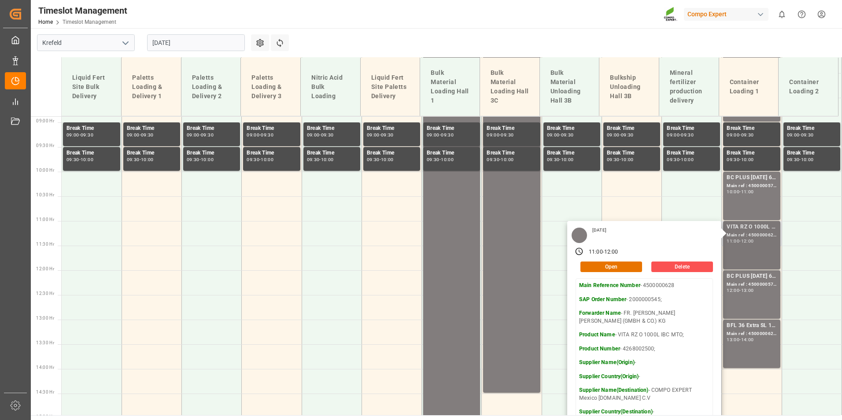
scroll to position [526, 0]
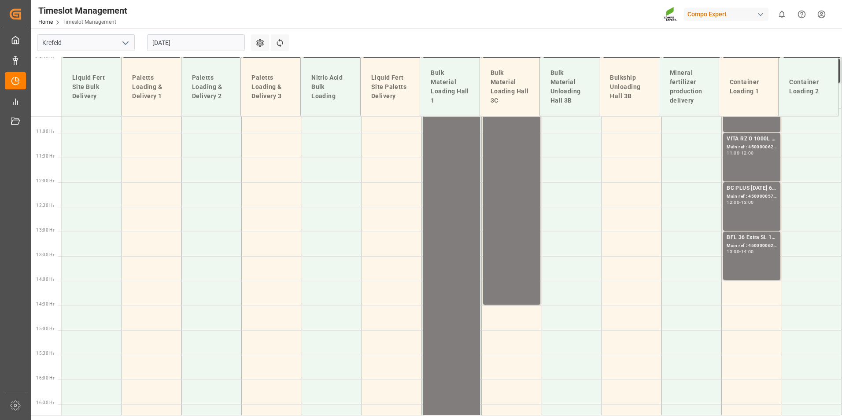
click at [753, 207] on div "BC PLUS [DATE] 6M 25kg (x42) WW; Main ref : 4500000571, 2000000524; 12:00 - 13:…" at bounding box center [752, 206] width 50 height 45
click at [748, 252] on div "14:00" at bounding box center [747, 252] width 13 height 4
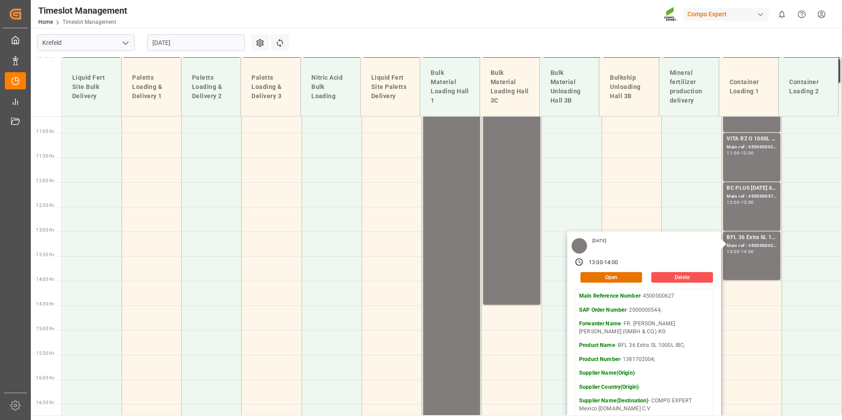
click at [234, 50] on input "[DATE]" at bounding box center [196, 42] width 98 height 17
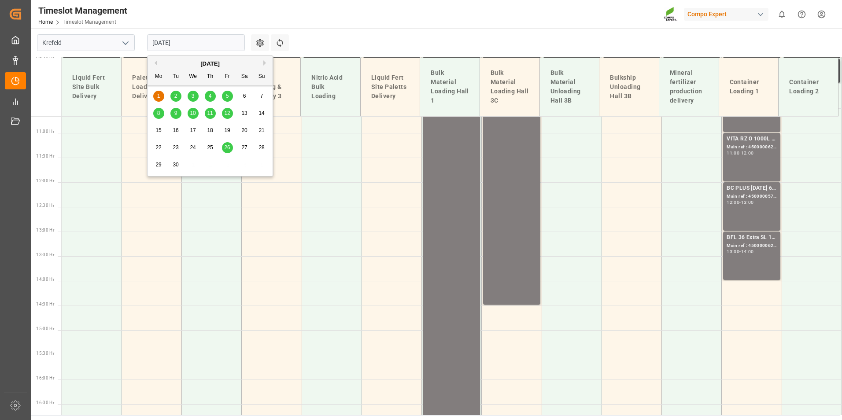
click at [173, 100] on div "2" at bounding box center [175, 96] width 11 height 11
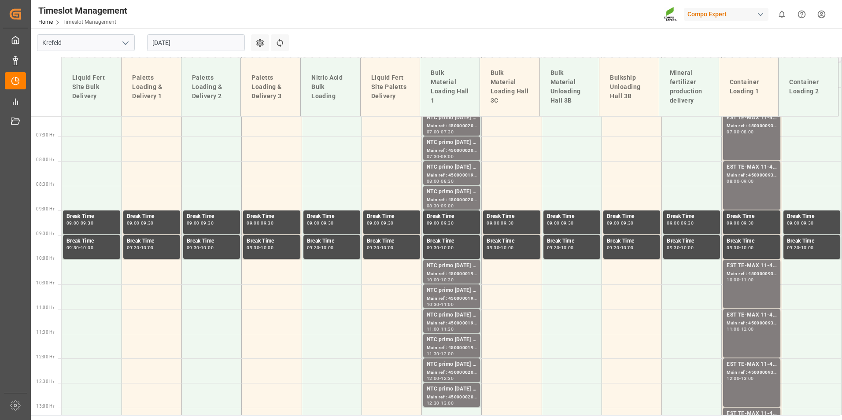
scroll to position [218, 0]
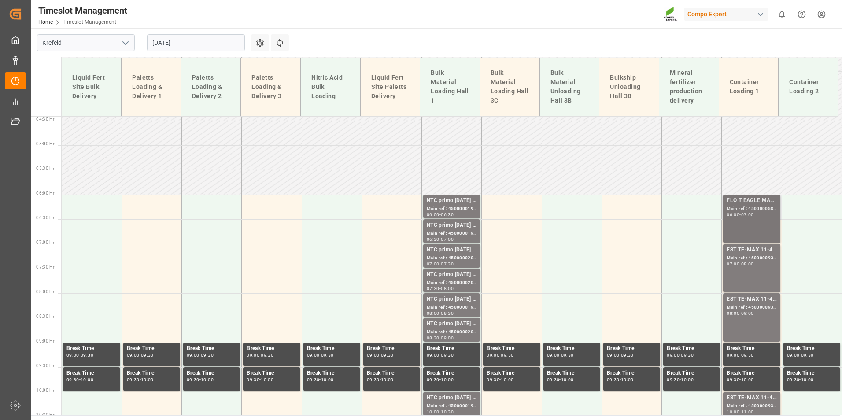
click at [727, 213] on div "06:00" at bounding box center [733, 215] width 13 height 4
click at [749, 281] on div "EST TE-MAX 11-48 20kg (x56) WW; Main ref : 4500000931, 2000000976; 07:00 - 08:00" at bounding box center [752, 268] width 50 height 45
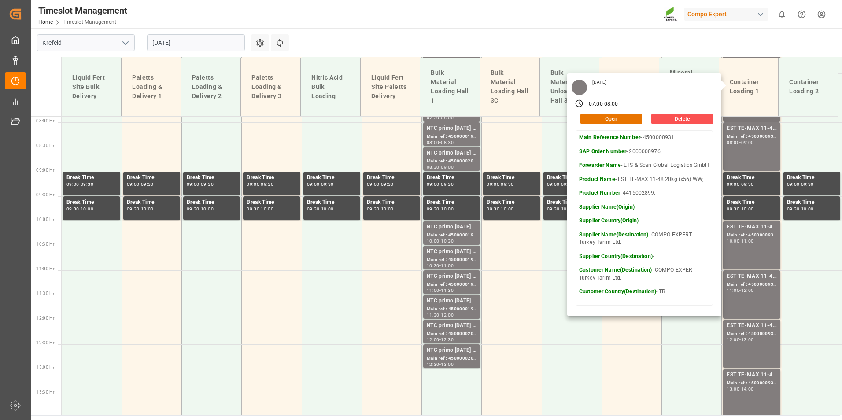
scroll to position [306, 0]
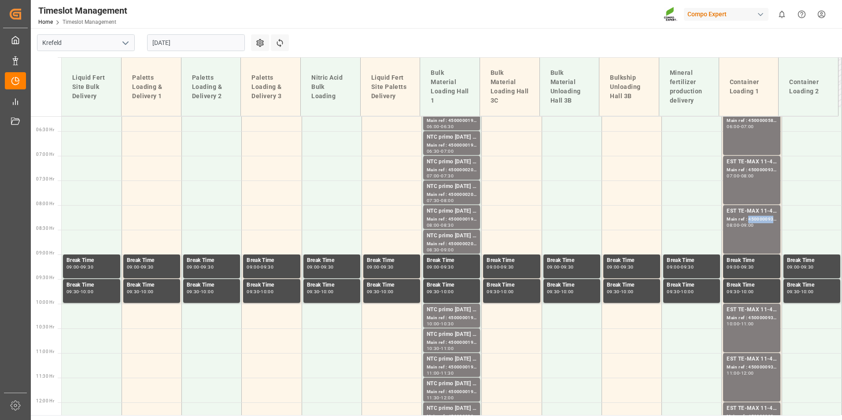
click at [755, 220] on div "Main ref : 4500000936, 2000000976;" at bounding box center [752, 219] width 50 height 7
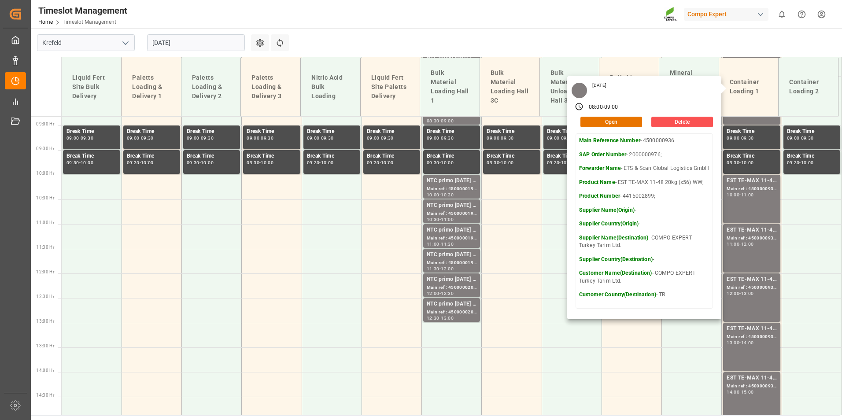
scroll to position [438, 0]
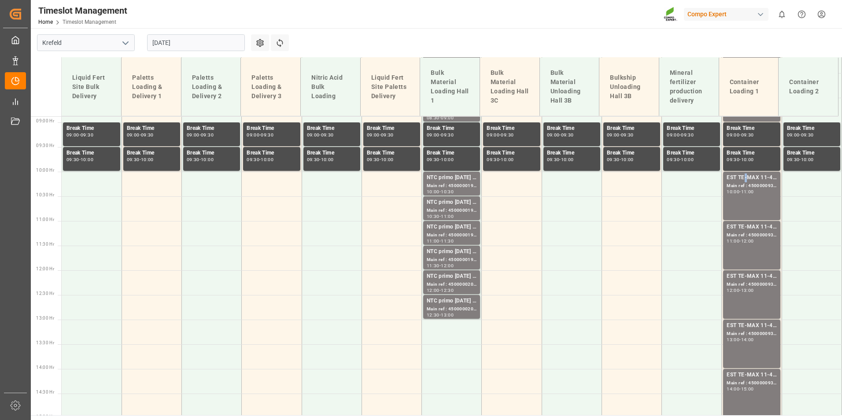
click at [742, 180] on div "EST TE-MAX 11-48 20kg (x56) WW;" at bounding box center [752, 178] width 50 height 9
click at [746, 229] on div "EST TE-MAX 11-48 20kg (x56) WW;" at bounding box center [752, 227] width 50 height 9
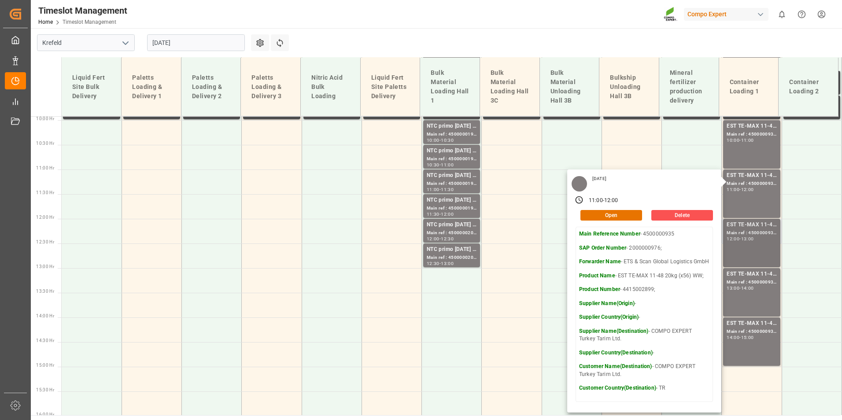
scroll to position [526, 0]
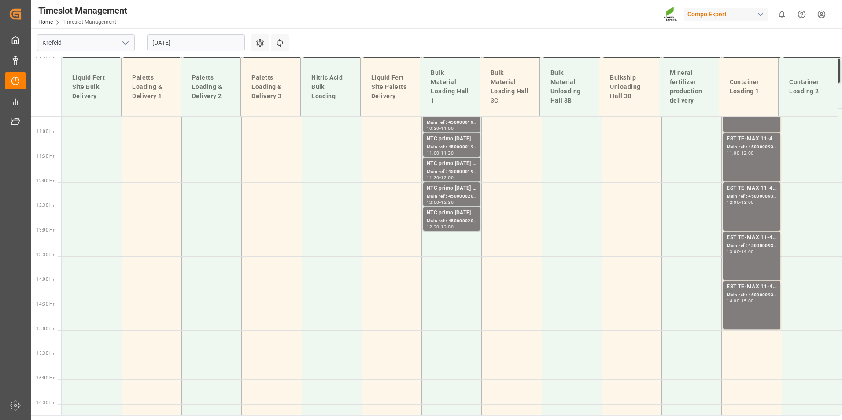
click at [745, 207] on div "EST TE-MAX 11-48 20kg (x56) WW; Main ref : 4500000930, 2000000976; 12:00 - 13:00" at bounding box center [752, 206] width 50 height 45
click at [749, 244] on div "Main ref : 4500000937, 2000000976;" at bounding box center [752, 245] width 50 height 7
click at [752, 310] on div "EST TE-MAX 11-48 20kg (x56) WW; Main ref : 4500000932, 2000000976; 14:00 - 15:00" at bounding box center [752, 305] width 50 height 45
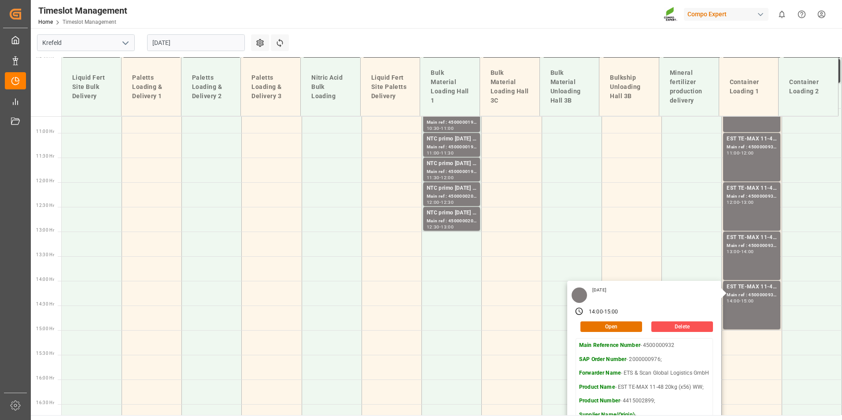
click at [191, 37] on input "[DATE]" at bounding box center [196, 42] width 98 height 17
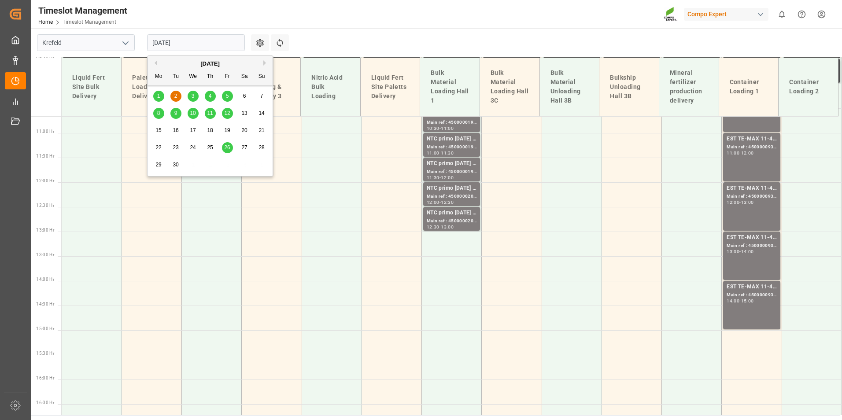
click at [194, 95] on span "3" at bounding box center [193, 96] width 3 height 6
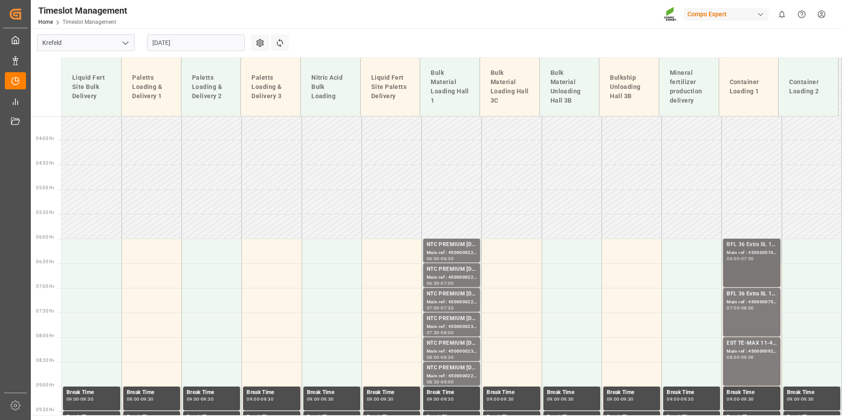
click at [740, 257] on div "-" at bounding box center [740, 259] width 1 height 4
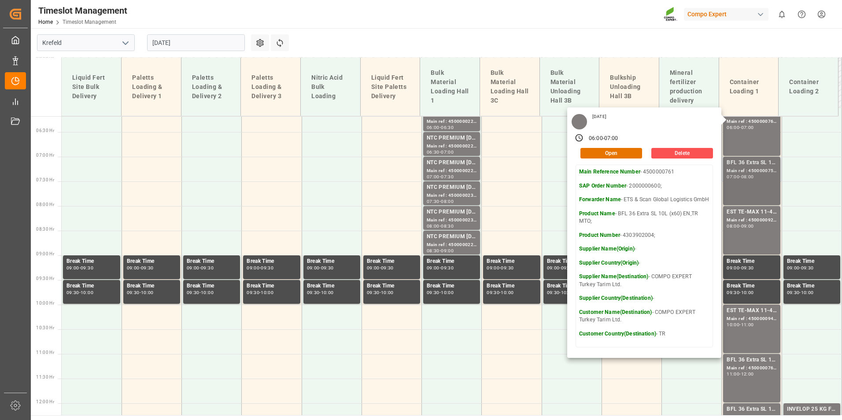
scroll to position [306, 0]
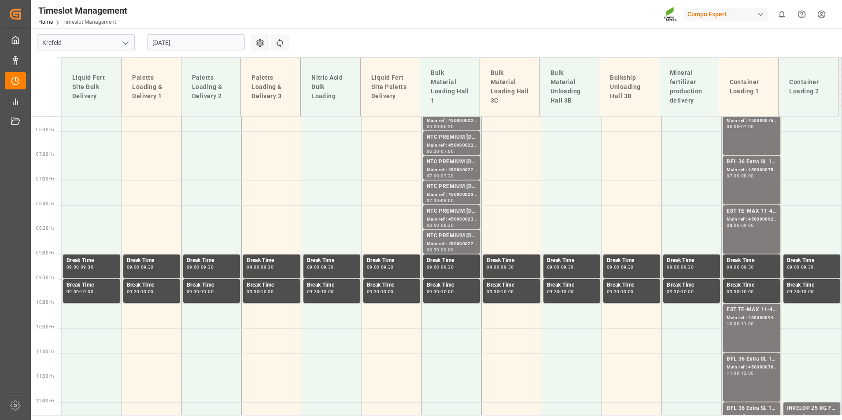
click at [744, 189] on div "BFL 36 Extra SL 10L (x60) EN,TR MTO; Main ref : 4500000757, 2000000600; 07:00 -…" at bounding box center [752, 180] width 50 height 45
click at [745, 213] on div "EST TE-MAX 11-48 20kg (x56) WW;" at bounding box center [752, 211] width 50 height 9
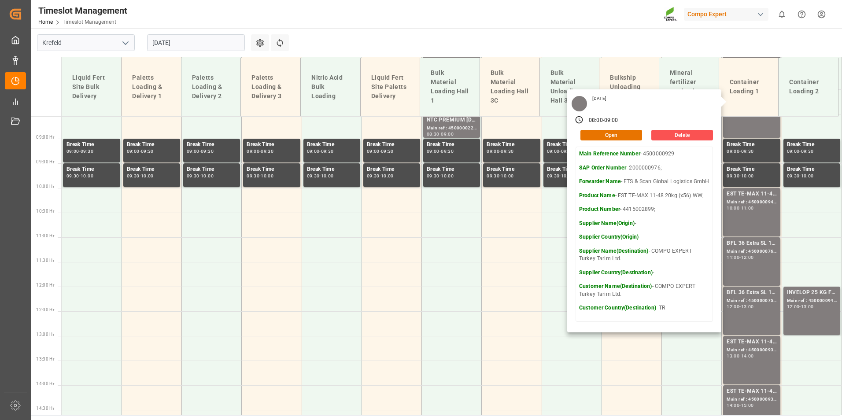
scroll to position [438, 0]
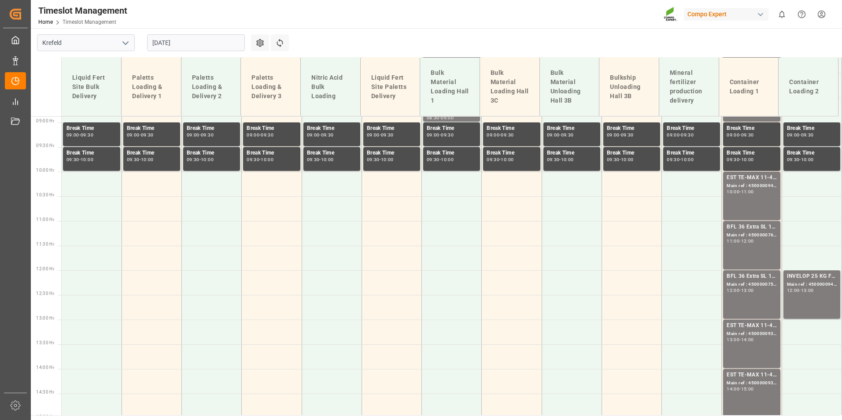
click at [744, 190] on div "11:00" at bounding box center [747, 192] width 13 height 4
click at [747, 232] on div "Main ref : 4500000760, 2000000600;" at bounding box center [752, 235] width 50 height 7
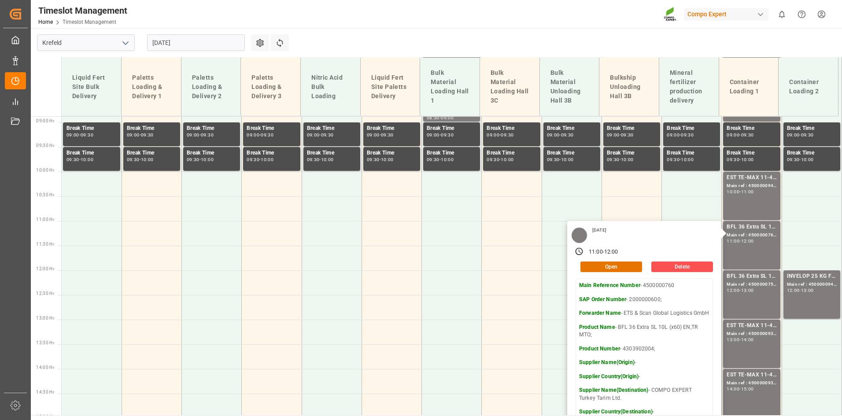
scroll to position [526, 0]
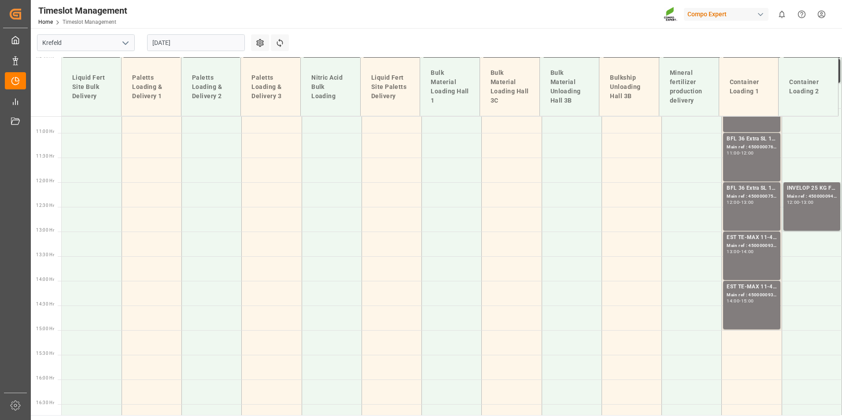
click at [759, 205] on div "BFL 36 Extra SL 10L (x60) EN,TR MTO; Main ref : 4500000759, 2000000600; 12:00 -…" at bounding box center [752, 206] width 50 height 45
click at [800, 204] on div "-" at bounding box center [800, 202] width 1 height 4
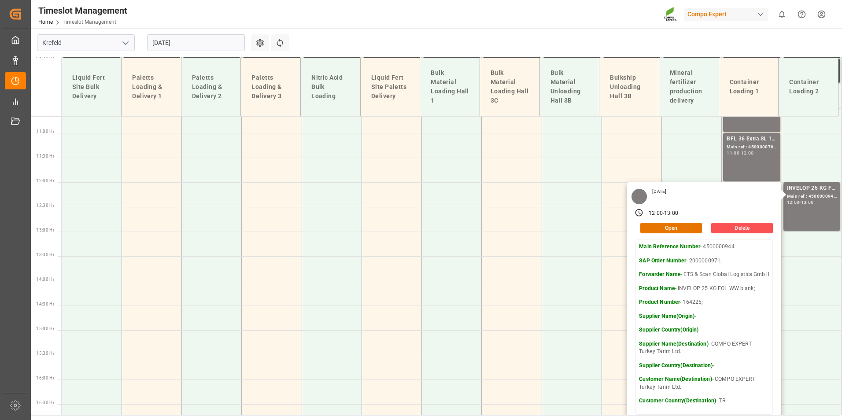
click at [640, 49] on main "[GEOGRAPHIC_DATA] [DATE] Settings Refresh Time Slots Liquid Fert Site Bulk Deli…" at bounding box center [436, 221] width 810 height 387
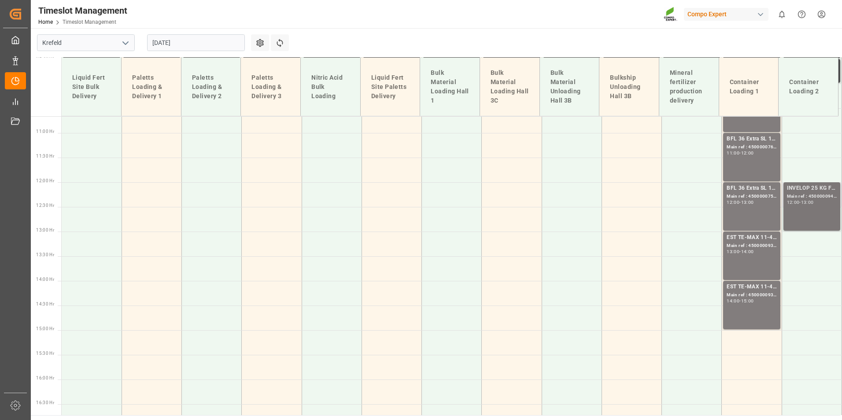
click at [816, 202] on div "12:00 - 13:00" at bounding box center [812, 202] width 50 height 5
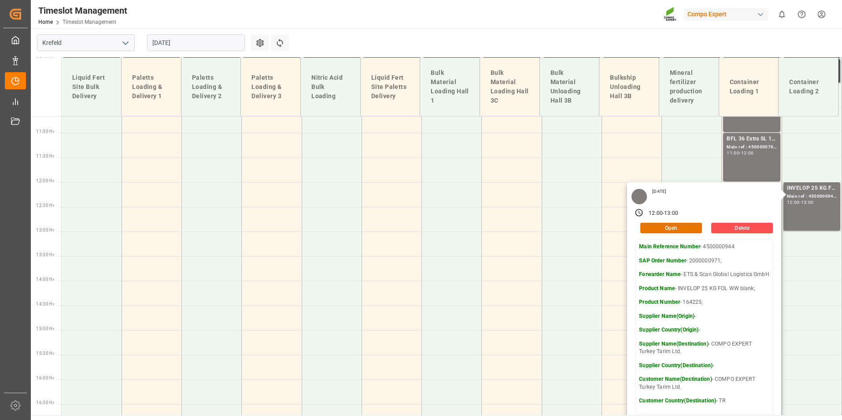
click at [646, 31] on main "[GEOGRAPHIC_DATA] [DATE] Settings Refresh Time Slots Liquid Fert Site Bulk Deli…" at bounding box center [436, 221] width 810 height 387
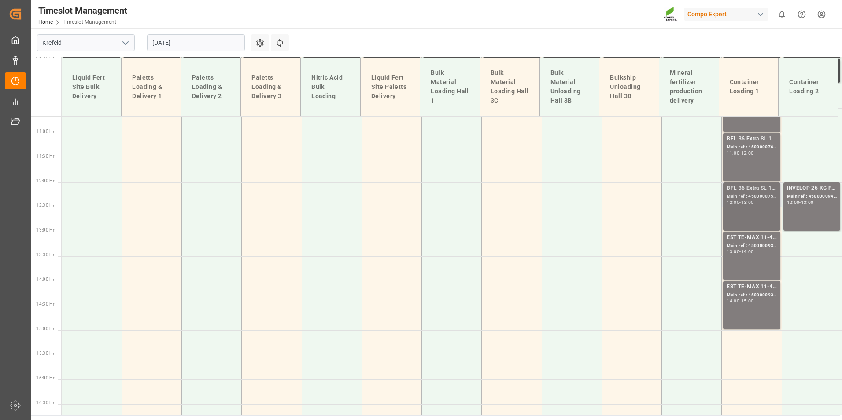
click at [745, 207] on div "BFL 36 Extra SL 10L (x60) EN,TR MTO; Main ref : 4500000759, 2000000600; 12:00 -…" at bounding box center [752, 206] width 50 height 45
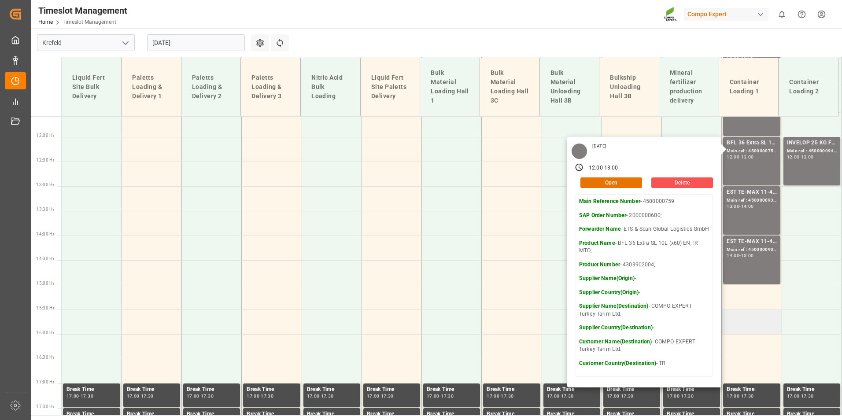
scroll to position [614, 0]
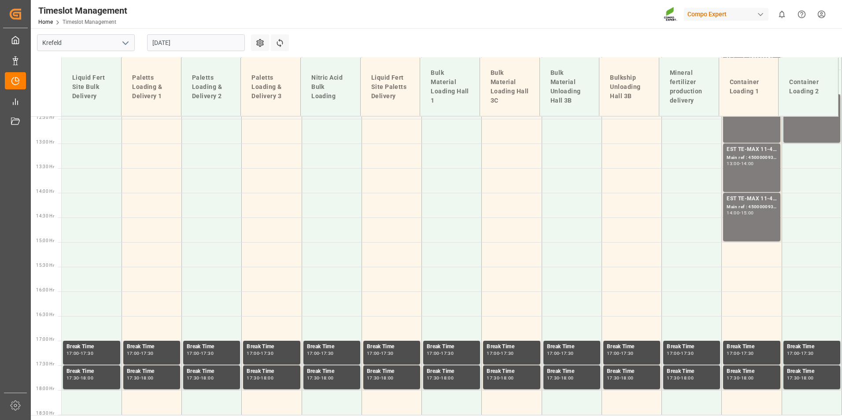
click at [744, 172] on div "EST TE-MAX 11-48 20kg (x56) WW; Main ref : 4500000933, 2000000976; 13:00 - 14:00" at bounding box center [752, 167] width 50 height 45
click at [746, 210] on div "Main ref : 4500000934, 2000000976;" at bounding box center [752, 207] width 50 height 7
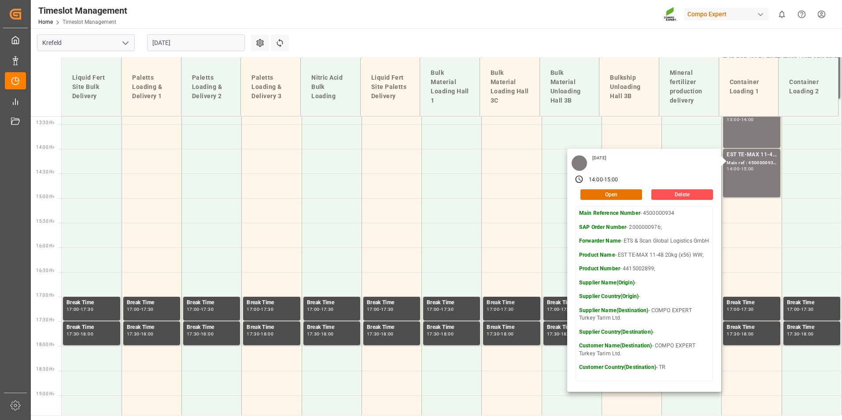
scroll to position [482, 0]
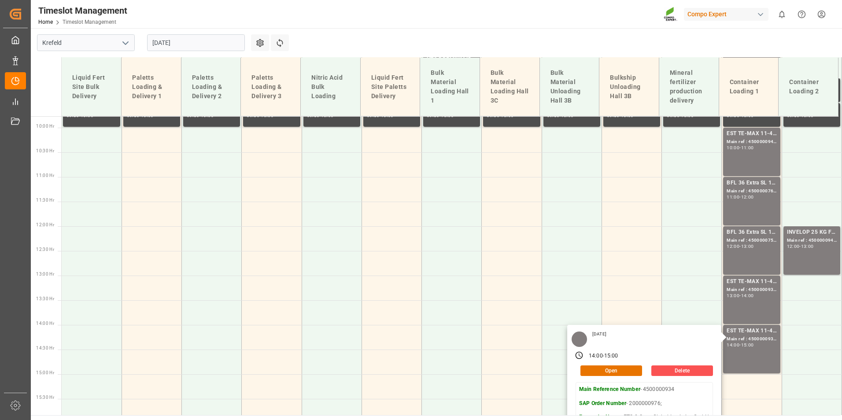
click at [218, 48] on input "[DATE]" at bounding box center [196, 42] width 98 height 17
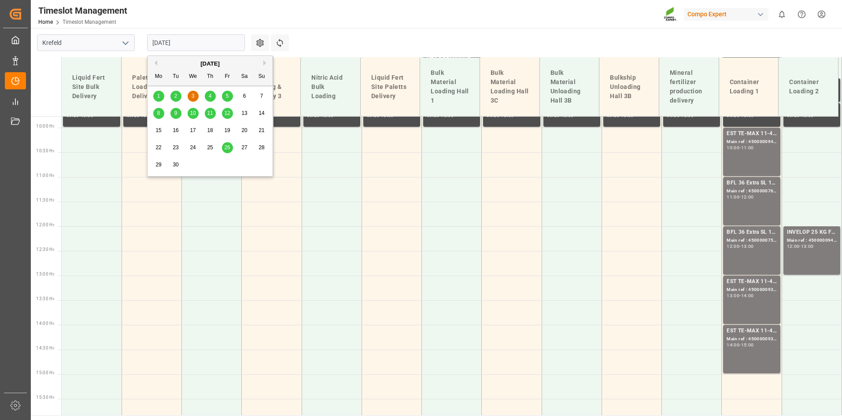
click at [207, 94] on div "4" at bounding box center [210, 96] width 11 height 11
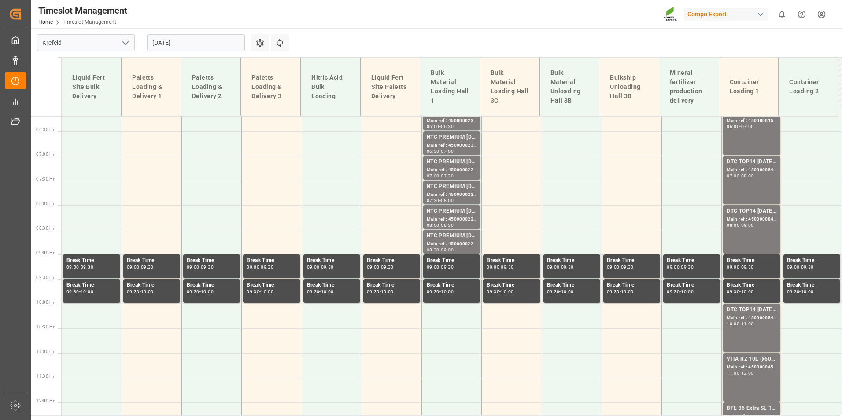
scroll to position [218, 0]
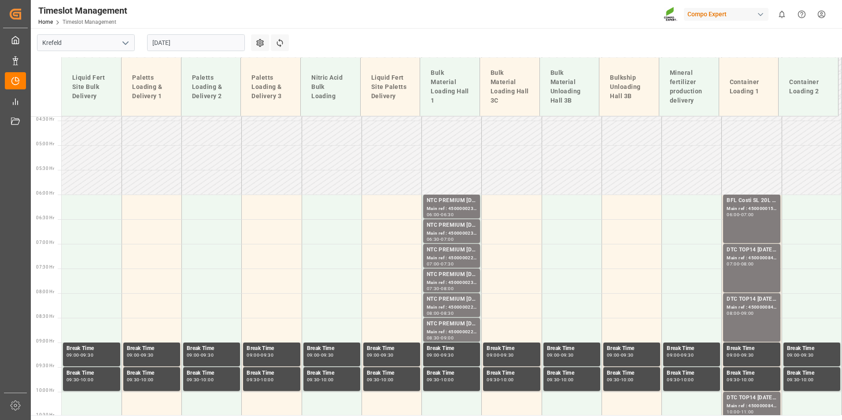
click at [729, 216] on div "06:00" at bounding box center [733, 215] width 13 height 4
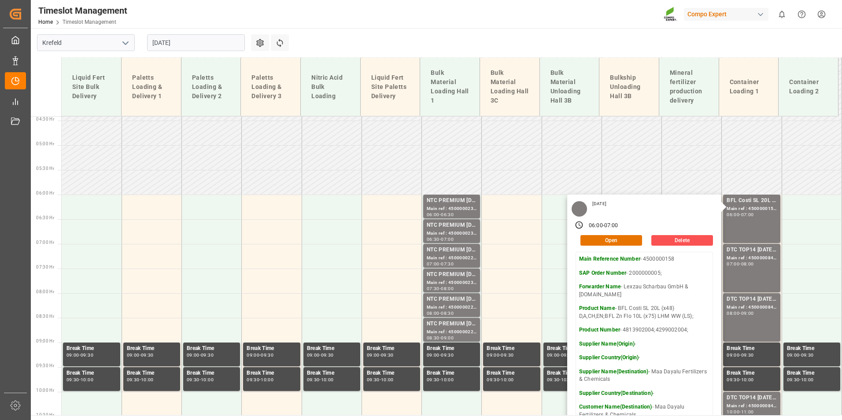
scroll to position [262, 0]
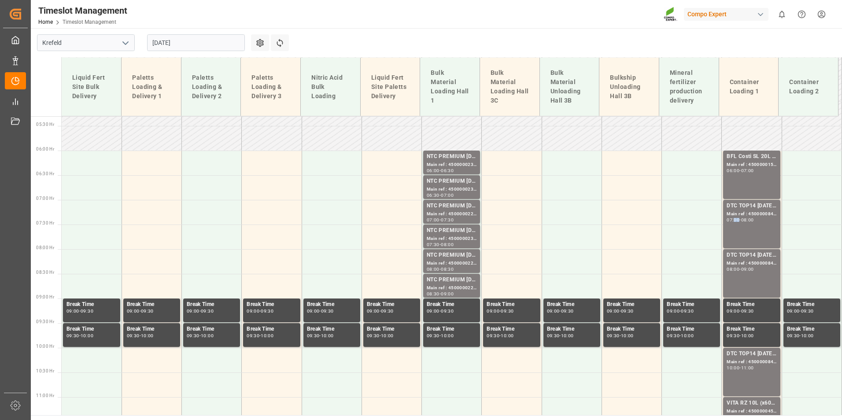
click at [736, 222] on div "07:00 - 08:00" at bounding box center [752, 220] width 50 height 5
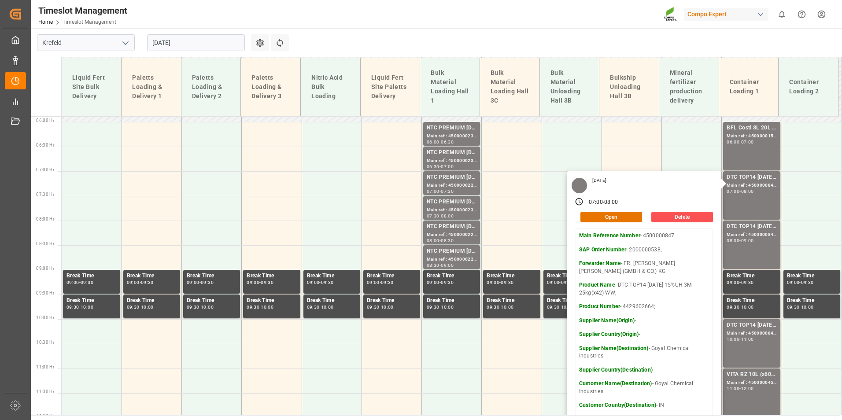
scroll to position [306, 0]
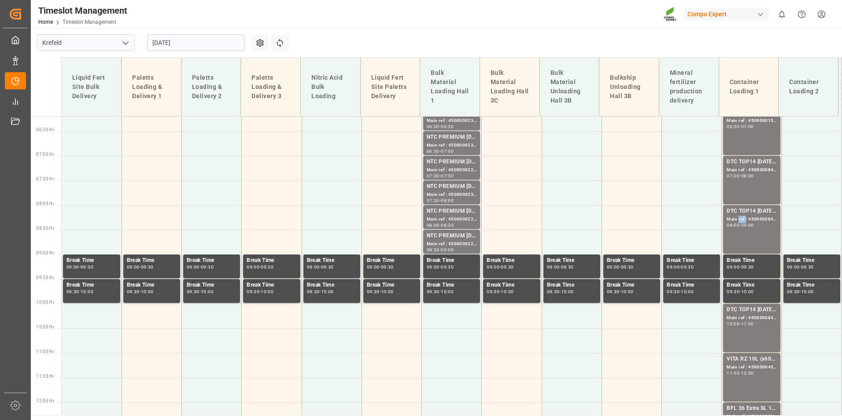
click at [736, 222] on div "Main ref : 4500000845, 2000000538;" at bounding box center [752, 219] width 50 height 7
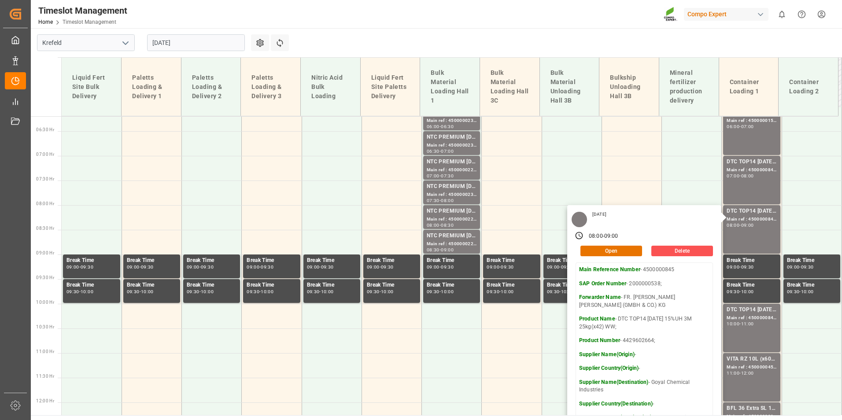
scroll to position [438, 0]
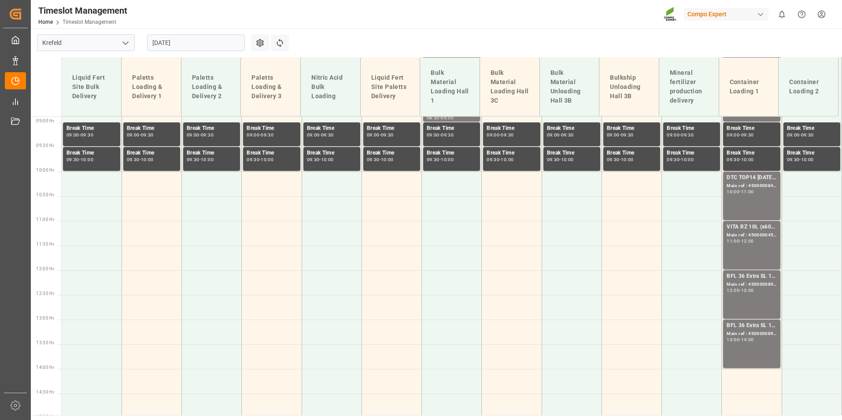
click at [740, 190] on div "-" at bounding box center [740, 192] width 1 height 4
click at [748, 232] on div "Main ref : 4500000457, 2000000344;" at bounding box center [752, 235] width 50 height 7
click at [750, 277] on div "BFL 36 Extra SL 1000L IBC;" at bounding box center [752, 276] width 50 height 9
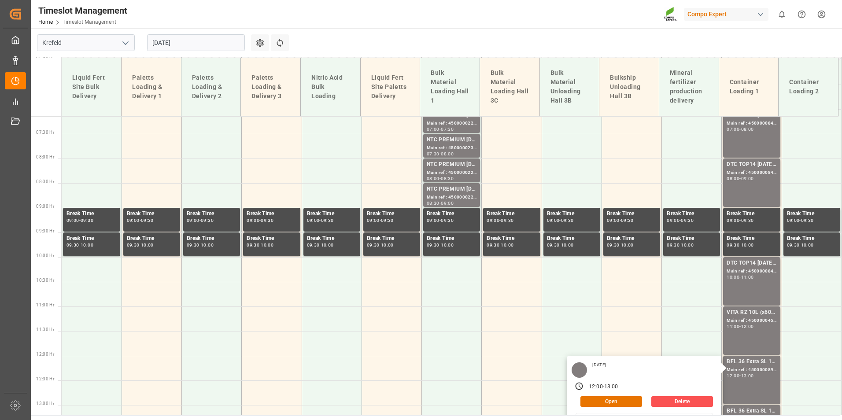
scroll to position [262, 0]
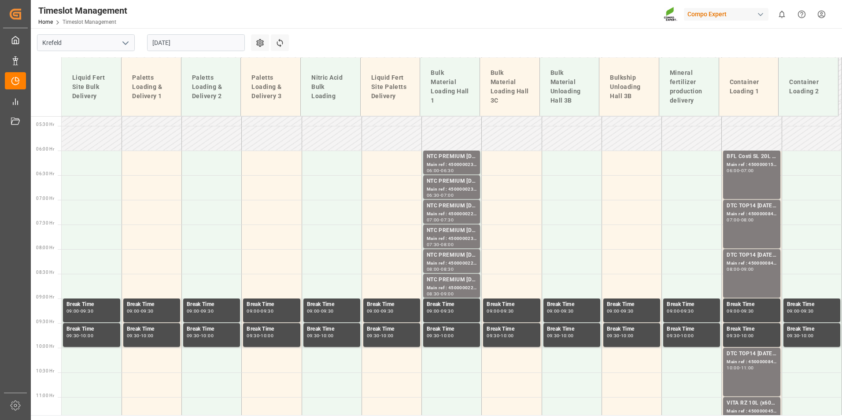
click at [207, 42] on input "[DATE]" at bounding box center [196, 42] width 98 height 17
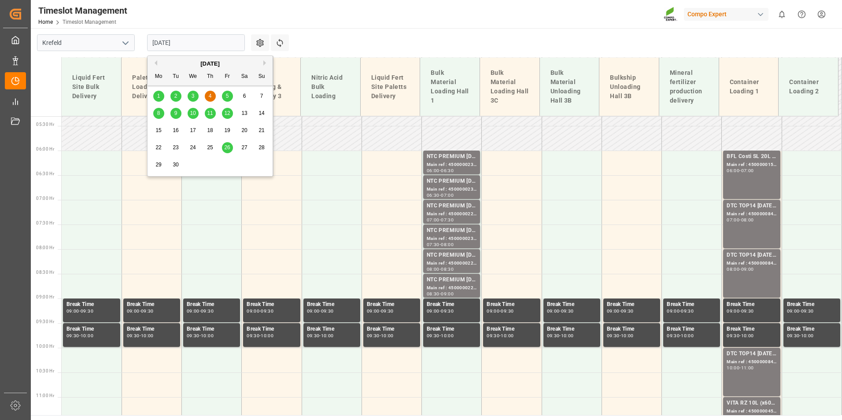
click at [224, 100] on div "5" at bounding box center [227, 96] width 11 height 11
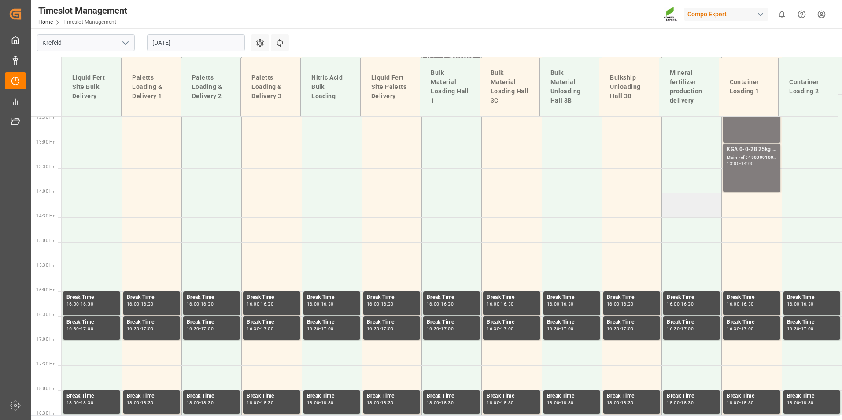
scroll to position [394, 0]
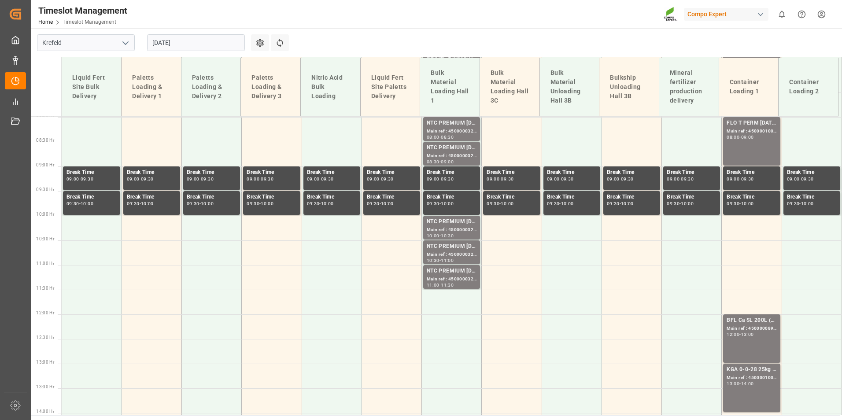
click at [213, 43] on input "[DATE]" at bounding box center [196, 42] width 98 height 17
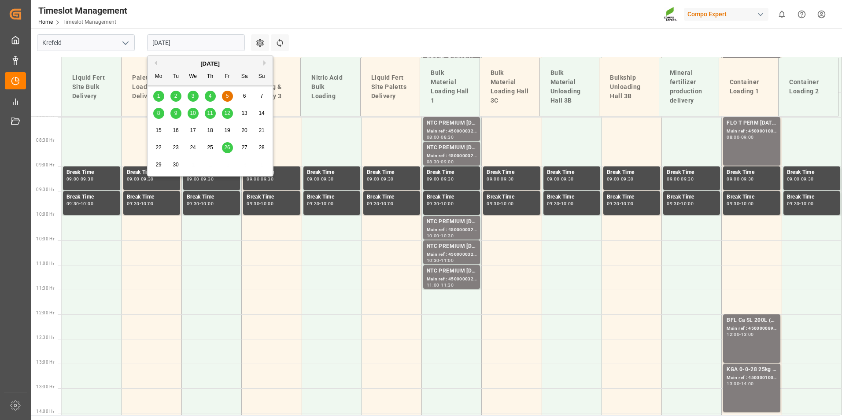
click at [156, 63] on button "Previous Month" at bounding box center [154, 62] width 5 height 5
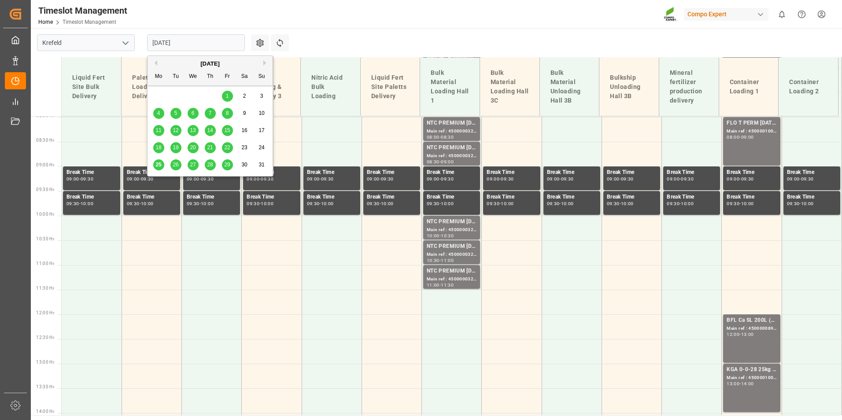
click at [162, 165] on div "25" at bounding box center [158, 165] width 11 height 11
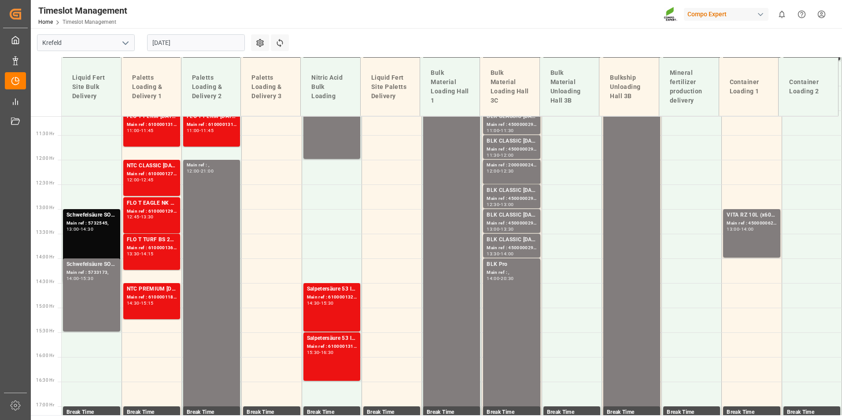
scroll to position [438, 0]
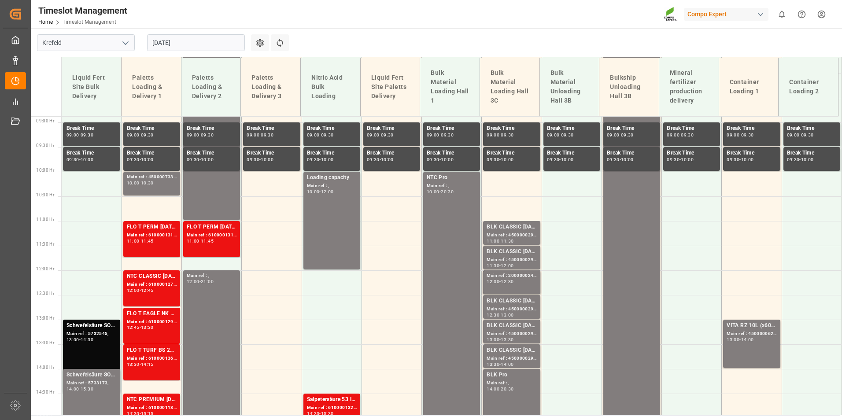
click at [208, 47] on input "[DATE]" at bounding box center [196, 42] width 98 height 17
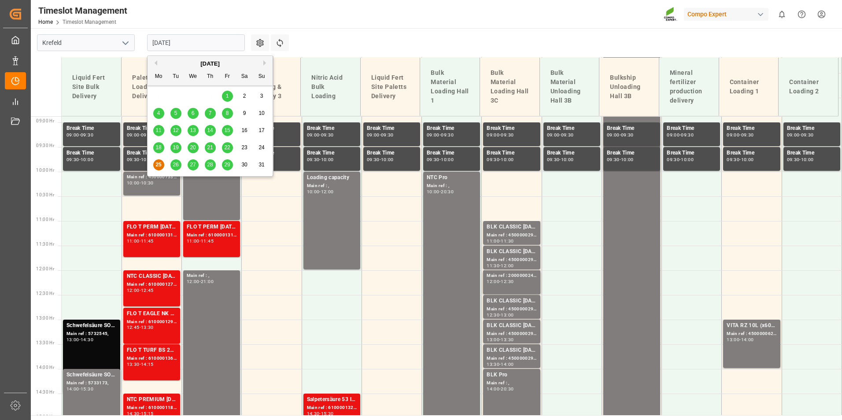
click at [176, 166] on span "26" at bounding box center [176, 165] width 6 height 6
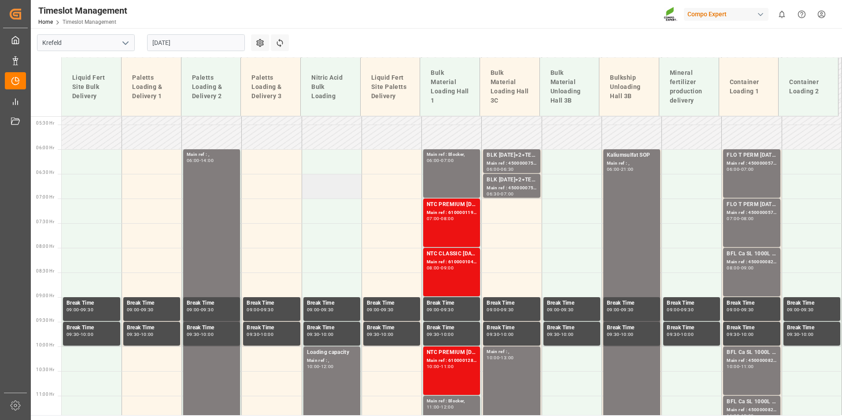
scroll to position [262, 0]
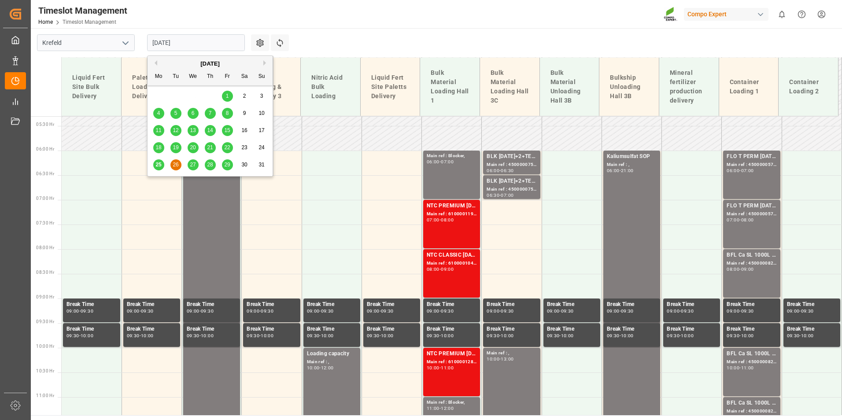
click at [192, 50] on input "[DATE]" at bounding box center [196, 42] width 98 height 17
click at [197, 167] on div "27" at bounding box center [193, 165] width 11 height 11
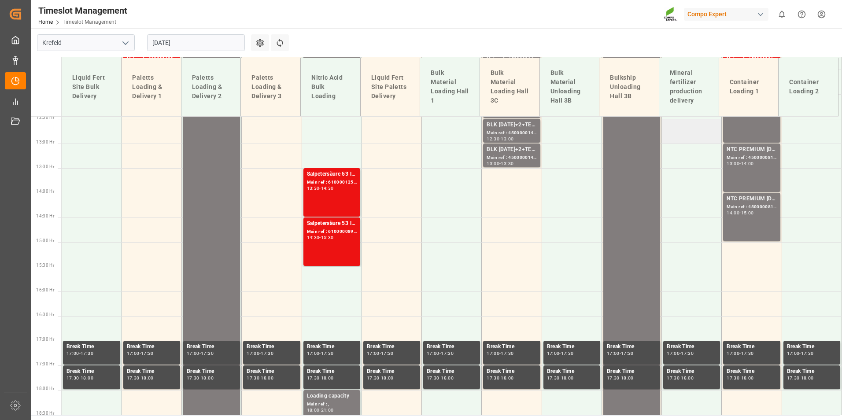
scroll to position [438, 0]
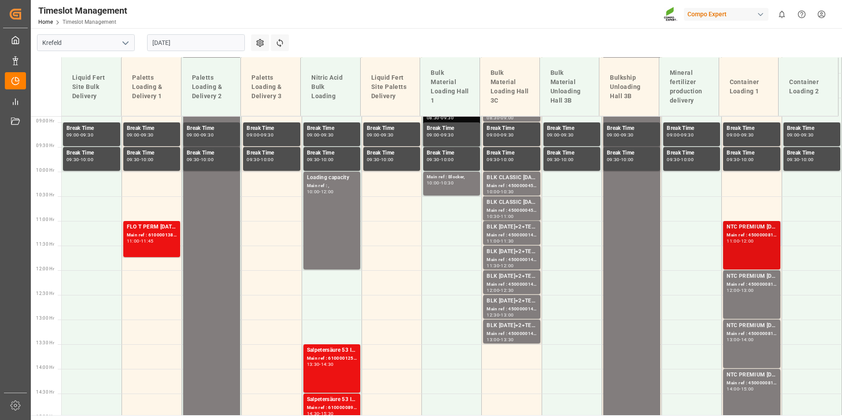
click at [740, 233] on div "Main ref : 4500000815, 2000000613;" at bounding box center [752, 235] width 50 height 7
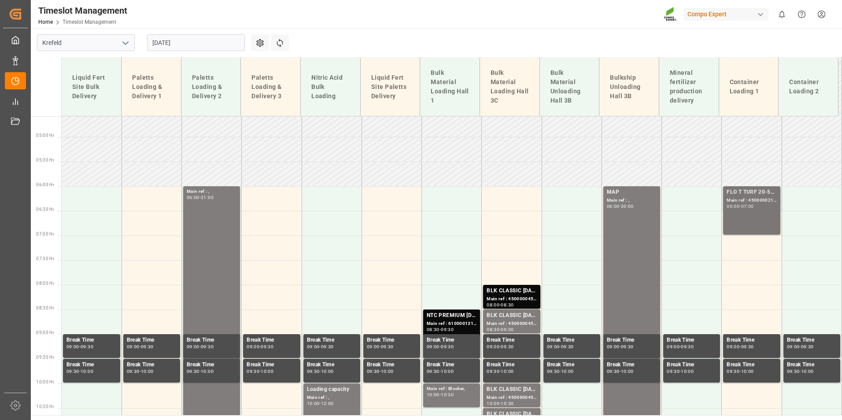
scroll to position [218, 0]
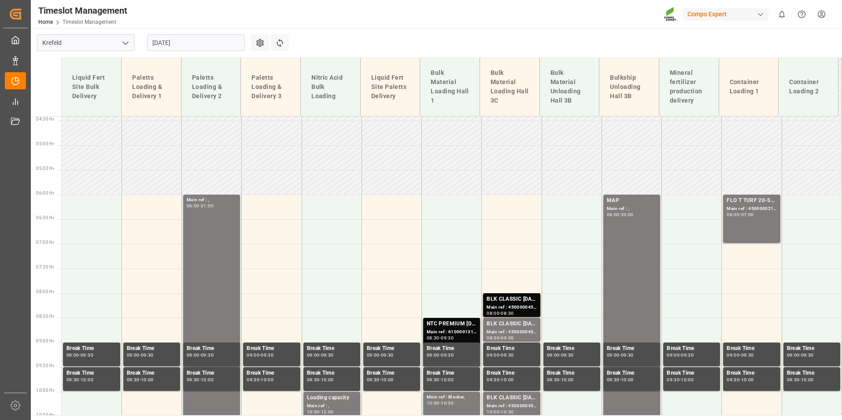
click at [740, 219] on div "FLO T TURF 20-5-8 25kg (x42) WW; Main ref : 4500000219, 2000000151; 06:00 - 07:…" at bounding box center [752, 218] width 50 height 45
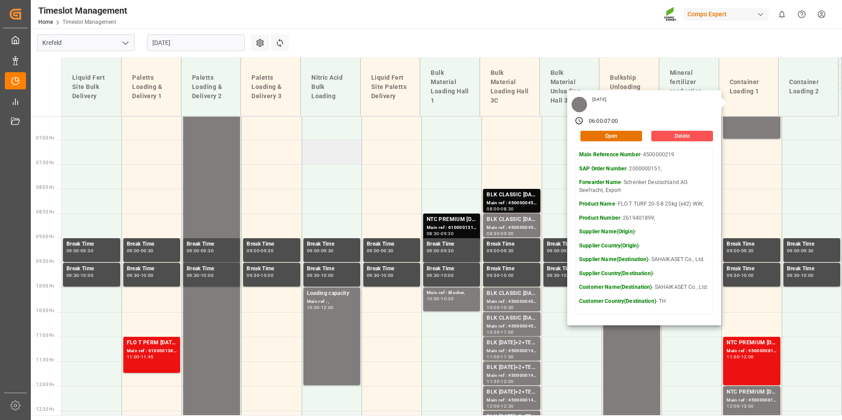
scroll to position [306, 0]
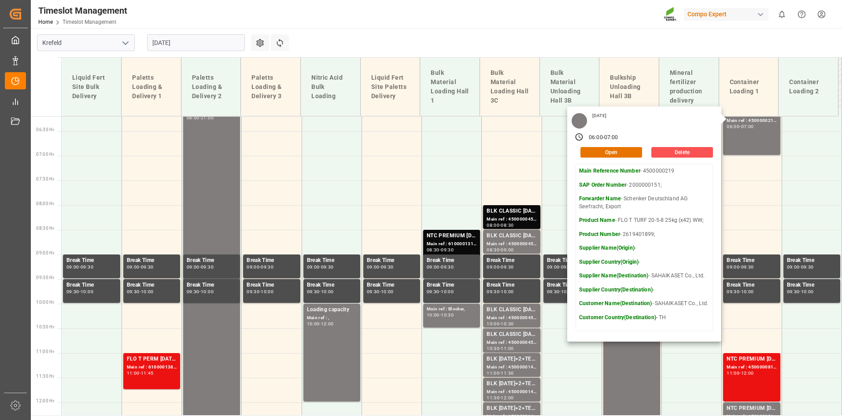
click at [205, 41] on input "[DATE]" at bounding box center [196, 42] width 98 height 17
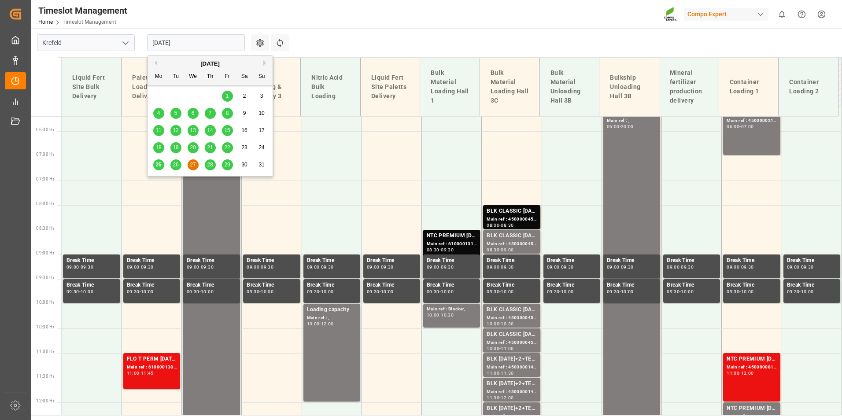
click at [209, 166] on span "28" at bounding box center [210, 165] width 6 height 6
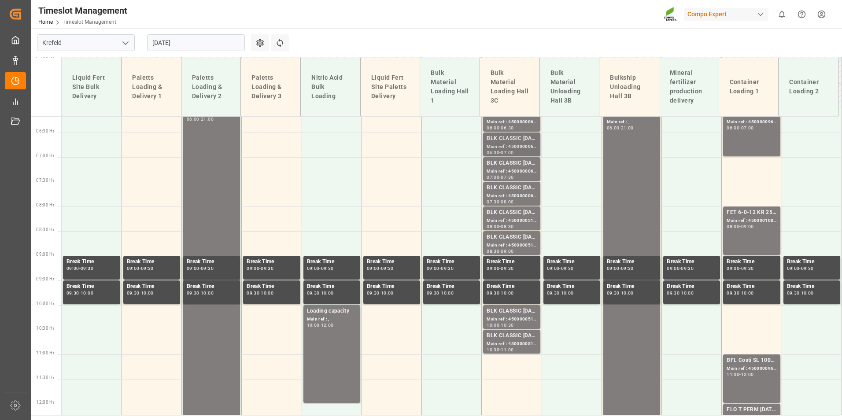
scroll to position [262, 0]
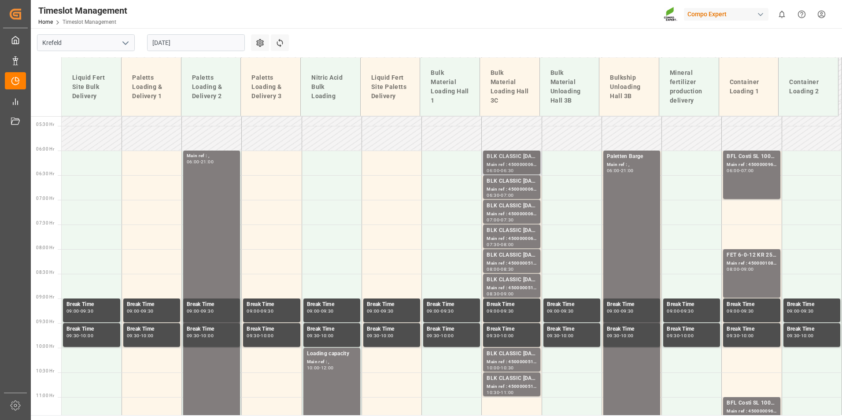
click at [509, 159] on div "BLK CLASSIC [DATE]+3+TE BULK;" at bounding box center [512, 156] width 50 height 9
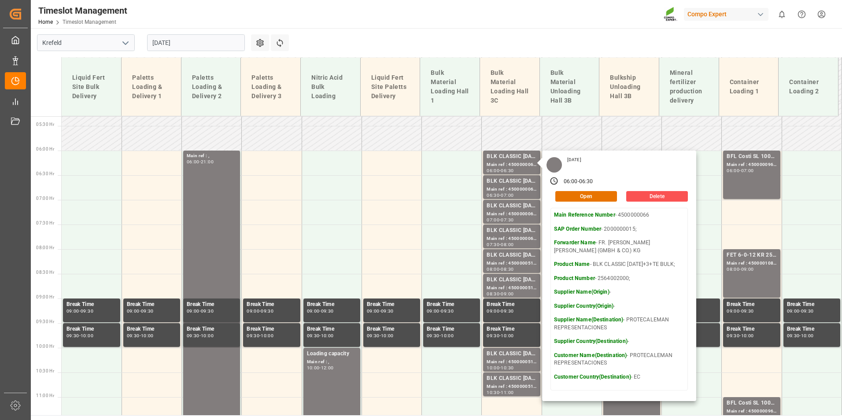
click at [190, 44] on input "[DATE]" at bounding box center [196, 42] width 98 height 17
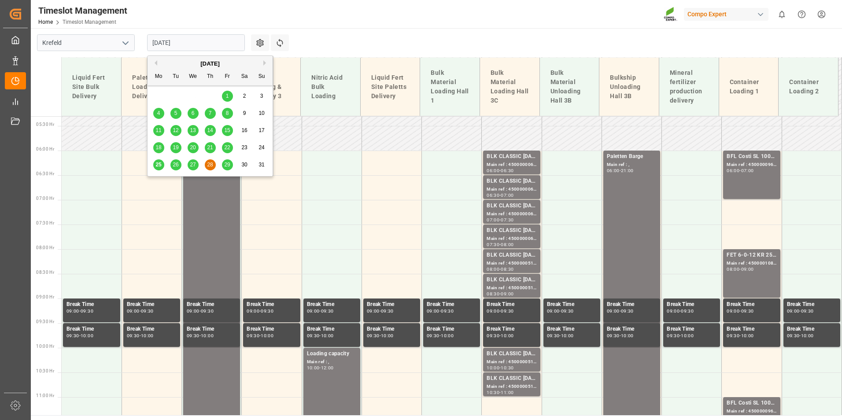
click at [171, 167] on div "26" at bounding box center [175, 165] width 11 height 11
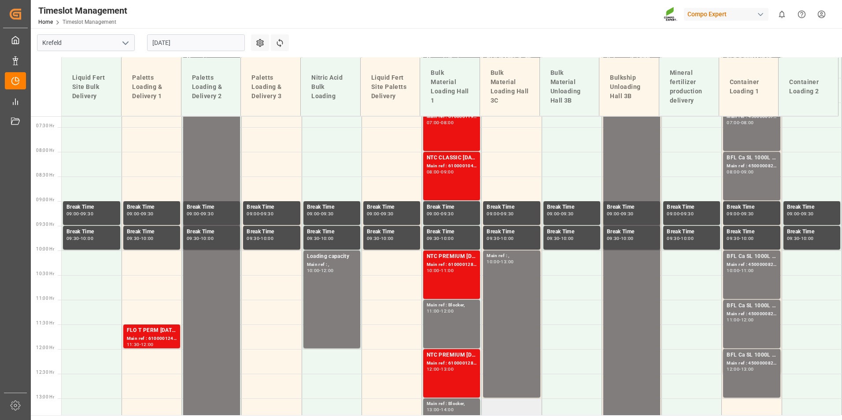
scroll to position [306, 0]
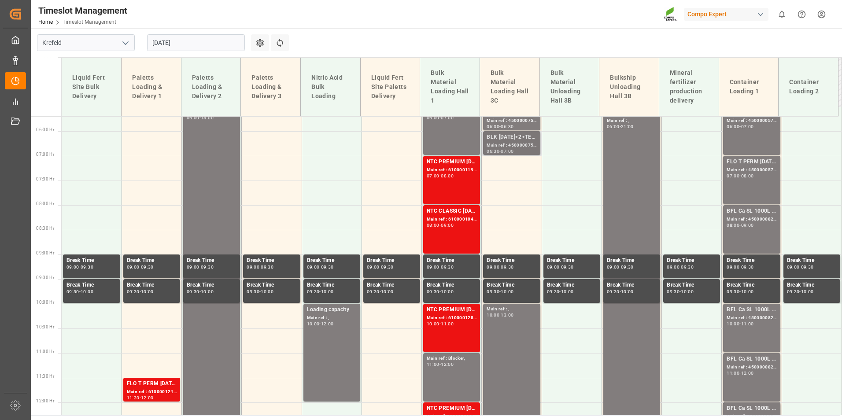
click at [514, 141] on div "BLK [DATE]+2+TE (GW) BULK;" at bounding box center [512, 137] width 50 height 9
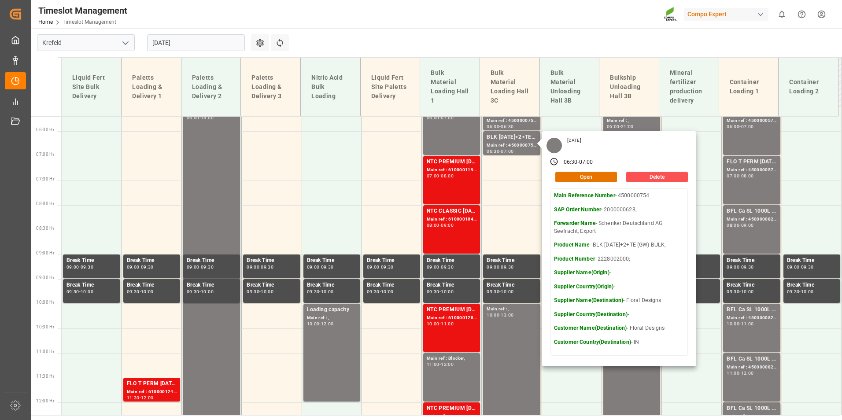
click at [195, 40] on input "[DATE]" at bounding box center [196, 42] width 98 height 17
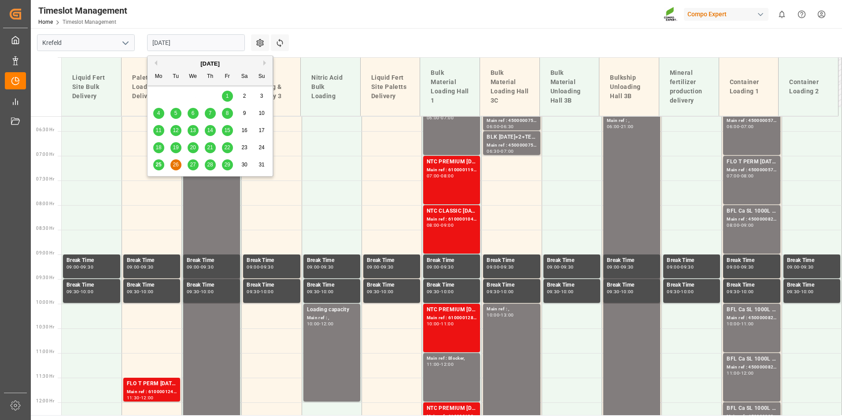
click at [265, 63] on button "Next Month" at bounding box center [265, 62] width 5 height 5
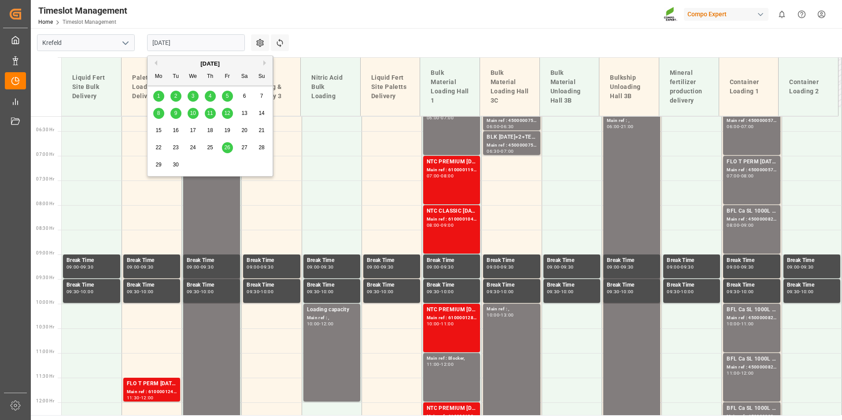
click at [156, 96] on div "1" at bounding box center [158, 96] width 11 height 11
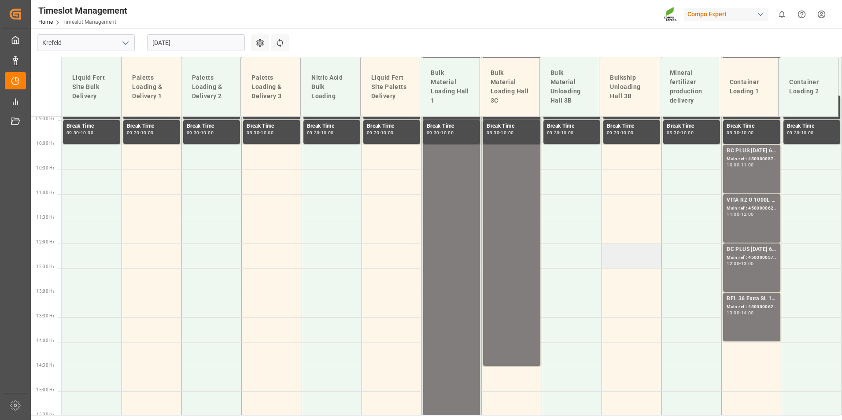
scroll to position [526, 0]
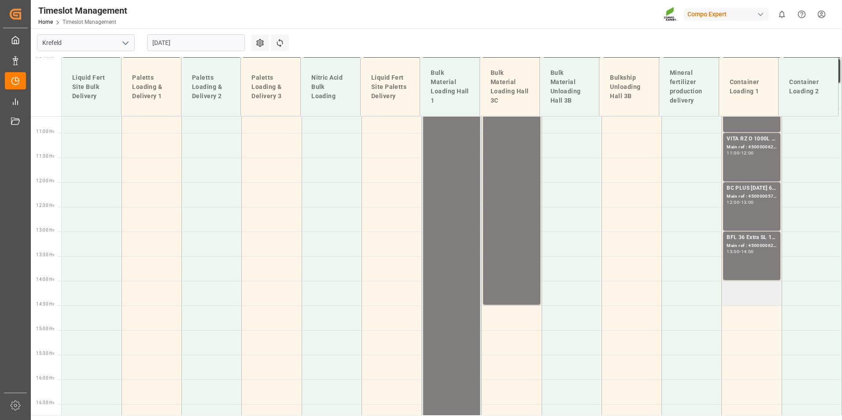
click at [740, 287] on td at bounding box center [752, 293] width 60 height 25
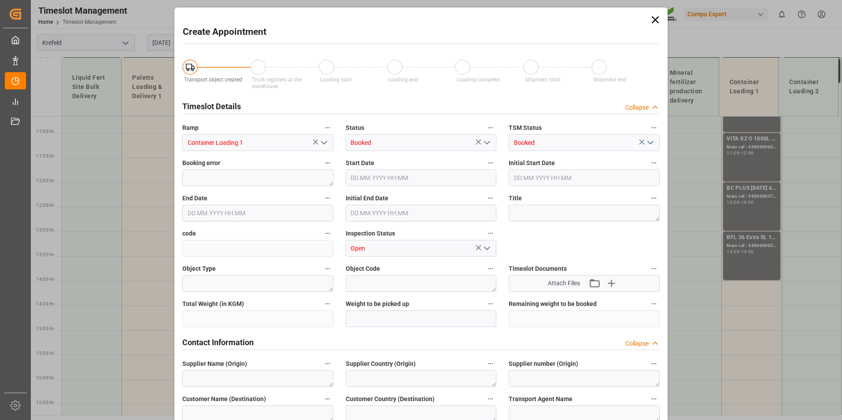
type input "[DATE] 14:00"
type input "[DATE] 14:30"
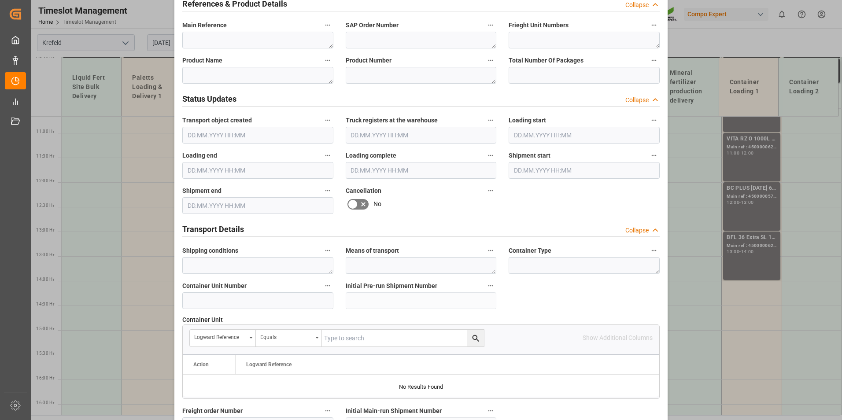
scroll to position [485, 0]
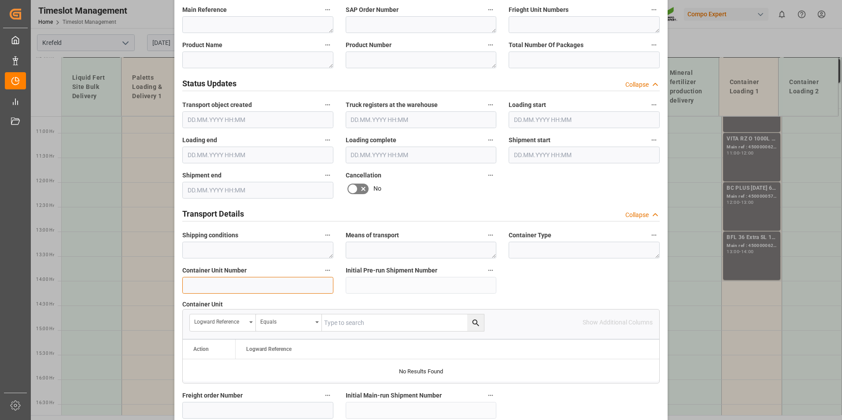
click at [242, 280] on input at bounding box center [257, 285] width 151 height 17
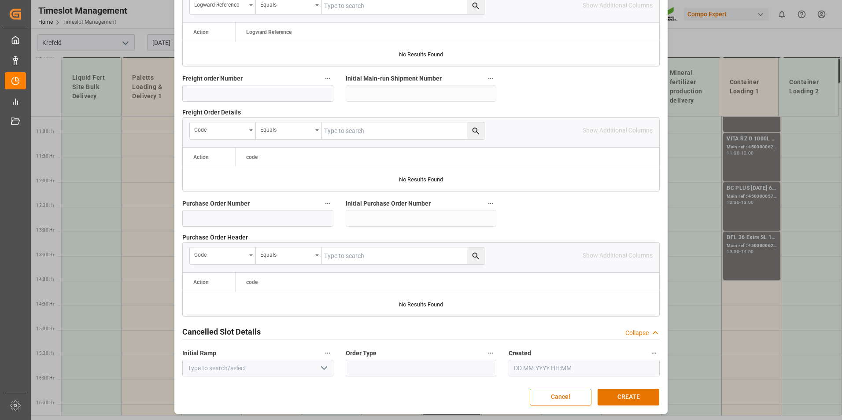
scroll to position [802, 0]
type input "4500000955"
click at [648, 401] on button "CREATE" at bounding box center [629, 397] width 62 height 17
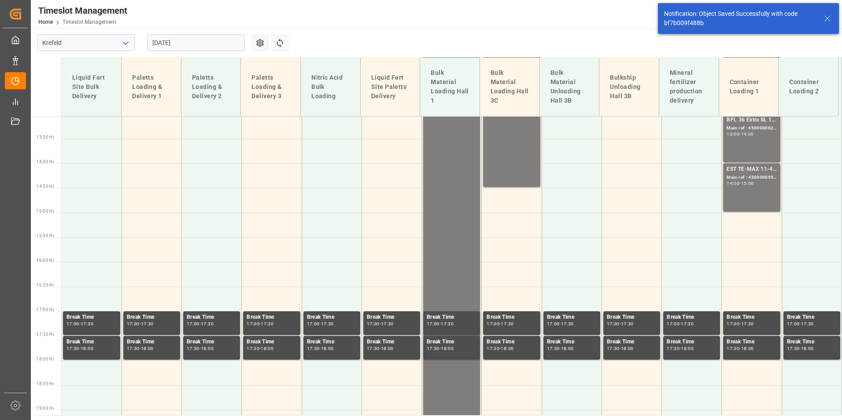
scroll to position [663, 0]
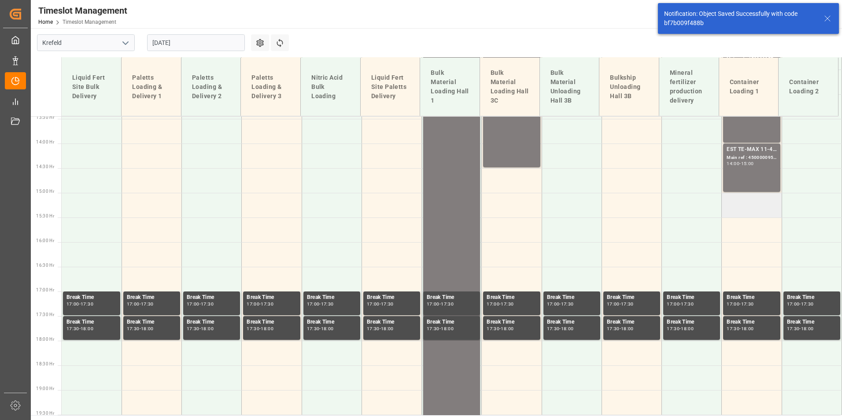
click at [744, 212] on td at bounding box center [752, 205] width 60 height 25
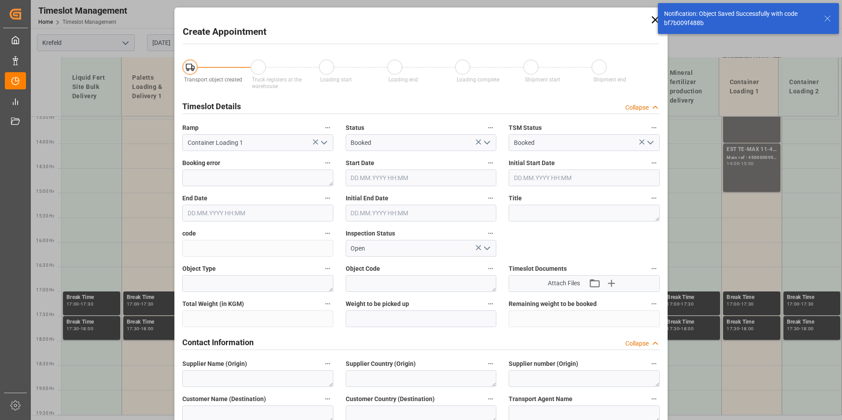
type input "[DATE] 15:00"
type input "[DATE] 15:30"
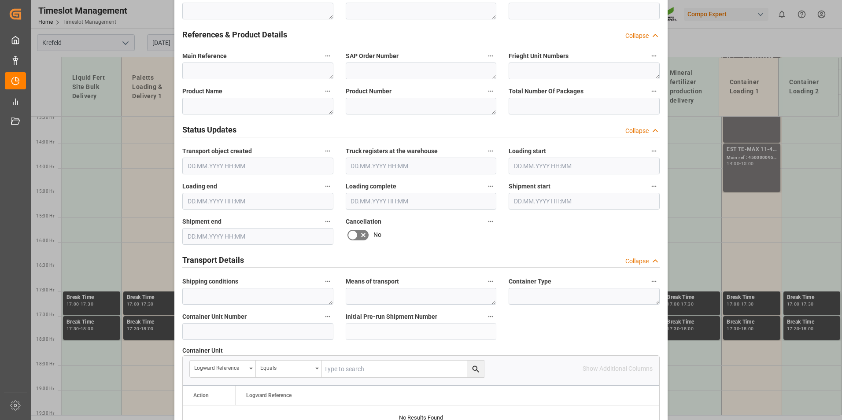
scroll to position [441, 0]
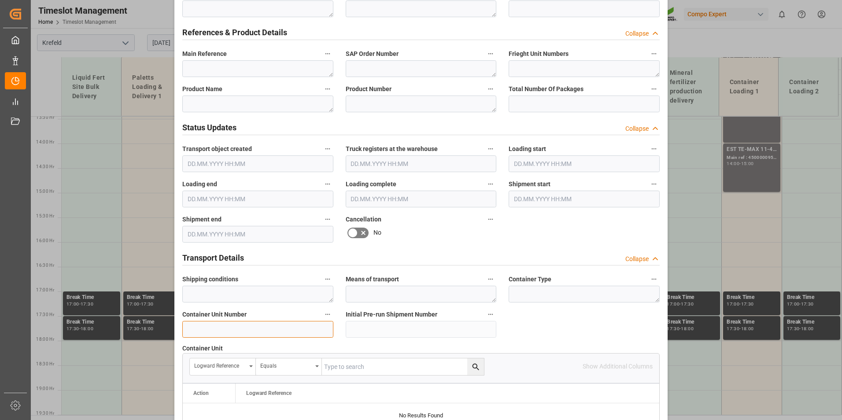
click at [225, 332] on input at bounding box center [257, 329] width 151 height 17
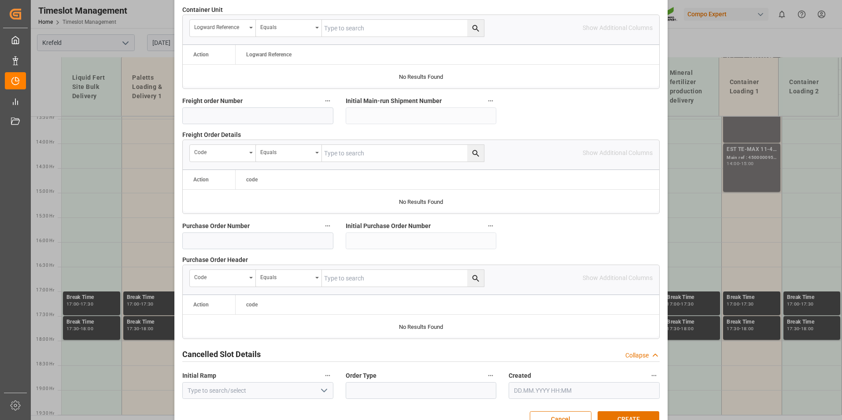
scroll to position [802, 0]
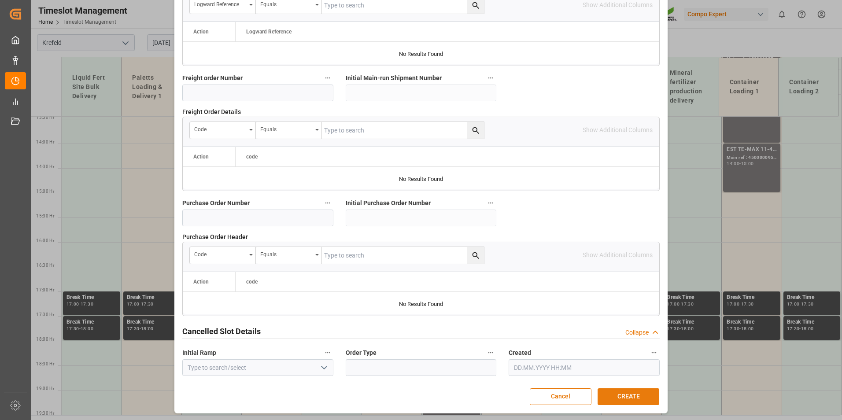
type input "4500000956"
click at [630, 398] on button "CREATE" at bounding box center [629, 397] width 62 height 17
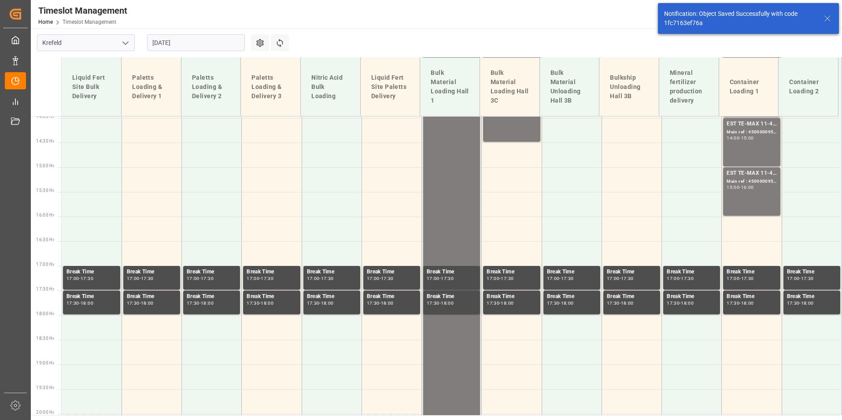
scroll to position [713, 0]
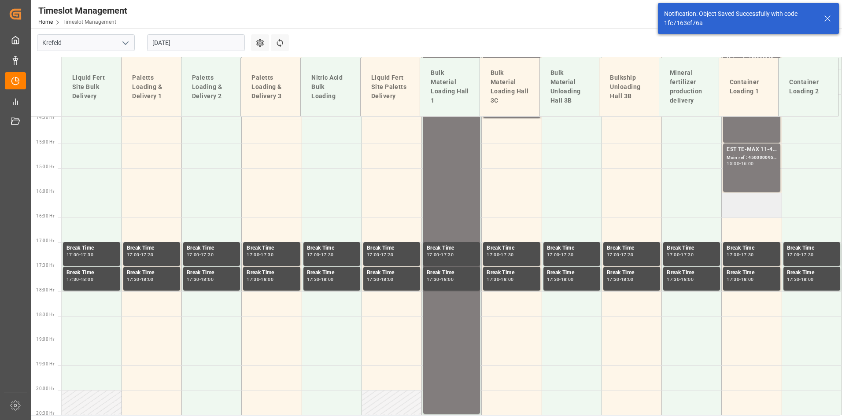
click at [756, 212] on td at bounding box center [752, 205] width 60 height 25
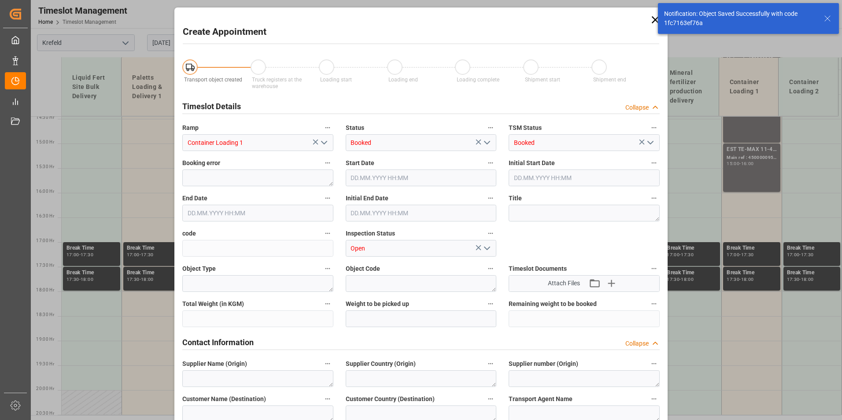
type input "[DATE] 16:00"
type input "[DATE] 16:30"
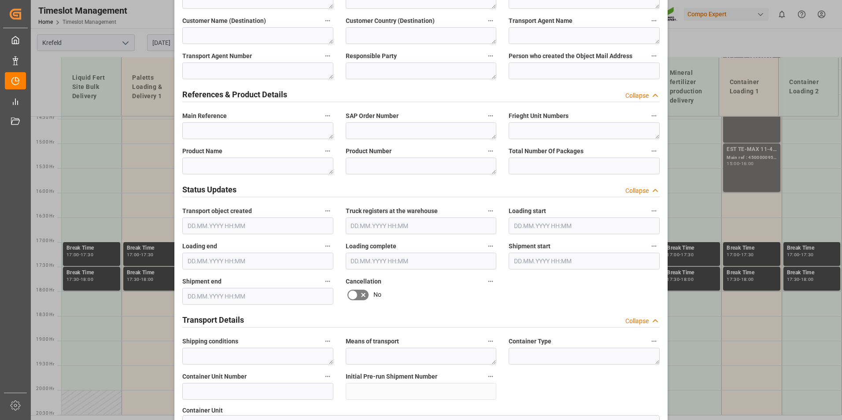
scroll to position [441, 0]
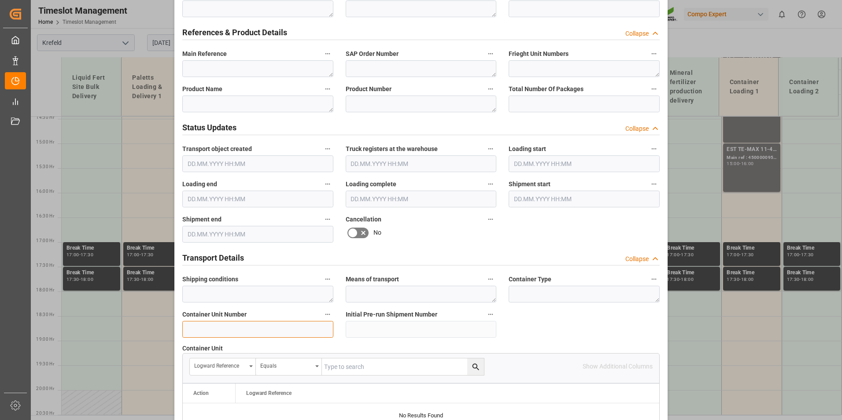
click at [248, 328] on input at bounding box center [257, 329] width 151 height 17
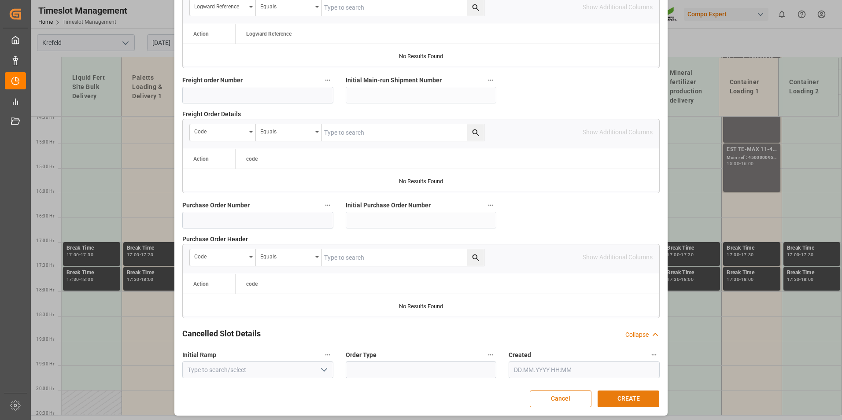
scroll to position [802, 0]
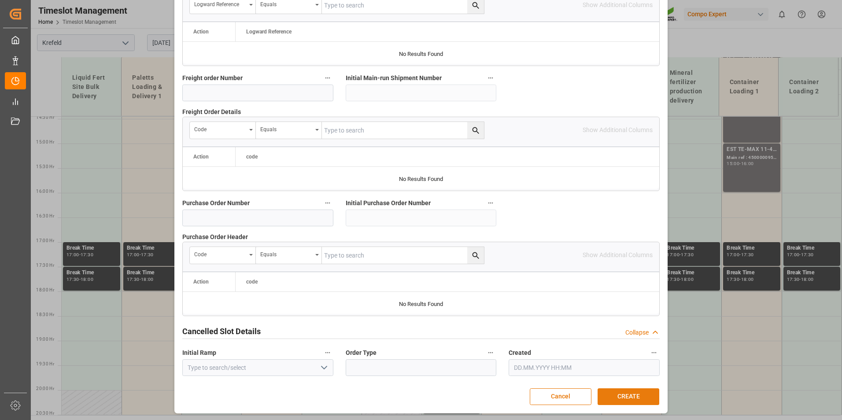
type input "4500000957"
click at [638, 396] on button "CREATE" at bounding box center [629, 397] width 62 height 17
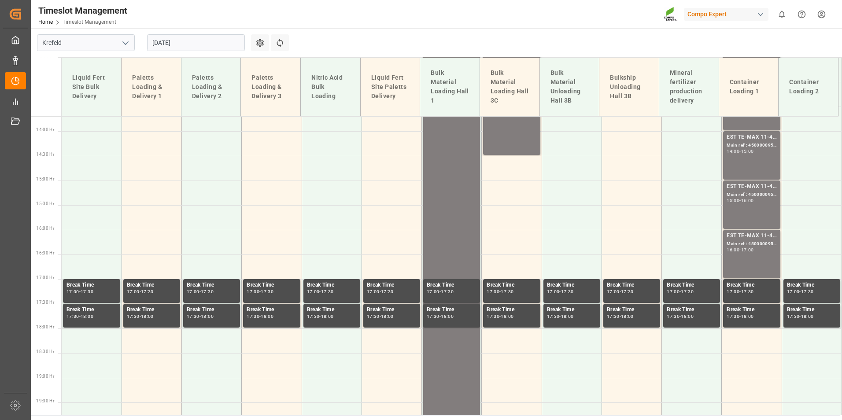
scroll to position [630, 0]
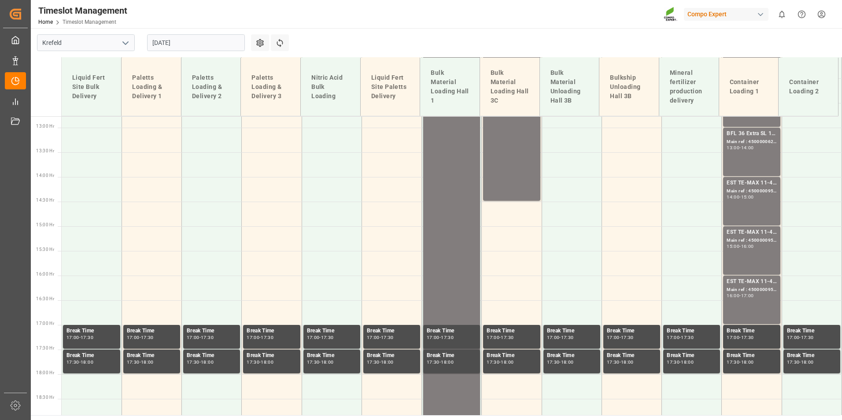
click at [181, 43] on input "[DATE]" at bounding box center [196, 42] width 98 height 17
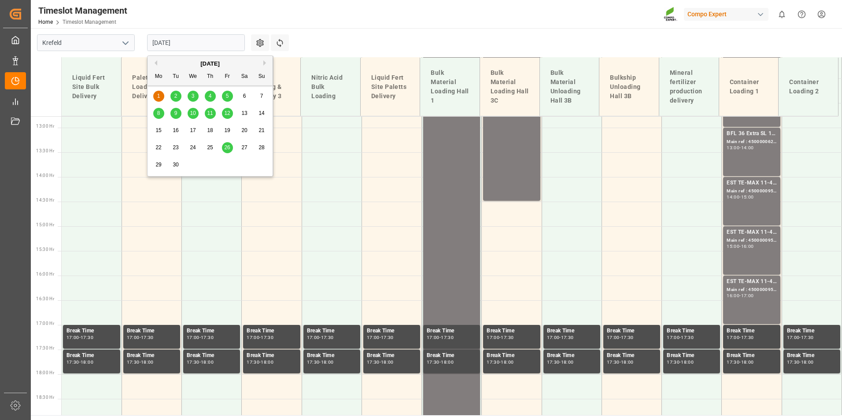
click at [157, 62] on div "[DATE]" at bounding box center [210, 63] width 125 height 9
click at [155, 64] on button "Previous Month" at bounding box center [154, 62] width 5 height 5
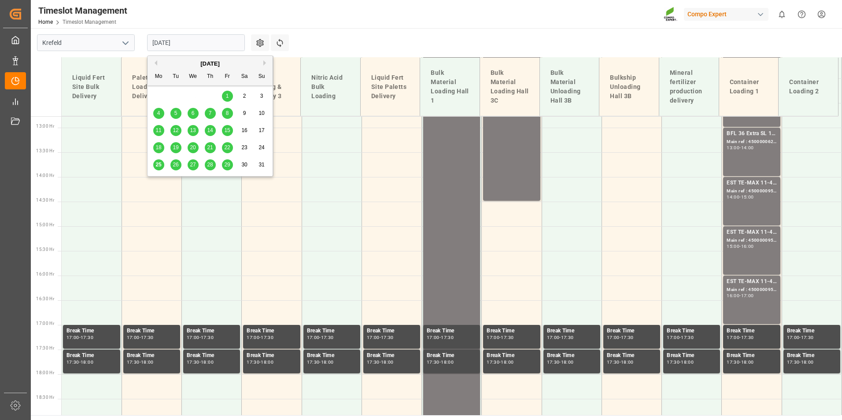
click at [173, 169] on div "26" at bounding box center [175, 165] width 11 height 11
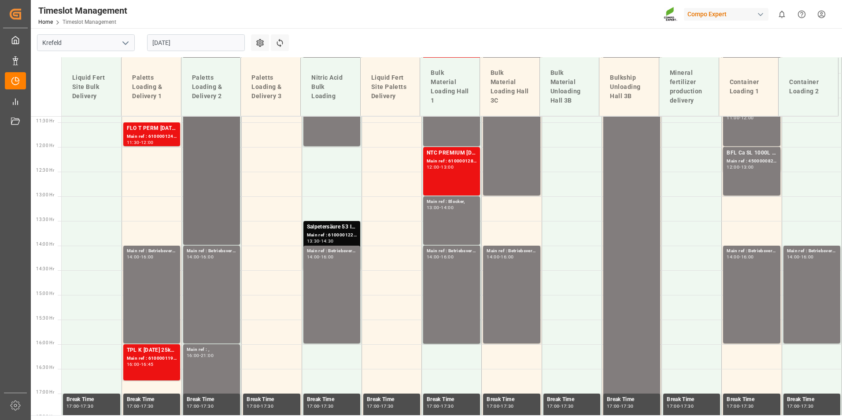
scroll to position [482, 0]
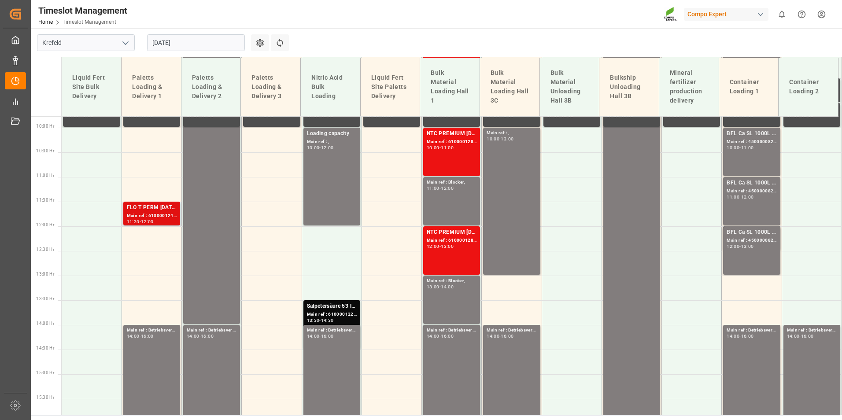
click at [164, 211] on div "FLO T PERM [DATE] 25kg (x40) INT;" at bounding box center [152, 208] width 50 height 9
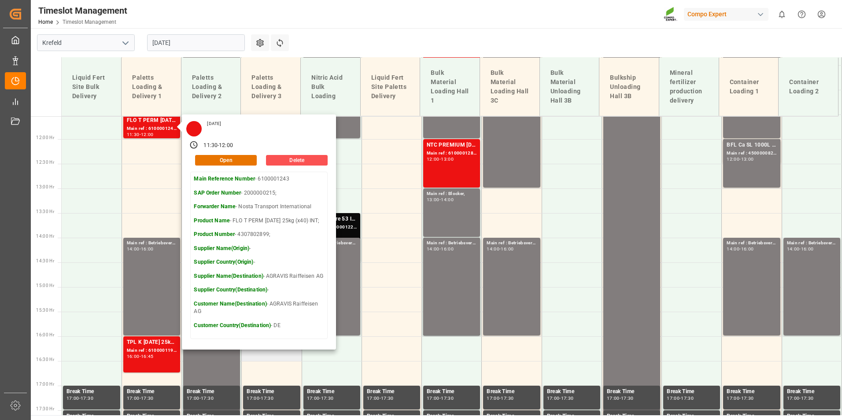
scroll to position [702, 0]
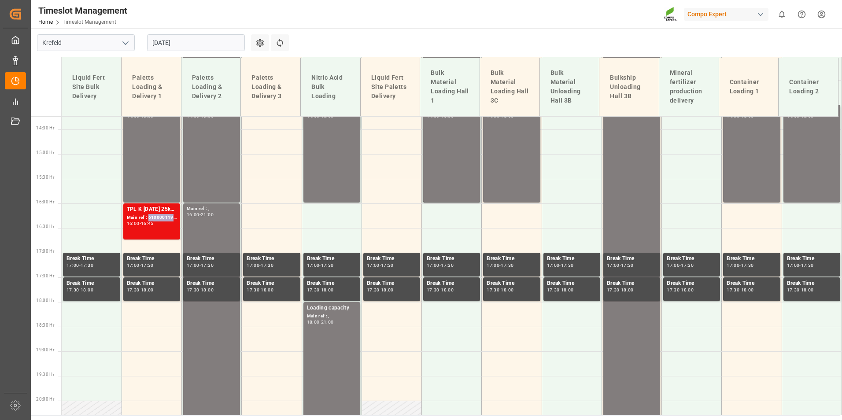
click at [173, 221] on div "Main ref : 6100001194, 4510358653;" at bounding box center [152, 217] width 50 height 7
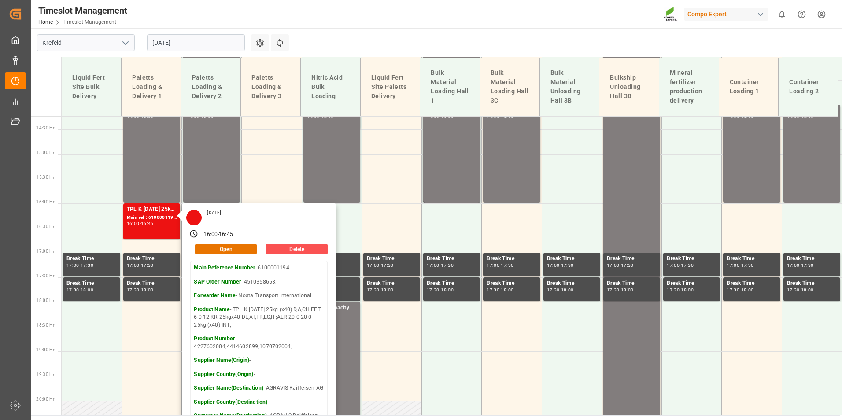
click at [212, 39] on input "[DATE]" at bounding box center [196, 42] width 98 height 17
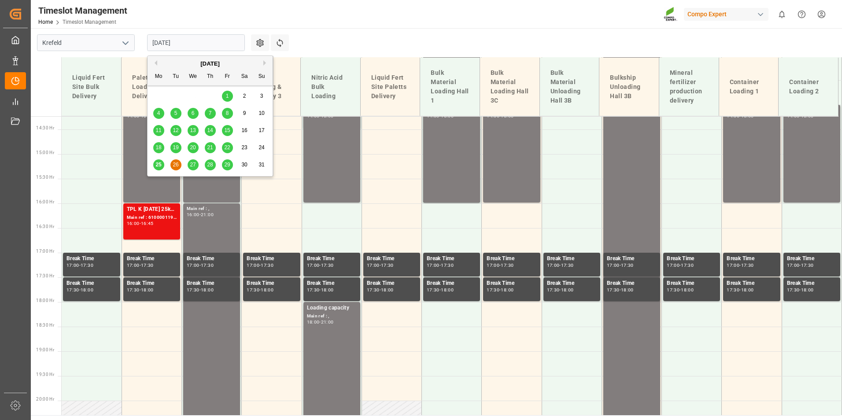
click at [160, 160] on div "25" at bounding box center [158, 165] width 11 height 11
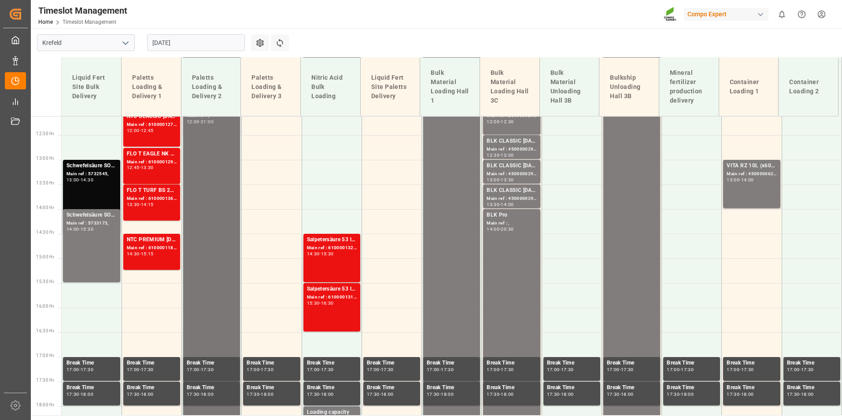
scroll to position [614, 0]
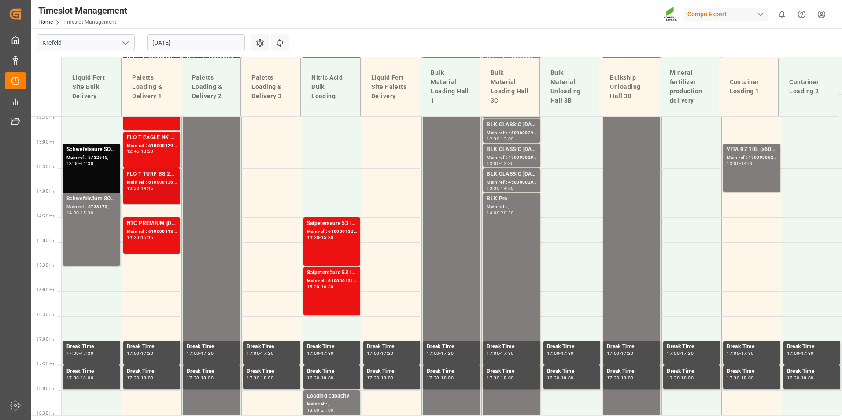
click at [148, 189] on div "14:15" at bounding box center [147, 188] width 13 height 4
click at [139, 235] on div "Main ref : 6100001188, 2000001031;" at bounding box center [152, 231] width 50 height 7
click at [141, 190] on div "-" at bounding box center [140, 188] width 1 height 4
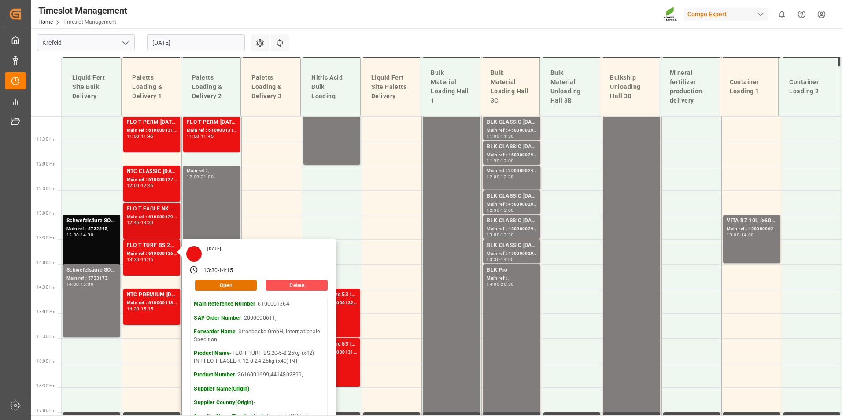
scroll to position [526, 0]
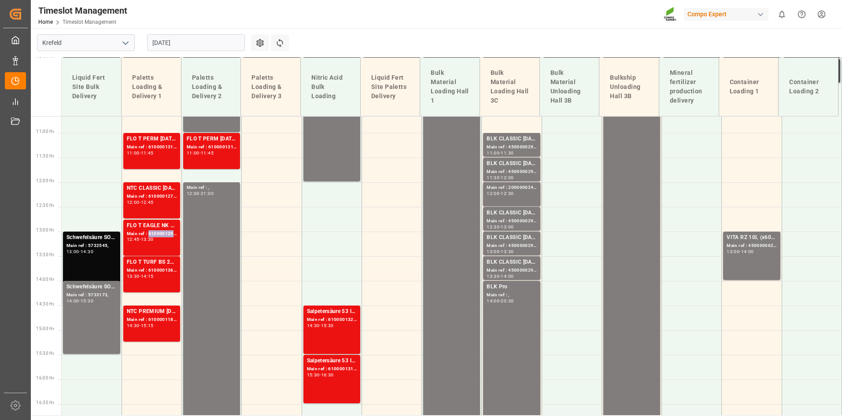
click at [155, 235] on div "Main ref : 6100001295, 2000001120;" at bounding box center [152, 233] width 50 height 7
click at [154, 207] on div "NTC CLASSIC [DATE]+3+TE 600kg BB; Main ref : 6100001275, 2000000929; 12:00 - 12…" at bounding box center [152, 200] width 50 height 33
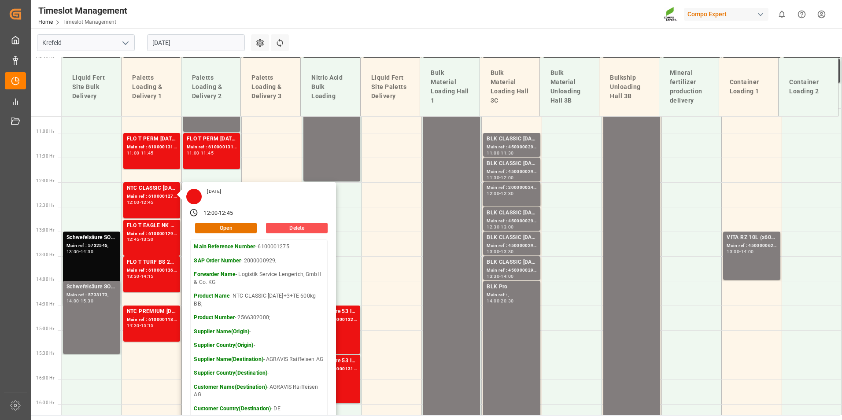
click at [333, 26] on div "Timeslot Management Home Timeslot Management Compo Expert 0 Notifications Only …" at bounding box center [434, 14] width 818 height 28
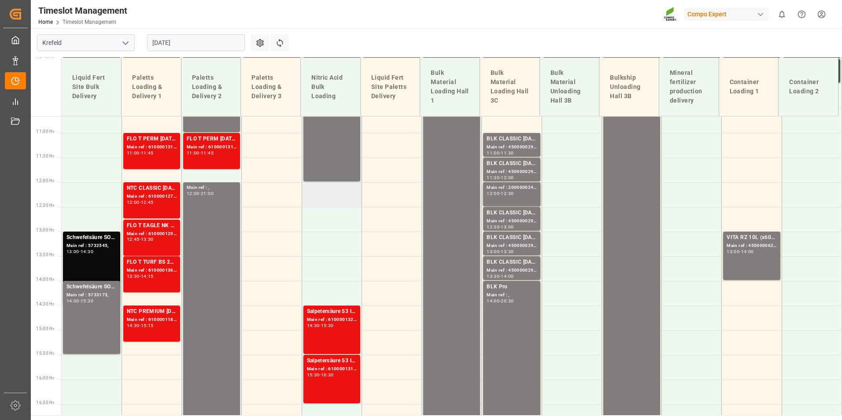
scroll to position [658, 0]
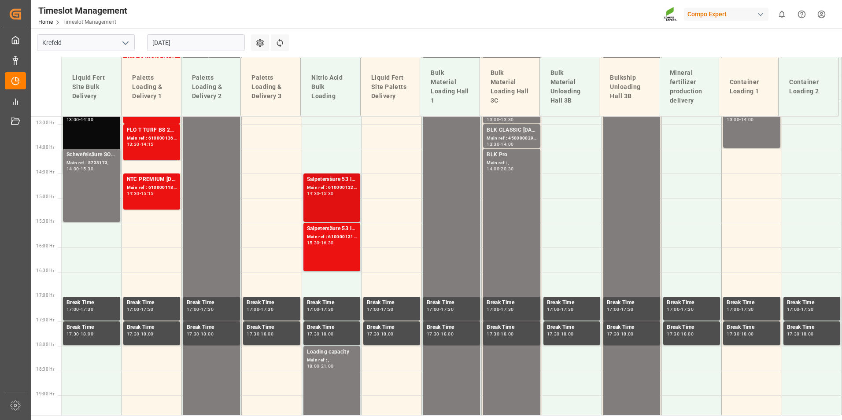
click at [331, 196] on div "Salpetersäure 53 lose; Main ref : 6100001321, 2000001143; 14:30 - 15:30" at bounding box center [332, 197] width 50 height 45
click at [335, 245] on div "15:30 - 16:30" at bounding box center [332, 243] width 50 height 5
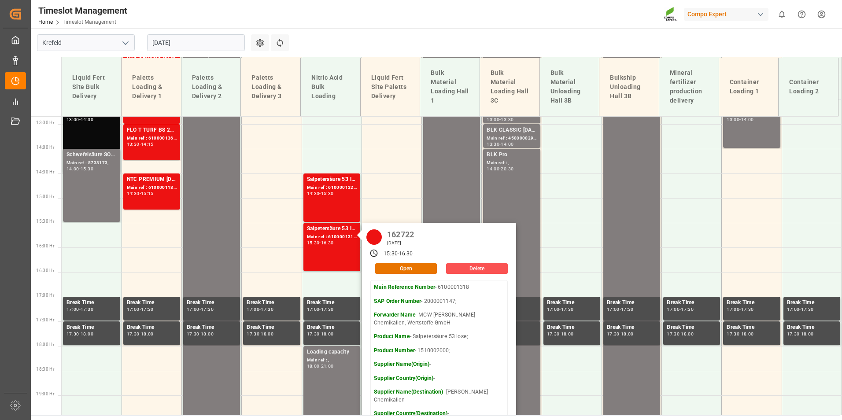
click at [197, 49] on input "[DATE]" at bounding box center [196, 42] width 98 height 17
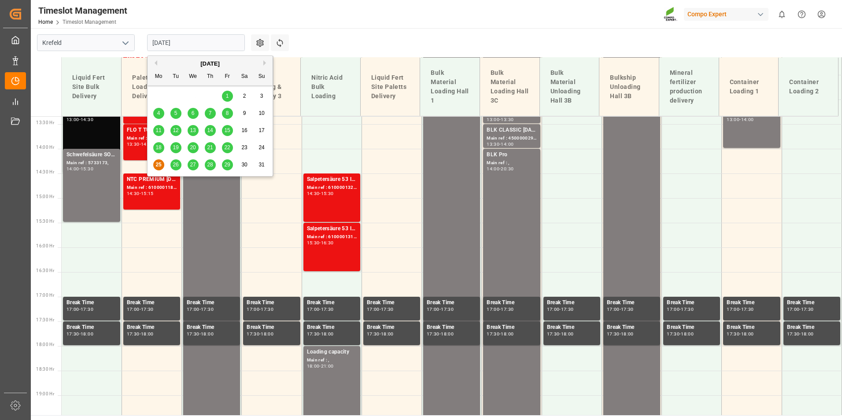
click at [174, 166] on span "26" at bounding box center [176, 165] width 6 height 6
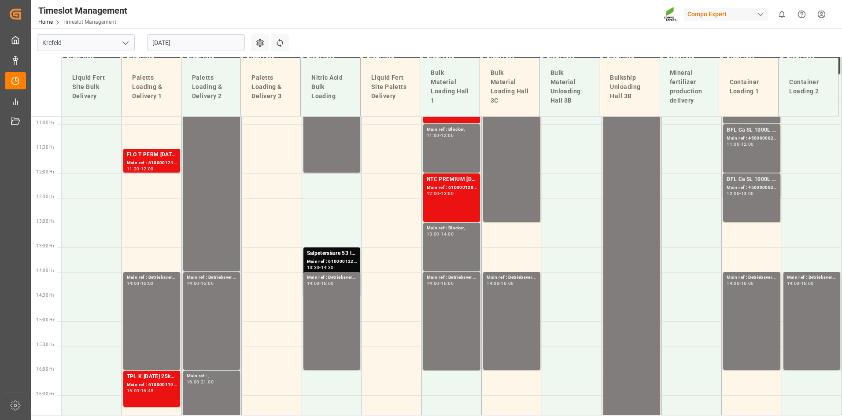
scroll to position [614, 0]
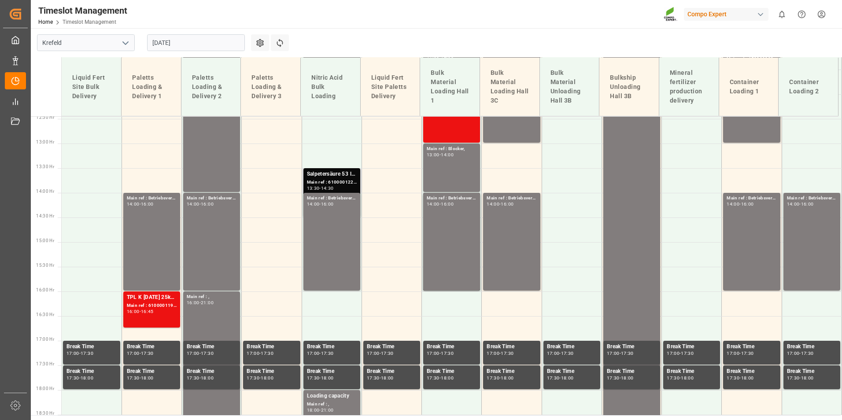
click at [315, 172] on div "Salpetersäure 53 lose;" at bounding box center [332, 174] width 50 height 9
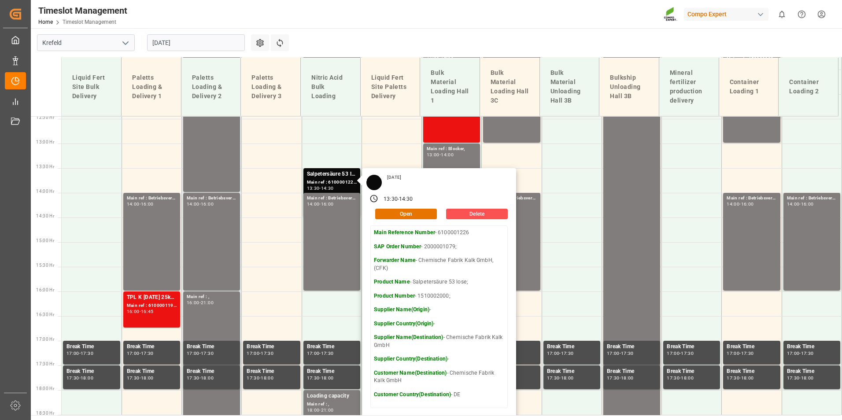
click at [185, 45] on input "[DATE]" at bounding box center [196, 42] width 98 height 17
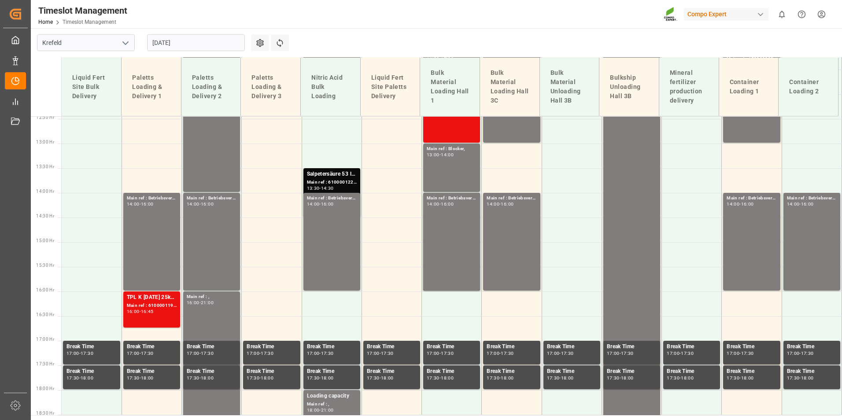
click at [290, 41] on div "Refresh Time Slots" at bounding box center [281, 45] width 20 height 23
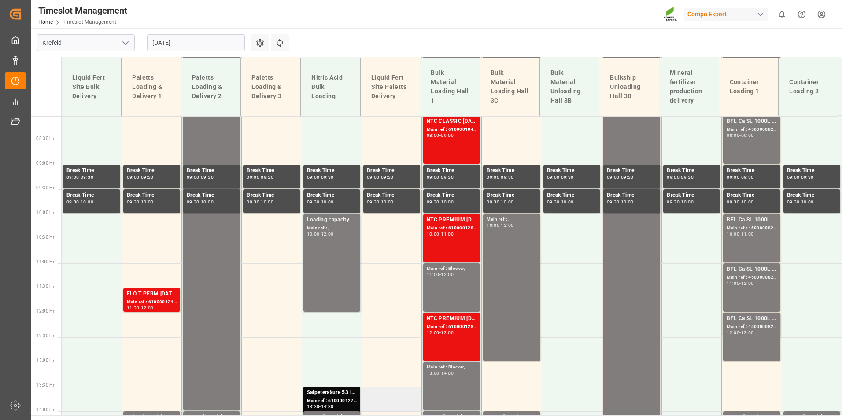
scroll to position [394, 0]
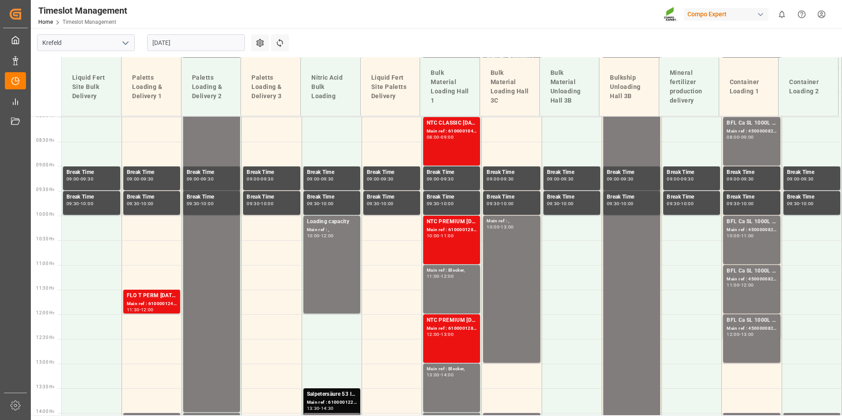
click at [189, 47] on input "[DATE]" at bounding box center [196, 42] width 98 height 17
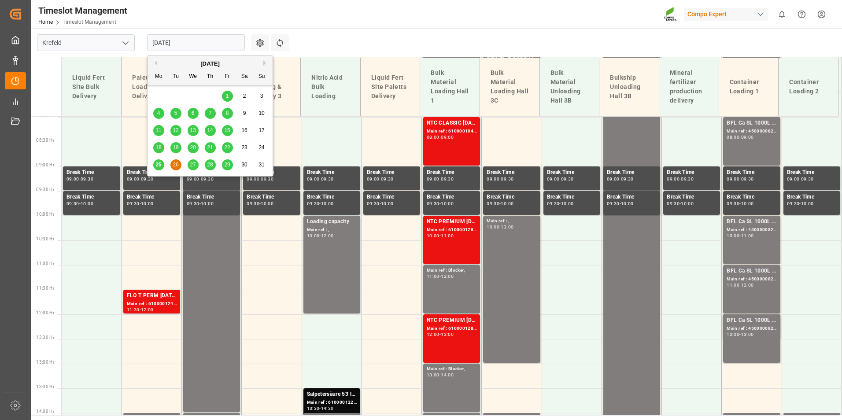
click at [155, 165] on div "25" at bounding box center [158, 165] width 11 height 11
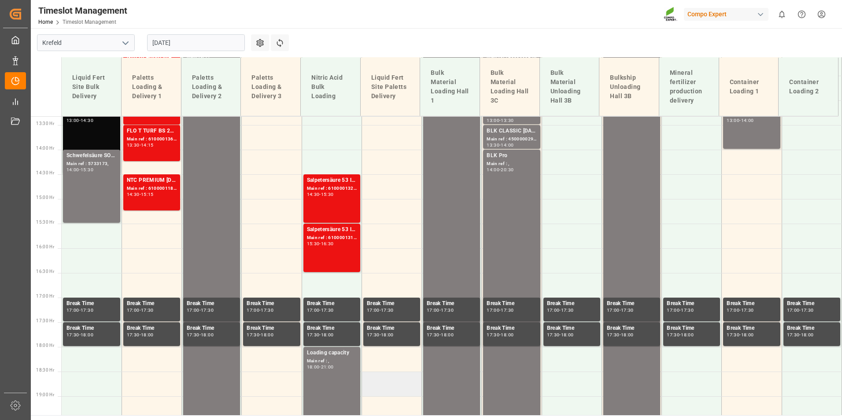
scroll to position [658, 0]
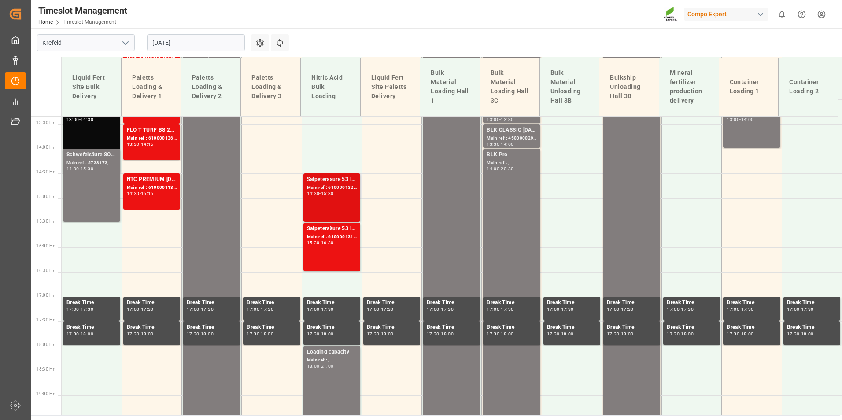
click at [311, 179] on div "Salpetersäure 53 lose;" at bounding box center [332, 179] width 50 height 9
click at [320, 247] on div "Salpetersäure 53 lose; Main ref : 6100001318, 2000001147; 15:30 - 16:30" at bounding box center [332, 247] width 50 height 45
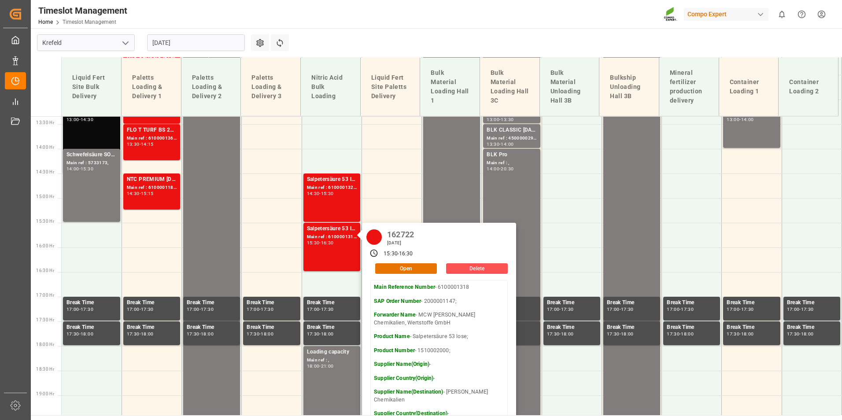
click at [207, 37] on input "[DATE]" at bounding box center [196, 42] width 98 height 17
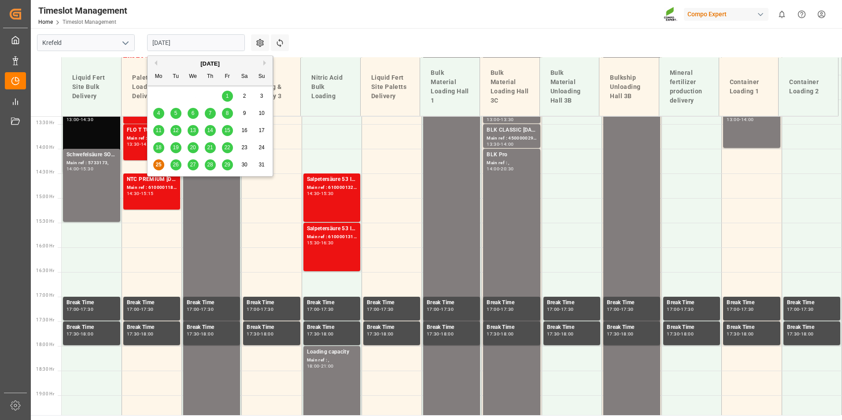
click at [171, 162] on div "26" at bounding box center [175, 165] width 11 height 11
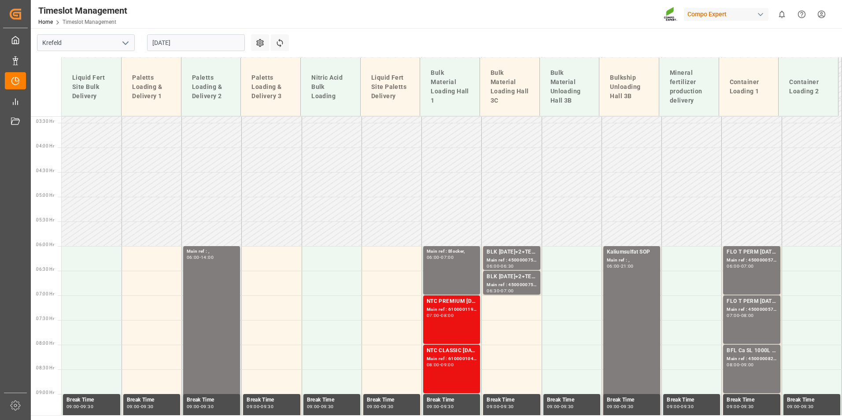
scroll to position [218, 0]
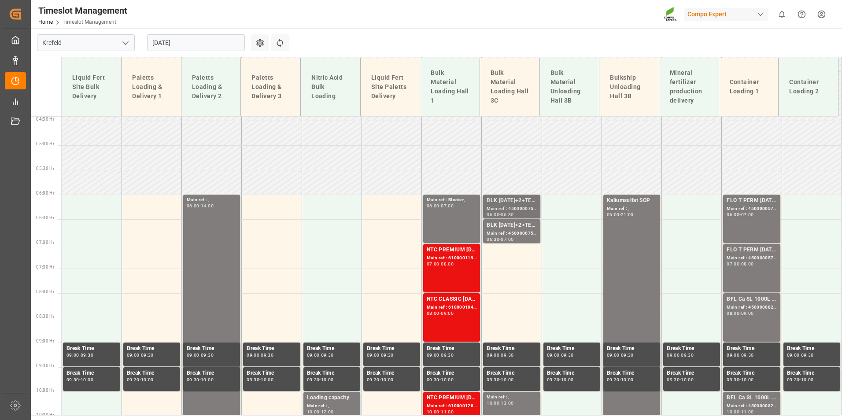
click at [510, 205] on div "Main ref : 4500000755, 2000000628;" at bounding box center [512, 208] width 50 height 7
click at [515, 230] on div "Main ref : 4500000754, 2000000628;" at bounding box center [512, 233] width 50 height 7
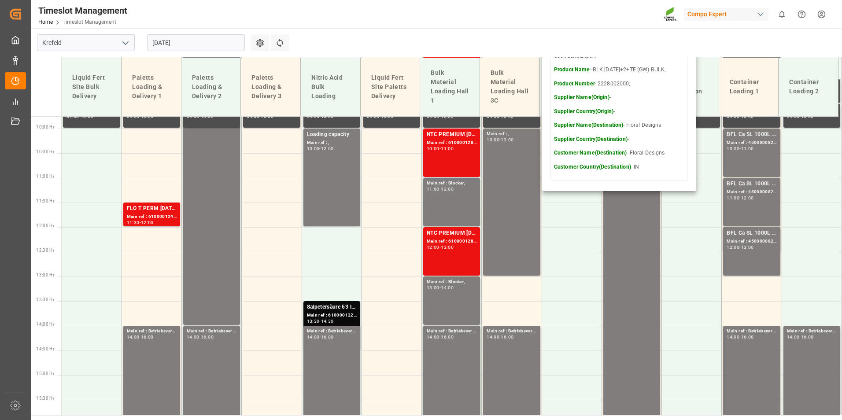
scroll to position [482, 0]
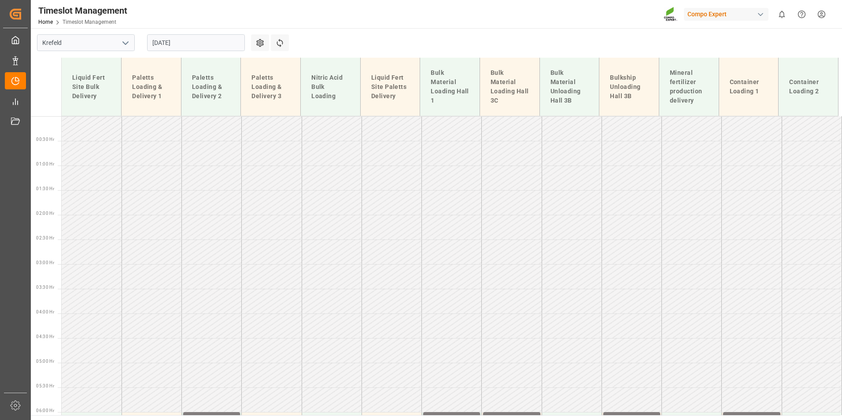
click at [239, 44] on input "[DATE]" at bounding box center [196, 42] width 98 height 17
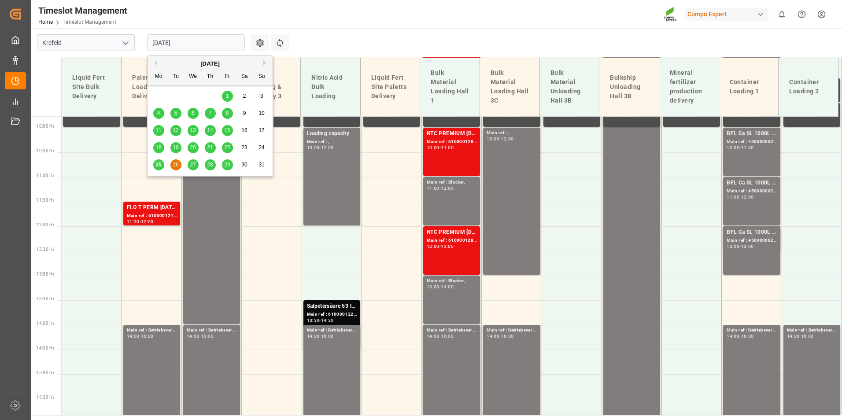
click at [159, 163] on span "25" at bounding box center [158, 165] width 6 height 6
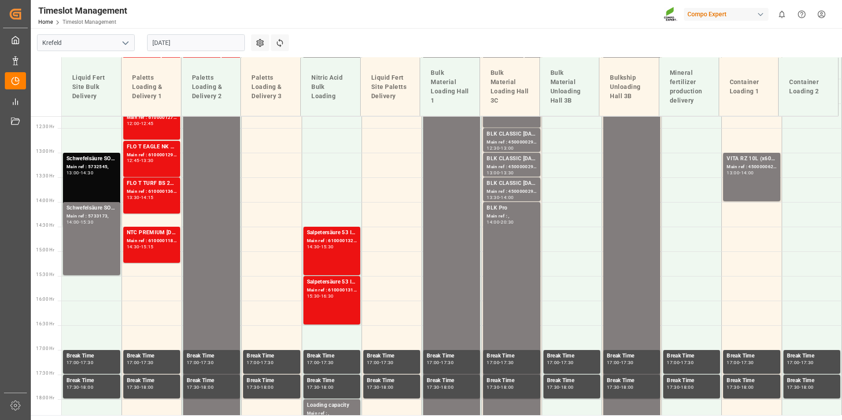
scroll to position [614, 0]
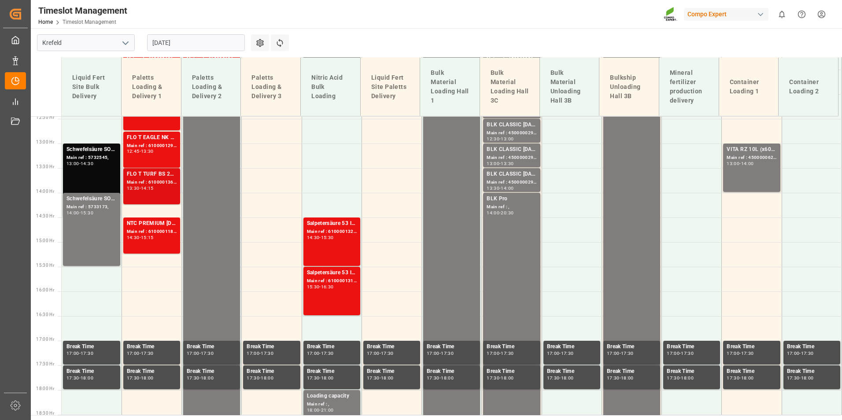
click at [133, 184] on div "Main ref : 6100001364, 2000000611;" at bounding box center [152, 182] width 50 height 7
click at [144, 155] on div "FLO T EAGLE NK 17-0-16 25kg (x40) INT;FTL S NK 8-0-24 25kg (x40) INT;FLO T EAGL…" at bounding box center [152, 149] width 50 height 33
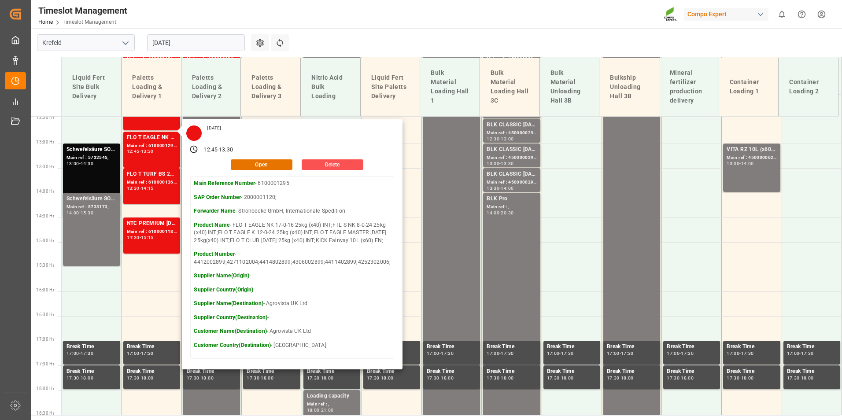
click at [500, 39] on main "[GEOGRAPHIC_DATA] [DATE] Settings Refresh Time Slots Liquid Fert Site Bulk Deli…" at bounding box center [436, 221] width 810 height 387
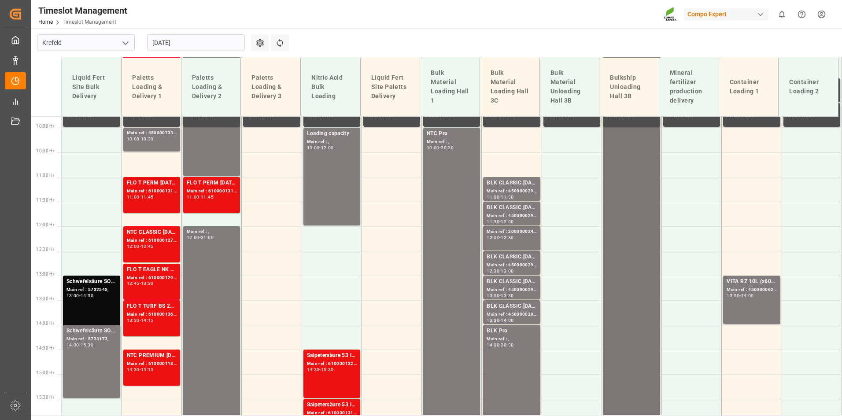
click at [627, 186] on div "Kaliumsulfat SOP Main ref : , 06:00 - 21:00" at bounding box center [632, 300] width 50 height 736
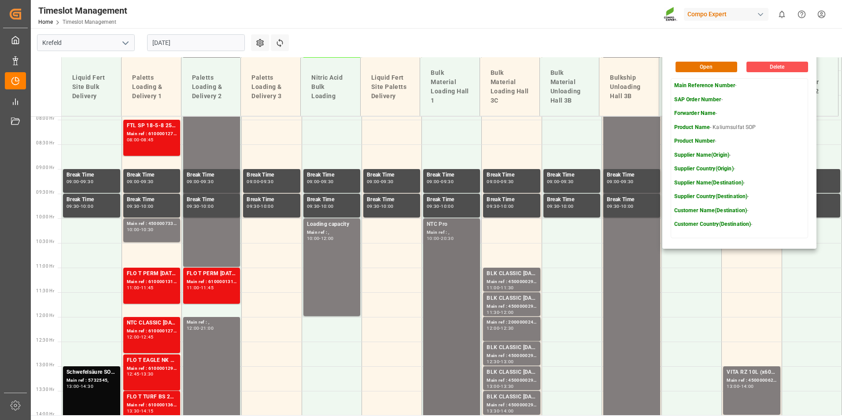
scroll to position [394, 0]
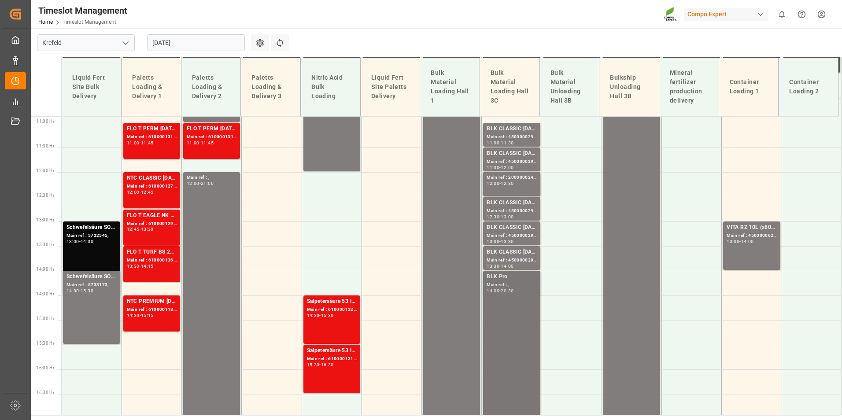
scroll to position [614, 0]
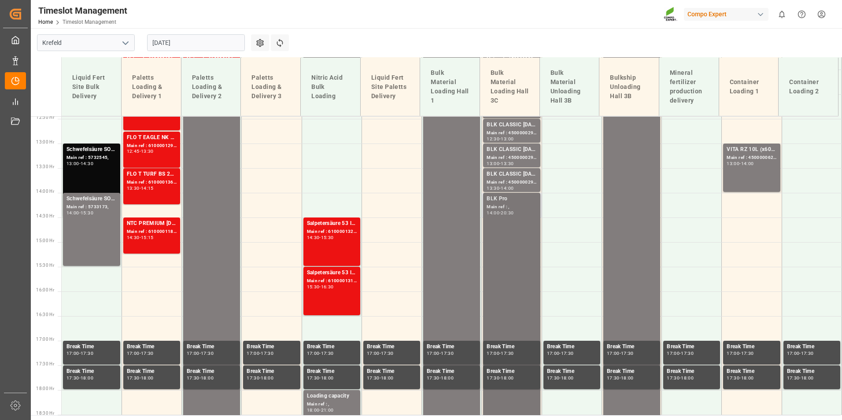
click at [497, 287] on div "BLK Pro Main ref : , 14:00 - 20:30" at bounding box center [512, 353] width 50 height 316
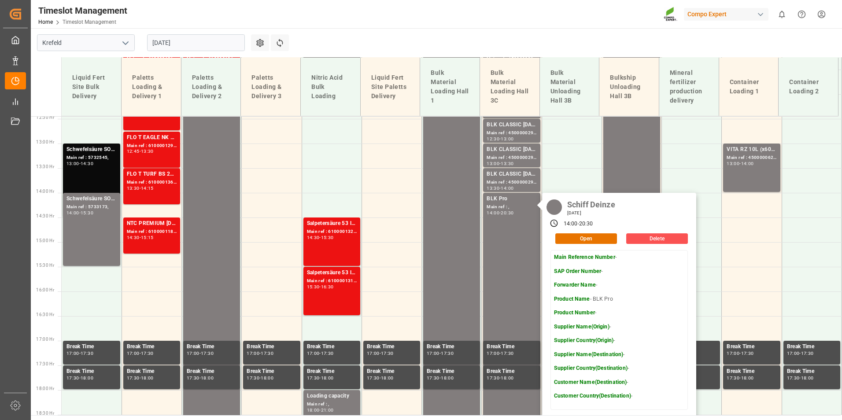
click at [515, 37] on main "[GEOGRAPHIC_DATA] [DATE] Settings Refresh Time Slots Liquid Fert Site Bulk Deli…" at bounding box center [436, 221] width 810 height 387
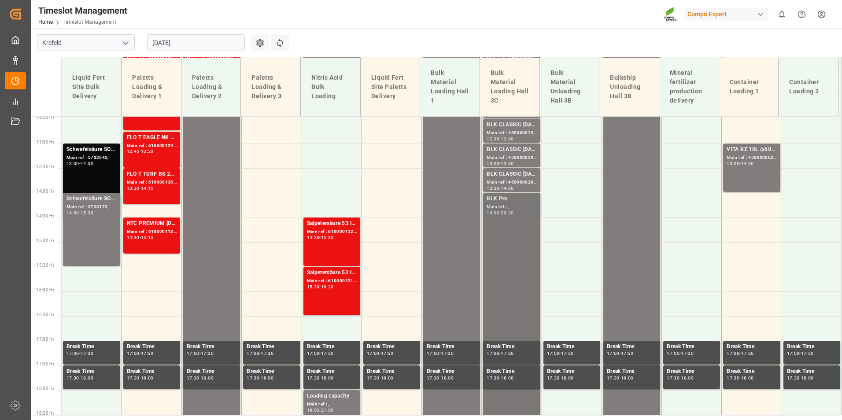
click at [529, 270] on div "BLK Pro Main ref : , 14:00 - 20:30" at bounding box center [512, 353] width 50 height 316
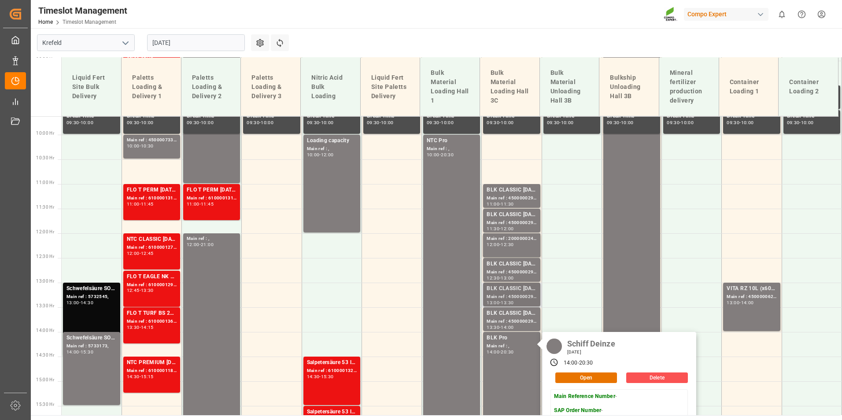
scroll to position [526, 0]
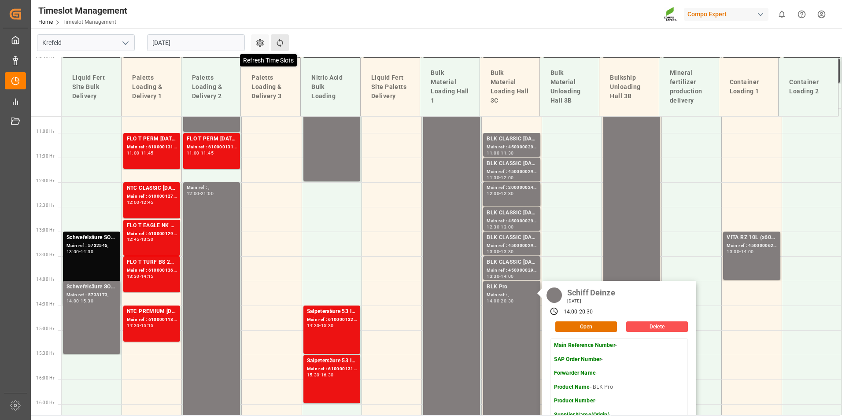
click at [283, 47] on icon at bounding box center [279, 42] width 9 height 9
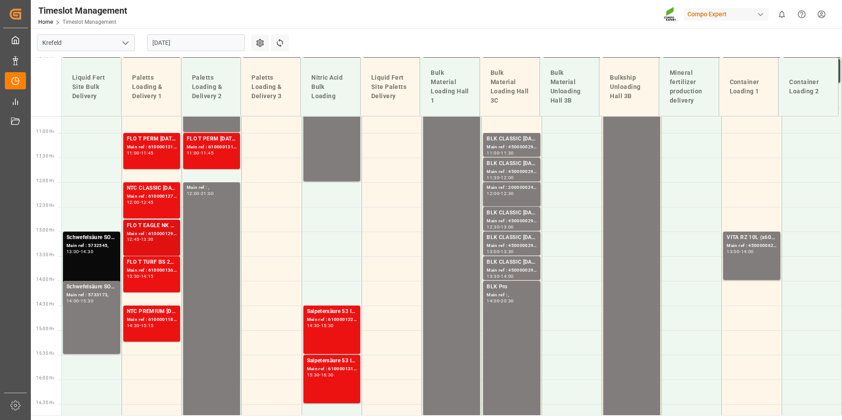
click at [148, 242] on div "12:45 - 13:30" at bounding box center [152, 239] width 50 height 5
click at [79, 258] on div "Schwefelsäure SO3 rein (Frisch-Ware);Schwefelsäure SO3 rein (HG-Standard); Main…" at bounding box center [92, 268] width 50 height 70
click at [87, 290] on div "Schwefelsäure SO3 rein ([PERSON_NAME]);" at bounding box center [92, 287] width 50 height 9
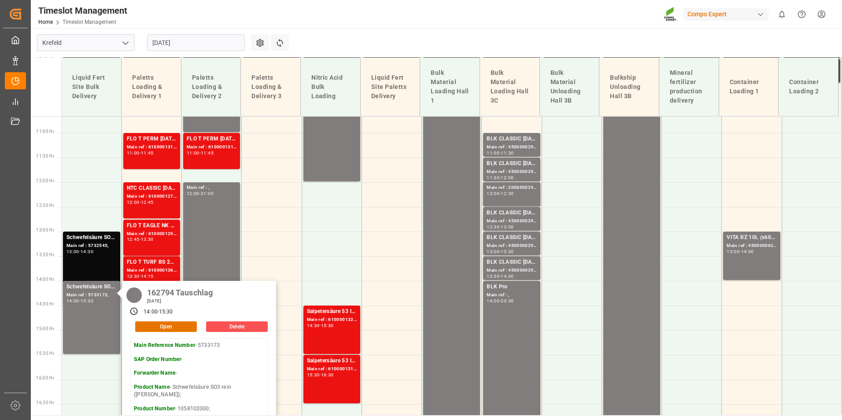
click at [326, 35] on main "[GEOGRAPHIC_DATA] [DATE] Settings Refresh Time Slots Liquid Fert Site Bulk Deli…" at bounding box center [436, 221] width 810 height 387
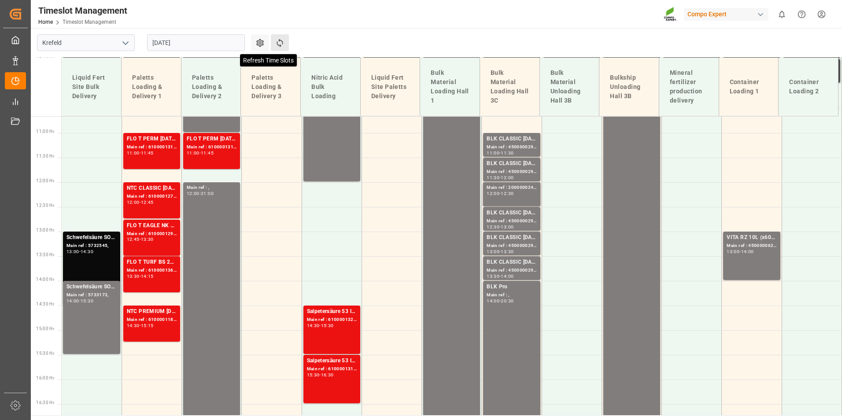
click at [276, 47] on icon at bounding box center [279, 42] width 9 height 9
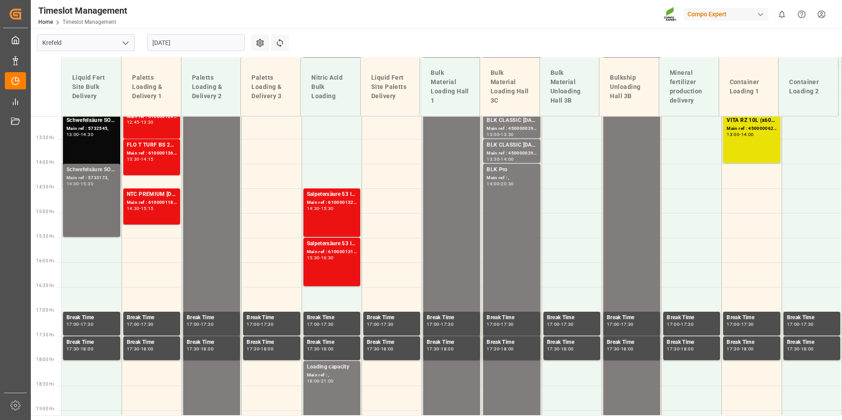
scroll to position [663, 0]
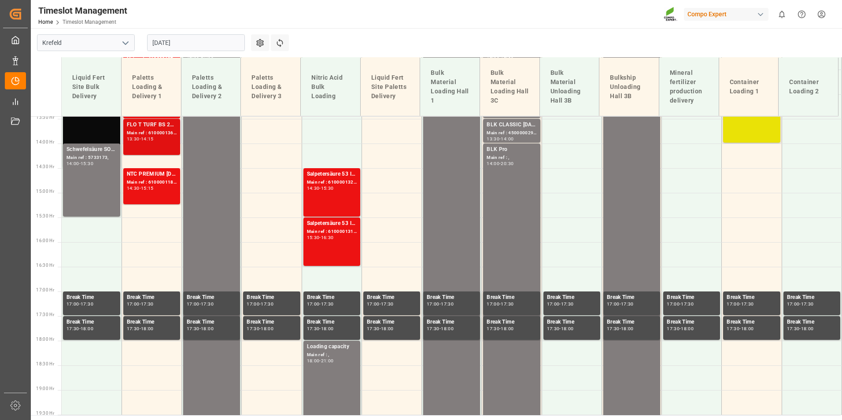
click at [144, 147] on div "FLO T TURF BS 20-5-8 25kg (x42) INT;FLO T EAGLE K 12-0-24 25kg (x40) INT; Main …" at bounding box center [152, 137] width 50 height 33
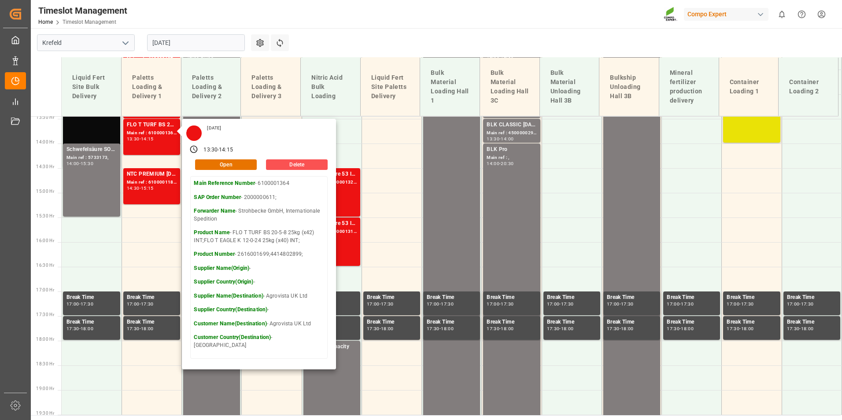
click at [351, 16] on div "Timeslot Management Home Timeslot Management Compo Expert 0 Notifications Only …" at bounding box center [434, 14] width 818 height 28
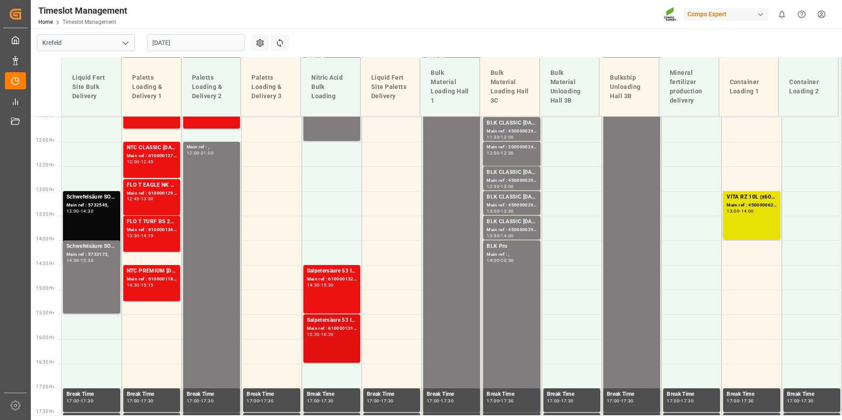
scroll to position [487, 0]
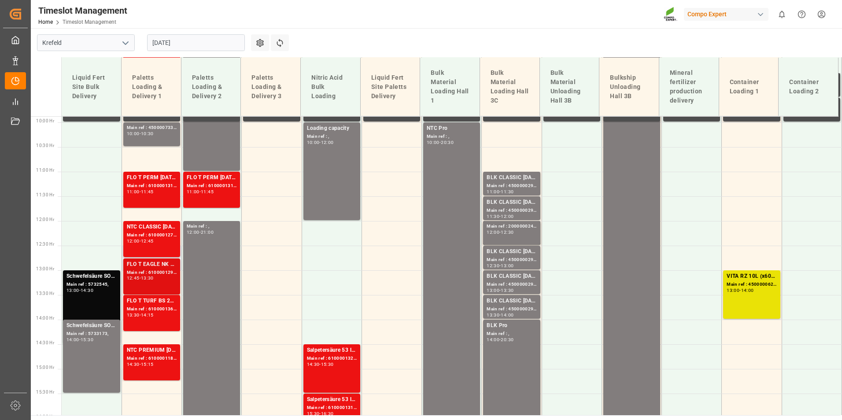
click at [166, 268] on div "FLO T EAGLE NK 17-0-16 25kg (x40) INT;FTL S NK 8-0-24 25kg (x40) INT;FLO T EAGL…" at bounding box center [152, 264] width 50 height 9
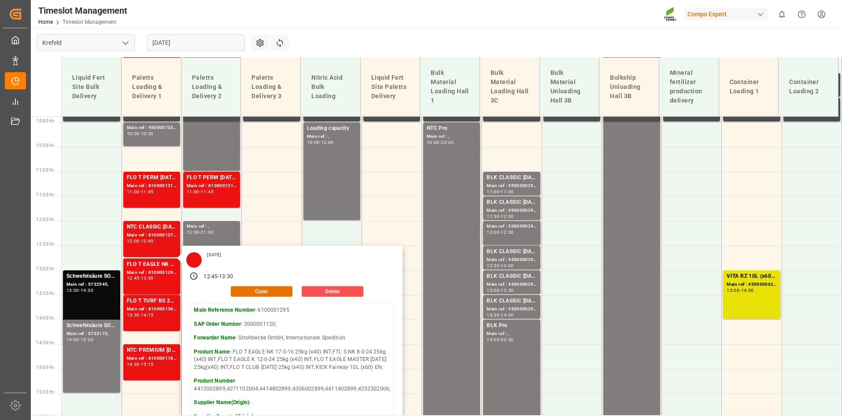
click at [363, 48] on main "[GEOGRAPHIC_DATA] [DATE] Settings Refresh Time Slots Liquid Fert Site Bulk Deli…" at bounding box center [436, 221] width 810 height 387
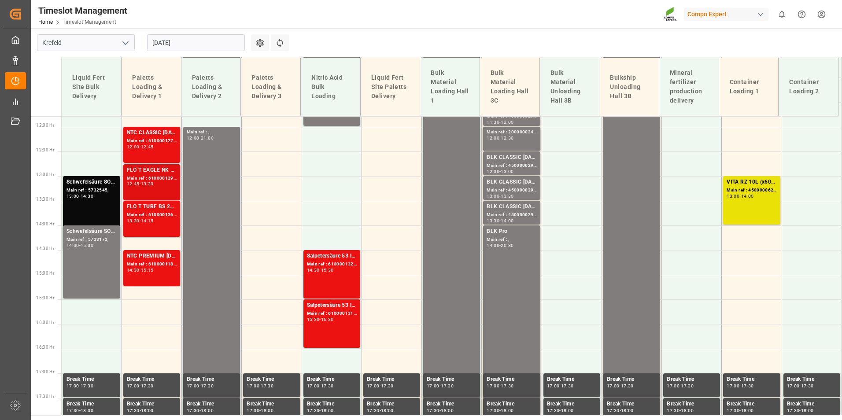
scroll to position [575, 0]
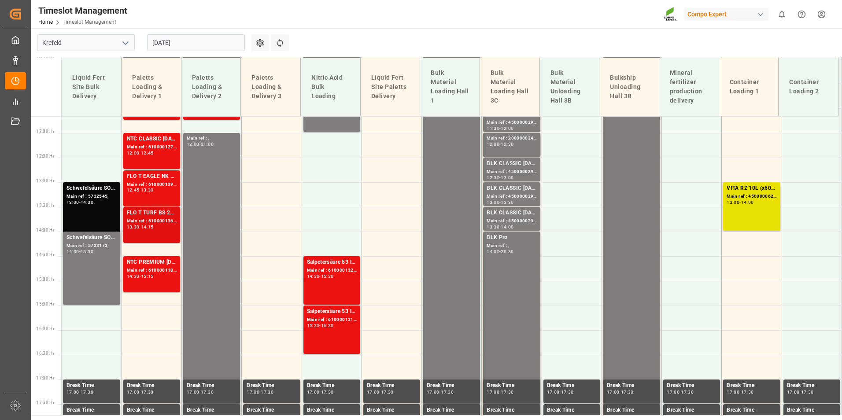
click at [158, 211] on div "FLO T TURF BS 20-5-8 25kg (x42) INT;FLO T EAGLE K 12-0-24 25kg (x40) INT;" at bounding box center [152, 213] width 50 height 9
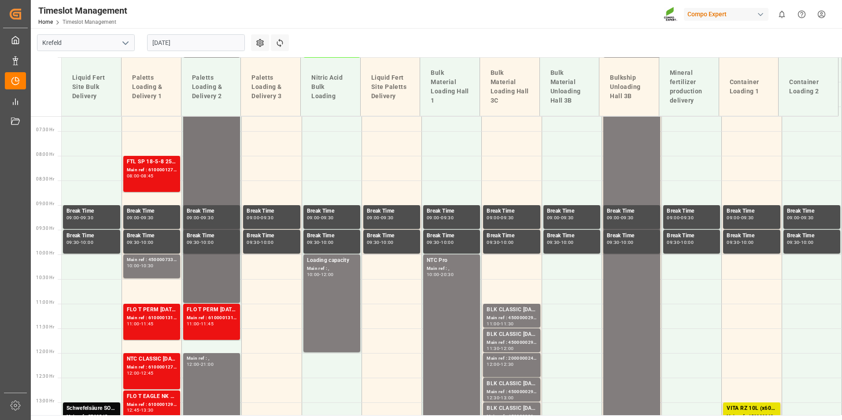
scroll to position [443, 0]
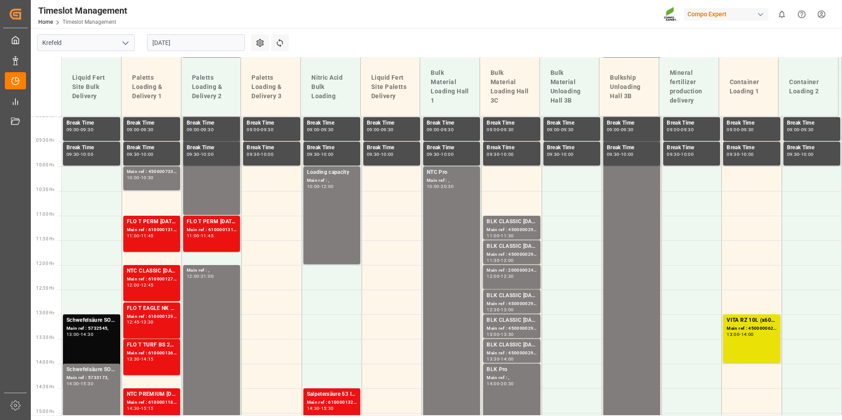
click at [223, 247] on div "FLO T PERM 16-7-15 25kg (x40) INT; Main ref : 6100001311, 2000000754; 11:00 - 1…" at bounding box center [212, 234] width 50 height 33
click at [163, 319] on div "Main ref : 6100001295, 2000001120;" at bounding box center [152, 316] width 50 height 7
click at [154, 354] on div "Main ref : 6100001364, 2000000611;" at bounding box center [152, 353] width 50 height 7
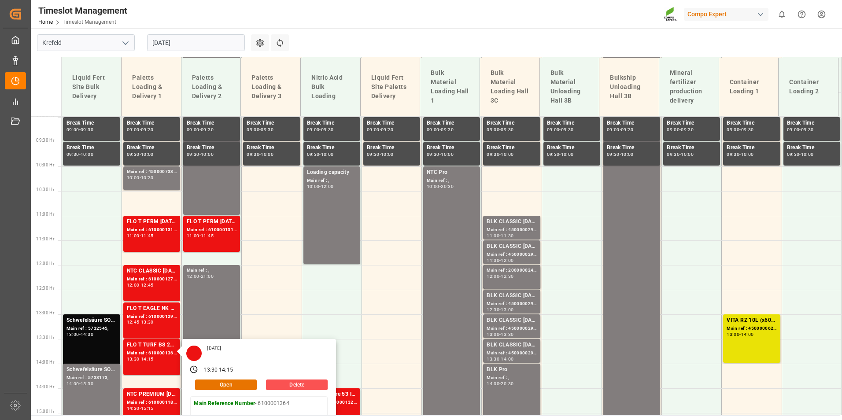
click at [180, 45] on input "[DATE]" at bounding box center [196, 42] width 98 height 17
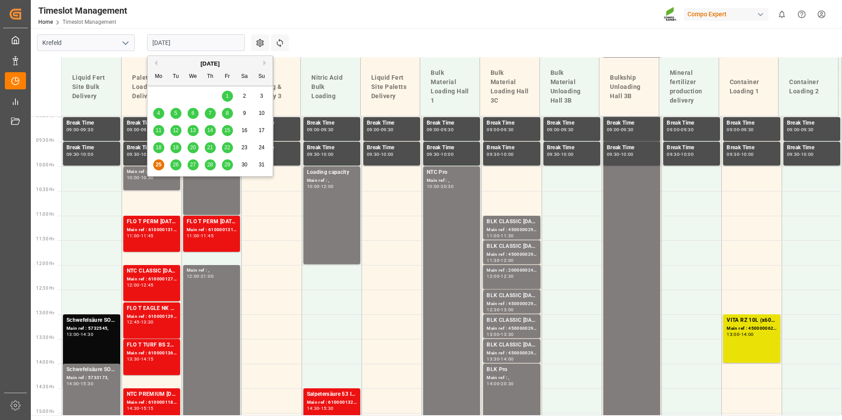
click at [173, 168] on div "26" at bounding box center [175, 165] width 11 height 11
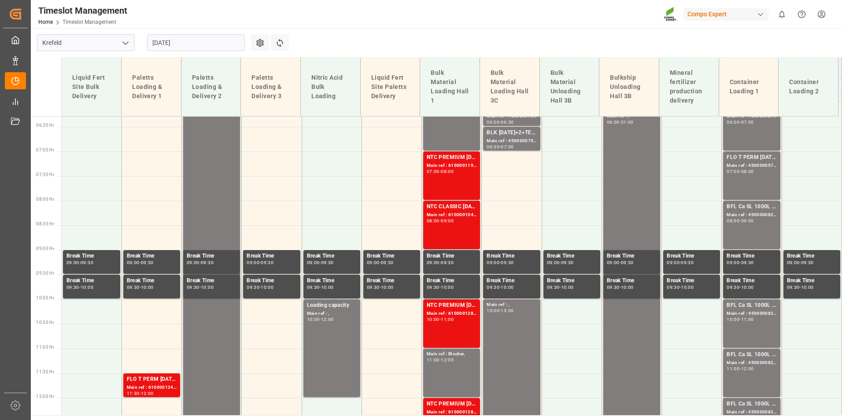
scroll to position [311, 0]
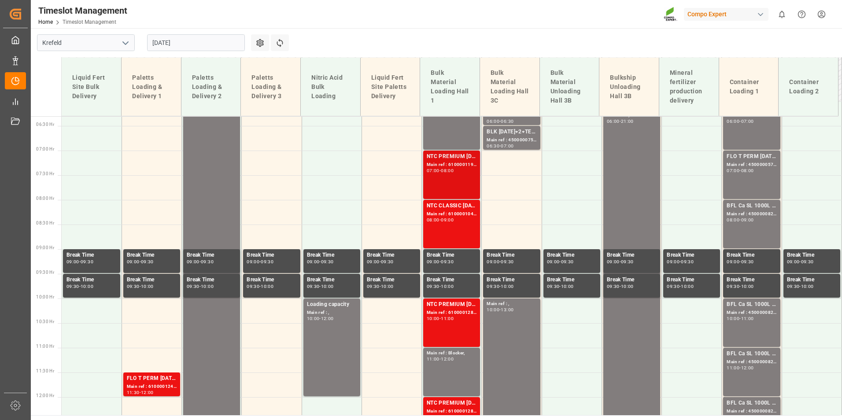
click at [429, 165] on div "Main ref : 6100001198, 2000001002;" at bounding box center [452, 164] width 50 height 7
click at [435, 178] on div "NTC PREMIUM [DATE]+3+TE BULK; Main ref : 6100001198, 2000001002; 07:00 - 08:00" at bounding box center [452, 174] width 50 height 45
click at [450, 212] on div "Main ref : 6100001041, 2000000209;" at bounding box center [452, 214] width 50 height 7
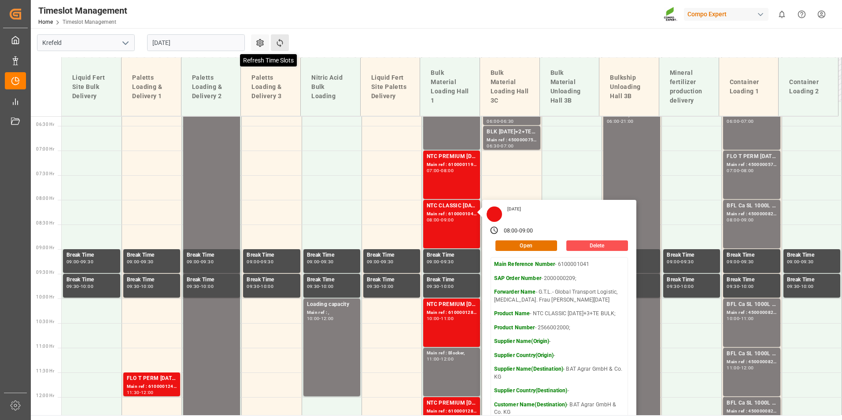
click at [284, 46] on icon at bounding box center [279, 42] width 9 height 9
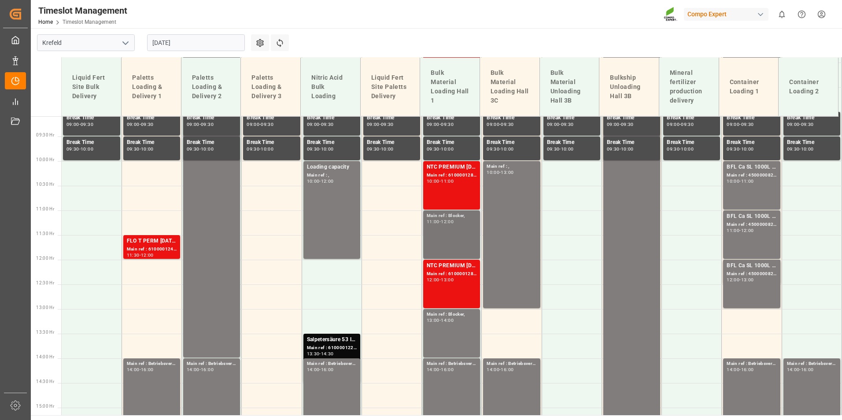
scroll to position [272, 0]
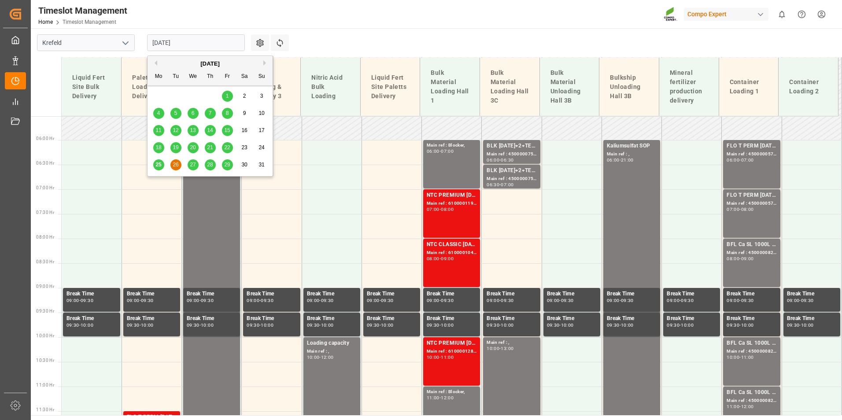
click at [218, 39] on input "[DATE]" at bounding box center [196, 42] width 98 height 17
click at [195, 160] on div "27" at bounding box center [193, 165] width 11 height 11
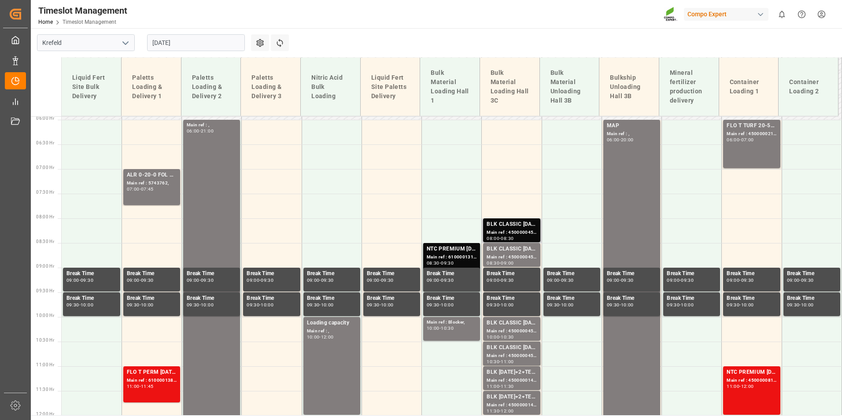
click at [525, 228] on div "BLK CLASSIC [DATE]+3+TE BULK;" at bounding box center [512, 224] width 50 height 9
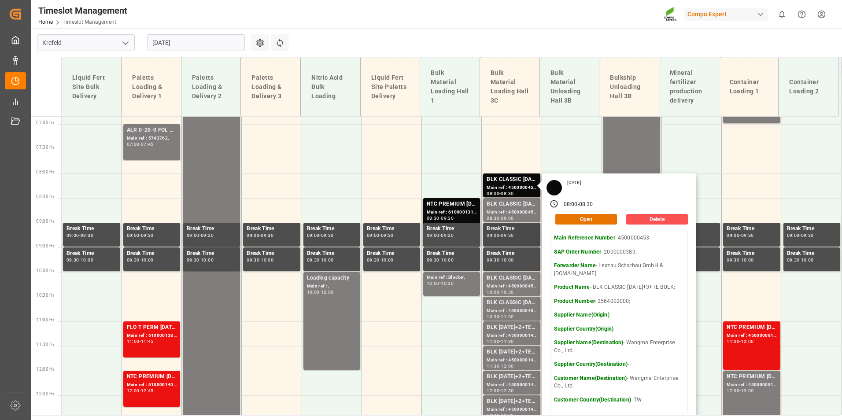
scroll to position [381, 0]
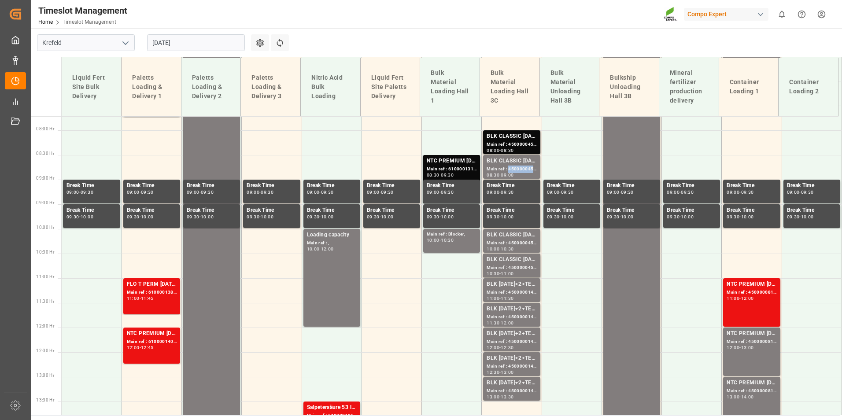
click at [518, 167] on div "Main ref : 4500000454, 2000000389;" at bounding box center [512, 169] width 50 height 7
click at [527, 240] on div "Main ref : 4500000455, 2000000389;" at bounding box center [512, 243] width 50 height 7
click at [529, 266] on div "Main ref : 4500000456, 2000000389;" at bounding box center [512, 267] width 50 height 7
click at [526, 286] on div "BLK [DATE]+2+TE (GW) BULK;" at bounding box center [512, 284] width 50 height 9
click at [527, 307] on div "BLK [DATE]+2+TE (GW) BULK;" at bounding box center [512, 309] width 50 height 9
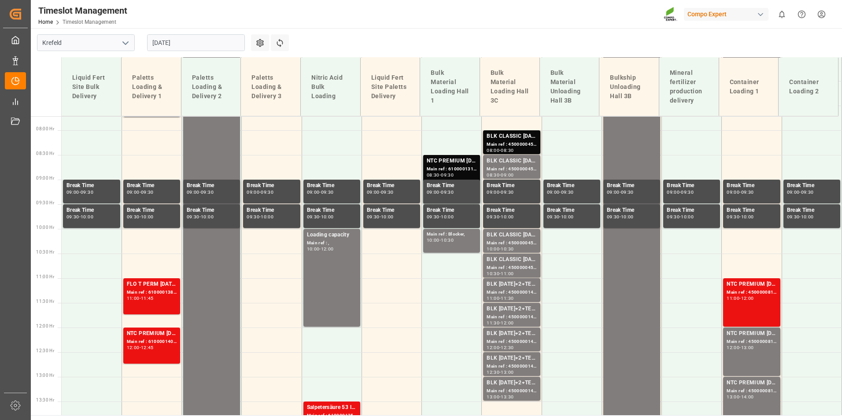
click at [525, 332] on div "BLK [DATE]+2+TE (GW) BULK;" at bounding box center [512, 333] width 50 height 9
click at [521, 354] on div "BLK 12-12-17+2+TE (GW) BULK; Main ref : 4500000148, 2000000108; 12:30 - 13:00" at bounding box center [511, 364] width 57 height 24
drag, startPoint x: 527, startPoint y: 381, endPoint x: 277, endPoint y: 112, distance: 367.2
click at [527, 380] on div "BLK [DATE]+2+TE (GW) BULK;" at bounding box center [512, 383] width 50 height 9
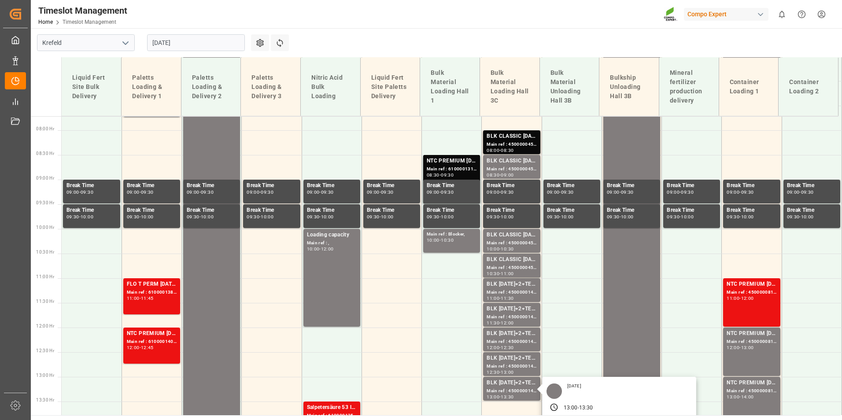
click at [202, 45] on input "[DATE]" at bounding box center [196, 42] width 98 height 17
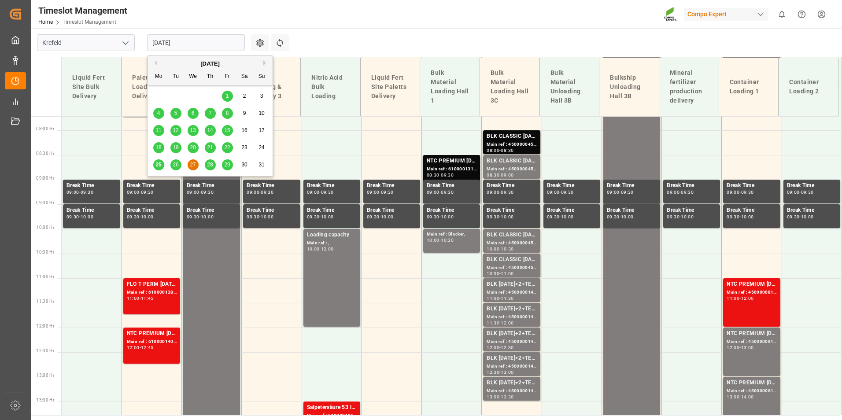
click at [207, 167] on span "28" at bounding box center [210, 165] width 6 height 6
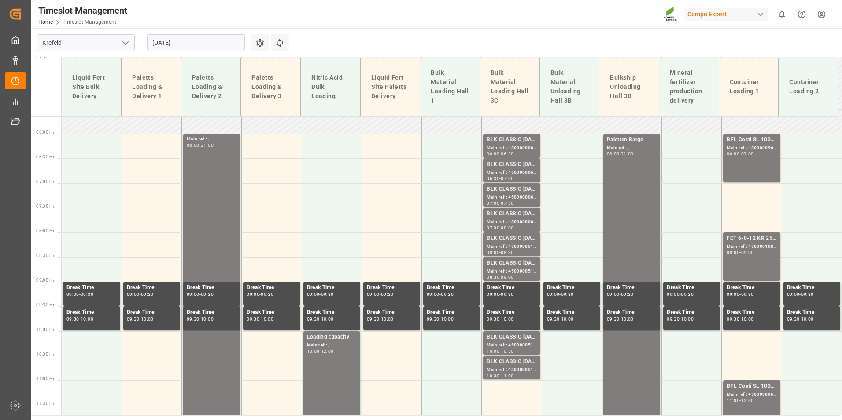
scroll to position [263, 0]
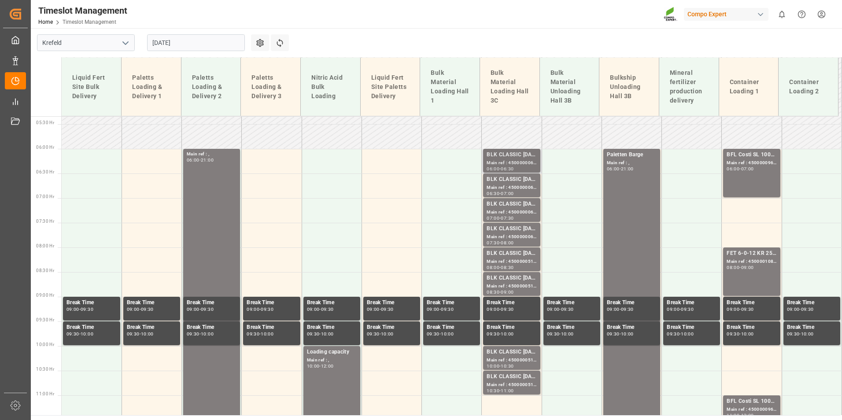
click at [503, 150] on div "BLK CLASSIC 12-8-16+3+TE BULK; Main ref : 4500000066, 2000000015; 06:00 - 06:30" at bounding box center [511, 161] width 57 height 24
click at [512, 186] on div "Main ref : 4500000069, 2000000015;" at bounding box center [512, 187] width 50 height 7
click at [518, 205] on div "BLK CLASSIC [DATE]+3+TE BULK;" at bounding box center [512, 204] width 50 height 9
click at [524, 232] on div "BLK CLASSIC [DATE]+3+TE BULK;" at bounding box center [512, 229] width 50 height 9
click at [526, 284] on div "Main ref : 4500000515, 2000000417;" at bounding box center [512, 286] width 50 height 7
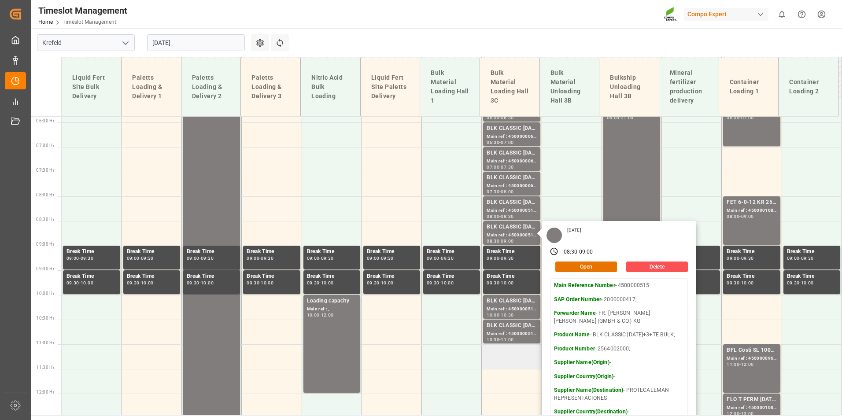
scroll to position [396, 0]
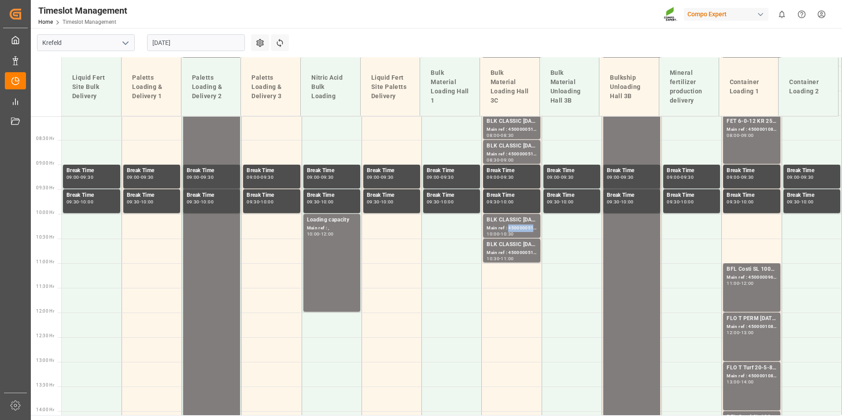
click at [510, 229] on div "Main ref : 4500000513, 2000000417;" at bounding box center [512, 228] width 50 height 7
click at [517, 243] on div "BLK CLASSIC [DATE]+3+TE BULK;" at bounding box center [512, 245] width 50 height 9
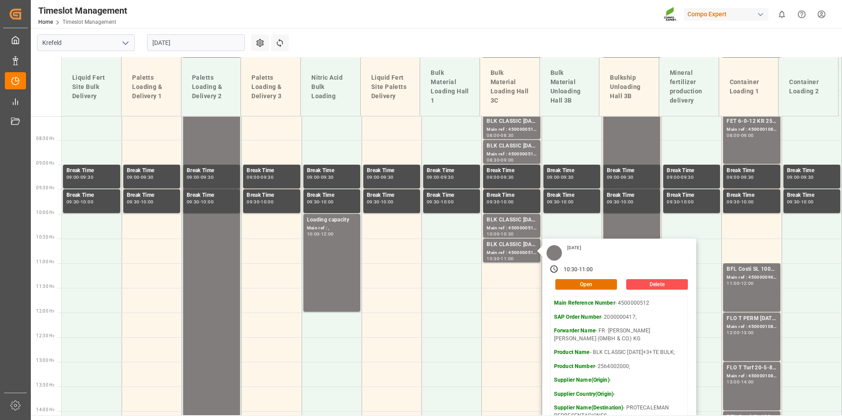
click at [209, 39] on input "[DATE]" at bounding box center [196, 42] width 98 height 17
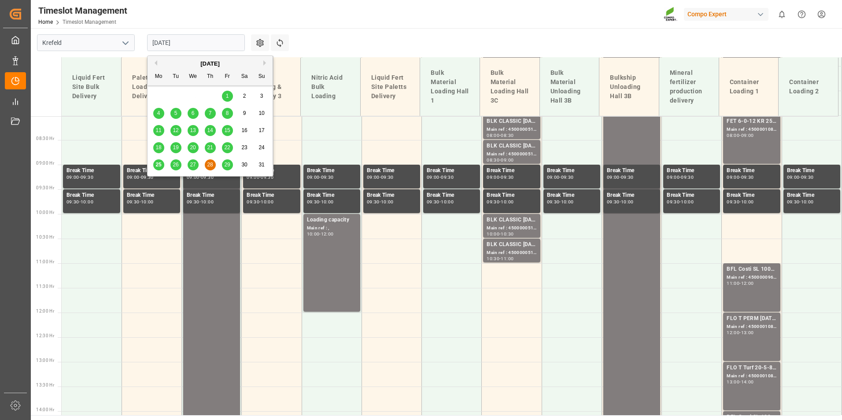
click at [228, 168] on div "29" at bounding box center [227, 165] width 11 height 11
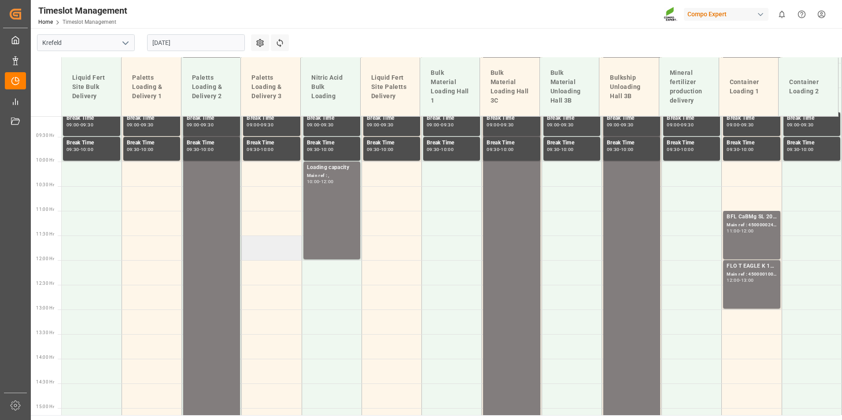
scroll to position [228, 0]
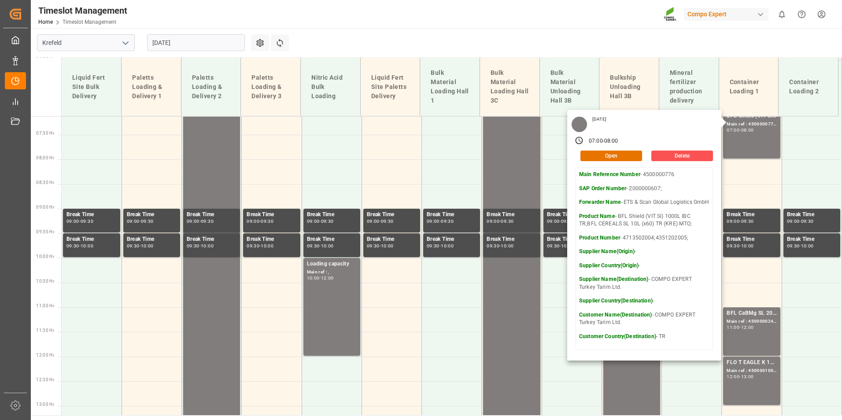
scroll to position [360, 0]
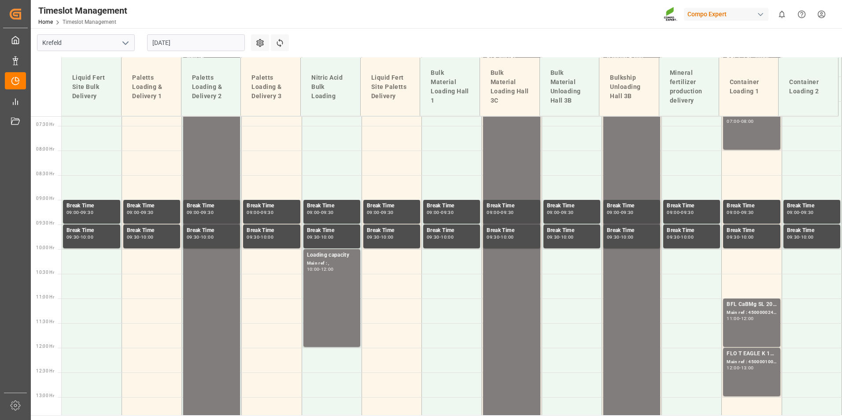
click at [750, 333] on div "BFL CaBMg SL 20L (x48) EN,IN MTO; Main ref : 4500000244, 2000000200; 11:00 - 12…" at bounding box center [752, 322] width 50 height 45
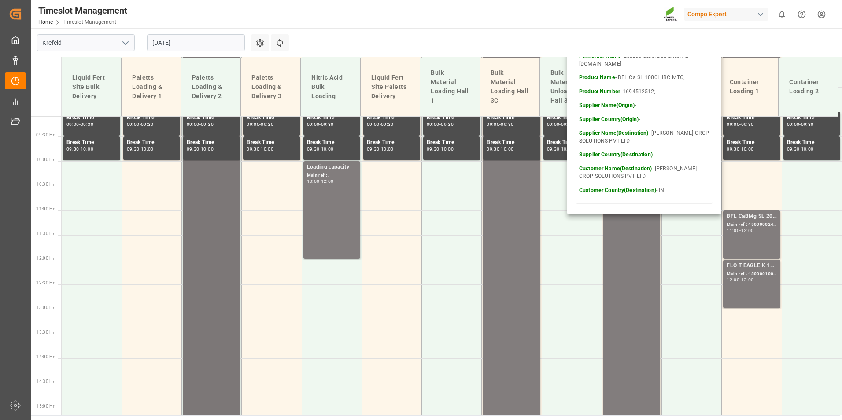
scroll to position [272, 0]
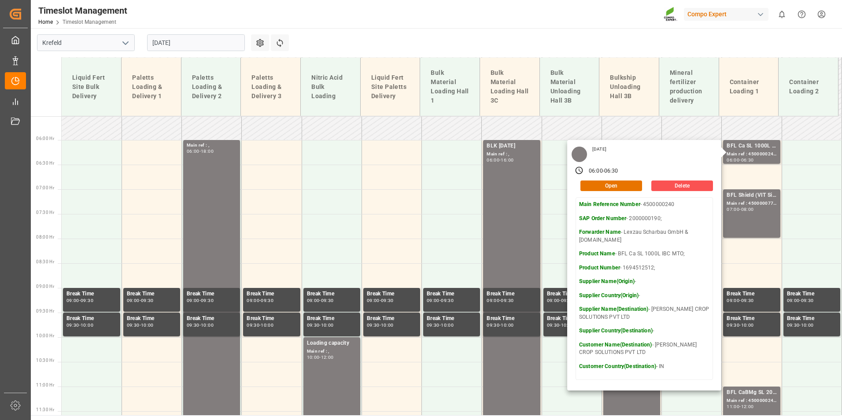
click at [208, 45] on input "[DATE]" at bounding box center [196, 42] width 98 height 17
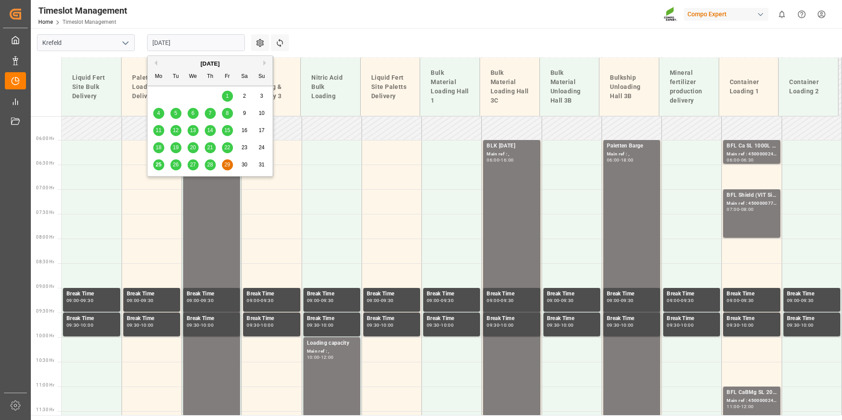
click at [157, 169] on div "25" at bounding box center [158, 165] width 11 height 11
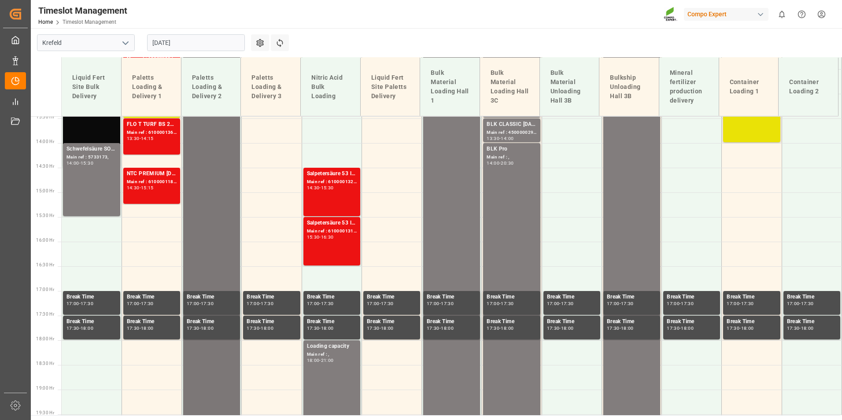
scroll to position [625, 0]
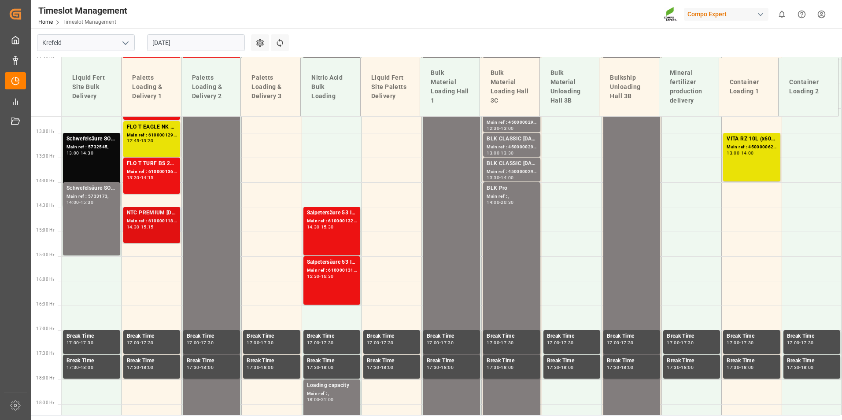
click at [163, 233] on div "NTC PREMIUM [DATE] 25kg (x40) D,EN,PL;NTC PREMIUM [DATE]+3+TE 600kg BB; Main re…" at bounding box center [152, 225] width 50 height 33
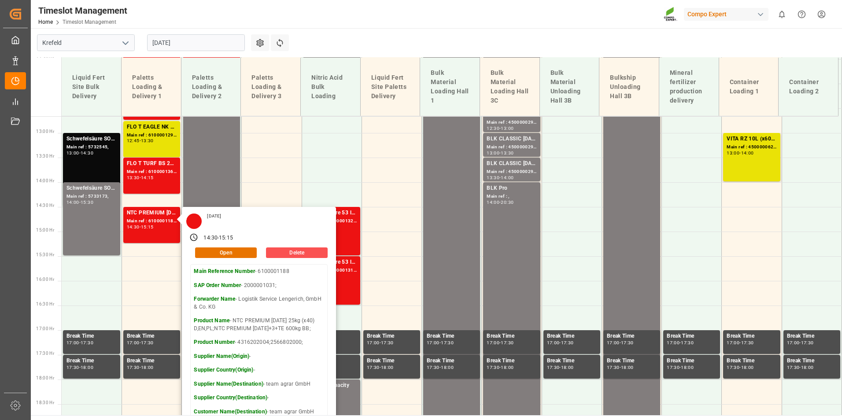
click at [325, 52] on main "[GEOGRAPHIC_DATA] [DATE] Settings Refresh Time Slots Liquid Fert Site Bulk Deli…" at bounding box center [436, 221] width 810 height 387
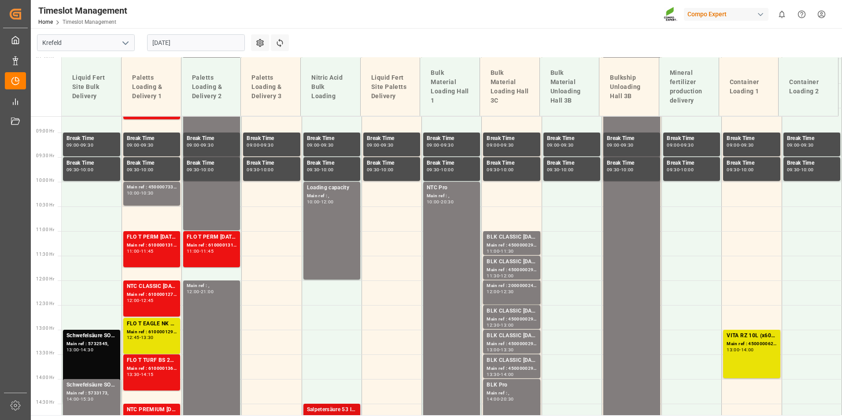
scroll to position [404, 0]
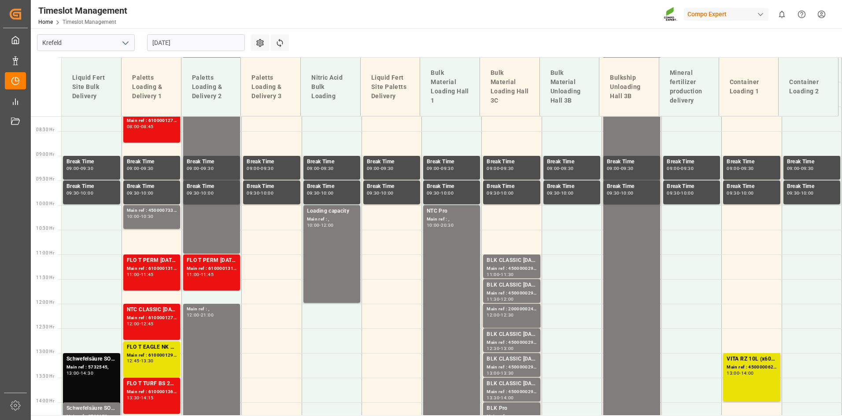
click at [188, 45] on input "[DATE]" at bounding box center [196, 42] width 98 height 17
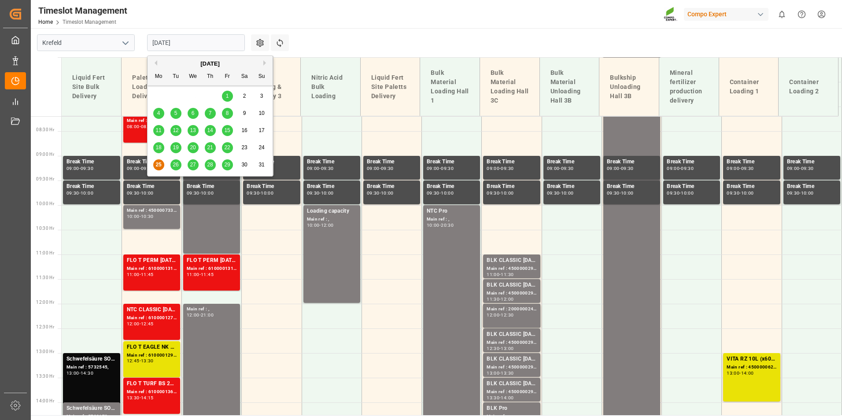
click at [176, 166] on span "26" at bounding box center [176, 165] width 6 height 6
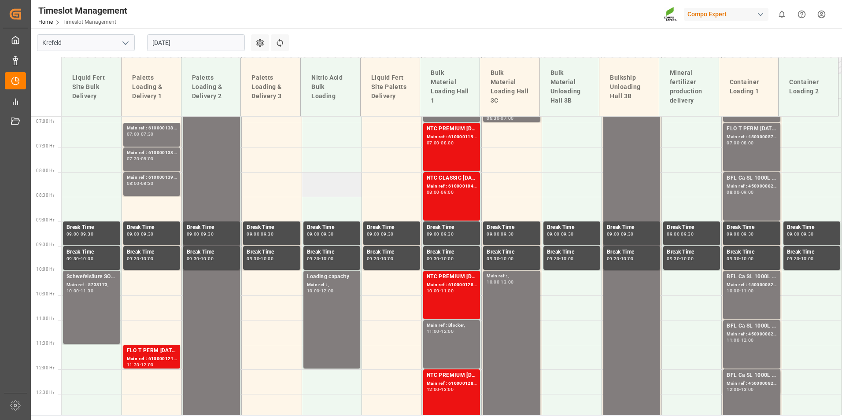
scroll to position [238, 0]
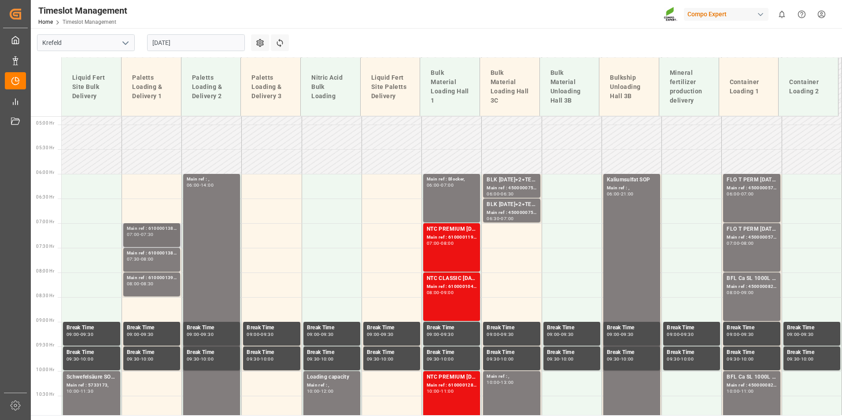
click at [146, 235] on div "07:30" at bounding box center [147, 235] width 13 height 4
click at [155, 252] on div "Main ref : 6100001386, 6100001386" at bounding box center [152, 253] width 50 height 7
click at [159, 280] on div "Main ref : 6100001399, 6100001399" at bounding box center [152, 277] width 50 height 7
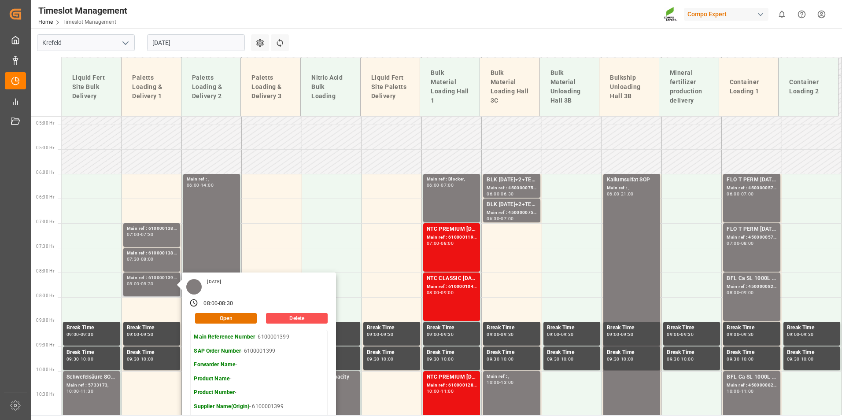
scroll to position [326, 0]
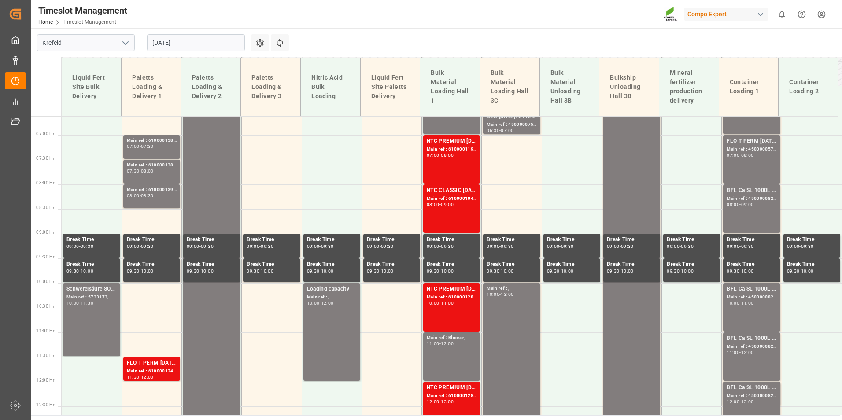
click at [165, 141] on div "Main ref : 6100001384, 6100001384" at bounding box center [152, 140] width 50 height 7
click at [171, 170] on div "07:30 - 08:00" at bounding box center [152, 171] width 50 height 5
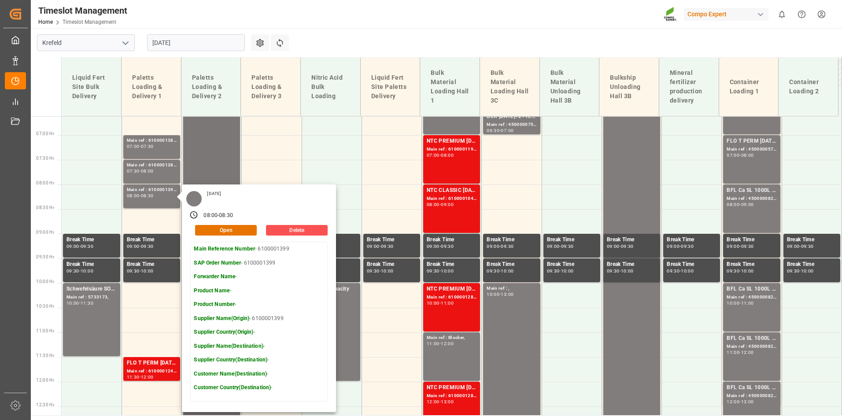
scroll to position [415, 0]
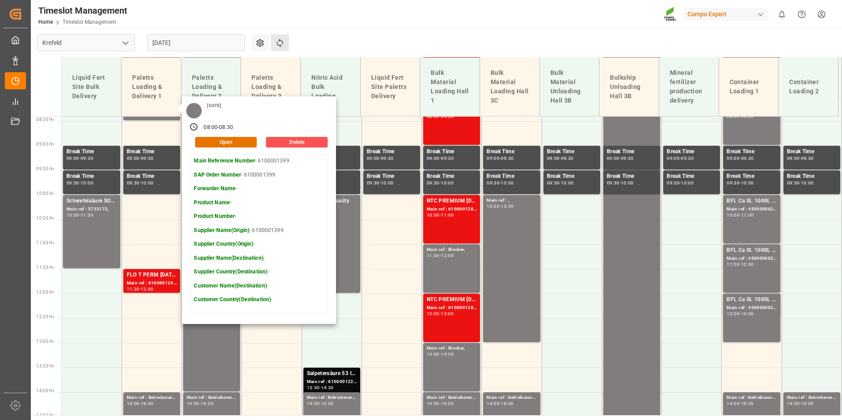
click at [279, 37] on button "Refresh Time Slots" at bounding box center [280, 42] width 18 height 17
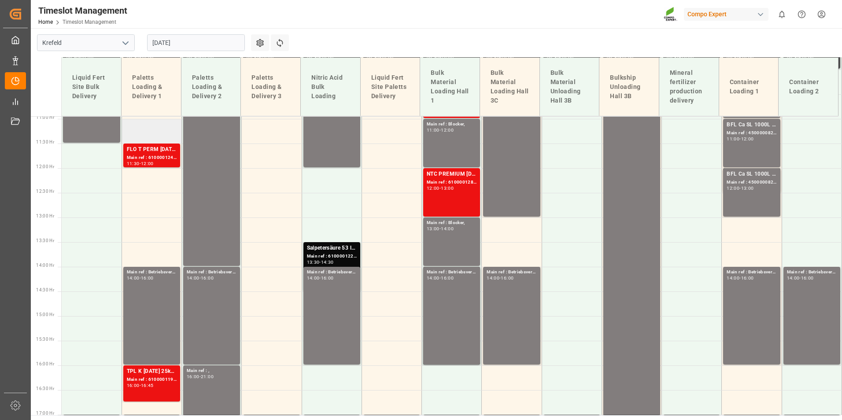
scroll to position [498, 0]
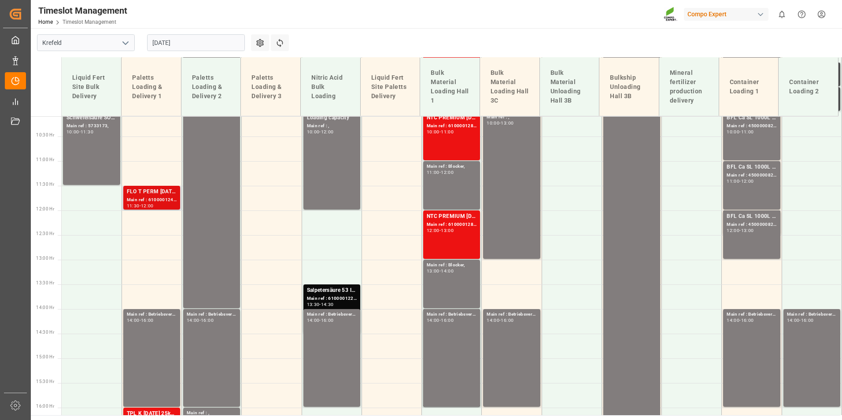
click at [166, 205] on div "11:30 - 12:00" at bounding box center [152, 206] width 50 height 5
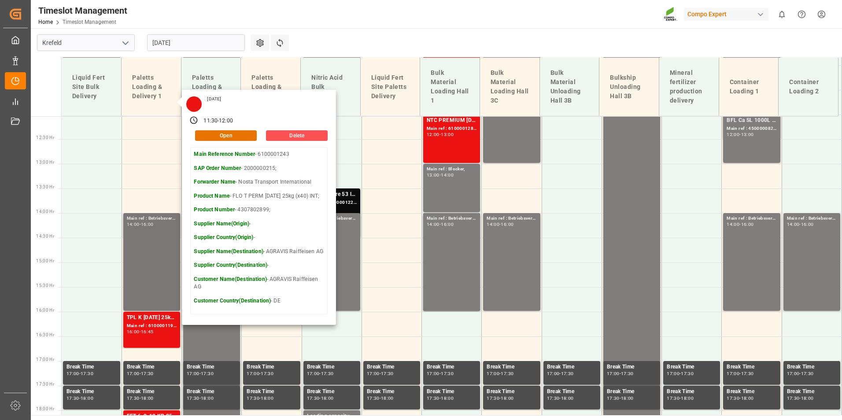
scroll to position [674, 0]
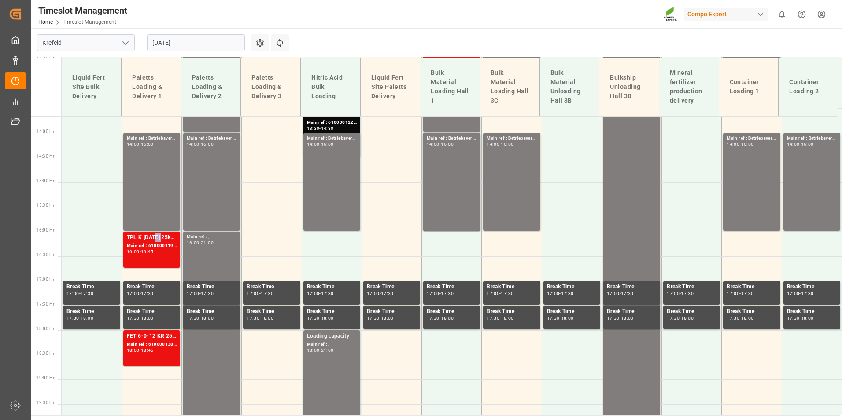
click at [157, 241] on div "TPL K [DATE] 25kg (x40) D,A,CH;FET 6-0-12 KR 25kgx40 DE,AT,FR,ES,IT;ALR 20 0-20…" at bounding box center [152, 237] width 50 height 9
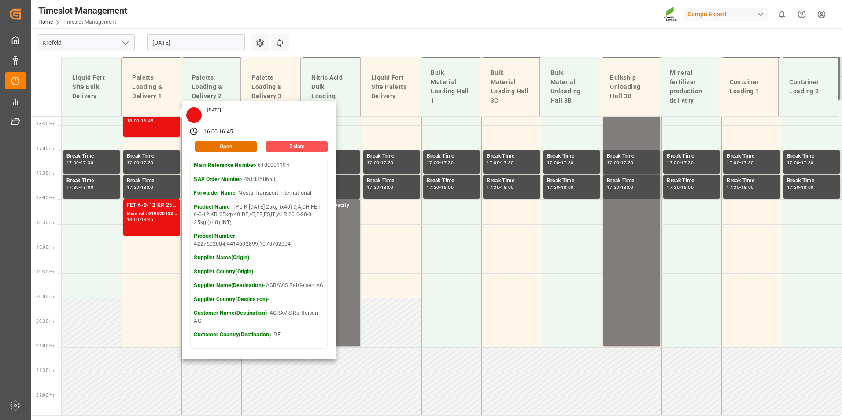
scroll to position [806, 0]
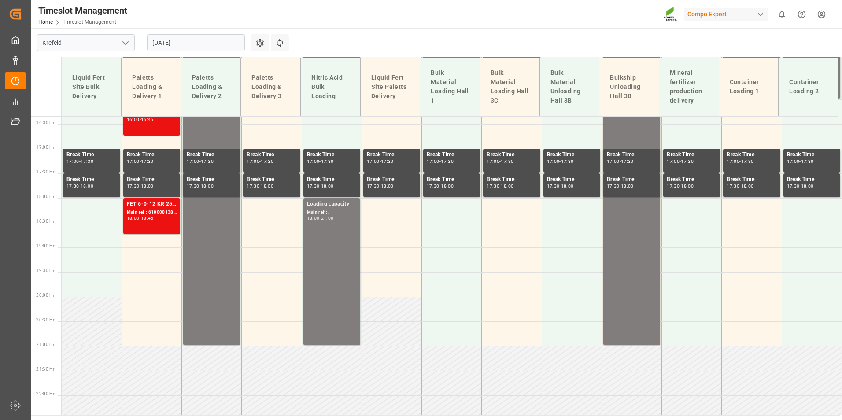
click at [170, 218] on div "18:00 - 18:45" at bounding box center [152, 218] width 50 height 5
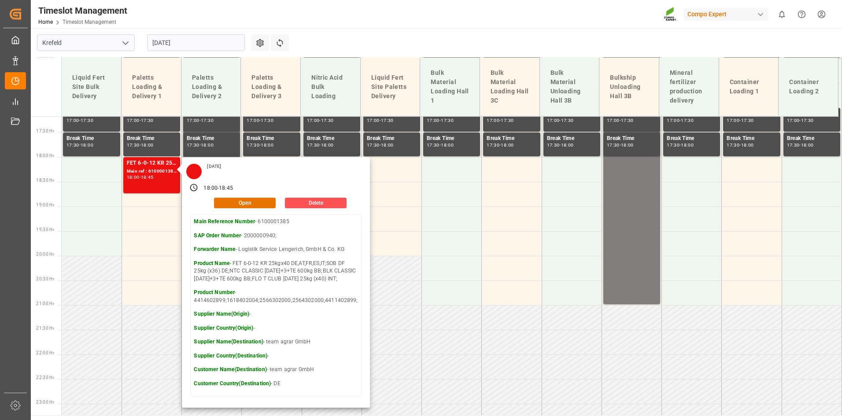
scroll to position [885, 0]
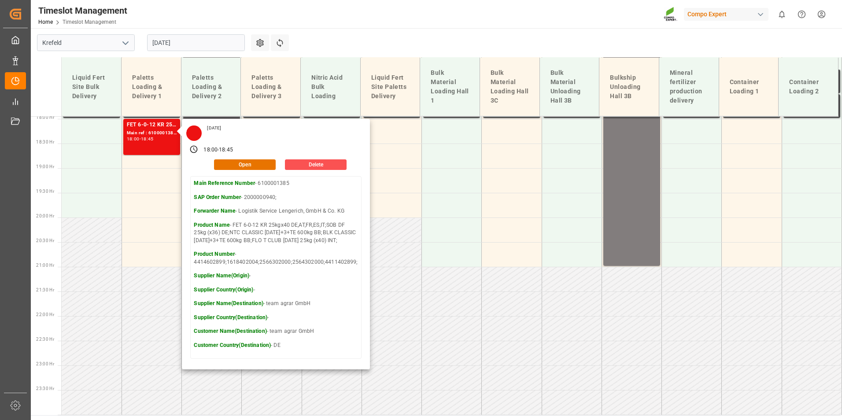
click at [200, 44] on input "[DATE]" at bounding box center [196, 42] width 98 height 17
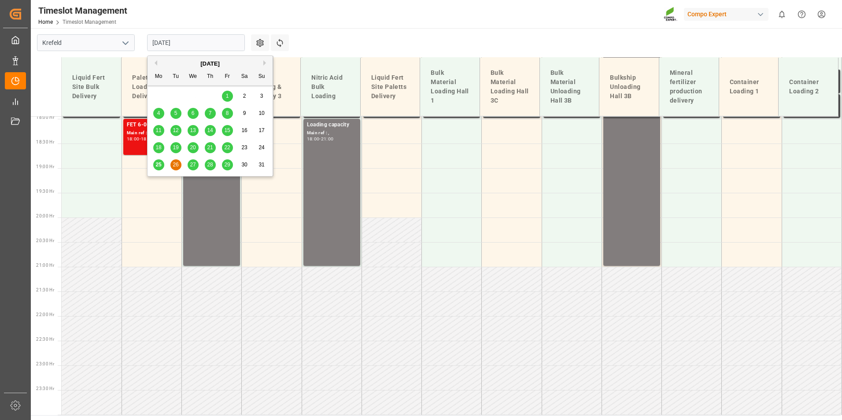
click at [193, 162] on span "27" at bounding box center [193, 165] width 6 height 6
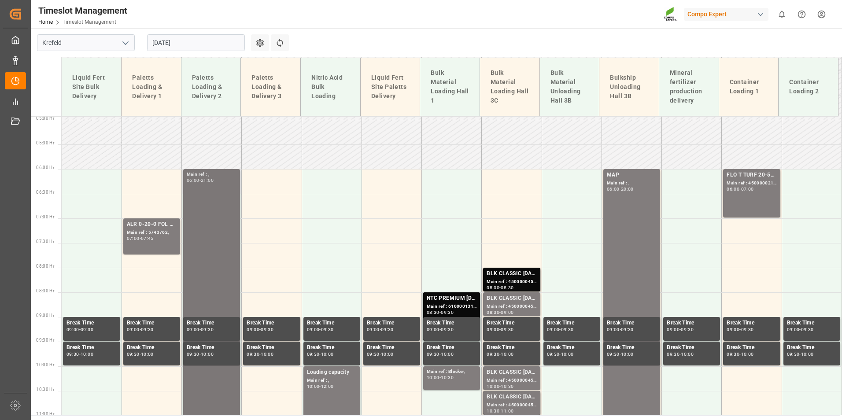
scroll to position [233, 0]
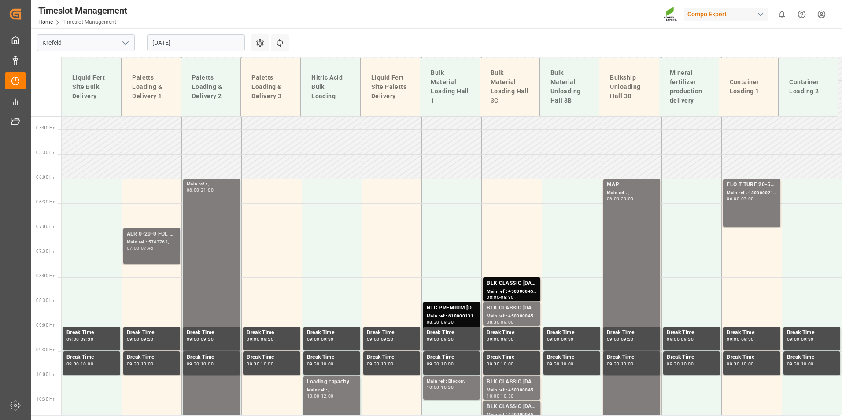
click at [163, 250] on div "07:00 - 07:45" at bounding box center [152, 248] width 50 height 5
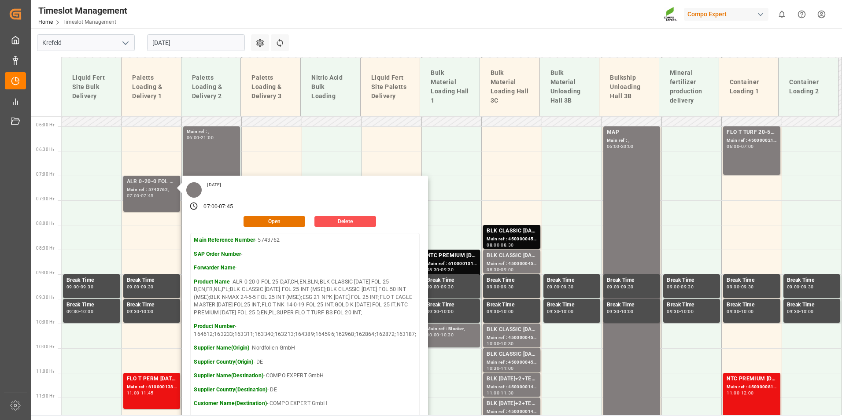
scroll to position [366, 0]
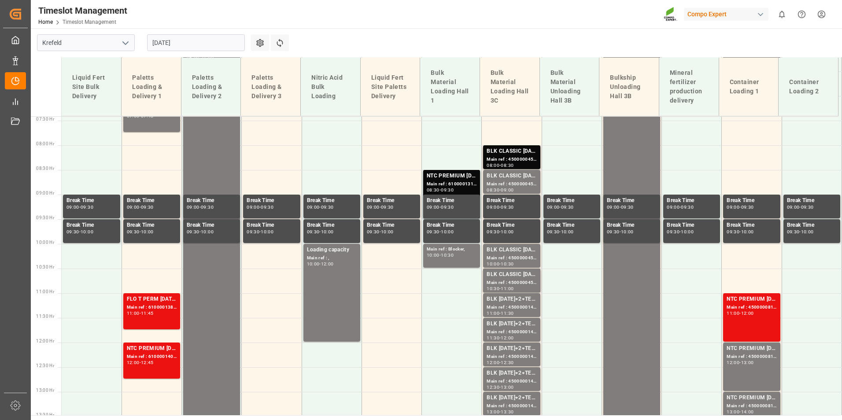
click at [160, 315] on div "11:00 - 11:45" at bounding box center [152, 313] width 50 height 5
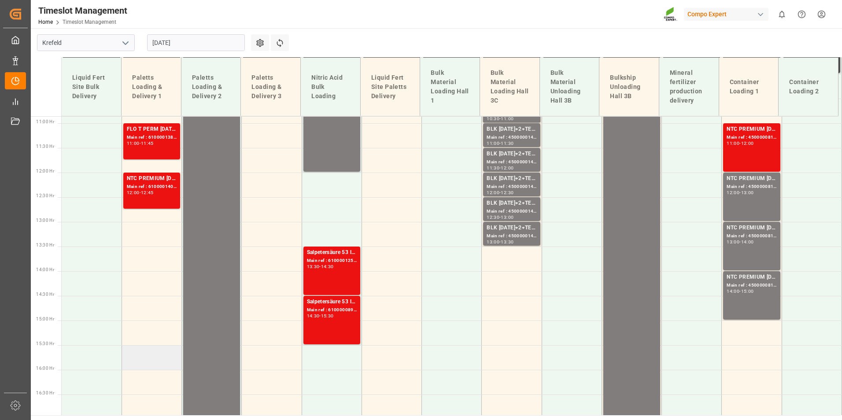
scroll to position [542, 0]
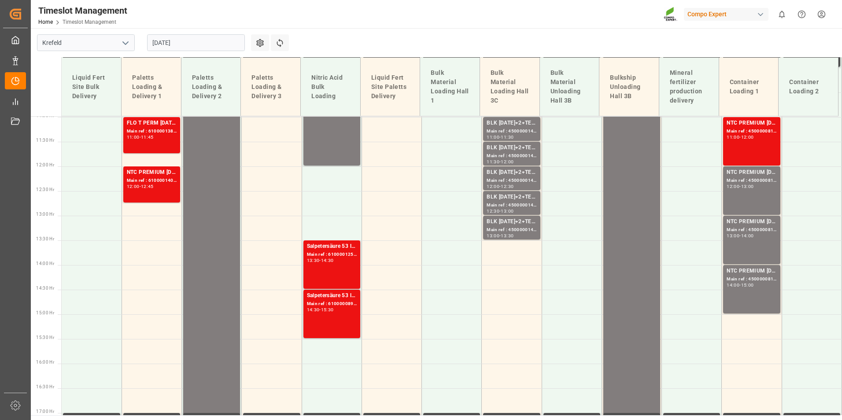
click at [185, 37] on input "[DATE]" at bounding box center [196, 42] width 98 height 17
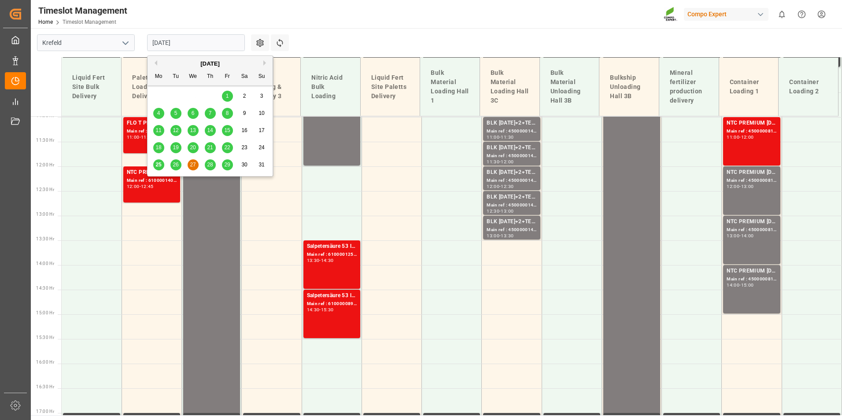
click at [210, 165] on span "28" at bounding box center [210, 165] width 6 height 6
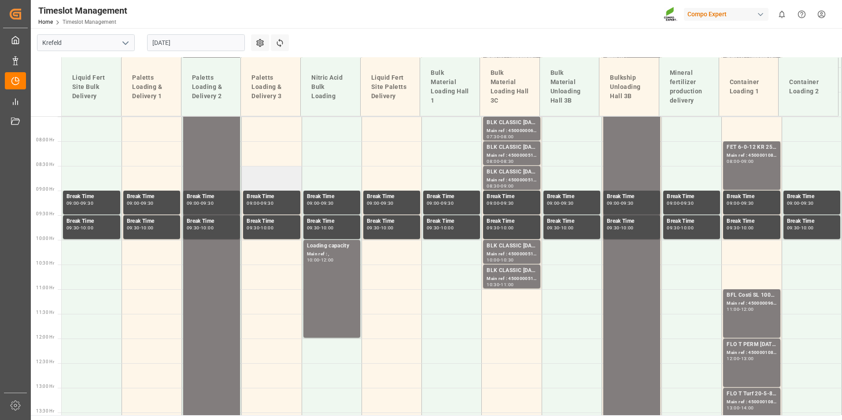
scroll to position [498, 0]
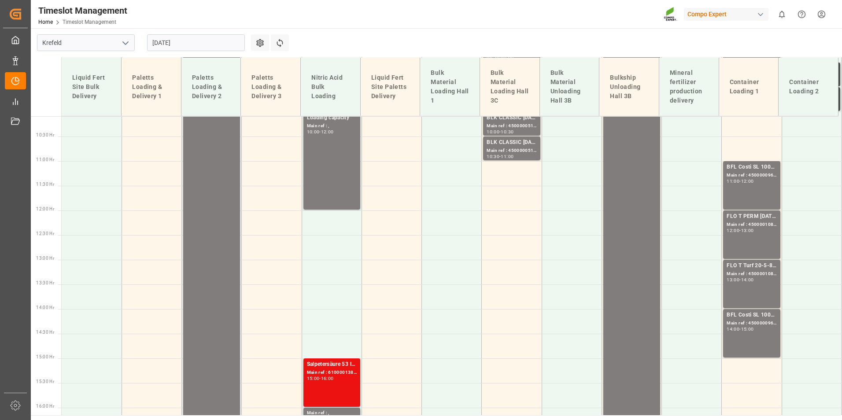
click at [210, 35] on input "[DATE]" at bounding box center [196, 42] width 98 height 17
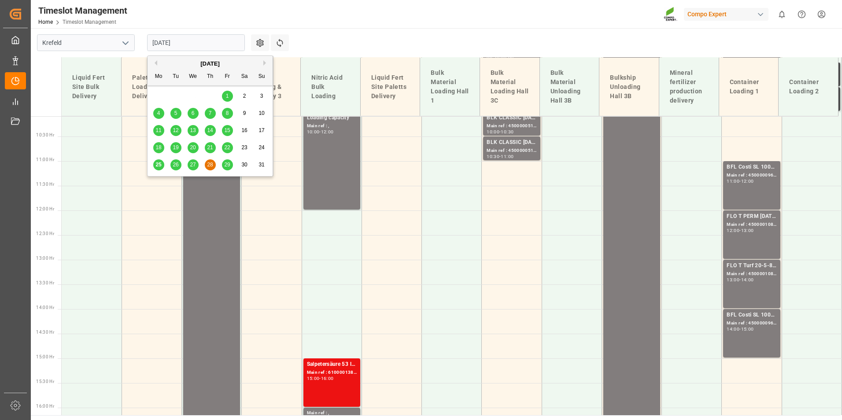
click at [177, 166] on span "26" at bounding box center [176, 165] width 6 height 6
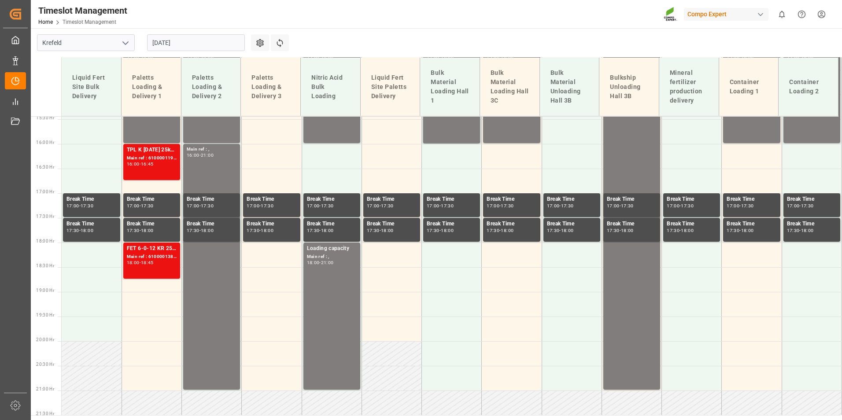
scroll to position [762, 0]
click at [162, 263] on div "18:00 - 18:45" at bounding box center [152, 262] width 50 height 5
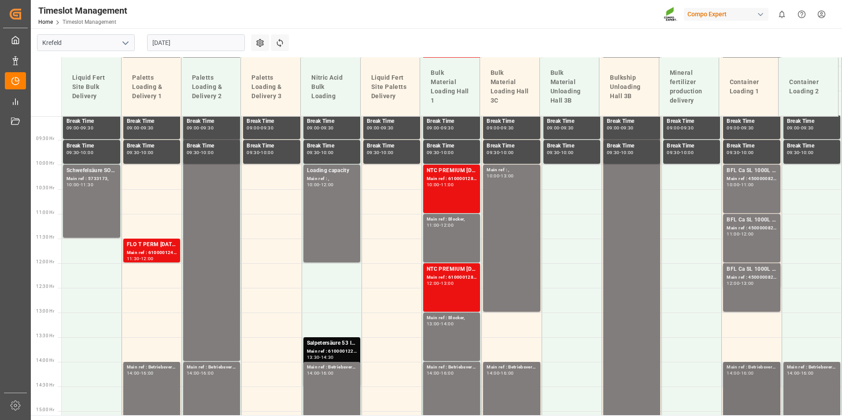
scroll to position [621, 0]
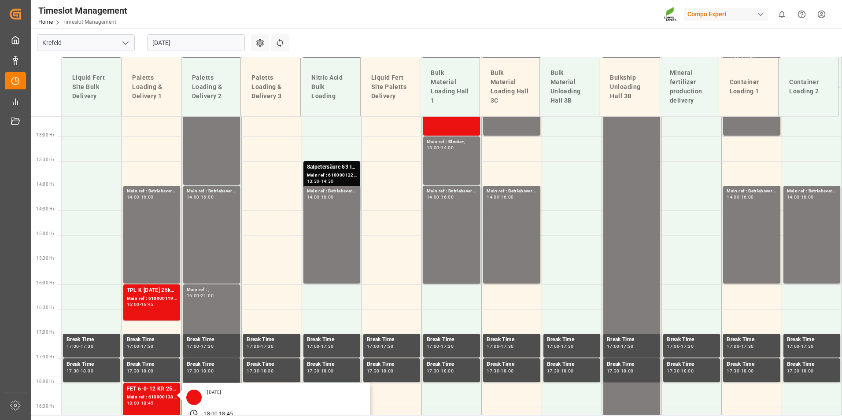
click at [201, 43] on input "[DATE]" at bounding box center [196, 42] width 98 height 17
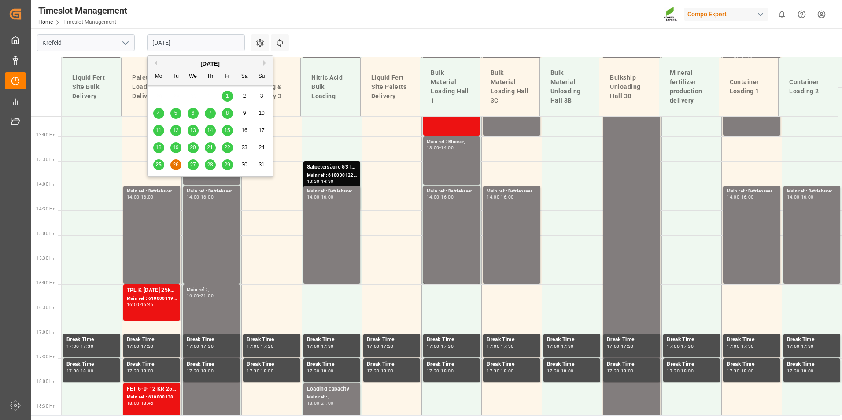
click at [190, 168] on div "27" at bounding box center [193, 165] width 11 height 11
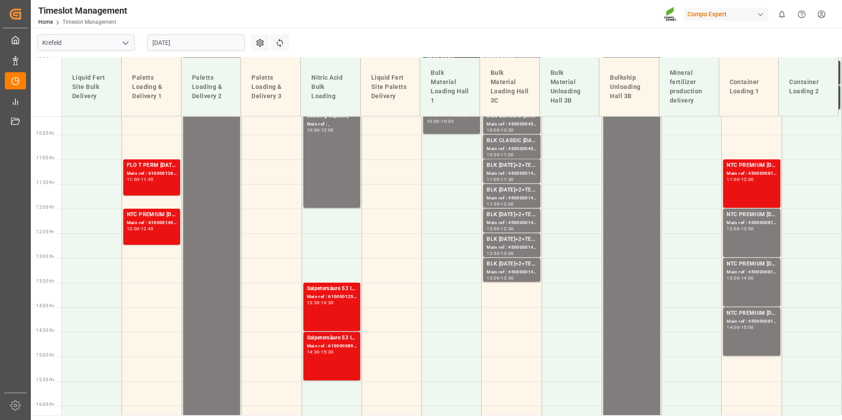
scroll to position [454, 0]
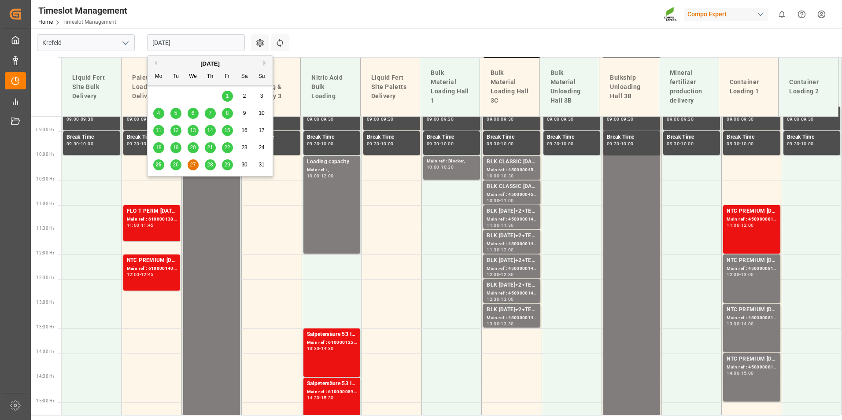
click at [212, 44] on input "[DATE]" at bounding box center [196, 42] width 98 height 17
click at [178, 167] on span "26" at bounding box center [176, 165] width 6 height 6
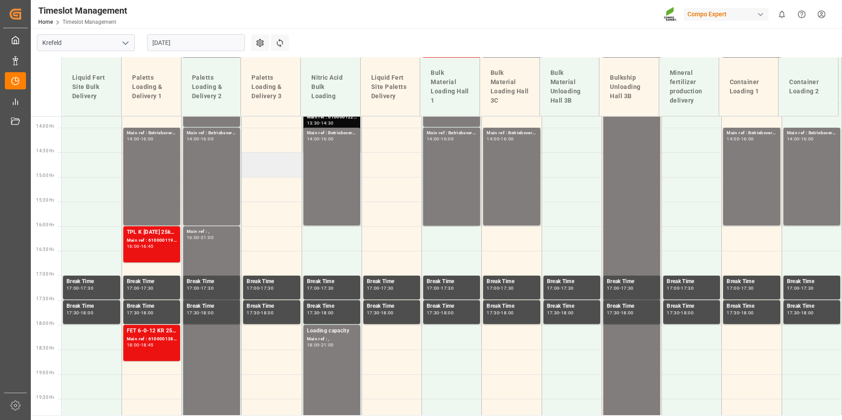
scroll to position [762, 0]
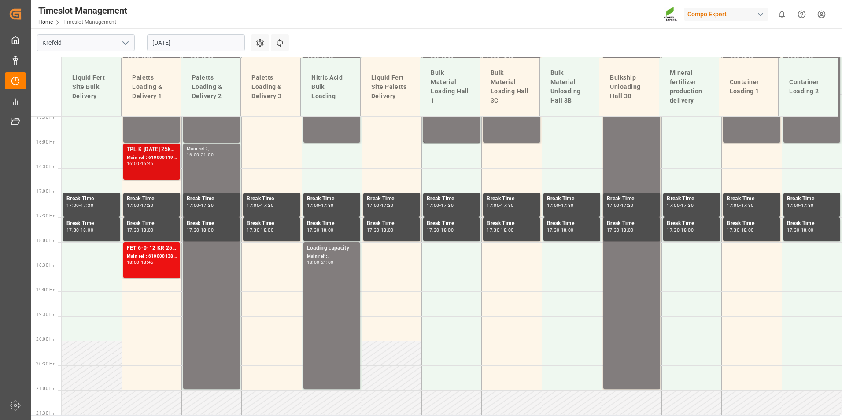
click at [150, 155] on div "Main ref : 6100001194, 4510358653;" at bounding box center [152, 157] width 50 height 7
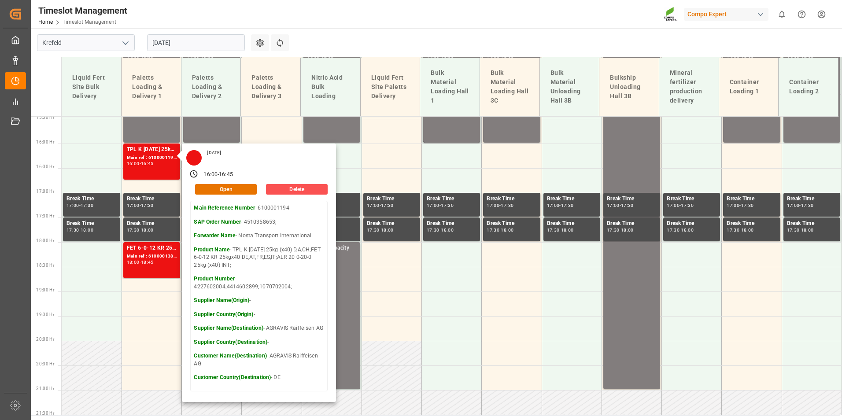
click at [434, 43] on main "Krefeld 26.08.2025 Settings Refresh Time Slots Liquid Fert Site Bulk Delivery P…" at bounding box center [436, 221] width 810 height 387
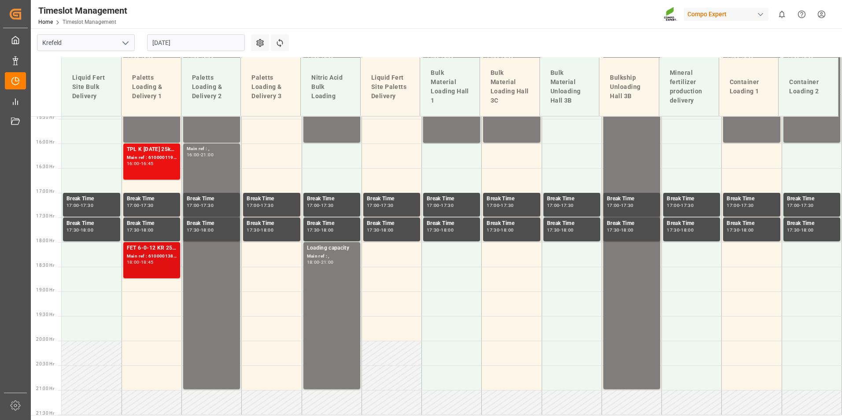
click at [157, 255] on div "Main ref : 6100001385, 2000000940;" at bounding box center [152, 256] width 50 height 7
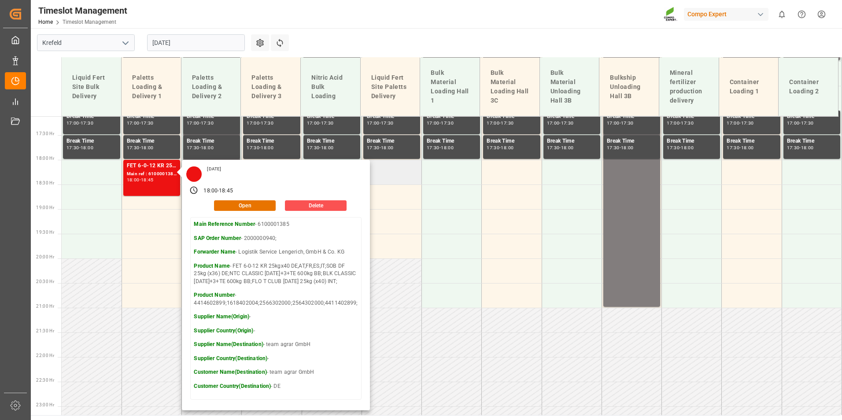
scroll to position [850, 0]
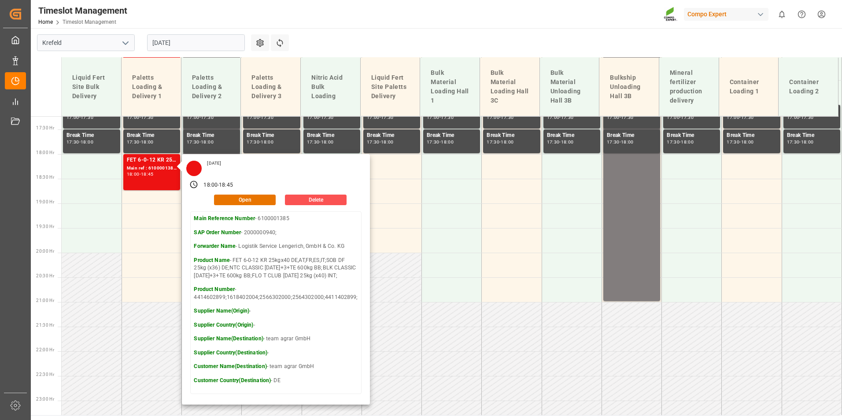
click at [373, 42] on main "Krefeld 26.08.2025 Settings Refresh Time Slots Liquid Fert Site Bulk Delivery P…" at bounding box center [436, 221] width 810 height 387
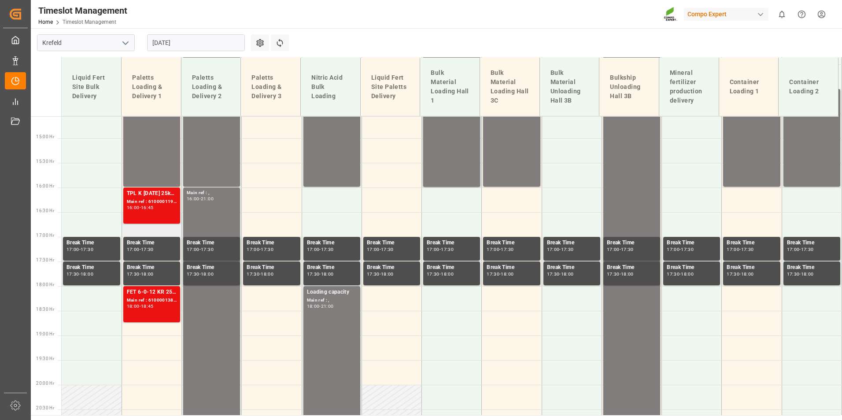
scroll to position [542, 0]
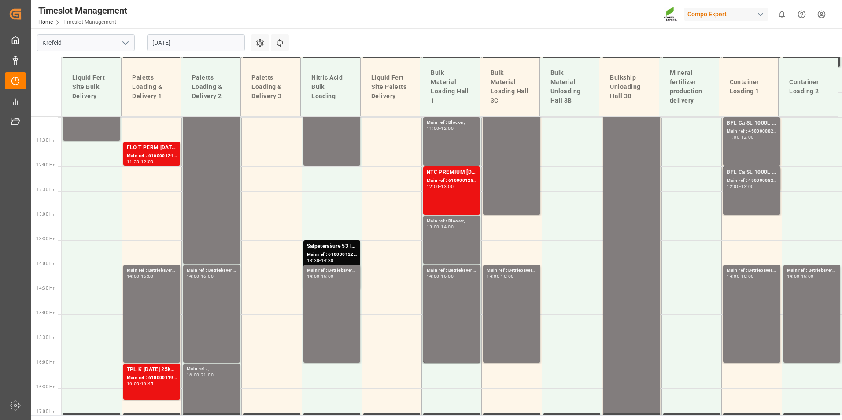
click at [224, 40] on input "[DATE]" at bounding box center [196, 42] width 98 height 17
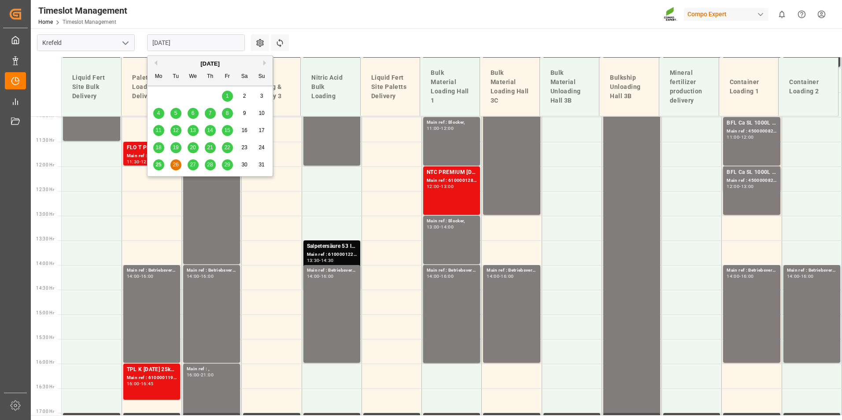
click at [163, 164] on div "25" at bounding box center [158, 165] width 11 height 11
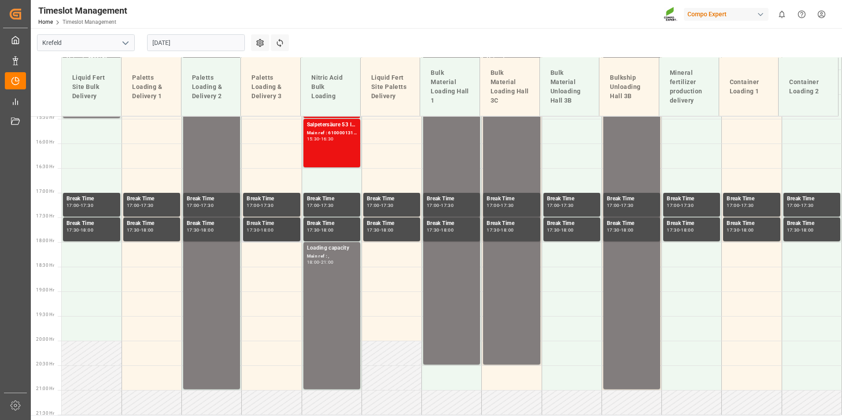
scroll to position [586, 0]
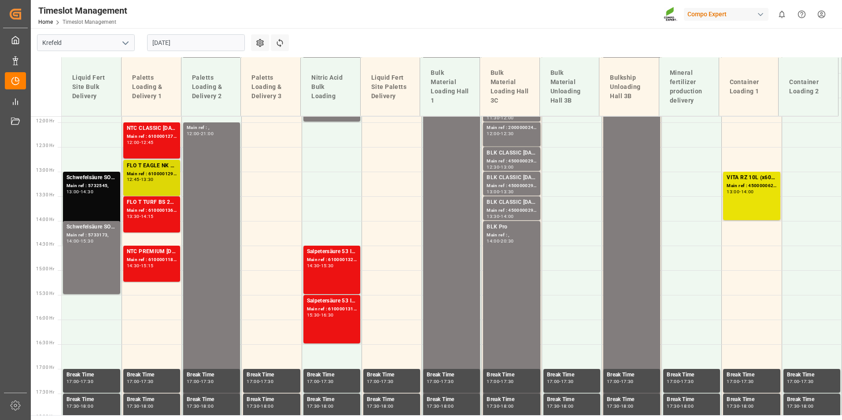
click at [144, 183] on div "FLO T EAGLE NK 17-0-16 25kg (x40) INT;FTL S NK 8-0-24 25kg (x40) INT;FLO T EAGL…" at bounding box center [152, 178] width 50 height 33
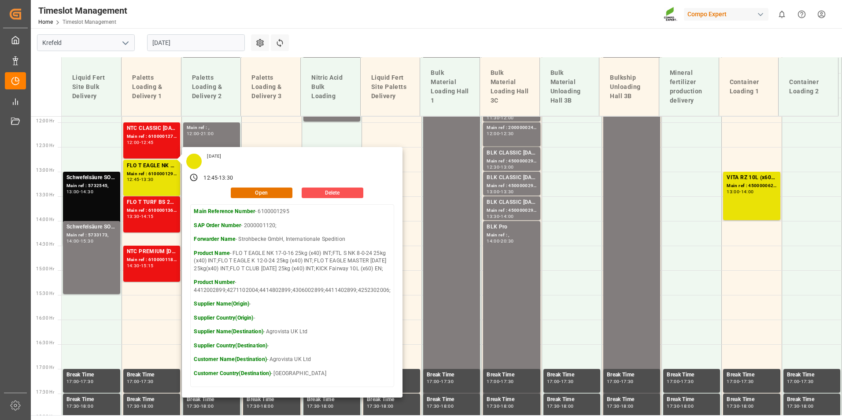
click at [217, 45] on input "[DATE]" at bounding box center [196, 42] width 98 height 17
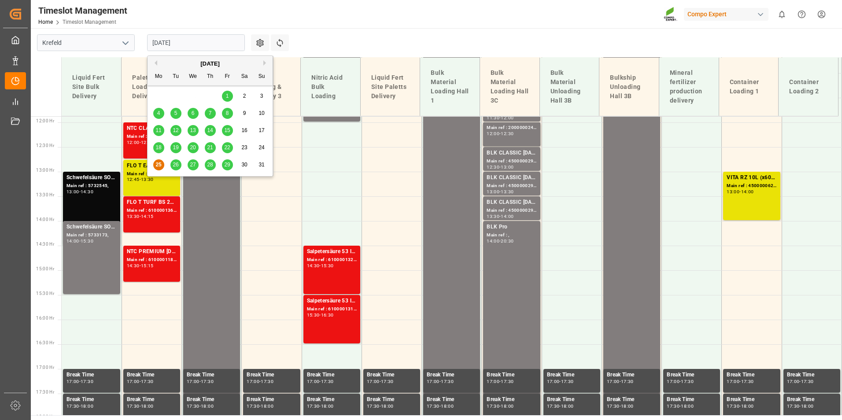
click at [178, 163] on span "26" at bounding box center [176, 165] width 6 height 6
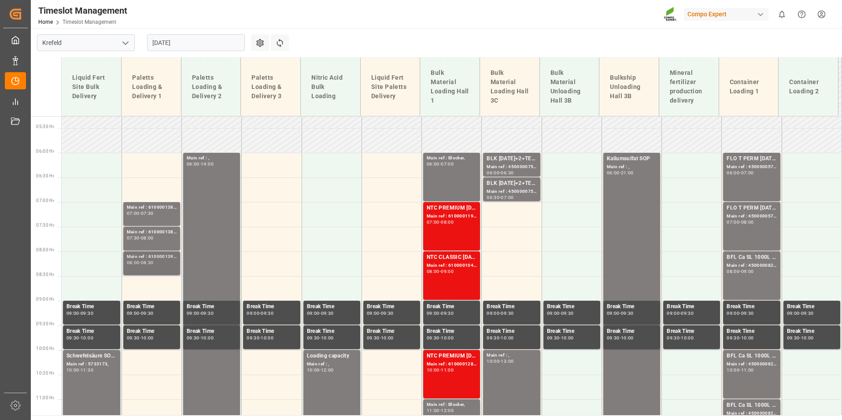
scroll to position [480, 0]
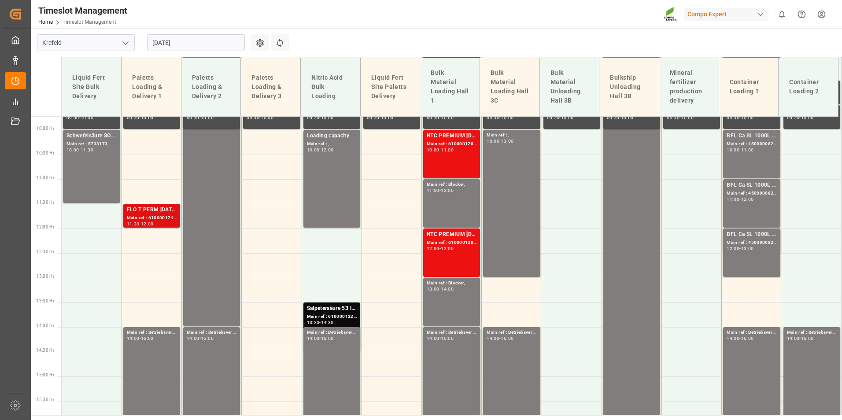
click at [161, 211] on div "FLO T PERM [DATE] 25kg (x40) INT;" at bounding box center [152, 210] width 50 height 9
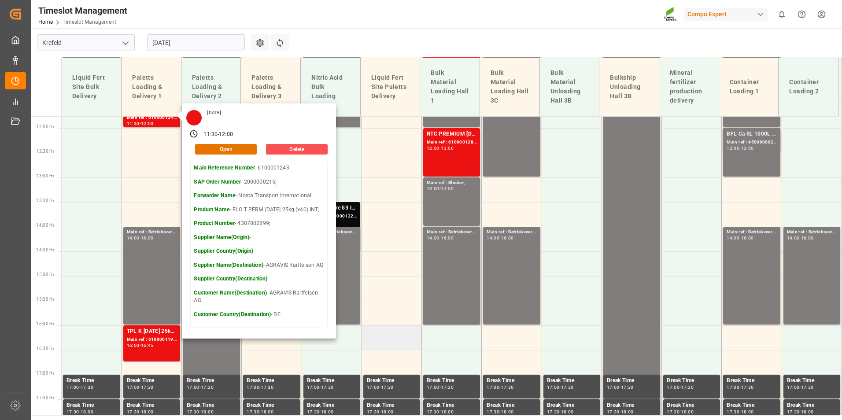
scroll to position [568, 0]
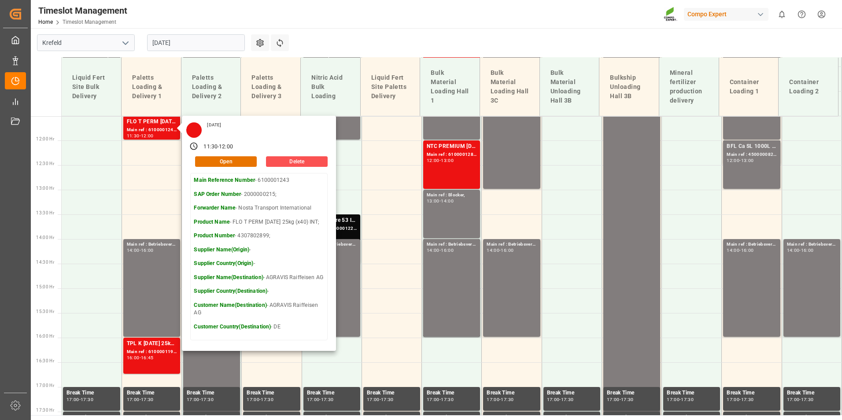
click at [365, 37] on main "Krefeld 26.08.2025 Settings Refresh Time Slots Liquid Fert Site Bulk Delivery P…" at bounding box center [436, 221] width 810 height 387
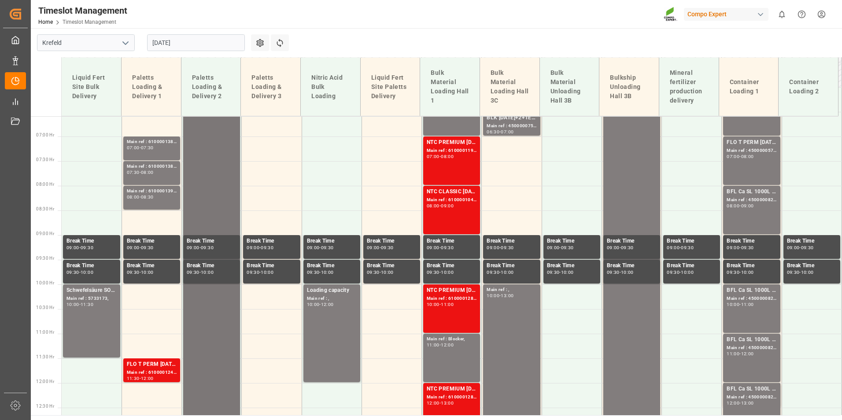
scroll to position [259, 0]
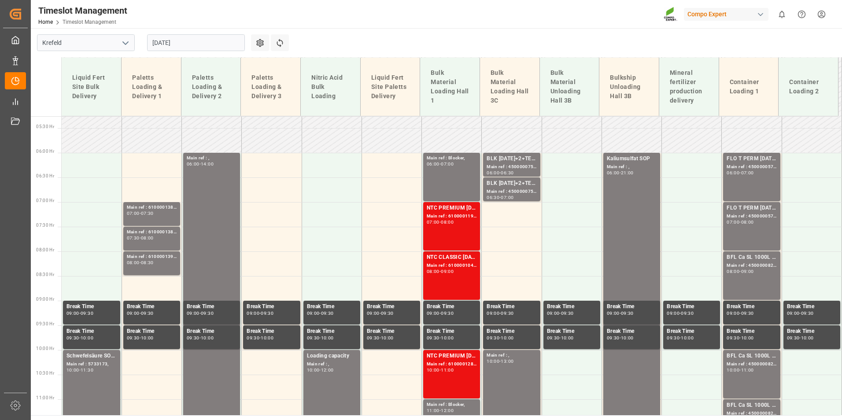
click at [190, 46] on input "[DATE]" at bounding box center [196, 42] width 98 height 17
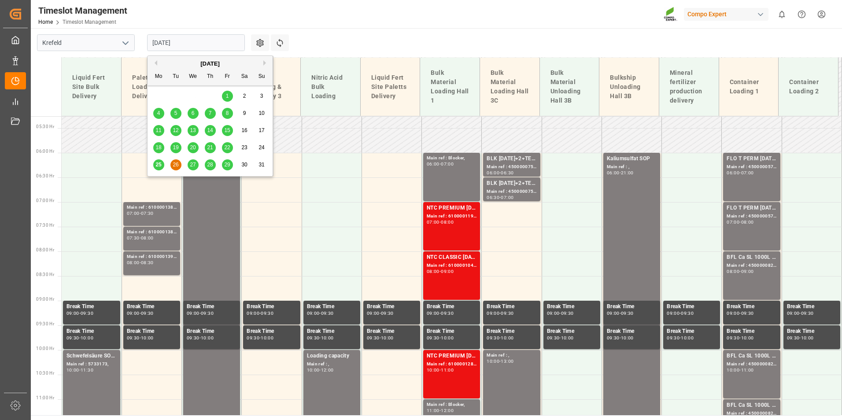
click at [160, 169] on div "25" at bounding box center [158, 165] width 11 height 11
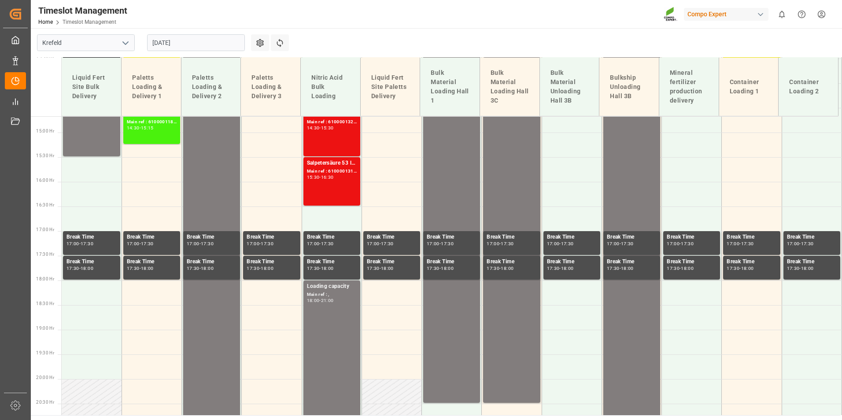
scroll to position [762, 0]
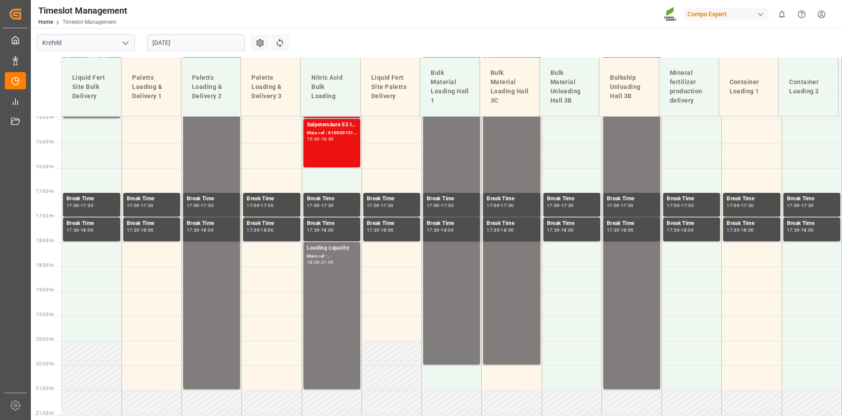
click at [199, 47] on input "[DATE]" at bounding box center [196, 42] width 98 height 17
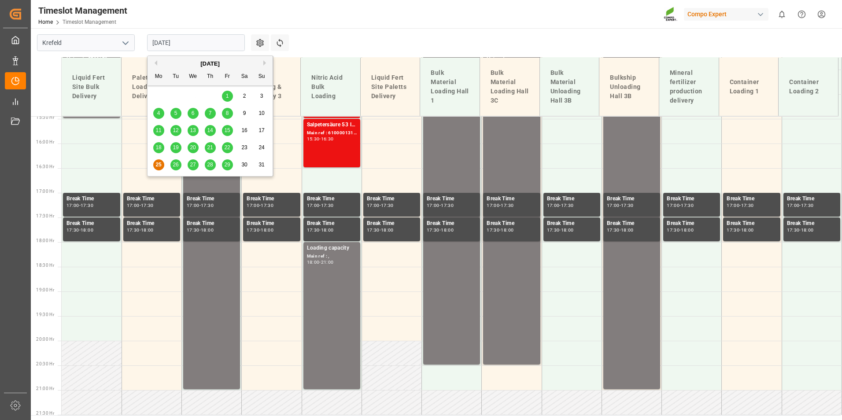
click at [178, 164] on span "26" at bounding box center [176, 165] width 6 height 6
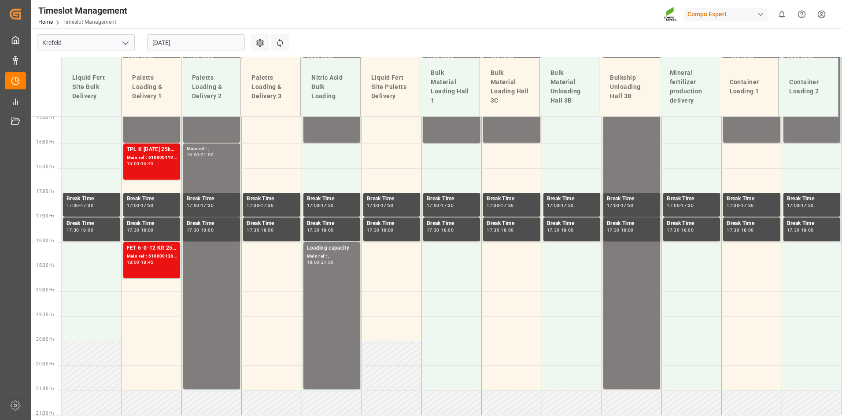
click at [280, 55] on div "Refresh Time Slots" at bounding box center [281, 45] width 20 height 23
click at [282, 48] on button "Refresh Time Slots" at bounding box center [280, 42] width 18 height 17
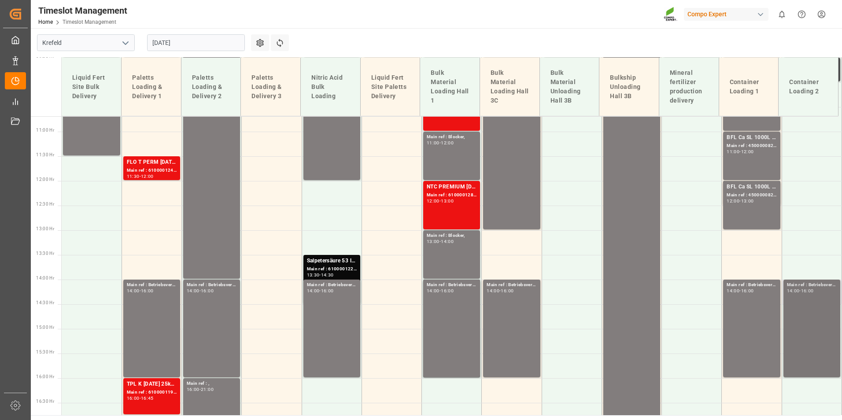
scroll to position [410, 0]
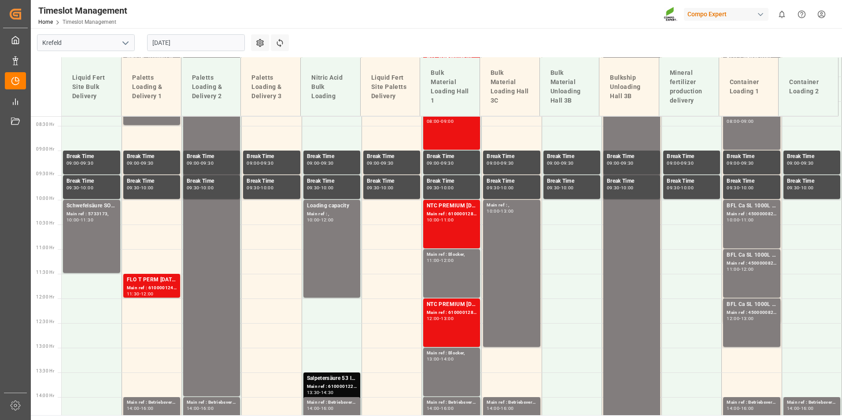
click at [218, 41] on input "[DATE]" at bounding box center [196, 42] width 98 height 17
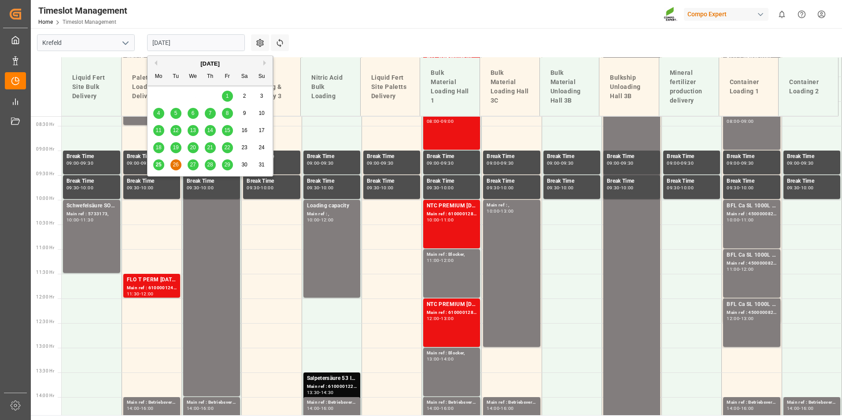
click at [155, 170] on div "25" at bounding box center [158, 165] width 11 height 11
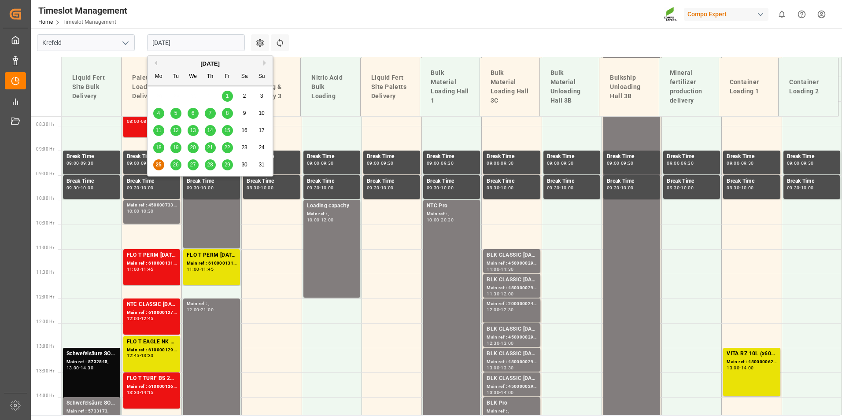
click at [197, 46] on input "[DATE]" at bounding box center [196, 42] width 98 height 17
click at [179, 160] on div "26" at bounding box center [175, 165] width 11 height 11
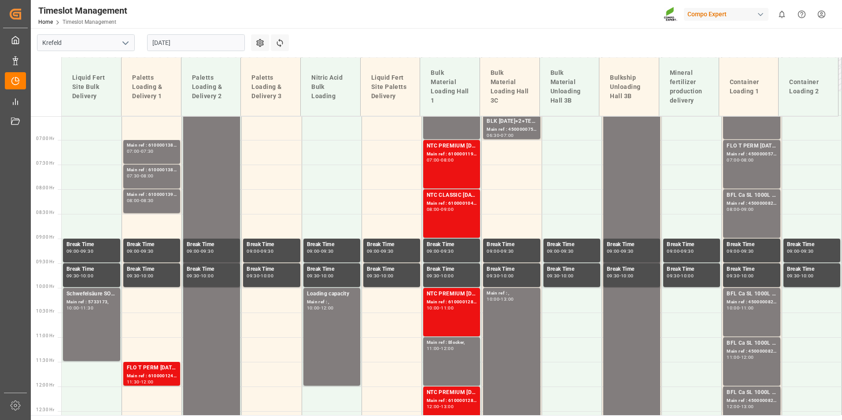
scroll to position [278, 0]
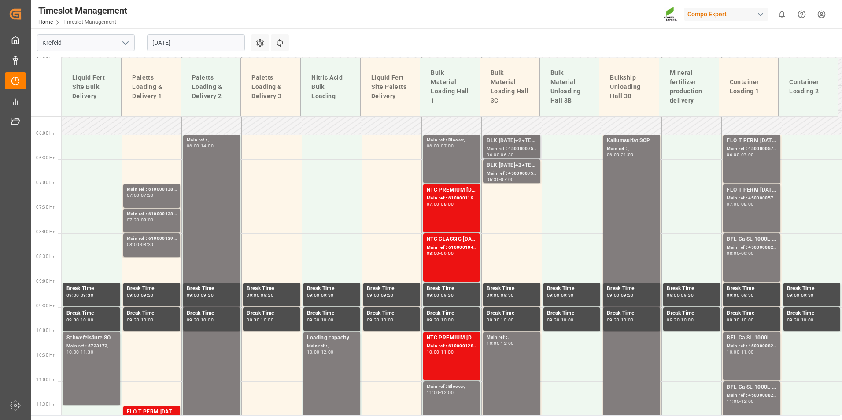
click at [518, 153] on div "06:00 - 06:30" at bounding box center [512, 155] width 50 height 5
click at [510, 168] on div "BLK [DATE]+2+TE (GW) BULK;" at bounding box center [512, 165] width 50 height 9
